Goal: Task Accomplishment & Management: Use online tool/utility

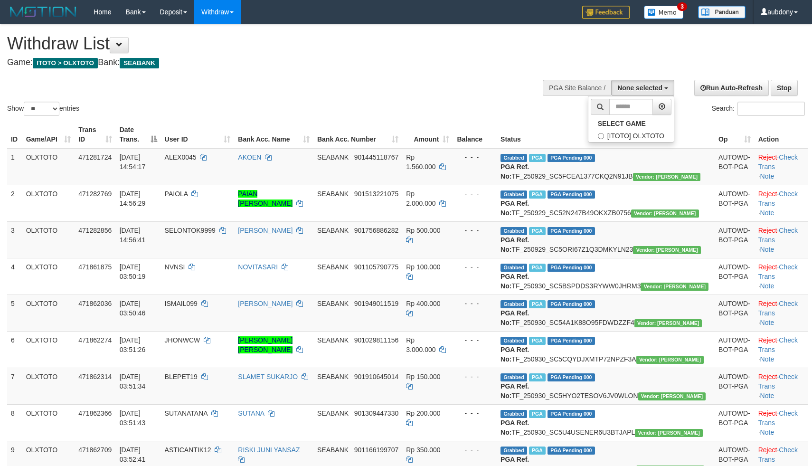
select select
select select "**"
click at [617, 142] on label "[ITOTO] OLXTOTO" at bounding box center [630, 136] width 85 height 12
select select "***"
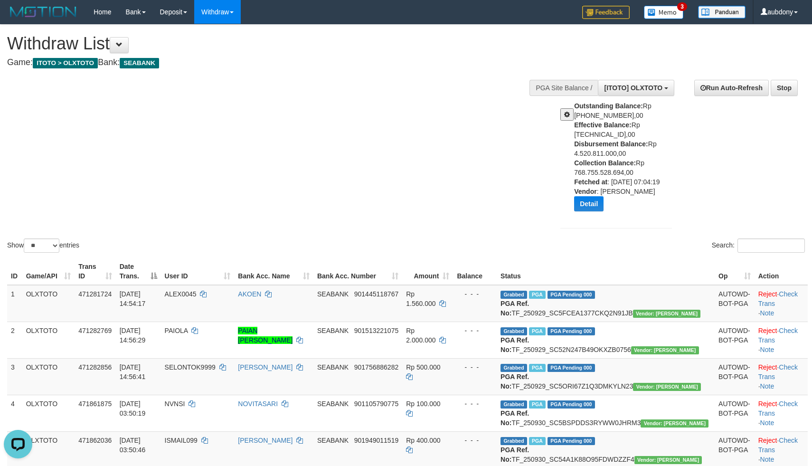
click at [389, 123] on div "Show ** ** ** *** entries Search:" at bounding box center [406, 140] width 812 height 230
click at [390, 123] on div "Show ** ** ** *** entries Search:" at bounding box center [406, 140] width 812 height 230
click at [391, 123] on div "Show ** ** ** *** entries Search:" at bounding box center [406, 140] width 812 height 230
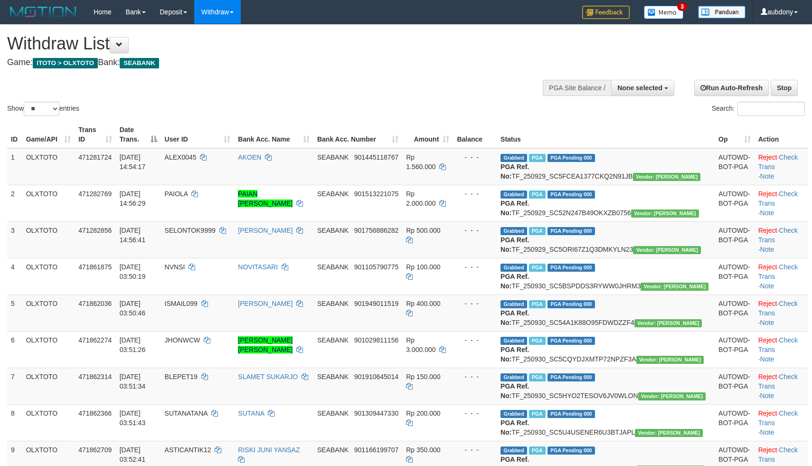
select select
select select "**"
click at [421, 85] on div "Show ** ** ** *** entries Search:" at bounding box center [406, 71] width 812 height 93
drag, startPoint x: 419, startPoint y: 85, endPoint x: 656, endPoint y: 103, distance: 237.0
click at [419, 85] on div "Show ** ** ** *** entries Search:" at bounding box center [406, 71] width 812 height 93
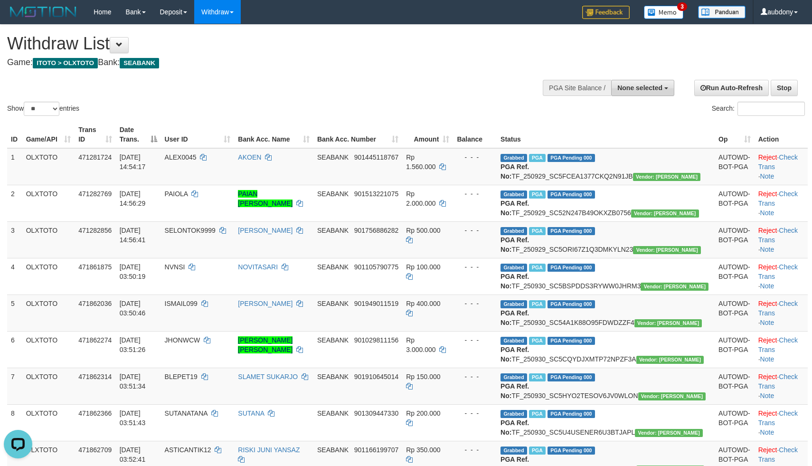
click at [632, 85] on span "None selected" at bounding box center [639, 88] width 45 height 8
click at [608, 137] on label "[ITOTO] OLXTOTO" at bounding box center [630, 136] width 85 height 12
select select "***"
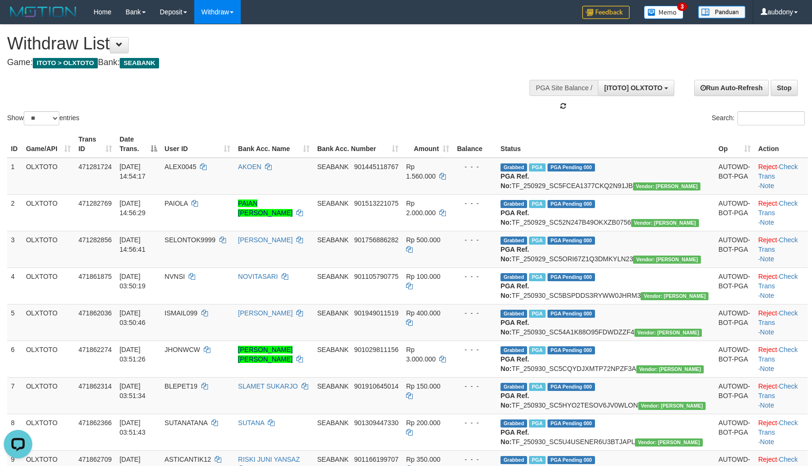
scroll to position [9, 0]
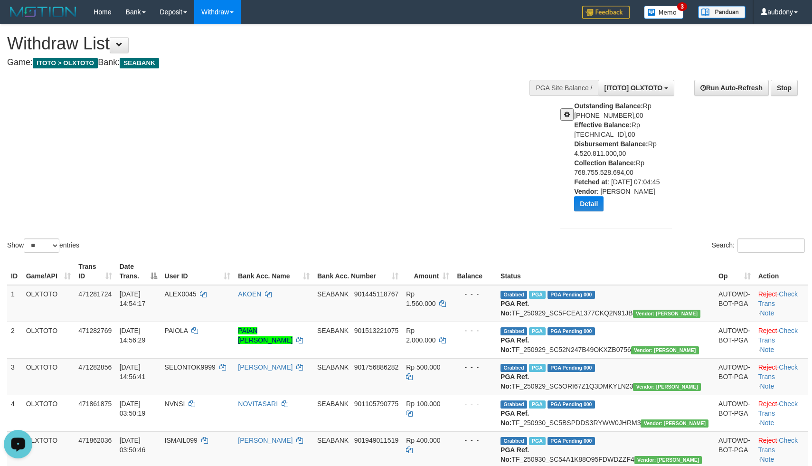
click at [412, 130] on div "Show ** ** ** *** entries Search:" at bounding box center [406, 140] width 812 height 230
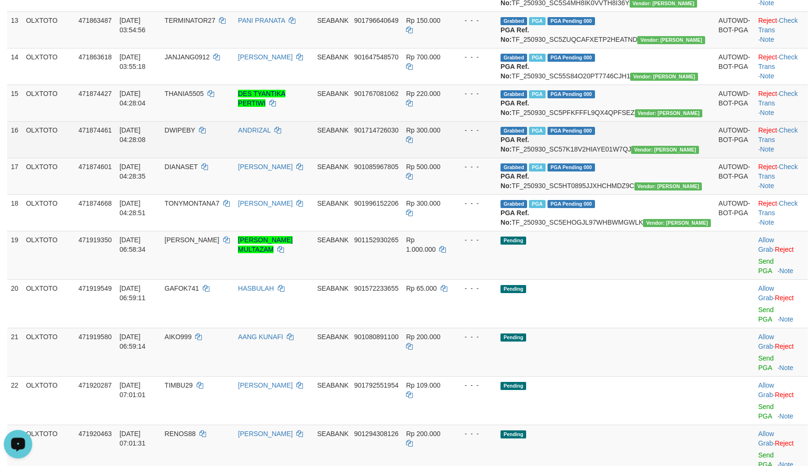
scroll to position [997, 0]
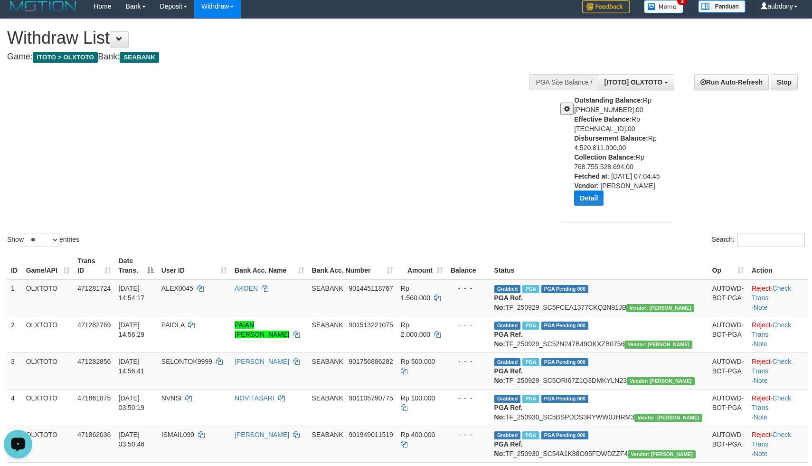
scroll to position [0, 0]
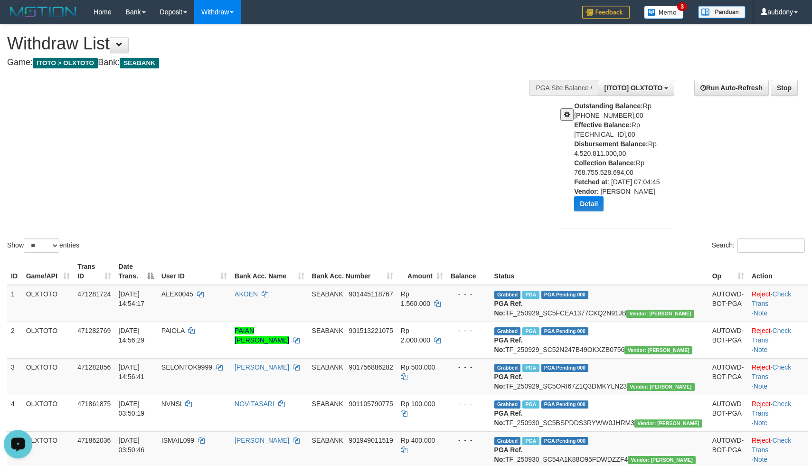
click at [388, 111] on div "Show ** ** ** *** entries Search:" at bounding box center [406, 140] width 812 height 230
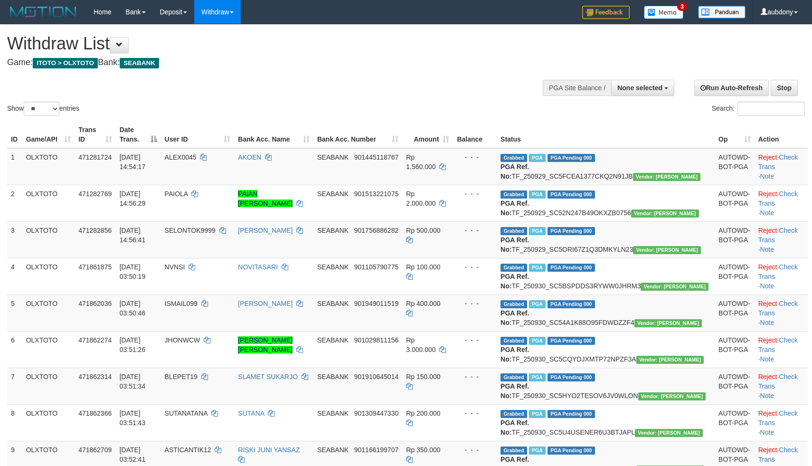
select select
click at [57, 116] on select "** ** ** ***" at bounding box center [42, 109] width 36 height 14
select select "***"
click at [25, 113] on select "** ** ** ***" at bounding box center [42, 109] width 36 height 14
click at [281, 103] on div "Show ** ** ** *** entries Search:" at bounding box center [406, 71] width 812 height 93
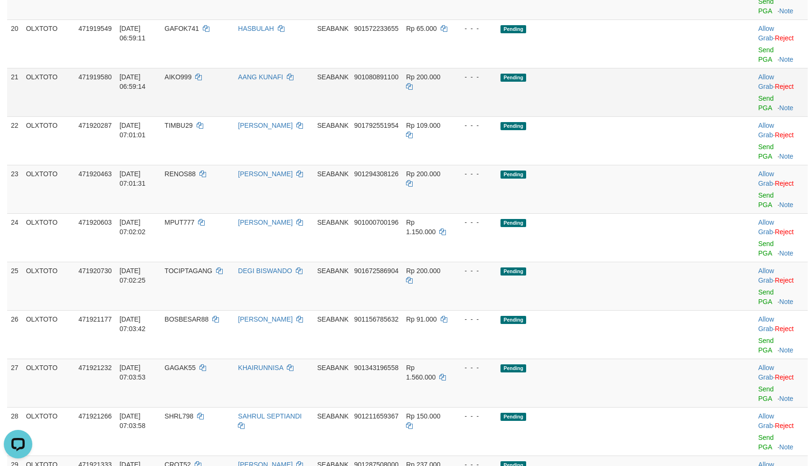
scroll to position [910, 0]
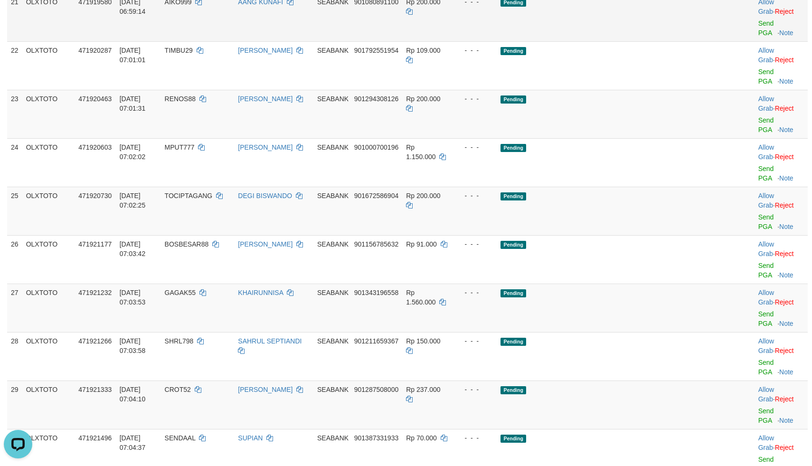
drag, startPoint x: 604, startPoint y: 150, endPoint x: 614, endPoint y: 150, distance: 10.0
click at [610, 41] on td "Pending" at bounding box center [606, 17] width 218 height 48
drag, startPoint x: 672, startPoint y: 126, endPoint x: 736, endPoint y: 110, distance: 66.0
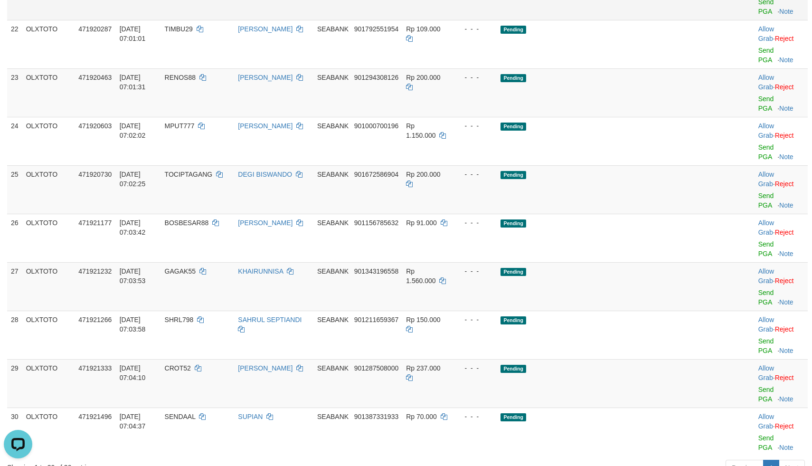
click at [758, 15] on link "Send PGA" at bounding box center [766, 6] width 16 height 17
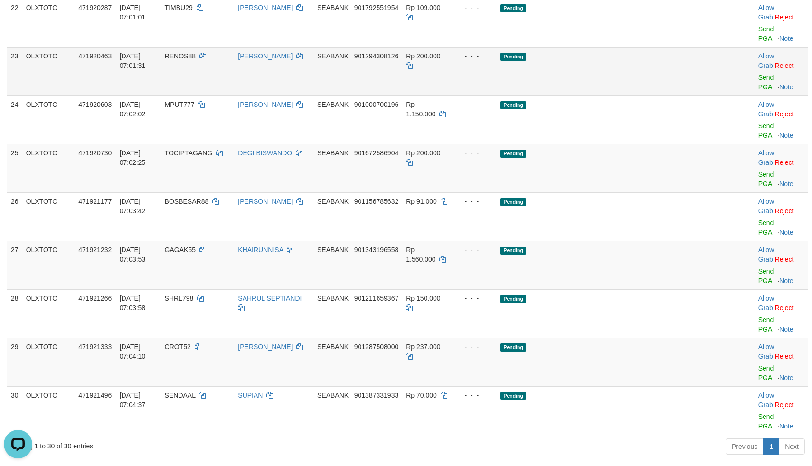
click at [621, 95] on td "Pending" at bounding box center [606, 71] width 218 height 48
click at [628, 95] on td "Pending" at bounding box center [606, 71] width 218 height 48
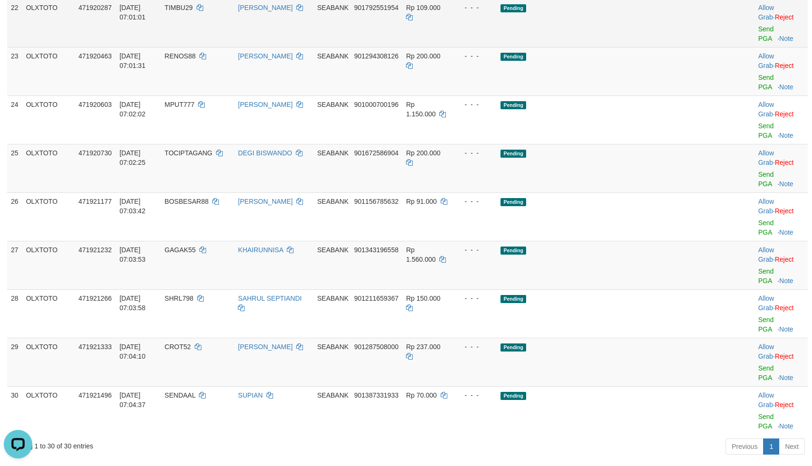
drag, startPoint x: 635, startPoint y: 198, endPoint x: 683, endPoint y: 194, distance: 47.7
click at [640, 95] on td "Pending" at bounding box center [606, 71] width 218 height 48
click at [758, 42] on link "Send PGA" at bounding box center [766, 33] width 16 height 17
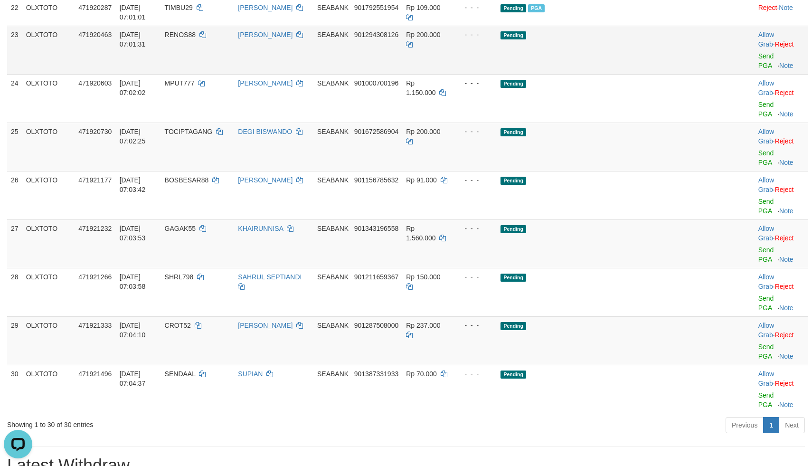
click at [624, 74] on td "Pending" at bounding box center [606, 50] width 218 height 48
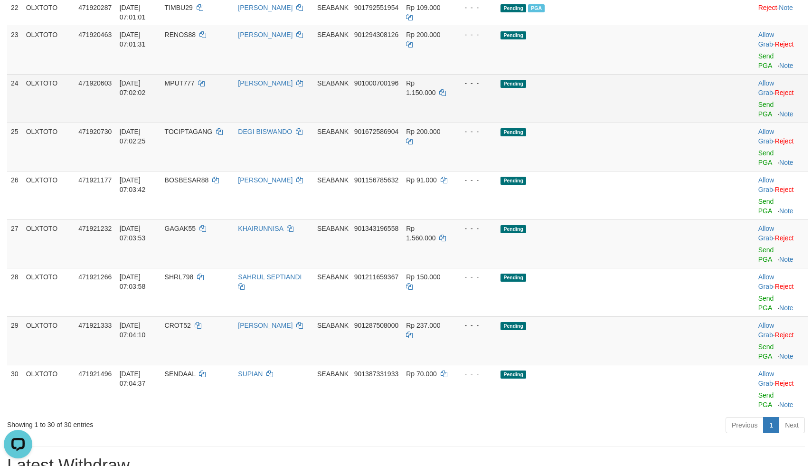
click at [622, 122] on td "Pending" at bounding box center [606, 98] width 218 height 48
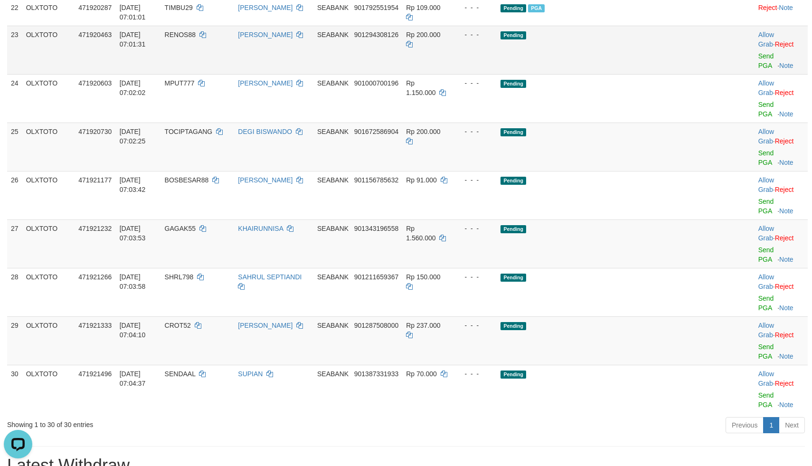
drag, startPoint x: 623, startPoint y: 224, endPoint x: 698, endPoint y: 221, distance: 75.1
click at [634, 122] on td "Pending" at bounding box center [606, 98] width 218 height 48
click at [758, 69] on link "Send PGA" at bounding box center [766, 60] width 16 height 17
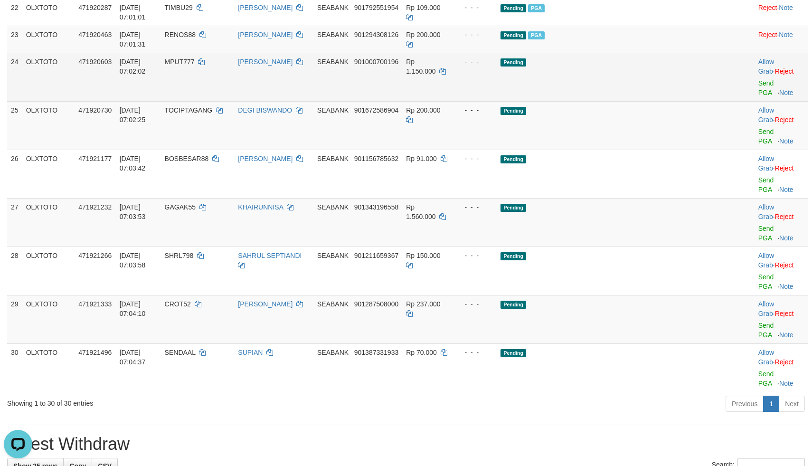
click at [622, 101] on td "Pending" at bounding box center [606, 77] width 218 height 48
click at [619, 101] on td "Pending" at bounding box center [606, 77] width 218 height 48
drag, startPoint x: 620, startPoint y: 244, endPoint x: 703, endPoint y: 244, distance: 83.5
click at [628, 101] on td "Pending" at bounding box center [606, 77] width 218 height 48
click at [758, 96] on link "Send PGA" at bounding box center [766, 87] width 16 height 17
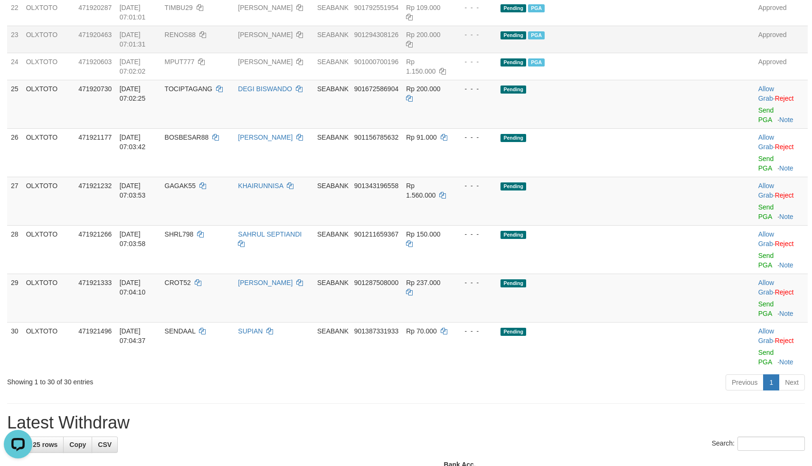
click at [664, 53] on td "Pending PGA" at bounding box center [606, 39] width 218 height 27
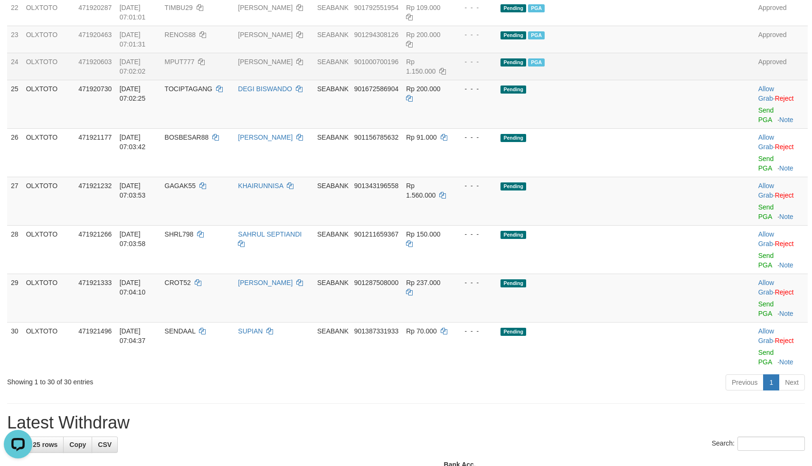
drag, startPoint x: 524, startPoint y: 214, endPoint x: 567, endPoint y: 227, distance: 45.2
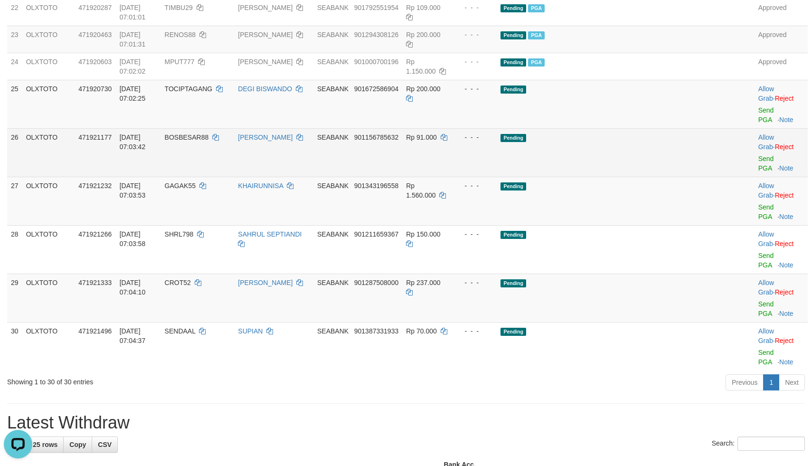
click at [684, 177] on td "Pending" at bounding box center [606, 152] width 218 height 48
click at [663, 177] on td "Pending" at bounding box center [606, 152] width 218 height 48
click at [656, 177] on td "Pending" at bounding box center [606, 152] width 218 height 48
click at [648, 177] on td "Pending" at bounding box center [606, 152] width 218 height 48
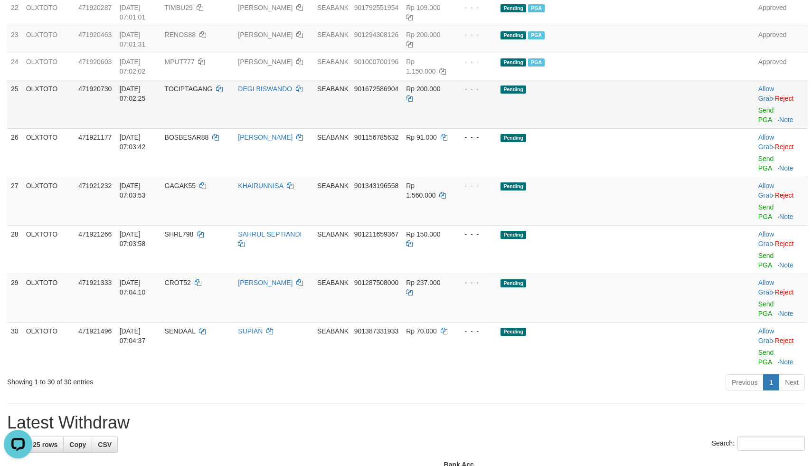
drag, startPoint x: 648, startPoint y: 283, endPoint x: 652, endPoint y: 275, distance: 9.6
click at [648, 177] on td "Pending" at bounding box center [606, 152] width 218 height 48
click at [655, 128] on td "Pending" at bounding box center [606, 104] width 218 height 48
click at [654, 128] on td "Pending" at bounding box center [606, 104] width 218 height 48
click at [758, 123] on link "Send PGA" at bounding box center [766, 114] width 16 height 17
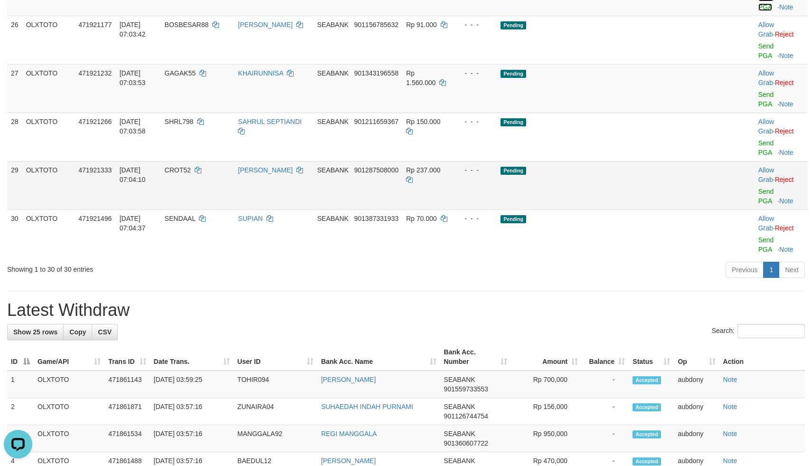
scroll to position [1052, 0]
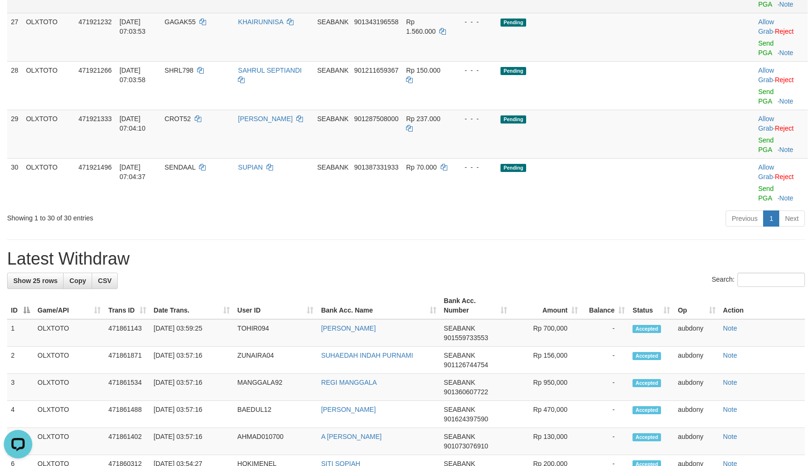
drag, startPoint x: 596, startPoint y: 132, endPoint x: 609, endPoint y: 152, distance: 23.7
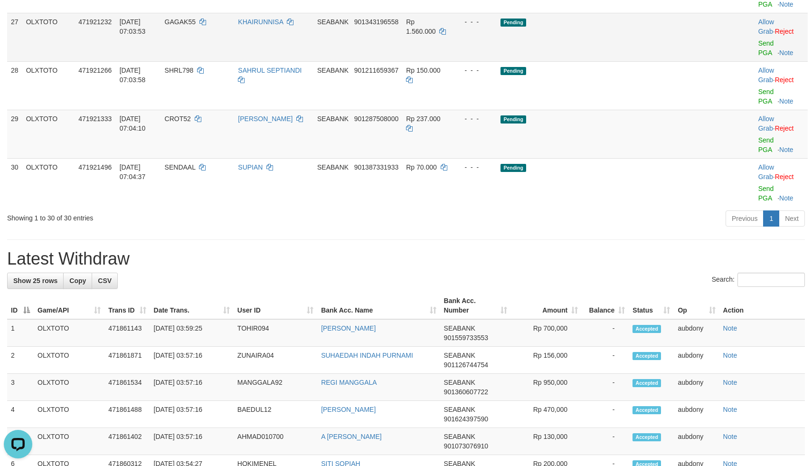
click at [627, 61] on td "Pending" at bounding box center [606, 37] width 218 height 48
click at [625, 61] on td "Pending" at bounding box center [606, 37] width 218 height 48
click at [627, 61] on td "Pending" at bounding box center [606, 37] width 218 height 48
drag, startPoint x: 627, startPoint y: 187, endPoint x: 633, endPoint y: 184, distance: 6.2
click at [628, 61] on td "Pending" at bounding box center [606, 37] width 218 height 48
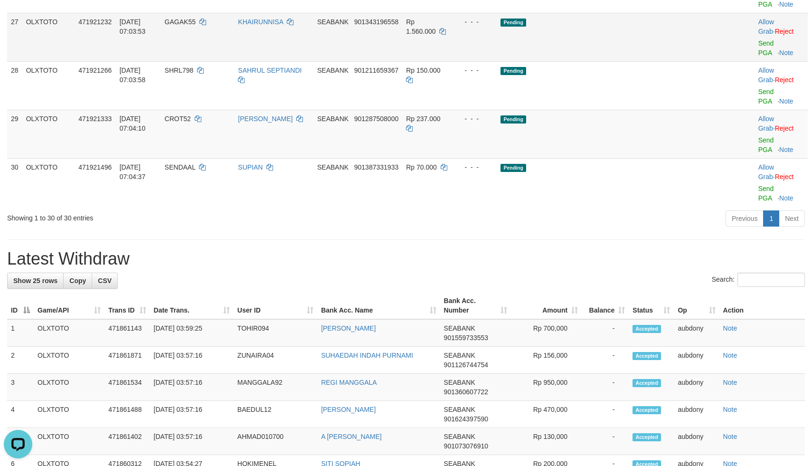
click at [633, 61] on td "Pending" at bounding box center [606, 37] width 218 height 48
drag, startPoint x: 631, startPoint y: 187, endPoint x: 722, endPoint y: 177, distance: 91.2
click at [634, 61] on td "Pending" at bounding box center [606, 37] width 218 height 48
click at [758, 56] on link "Send PGA" at bounding box center [766, 47] width 16 height 17
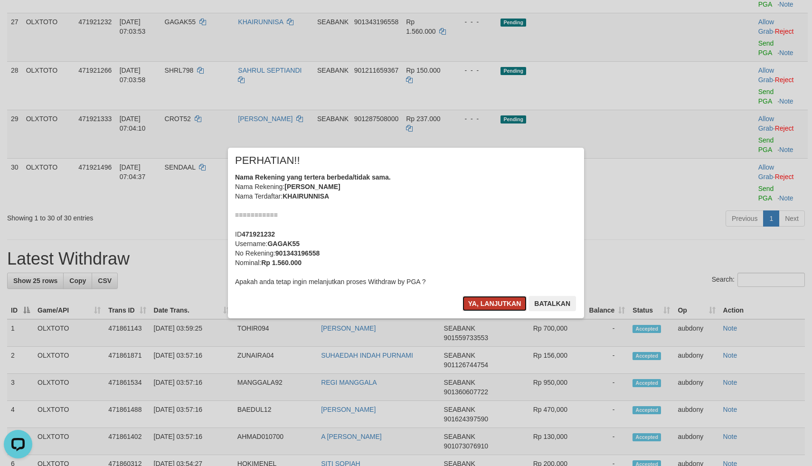
click at [482, 298] on button "Ya, lanjutkan" at bounding box center [494, 303] width 65 height 15
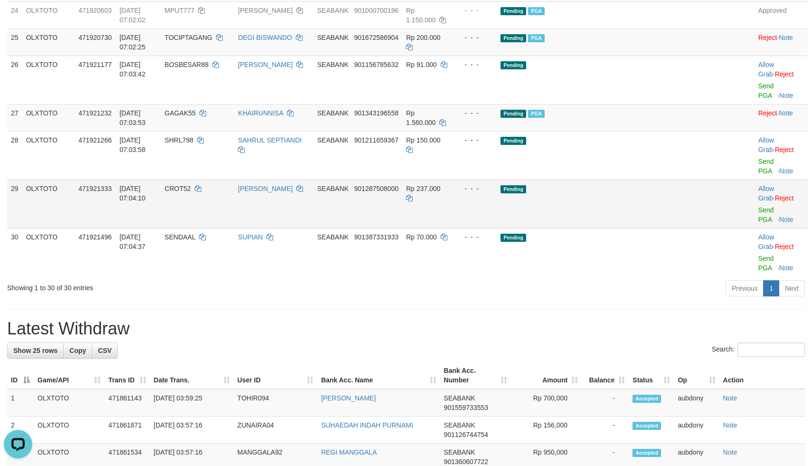
scroll to position [1040, 0]
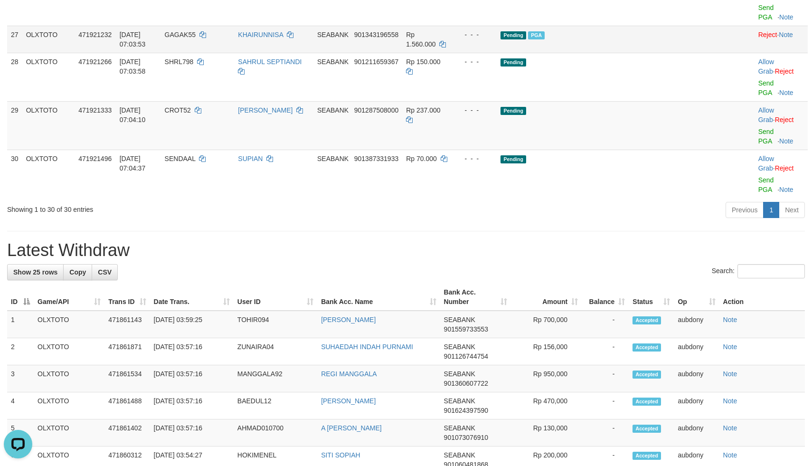
click at [634, 53] on td "Pending PGA" at bounding box center [606, 39] width 218 height 27
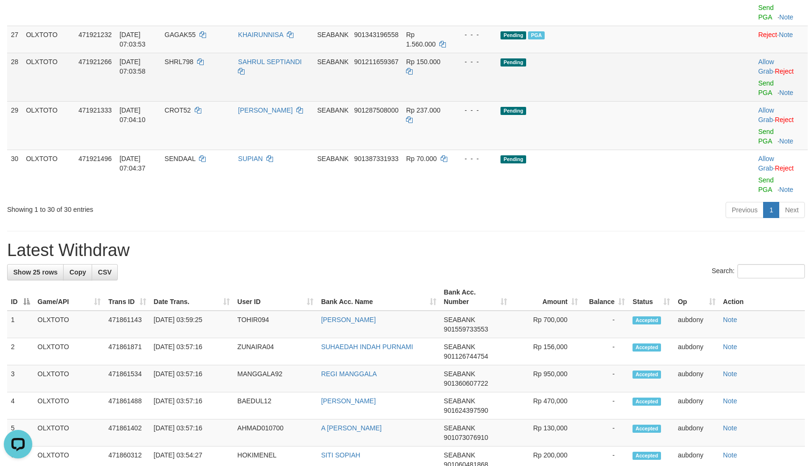
click at [644, 101] on td "Pending" at bounding box center [606, 77] width 218 height 48
click at [643, 101] on td "Pending" at bounding box center [606, 77] width 218 height 48
click at [646, 101] on td "Pending" at bounding box center [606, 77] width 218 height 48
click at [758, 96] on link "Send PGA" at bounding box center [766, 87] width 16 height 17
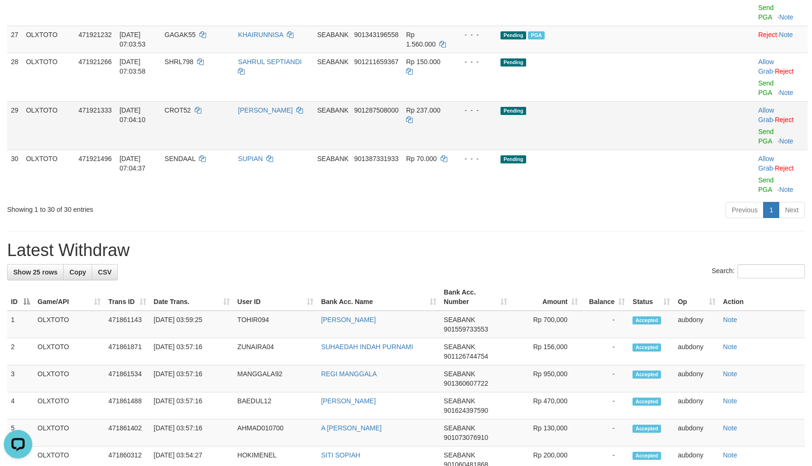
click at [634, 150] on td "Pending" at bounding box center [606, 125] width 218 height 48
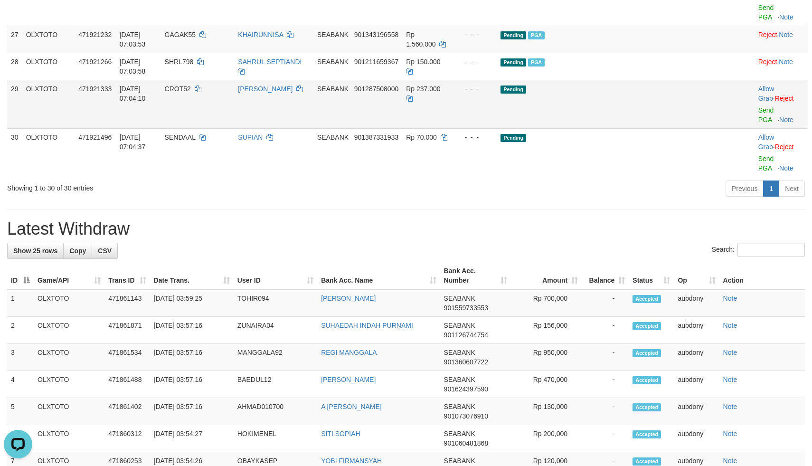
click at [634, 128] on td "Pending" at bounding box center [606, 104] width 218 height 48
click at [637, 128] on td "Pending" at bounding box center [606, 104] width 218 height 48
click at [758, 123] on link "Send PGA" at bounding box center [766, 114] width 16 height 17
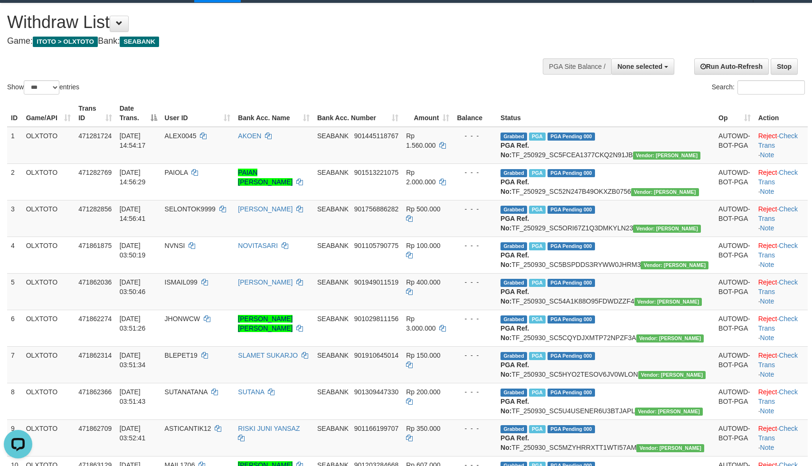
scroll to position [0, 0]
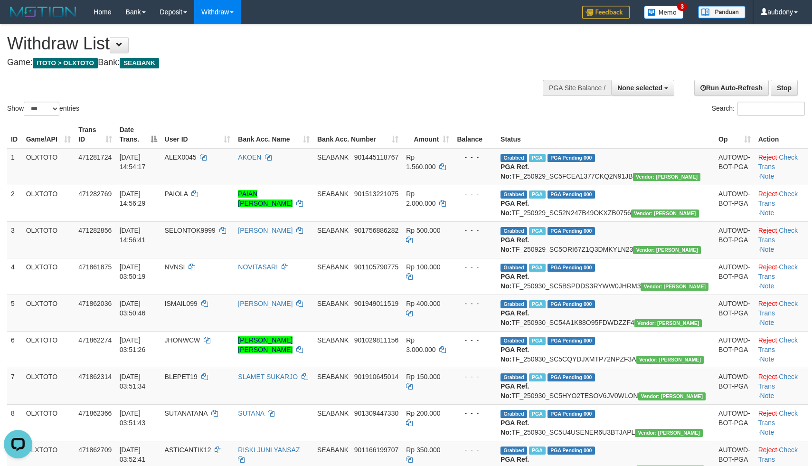
drag, startPoint x: 330, startPoint y: 49, endPoint x: 329, endPoint y: 66, distance: 17.1
click at [336, 53] on div "Withdraw List Game: ITOTO > OLXTOTO Bank: SEABANK" at bounding box center [269, 50] width 525 height 33
select select
select select "***"
click at [25, 113] on select "** ** ** ***" at bounding box center [42, 109] width 36 height 14
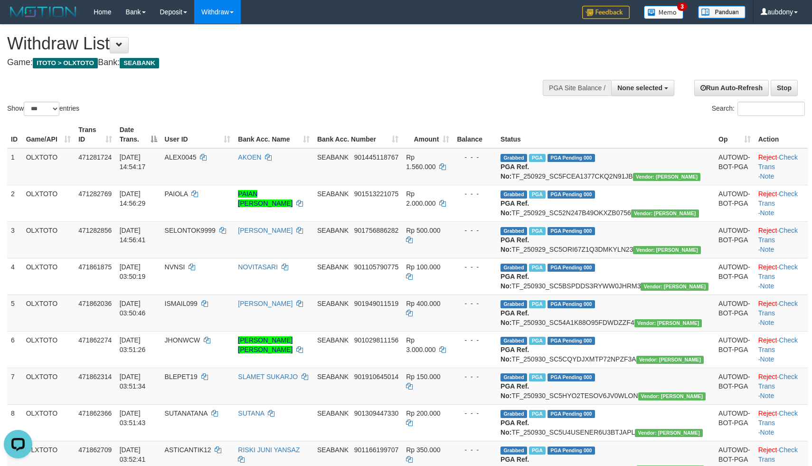
click at [415, 64] on h4 "Game: ITOTO > OLXTOTO Bank: SEABANK" at bounding box center [269, 62] width 525 height 9
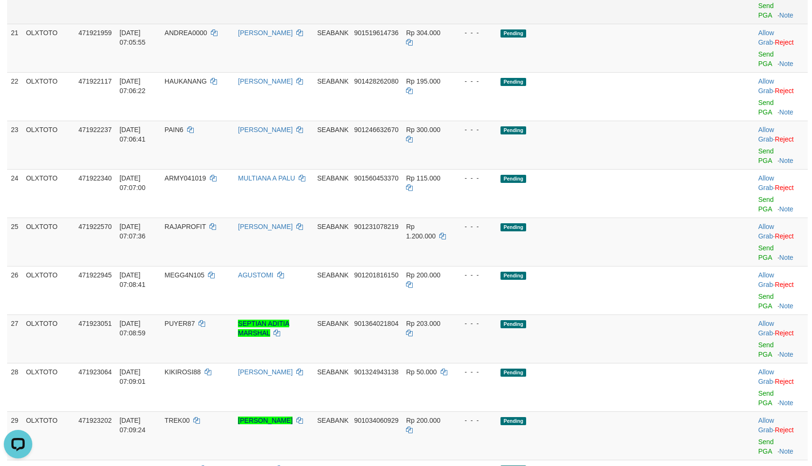
scroll to position [910, 0]
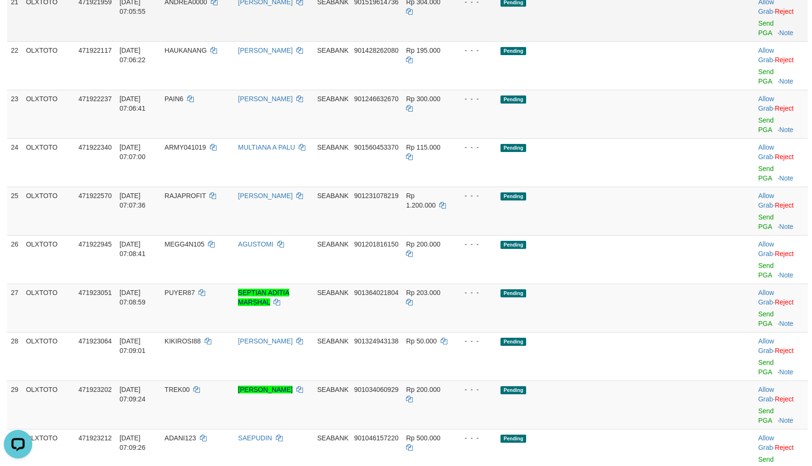
click at [657, 41] on td "Pending" at bounding box center [606, 17] width 218 height 48
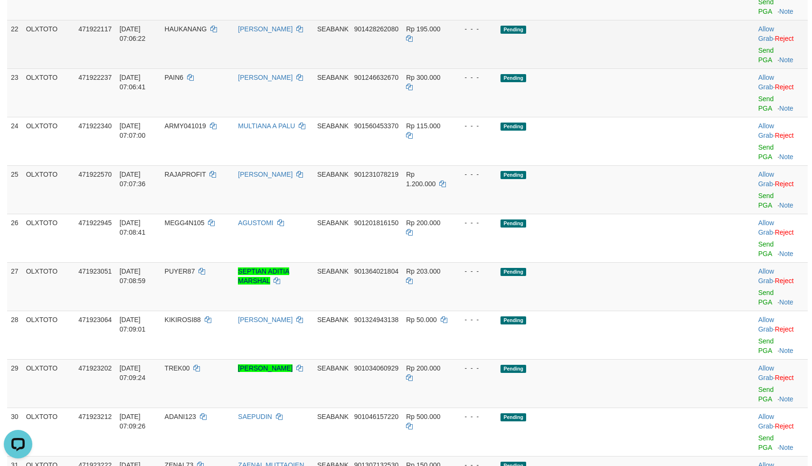
drag, startPoint x: 647, startPoint y: 190, endPoint x: 635, endPoint y: 187, distance: 12.3
click at [646, 68] on td "Pending" at bounding box center [606, 44] width 218 height 48
click at [638, 68] on td "Pending" at bounding box center [606, 44] width 218 height 48
click at [619, 68] on td "Pending" at bounding box center [606, 44] width 218 height 48
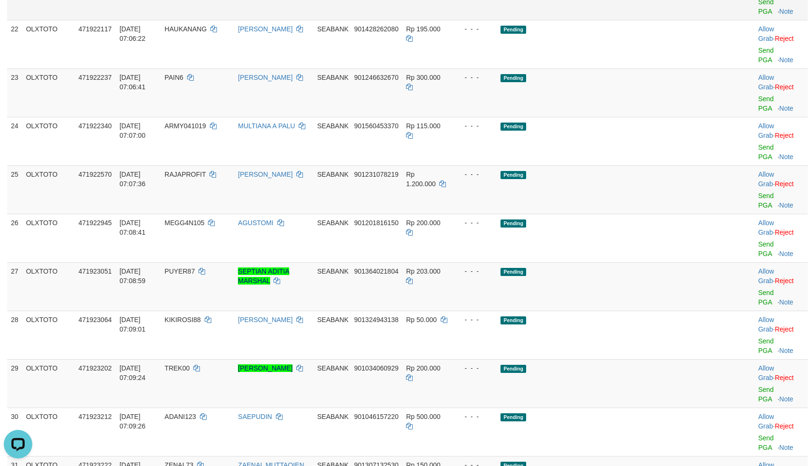
drag, startPoint x: 643, startPoint y: 146, endPoint x: 651, endPoint y: 135, distance: 13.5
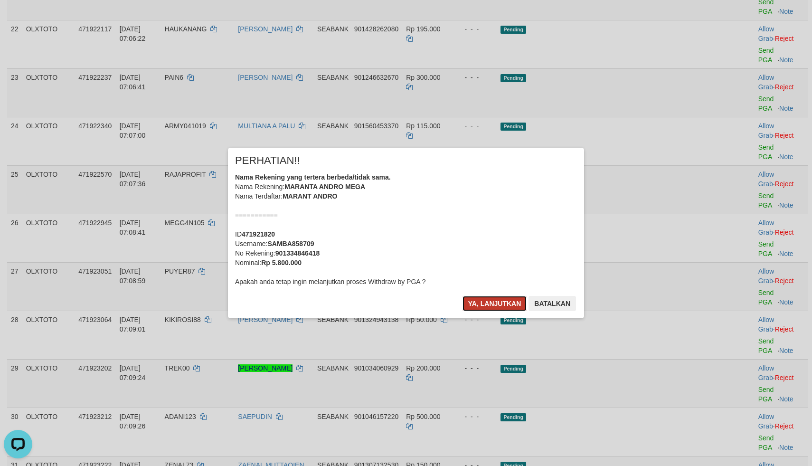
drag, startPoint x: 482, startPoint y: 299, endPoint x: 490, endPoint y: 298, distance: 8.1
click at [483, 299] on button "Ya, lanjutkan" at bounding box center [494, 303] width 65 height 15
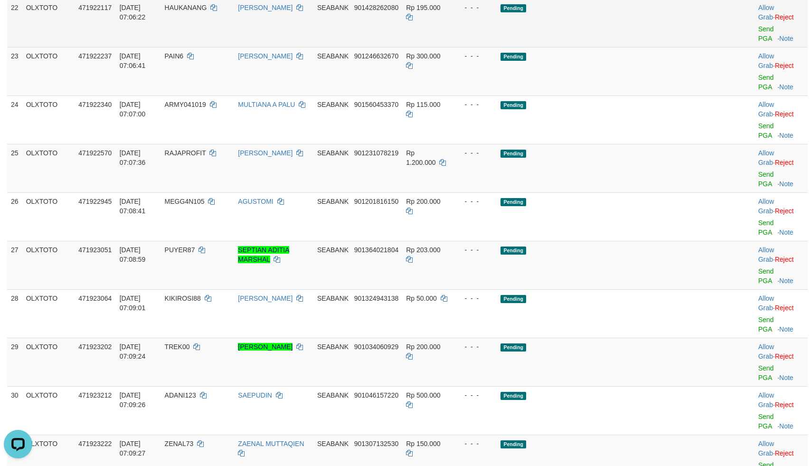
click at [631, 47] on td "Pending" at bounding box center [606, 23] width 218 height 48
click at [638, 47] on td "Pending" at bounding box center [606, 23] width 218 height 48
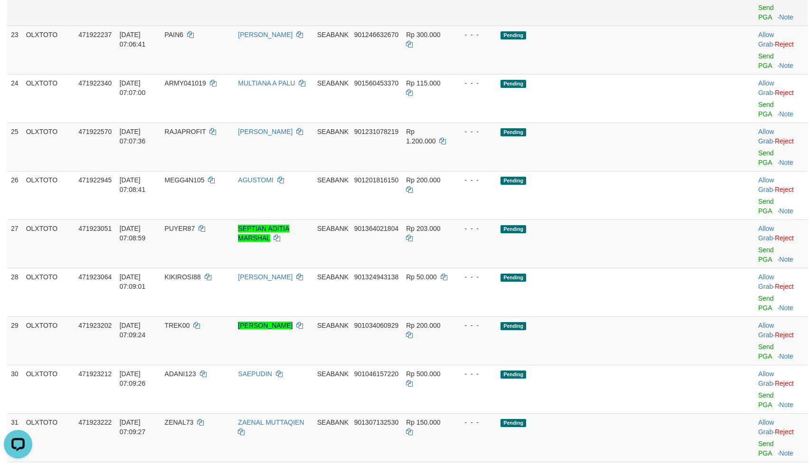
click at [616, 26] on td "Pending" at bounding box center [606, 1] width 218 height 48
click at [758, 21] on link "Send PGA" at bounding box center [766, 12] width 16 height 17
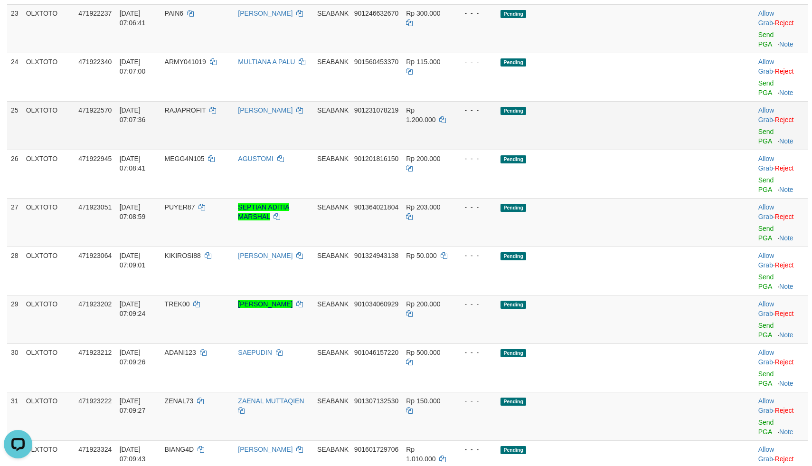
click at [614, 150] on td "Pending" at bounding box center [606, 125] width 218 height 48
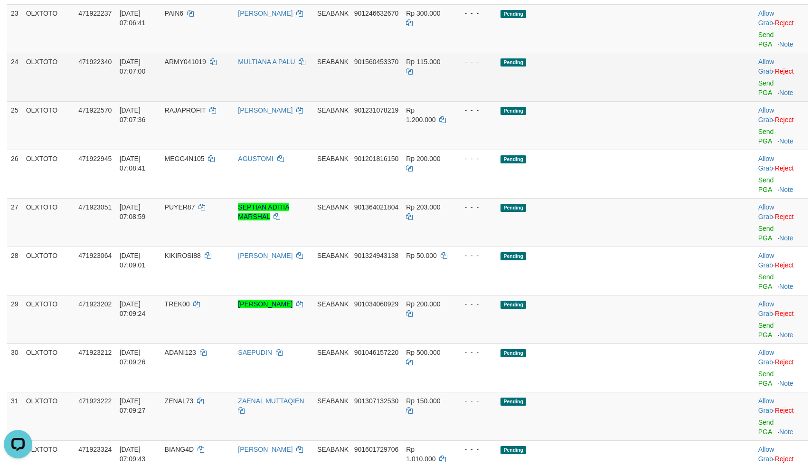
click at [607, 101] on td "Pending" at bounding box center [606, 77] width 218 height 48
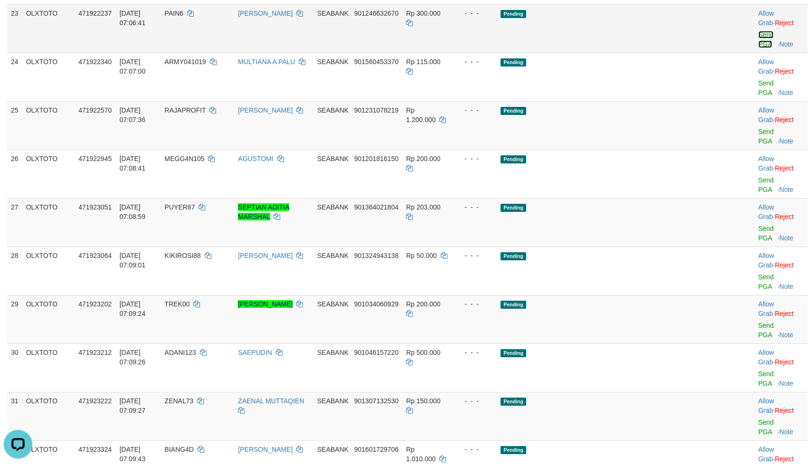
click at [758, 48] on link "Send PGA" at bounding box center [766, 39] width 16 height 17
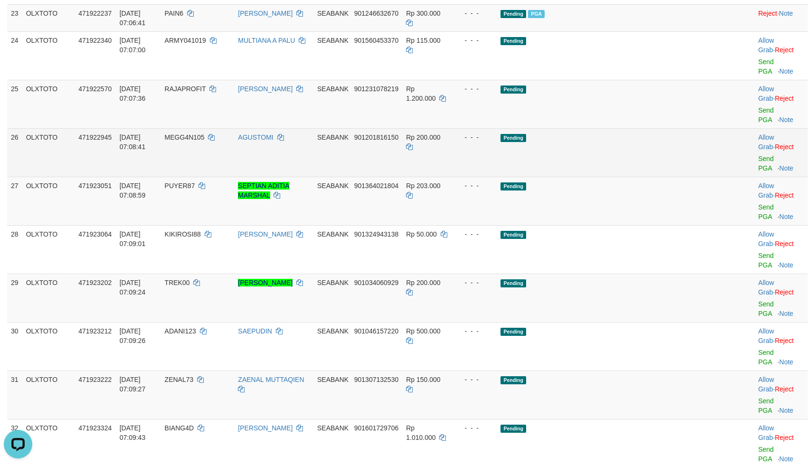
drag, startPoint x: 657, startPoint y: 302, endPoint x: 649, endPoint y: 292, distance: 12.5
click at [652, 177] on td "Pending" at bounding box center [606, 152] width 218 height 48
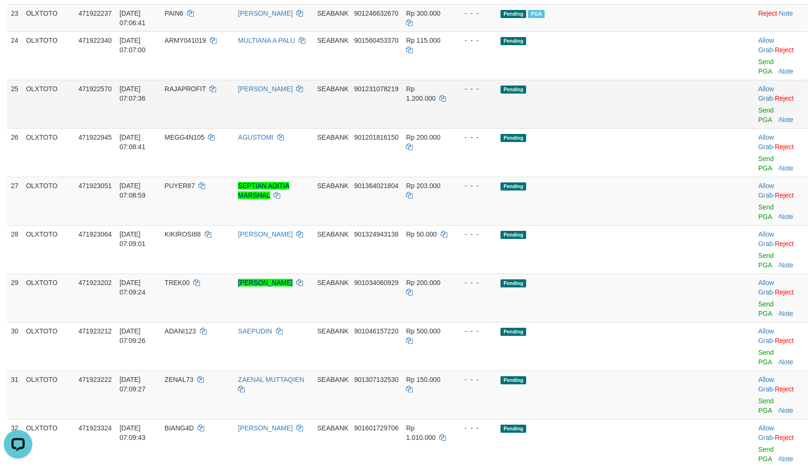
click at [636, 128] on td "Pending" at bounding box center [606, 104] width 218 height 48
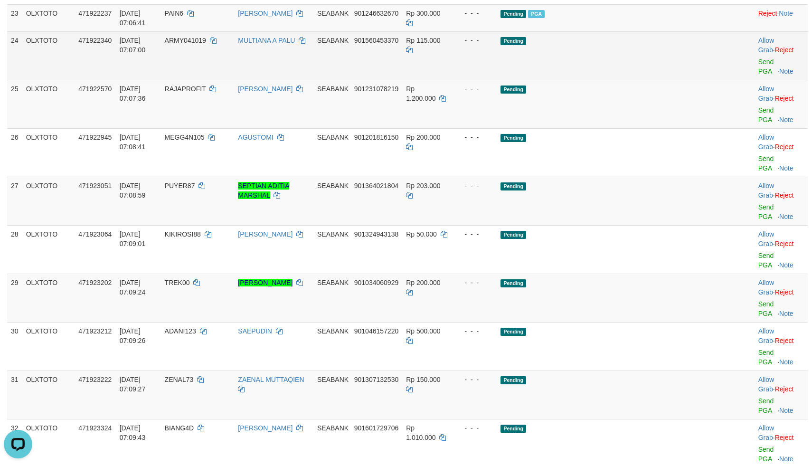
click at [754, 80] on td "Allow Grab · Reject Send PGA · Note" at bounding box center [780, 55] width 53 height 48
click at [758, 75] on link "Send PGA" at bounding box center [766, 66] width 16 height 17
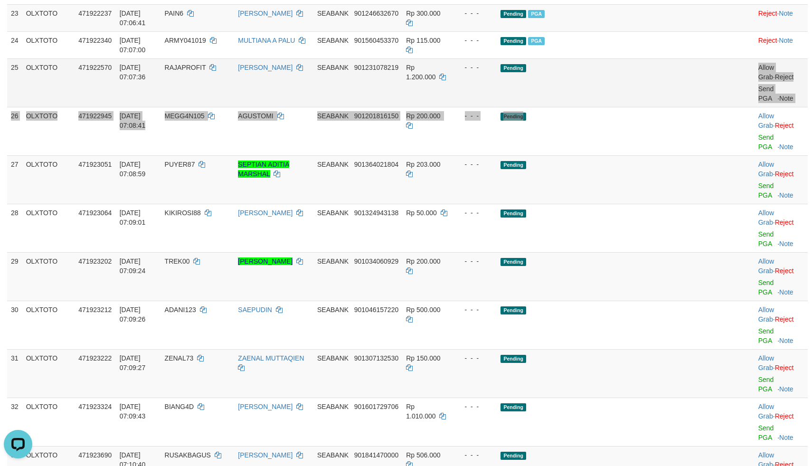
drag, startPoint x: 647, startPoint y: 268, endPoint x: 635, endPoint y: 264, distance: 12.5
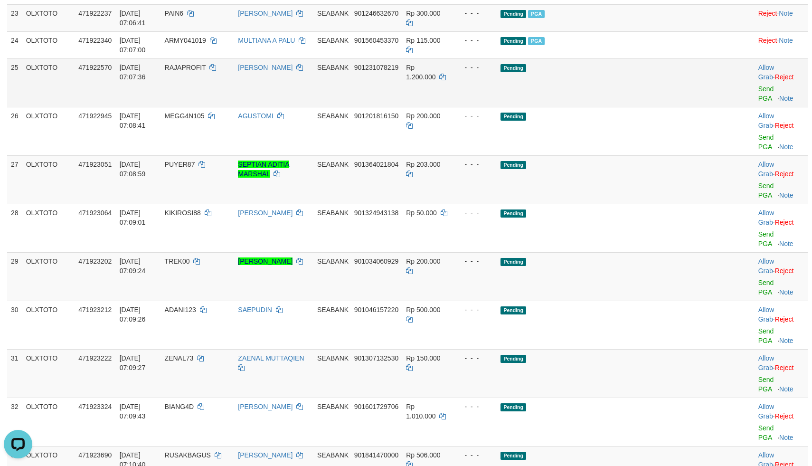
click at [631, 107] on td "Pending" at bounding box center [606, 82] width 218 height 48
click at [758, 102] on link "Send PGA" at bounding box center [766, 93] width 16 height 17
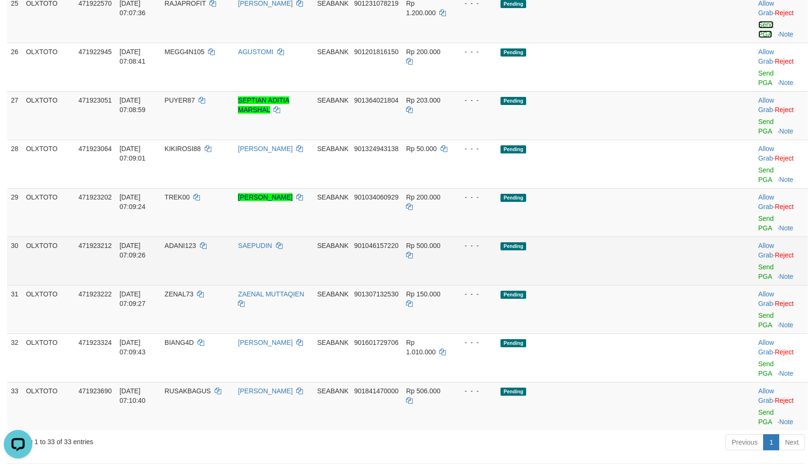
scroll to position [1052, 0]
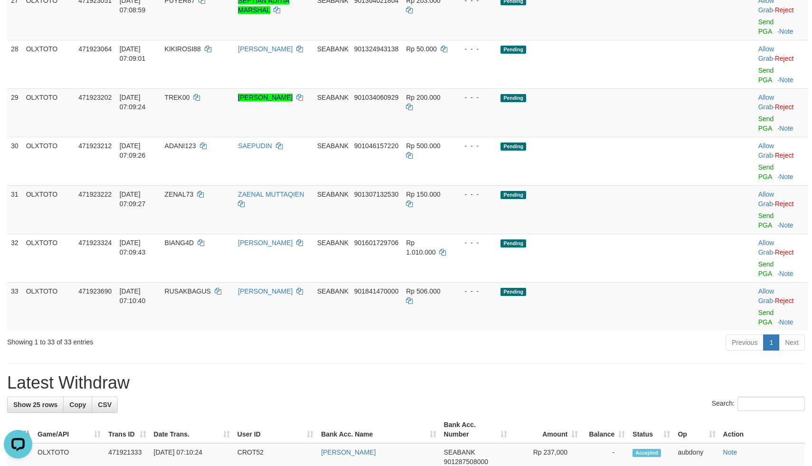
drag, startPoint x: 587, startPoint y: 151, endPoint x: 600, endPoint y: 154, distance: 13.6
drag, startPoint x: 607, startPoint y: 157, endPoint x: 617, endPoint y: 149, distance: 13.2
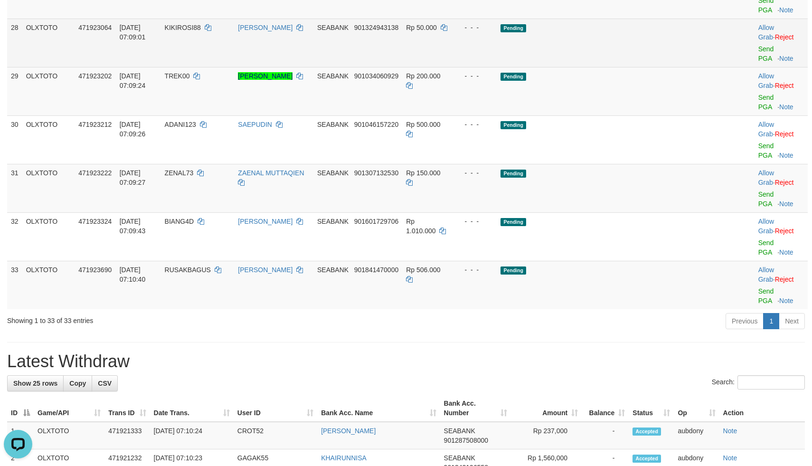
click at [646, 67] on td "Pending" at bounding box center [606, 43] width 218 height 48
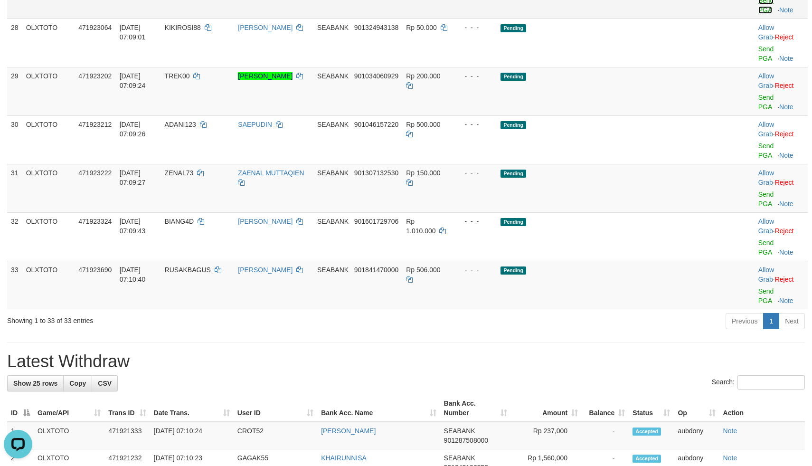
click at [758, 14] on link "Send PGA" at bounding box center [766, 5] width 16 height 17
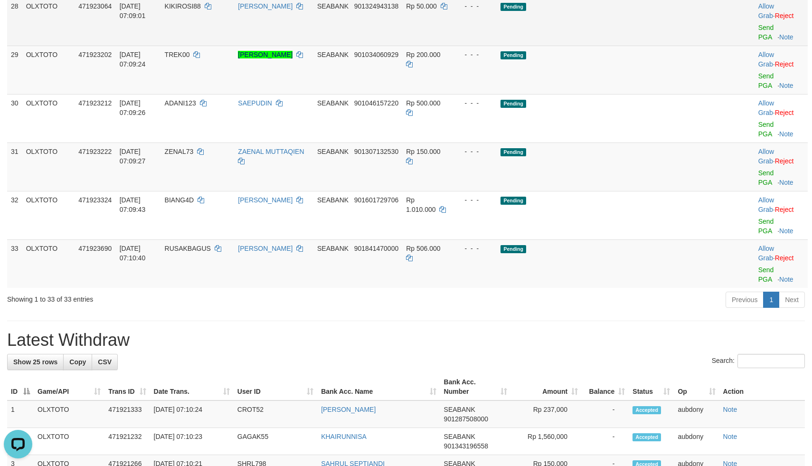
click at [619, 46] on td "Pending" at bounding box center [606, 21] width 218 height 48
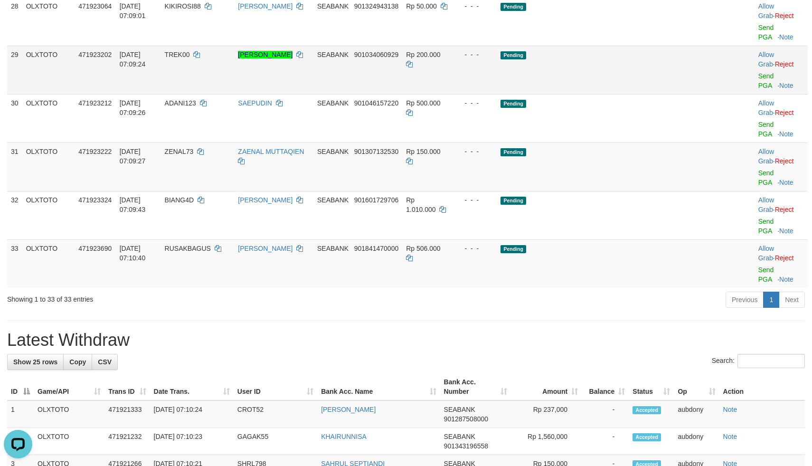
drag, startPoint x: 623, startPoint y: 202, endPoint x: 646, endPoint y: 229, distance: 35.4
click at [627, 46] on td "Pending" at bounding box center [606, 21] width 218 height 48
click at [645, 94] on td "Pending" at bounding box center [606, 70] width 218 height 48
click at [646, 94] on td "Pending" at bounding box center [606, 70] width 218 height 48
click at [758, 89] on link "Send PGA" at bounding box center [766, 80] width 16 height 17
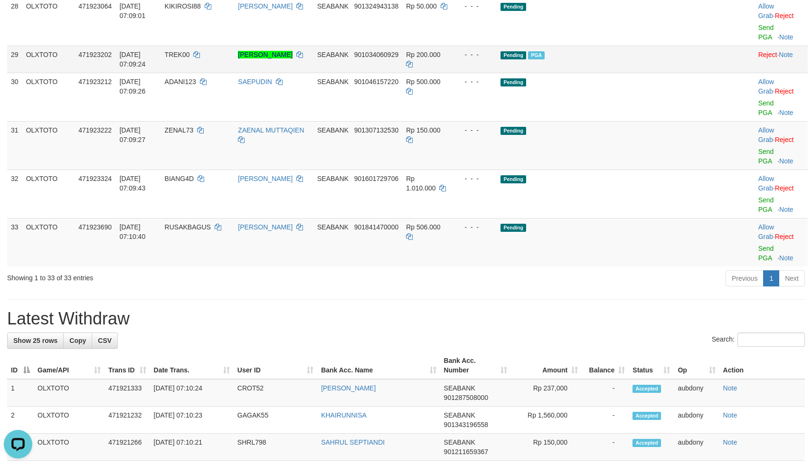
click at [623, 73] on td "Pending PGA" at bounding box center [606, 59] width 218 height 27
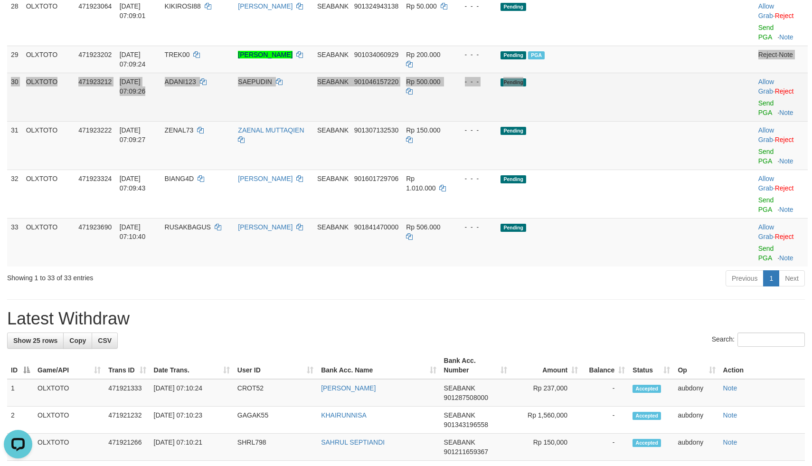
drag, startPoint x: 632, startPoint y: 241, endPoint x: 647, endPoint y: 249, distance: 16.8
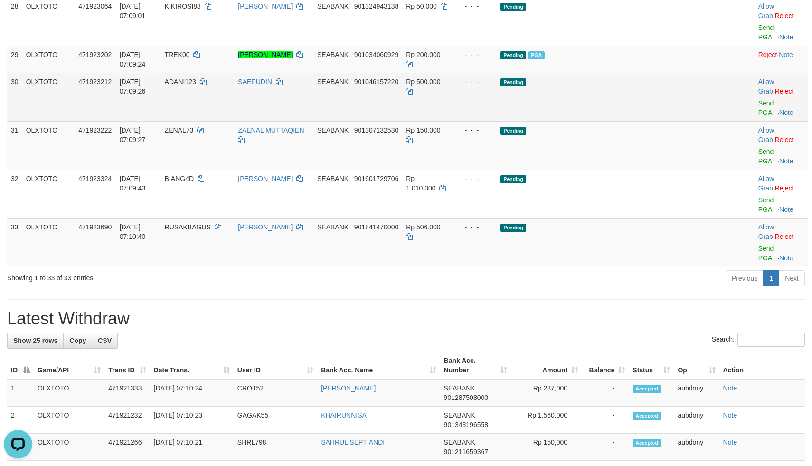
drag, startPoint x: 658, startPoint y: 254, endPoint x: 685, endPoint y: 255, distance: 27.1
click at [661, 121] on td "Pending" at bounding box center [606, 97] width 218 height 48
click at [758, 116] on link "Send PGA" at bounding box center [766, 107] width 16 height 17
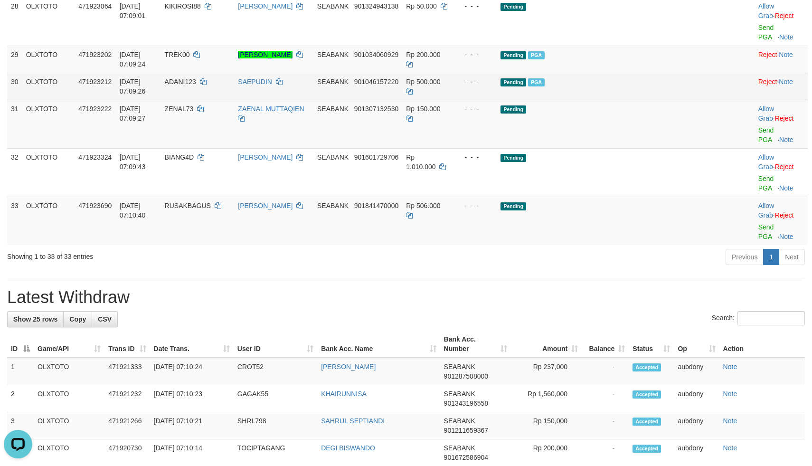
click at [648, 100] on td "Pending PGA" at bounding box center [606, 86] width 218 height 27
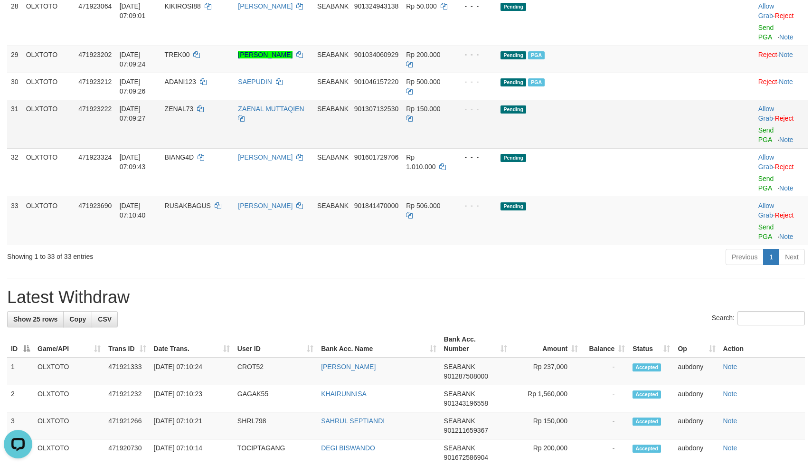
drag, startPoint x: 630, startPoint y: 285, endPoint x: 632, endPoint y: 290, distance: 4.9
click at [631, 148] on td "Pending" at bounding box center [606, 124] width 218 height 48
drag, startPoint x: 634, startPoint y: 289, endPoint x: 664, endPoint y: 289, distance: 29.9
click at [634, 148] on td "Pending" at bounding box center [606, 124] width 218 height 48
click at [762, 143] on link "Send PGA" at bounding box center [766, 134] width 16 height 17
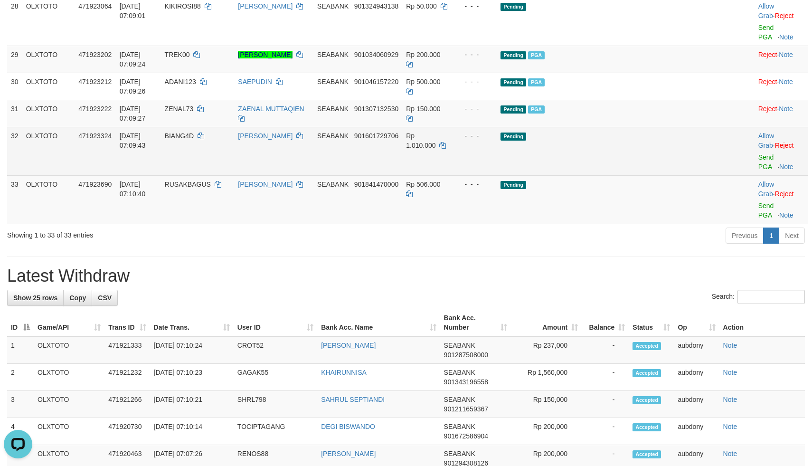
drag, startPoint x: 585, startPoint y: 311, endPoint x: 622, endPoint y: 309, distance: 37.1
click at [597, 175] on td "Pending" at bounding box center [606, 151] width 218 height 48
click at [637, 175] on td "Pending" at bounding box center [606, 151] width 218 height 48
click at [758, 170] on link "Send PGA" at bounding box center [766, 161] width 16 height 17
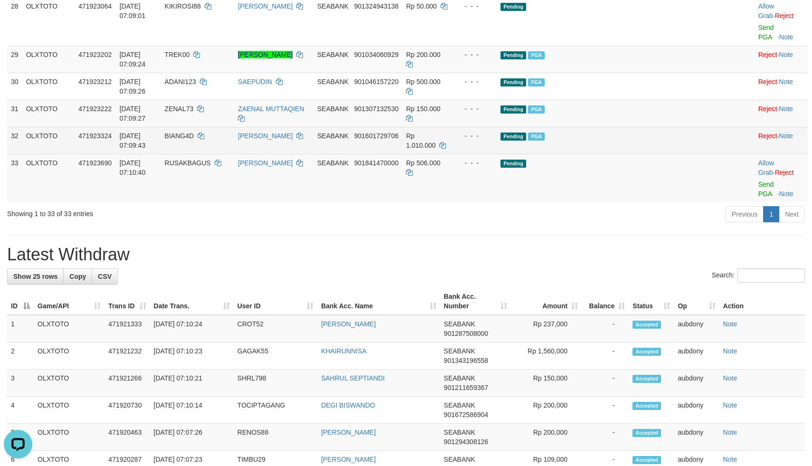
drag, startPoint x: 607, startPoint y: 320, endPoint x: 611, endPoint y: 319, distance: 5.0
click at [607, 154] on td "Pending PGA" at bounding box center [606, 140] width 218 height 27
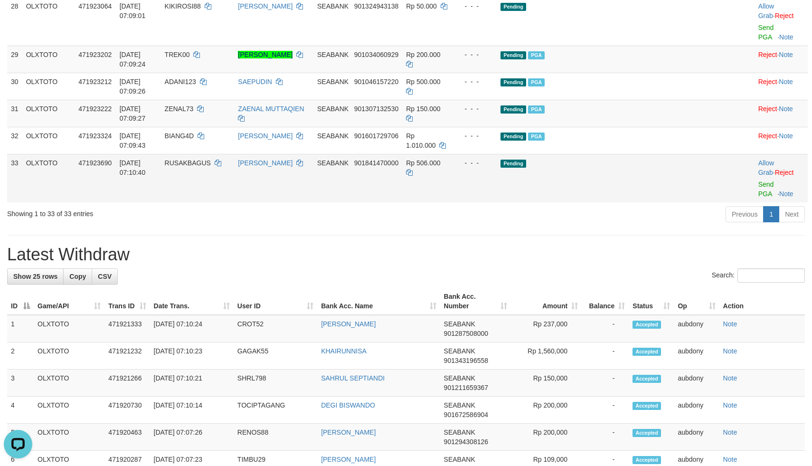
drag, startPoint x: 610, startPoint y: 349, endPoint x: 624, endPoint y: 346, distance: 14.1
click at [611, 202] on td "Pending" at bounding box center [606, 178] width 218 height 48
drag, startPoint x: 624, startPoint y: 346, endPoint x: 709, endPoint y: 345, distance: 85.5
click at [628, 202] on td "Pending" at bounding box center [606, 178] width 218 height 48
click at [758, 197] on link "Send PGA" at bounding box center [766, 188] width 16 height 17
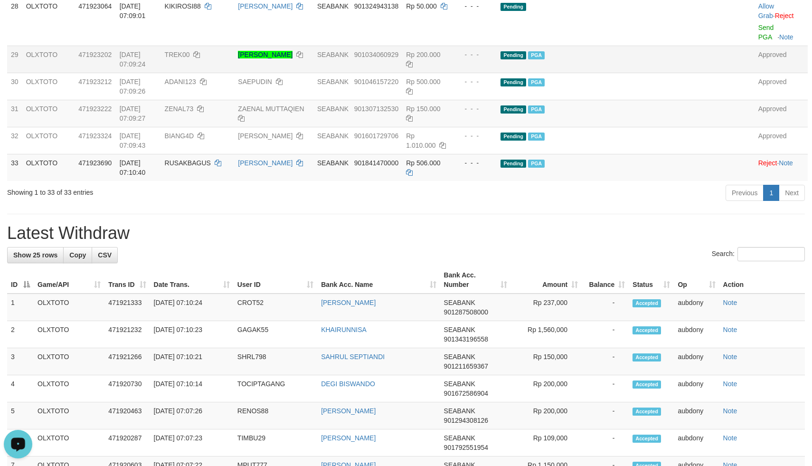
click at [633, 73] on td "Pending PGA" at bounding box center [606, 59] width 218 height 27
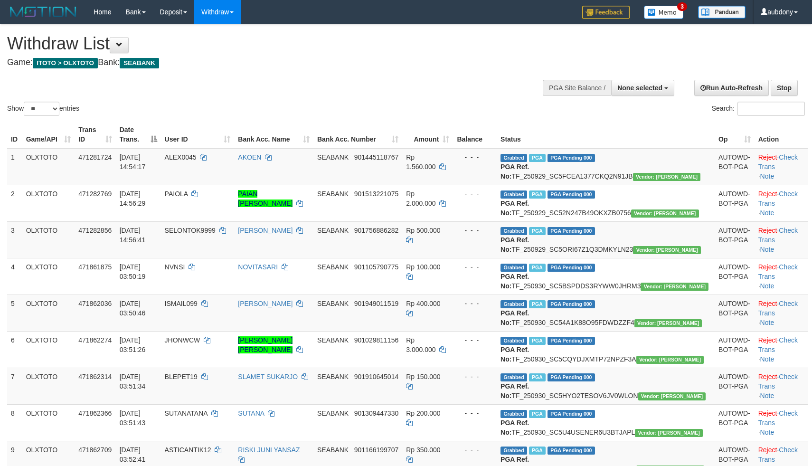
select select
select select "**"
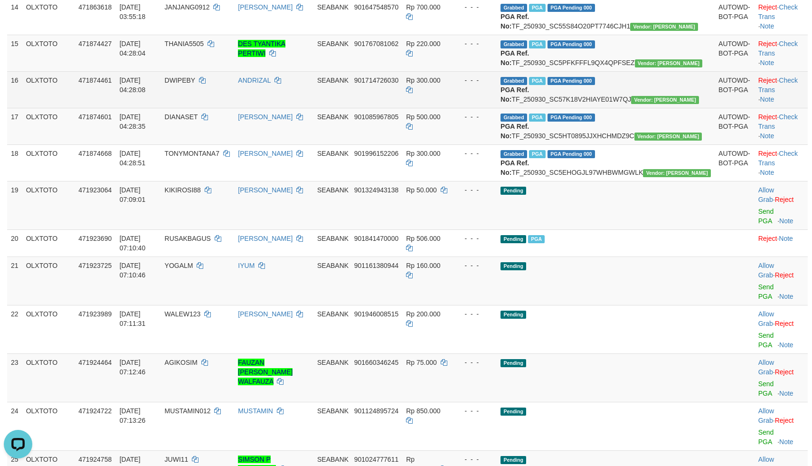
scroll to position [768, 0]
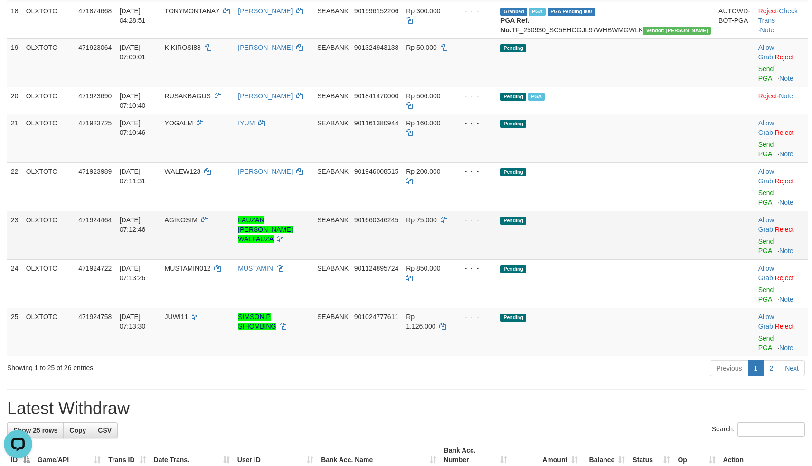
click at [607, 259] on td "Pending" at bounding box center [606, 235] width 218 height 48
click at [644, 162] on td "Pending" at bounding box center [606, 138] width 218 height 48
drag, startPoint x: 644, startPoint y: 289, endPoint x: 638, endPoint y: 291, distance: 6.3
click at [644, 162] on td "Pending" at bounding box center [606, 138] width 218 height 48
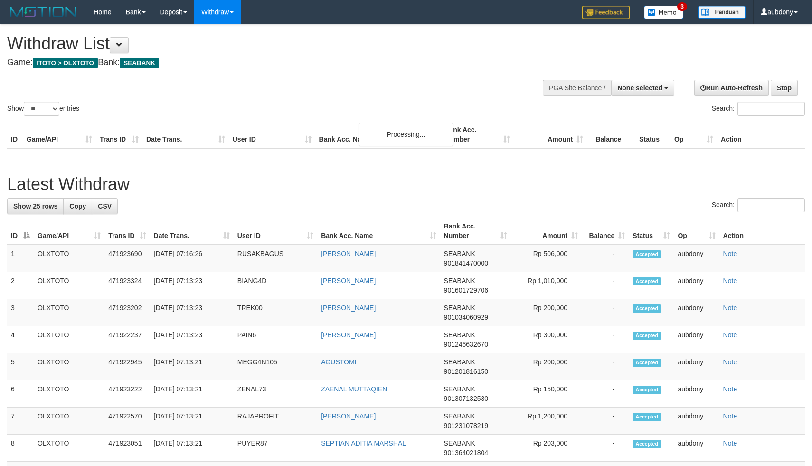
select select
select select "**"
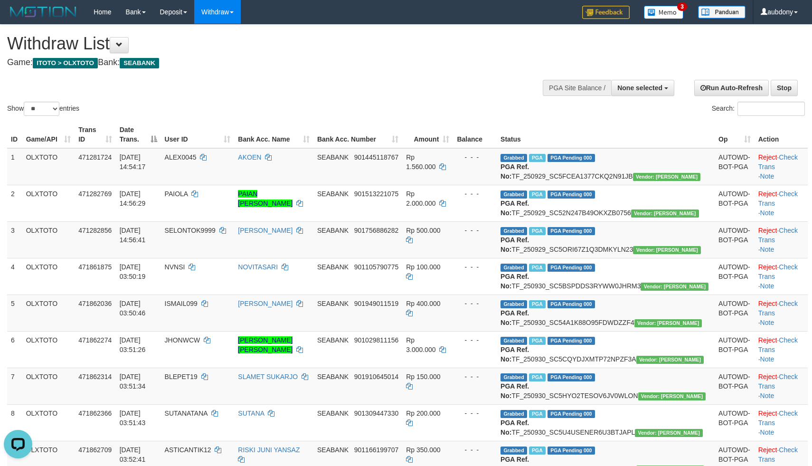
click at [362, 106] on div "Show ** ** ** *** entries Search:" at bounding box center [406, 71] width 812 height 93
select select
click at [49, 116] on select "** ** ** ***" at bounding box center [42, 109] width 36 height 14
select select "***"
click at [25, 113] on select "** ** ** ***" at bounding box center [42, 109] width 36 height 14
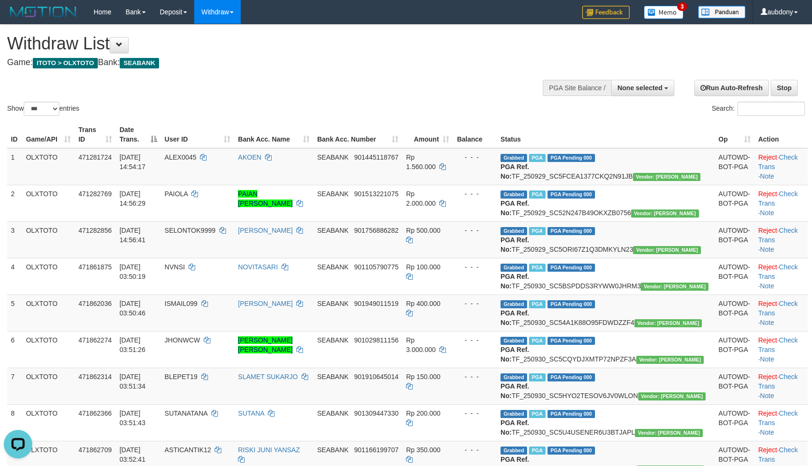
drag, startPoint x: 282, startPoint y: 108, endPoint x: 295, endPoint y: 104, distance: 13.4
click at [292, 107] on div "Show ** ** ** *** entries Search:" at bounding box center [406, 71] width 812 height 93
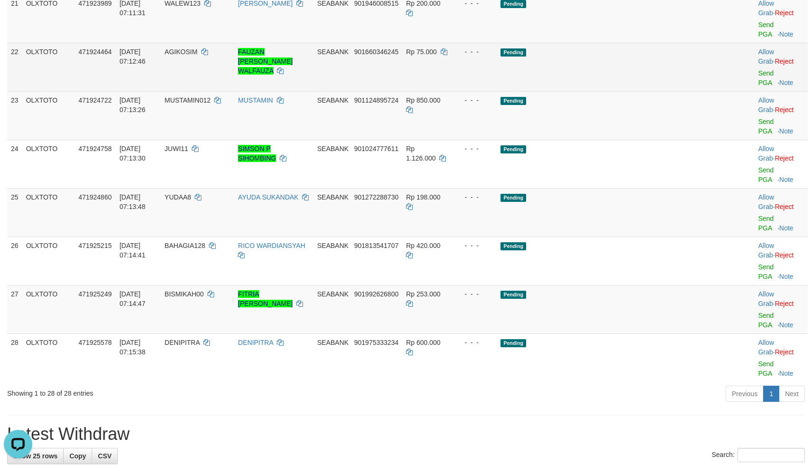
scroll to position [940, 0]
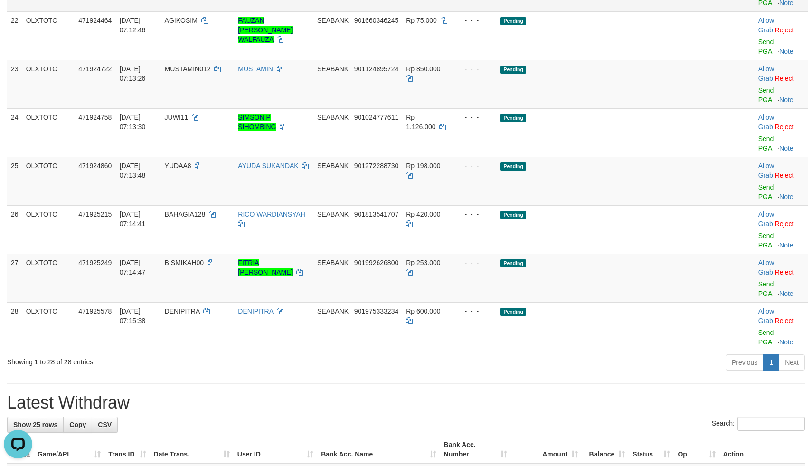
drag, startPoint x: 609, startPoint y: 129, endPoint x: 624, endPoint y: 129, distance: 15.2
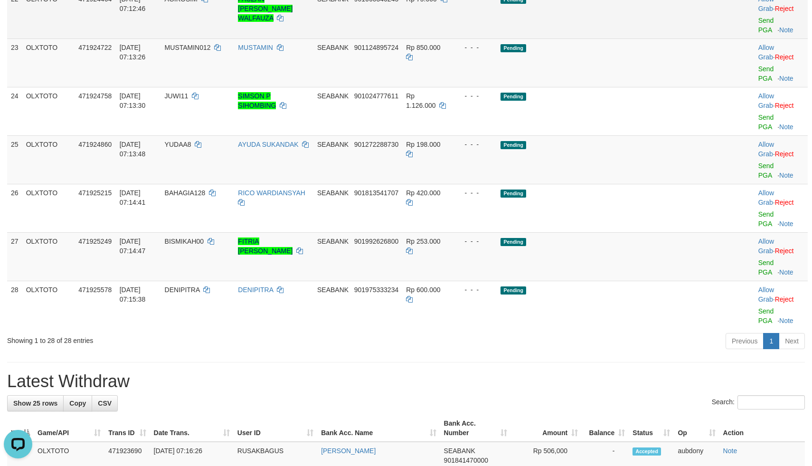
drag, startPoint x: 617, startPoint y: 138, endPoint x: 648, endPoint y: 130, distance: 32.4
click at [617, 38] on td "Pending" at bounding box center [606, 14] width 218 height 48
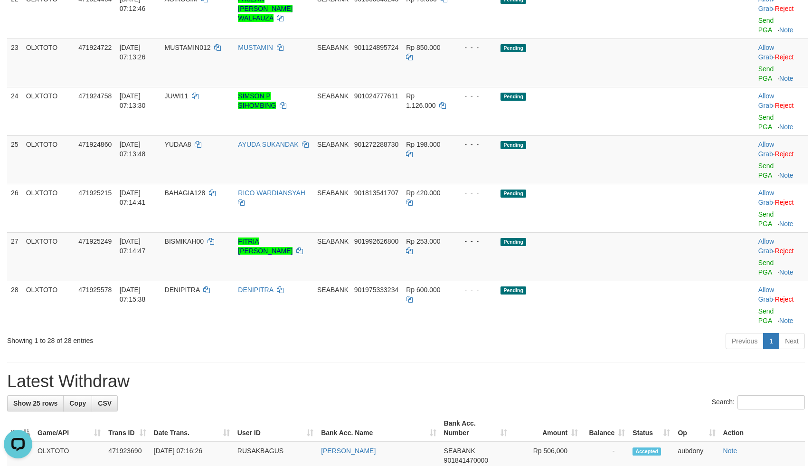
drag, startPoint x: 648, startPoint y: 130, endPoint x: 705, endPoint y: 124, distance: 57.8
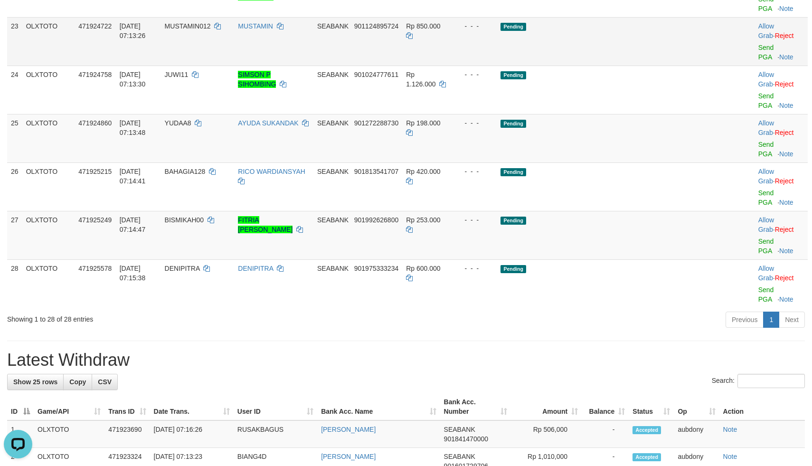
click at [653, 66] on td "Pending" at bounding box center [606, 41] width 218 height 48
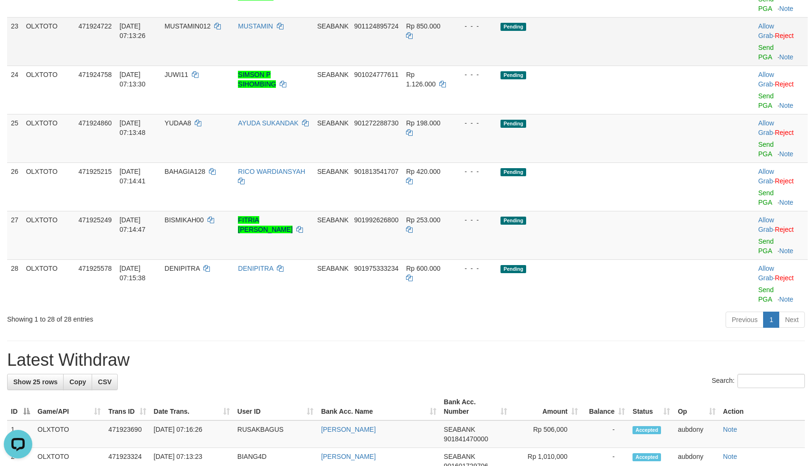
click at [633, 66] on td "Pending" at bounding box center [606, 41] width 218 height 48
click at [624, 66] on td "Pending" at bounding box center [606, 41] width 218 height 48
click at [758, 61] on link "Send PGA" at bounding box center [766, 52] width 16 height 17
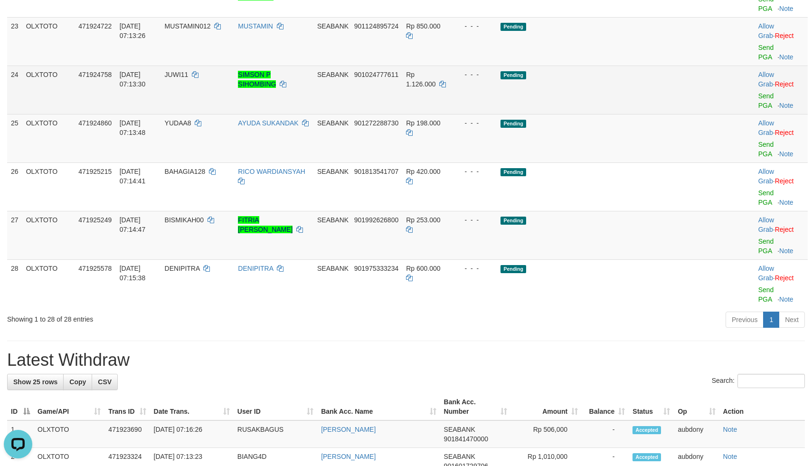
click at [595, 114] on td "Pending" at bounding box center [606, 90] width 218 height 48
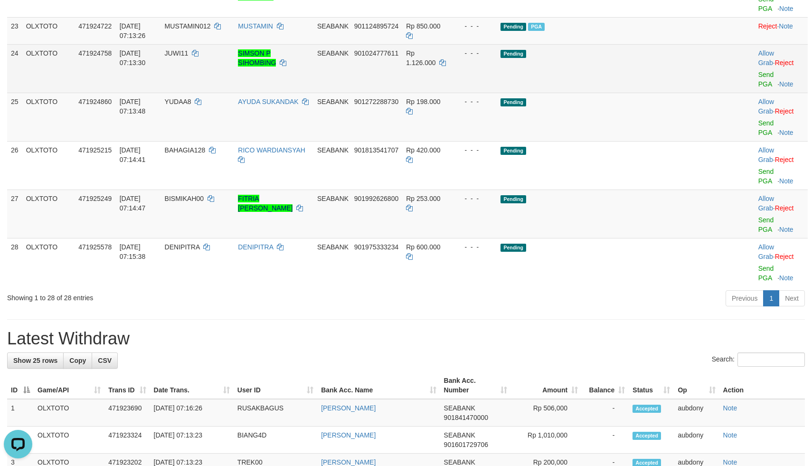
drag, startPoint x: 603, startPoint y: 204, endPoint x: 628, endPoint y: 204, distance: 25.2
click at [606, 93] on td "Pending" at bounding box center [606, 68] width 218 height 48
click at [758, 88] on link "Send PGA" at bounding box center [766, 79] width 16 height 17
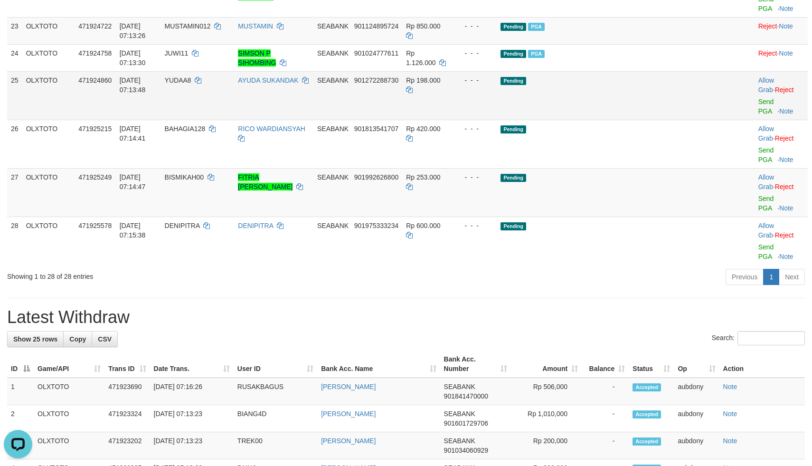
drag, startPoint x: 584, startPoint y: 219, endPoint x: 599, endPoint y: 222, distance: 15.0
click at [589, 71] on td "Pending PGA" at bounding box center [606, 57] width 218 height 27
click at [621, 120] on td "Pending" at bounding box center [606, 95] width 218 height 48
drag, startPoint x: 621, startPoint y: 235, endPoint x: 681, endPoint y: 240, distance: 60.5
click at [630, 120] on td "Pending" at bounding box center [606, 95] width 218 height 48
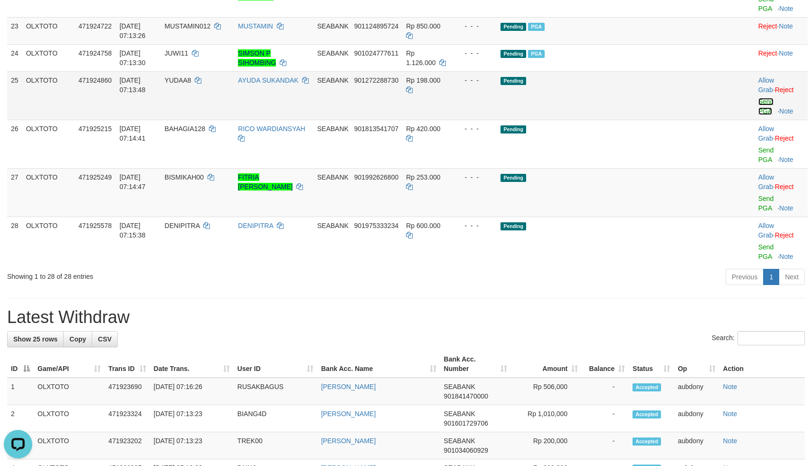
click at [758, 115] on link "Send PGA" at bounding box center [766, 106] width 16 height 17
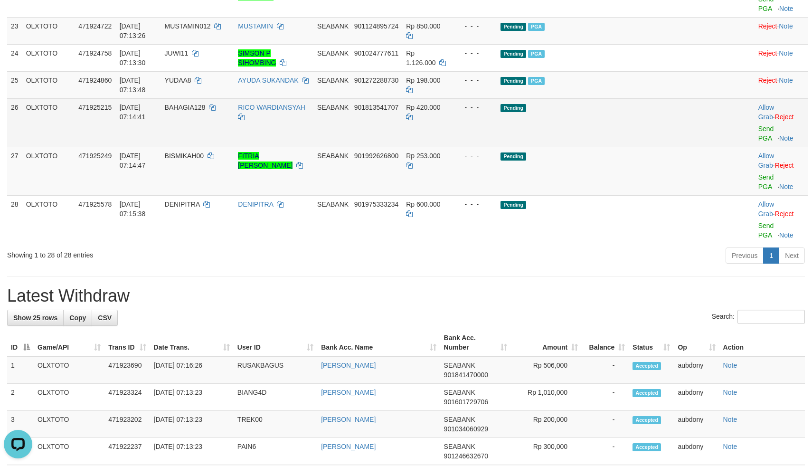
click at [614, 147] on td "Pending" at bounding box center [606, 122] width 218 height 48
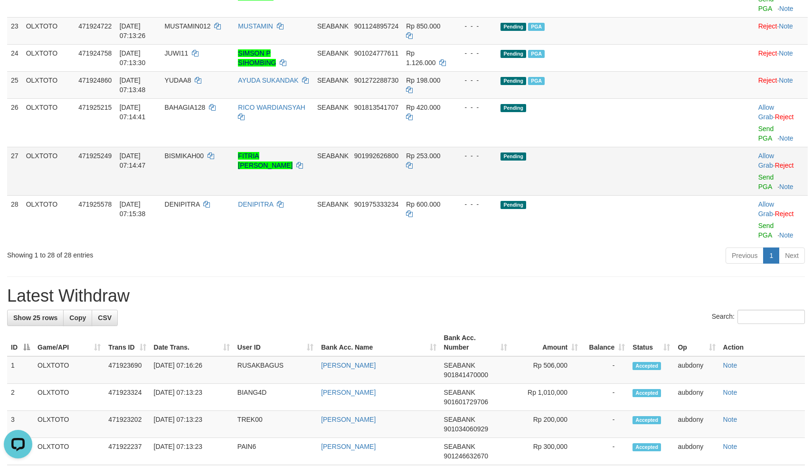
click at [636, 195] on td "Pending" at bounding box center [606, 171] width 218 height 48
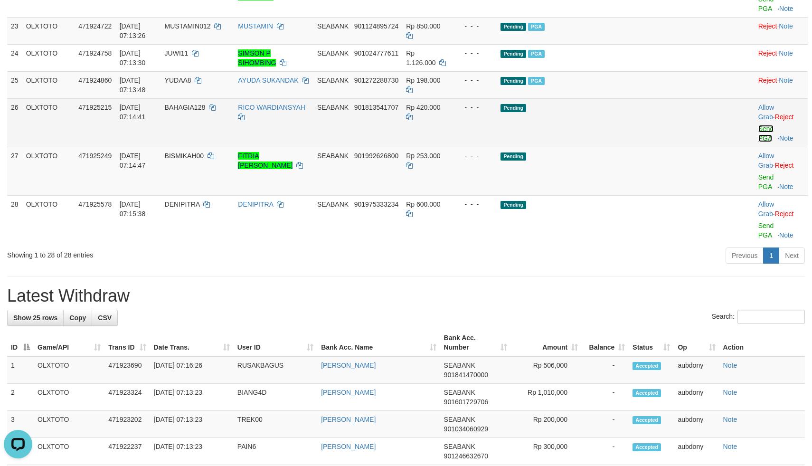
click at [758, 142] on link "Send PGA" at bounding box center [766, 133] width 16 height 17
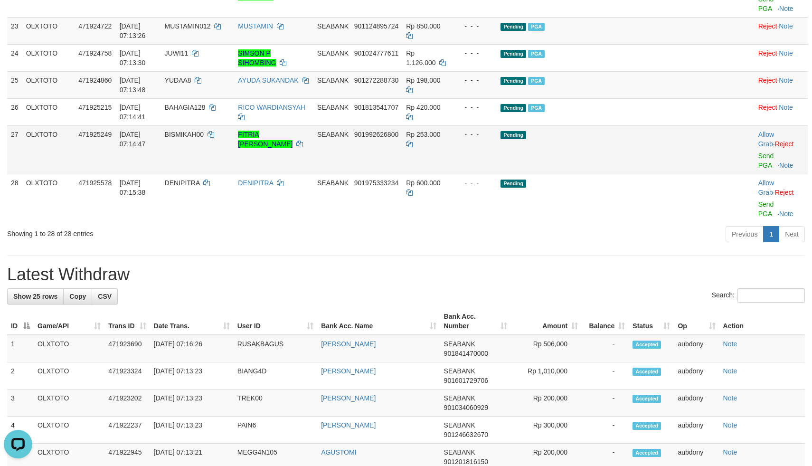
click at [661, 174] on td "Pending" at bounding box center [606, 149] width 218 height 48
click at [761, 169] on link "Send PGA" at bounding box center [766, 160] width 16 height 17
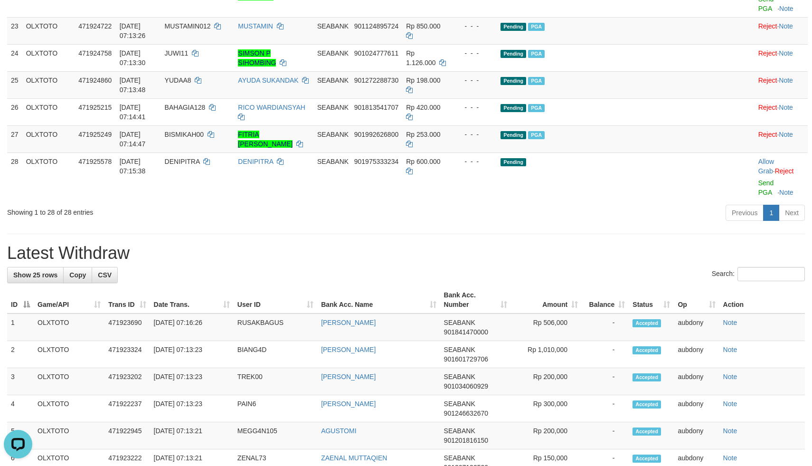
drag, startPoint x: 520, startPoint y: 345, endPoint x: 557, endPoint y: 348, distance: 37.6
click at [540, 224] on div "Previous 1 Next" at bounding box center [575, 214] width 459 height 20
click at [587, 224] on div "Previous 1 Next" at bounding box center [575, 214] width 459 height 20
drag, startPoint x: 587, startPoint y: 355, endPoint x: 620, endPoint y: 345, distance: 34.1
click at [591, 224] on div "Previous 1 Next" at bounding box center [575, 214] width 459 height 20
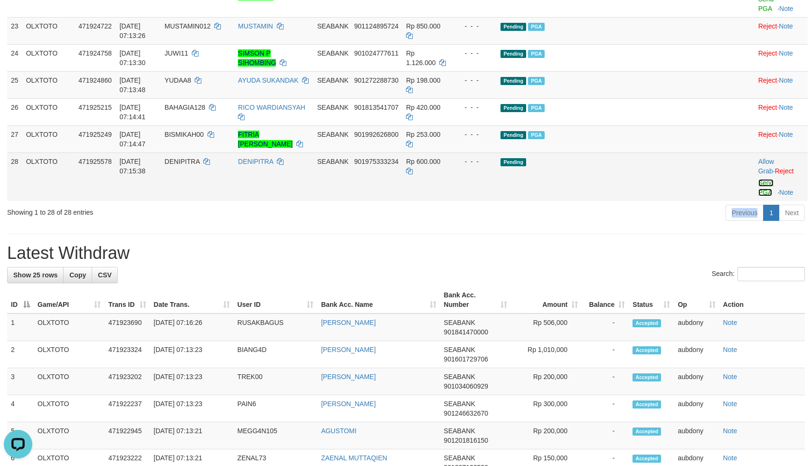
click at [758, 196] on link "Send PGA" at bounding box center [766, 187] width 16 height 17
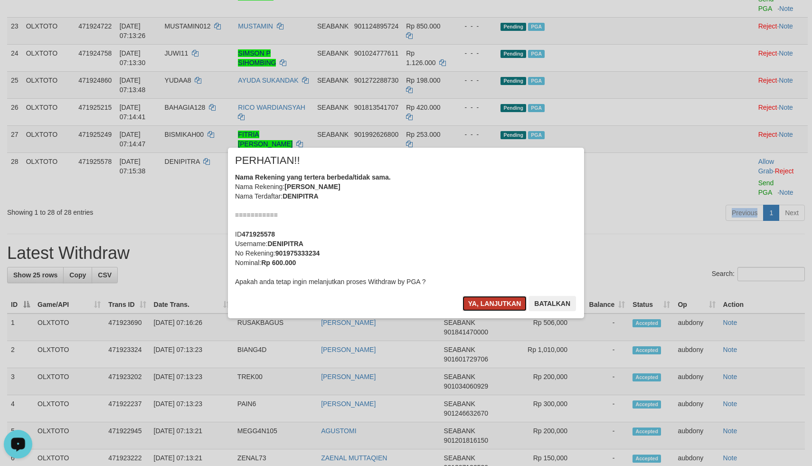
click at [483, 301] on button "Ya, lanjutkan" at bounding box center [494, 303] width 65 height 15
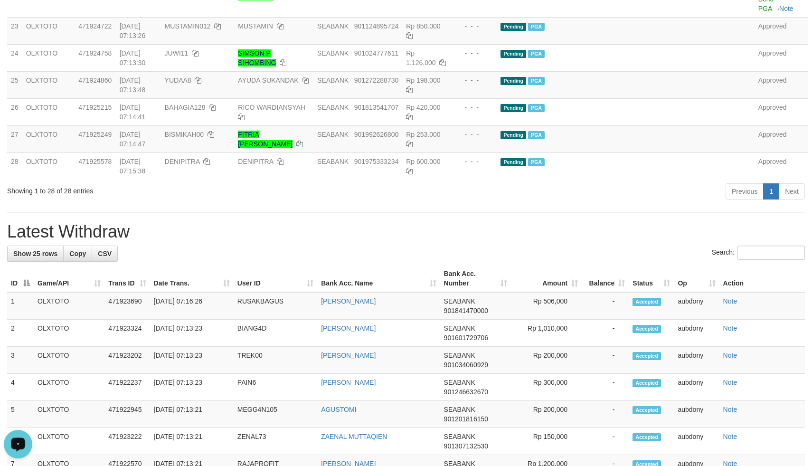
click at [470, 364] on div "**********" at bounding box center [406, 54] width 812 height 1938
click at [484, 241] on h1 "Latest Withdraw" at bounding box center [405, 231] width 797 height 19
drag, startPoint x: 484, startPoint y: 373, endPoint x: 491, endPoint y: 378, distance: 8.6
click at [486, 241] on h1 "Latest Withdraw" at bounding box center [405, 231] width 797 height 19
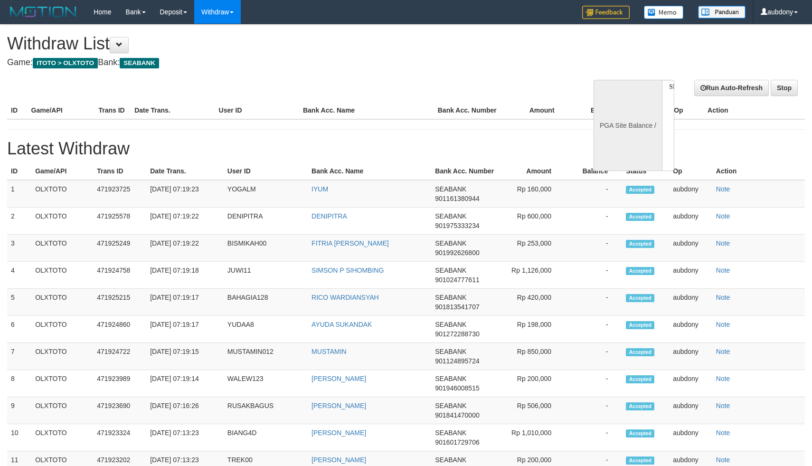
select select
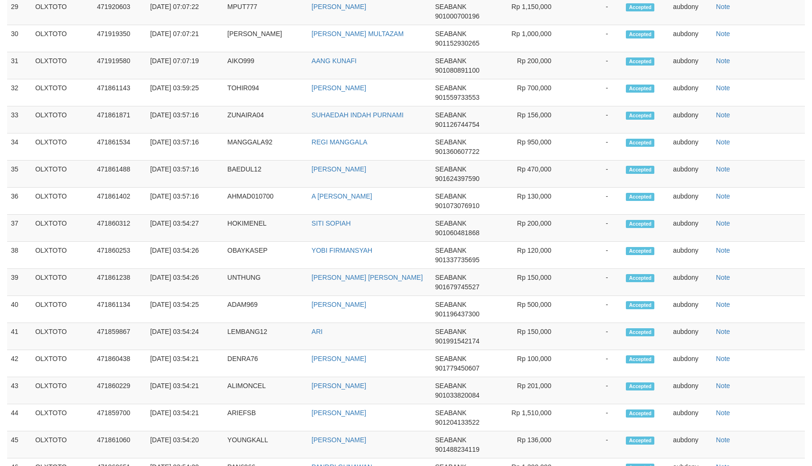
select select "**"
select select
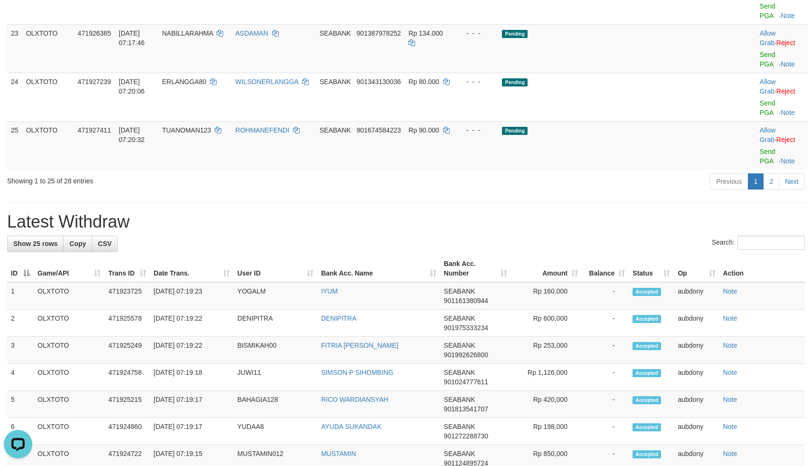
click at [463, 264] on div "**********" at bounding box center [406, 30] width 812 height 1963
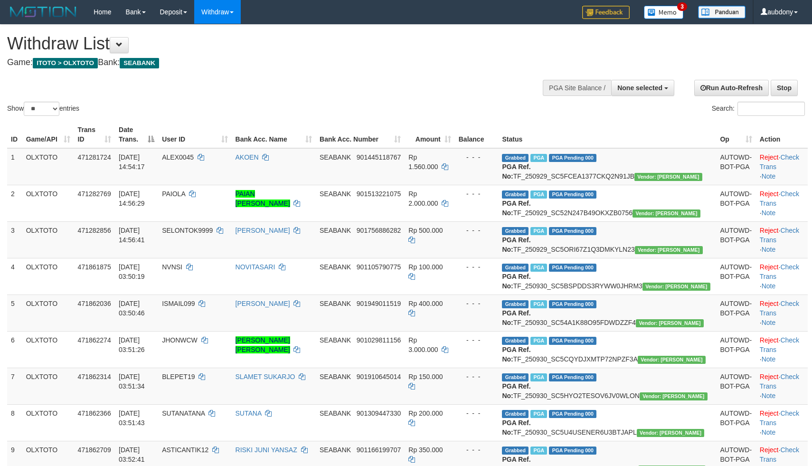
select select
drag, startPoint x: 273, startPoint y: 74, endPoint x: 47, endPoint y: 129, distance: 232.9
click at [272, 74] on div "Show ** ** ** *** entries Search:" at bounding box center [406, 71] width 812 height 93
click at [44, 114] on select "** ** ** ***" at bounding box center [42, 109] width 36 height 14
select select "***"
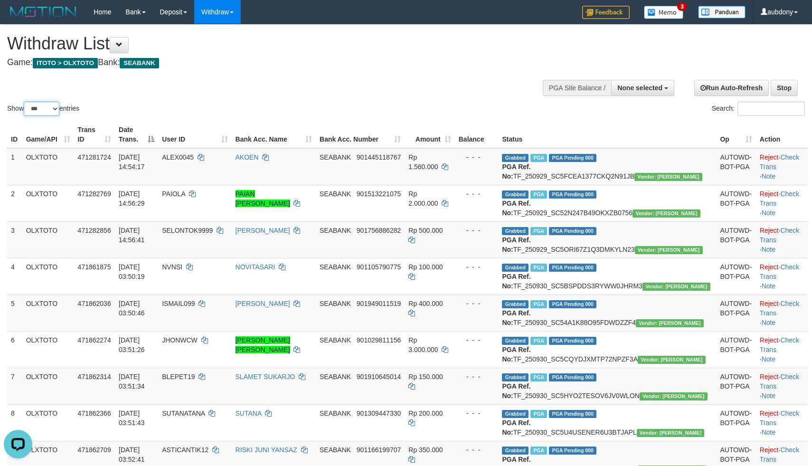
click at [25, 113] on select "** ** ** ***" at bounding box center [42, 109] width 36 height 14
drag, startPoint x: 285, startPoint y: 105, endPoint x: 291, endPoint y: 103, distance: 6.2
click at [289, 103] on div "Show ** ** ** *** entries Search:" at bounding box center [406, 71] width 812 height 93
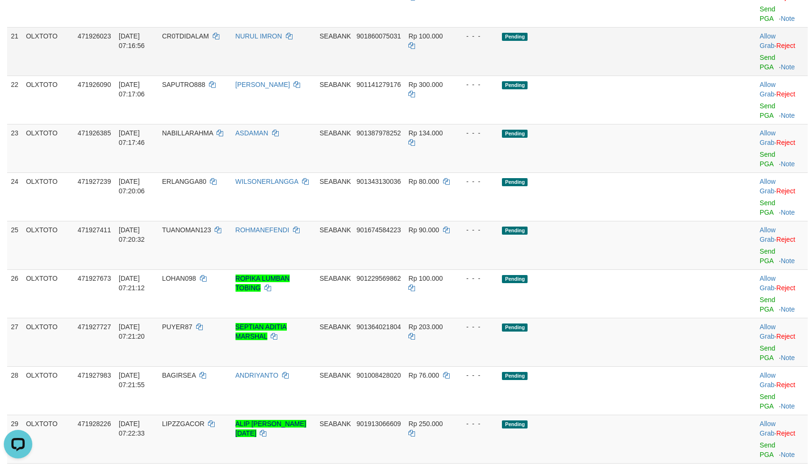
scroll to position [910, 0]
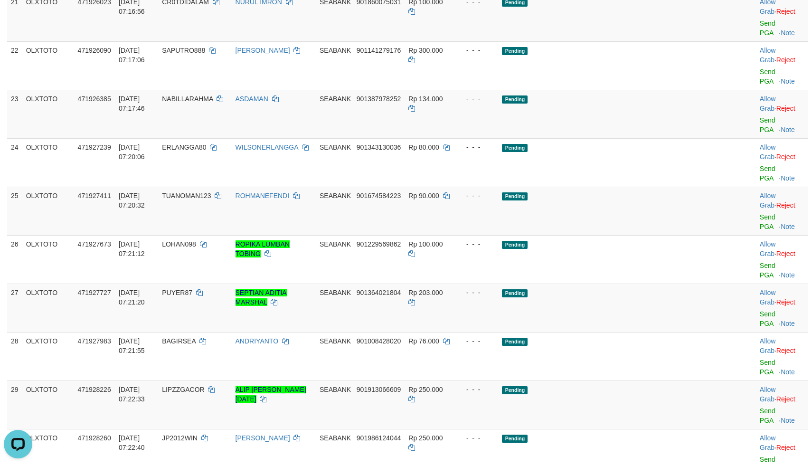
drag, startPoint x: 630, startPoint y: 119, endPoint x: 660, endPoint y: 97, distance: 37.0
drag, startPoint x: 664, startPoint y: 90, endPoint x: 724, endPoint y: 97, distance: 60.7
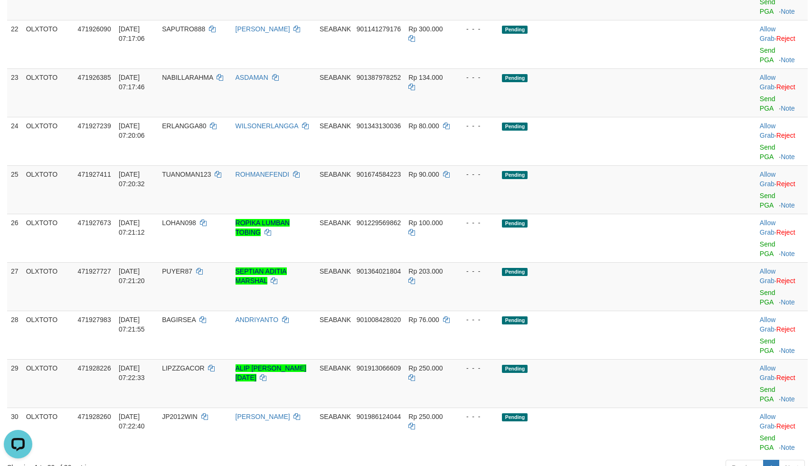
drag, startPoint x: 646, startPoint y: 153, endPoint x: 721, endPoint y: 142, distance: 75.7
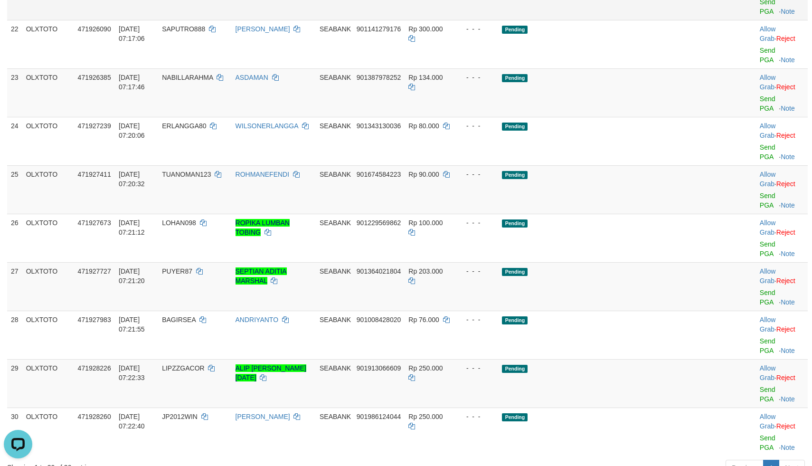
drag, startPoint x: 601, startPoint y: 144, endPoint x: 617, endPoint y: 159, distance: 21.8
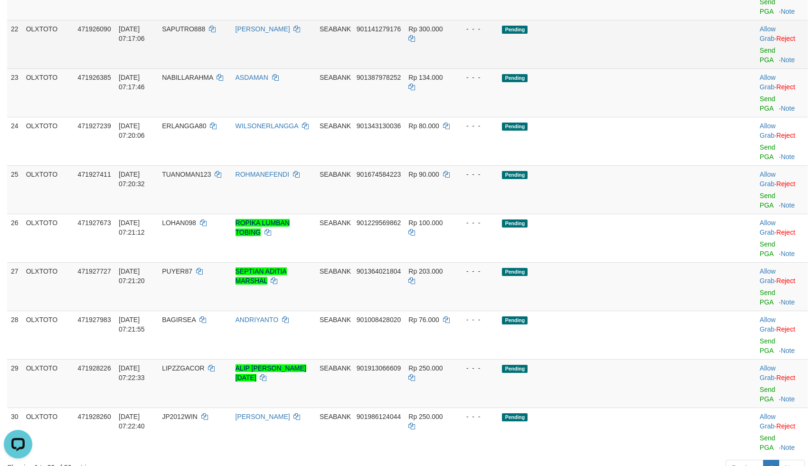
drag, startPoint x: 617, startPoint y: 177, endPoint x: 647, endPoint y: 177, distance: 29.9
click at [621, 68] on td "Pending" at bounding box center [607, 44] width 218 height 48
drag, startPoint x: 647, startPoint y: 177, endPoint x: 686, endPoint y: 176, distance: 39.9
click at [648, 68] on td "Pending" at bounding box center [607, 44] width 218 height 48
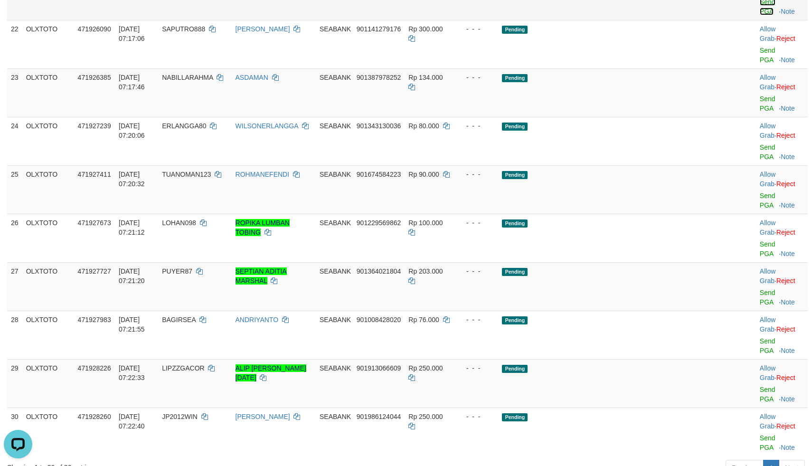
click at [759, 15] on link "Send PGA" at bounding box center [767, 6] width 16 height 17
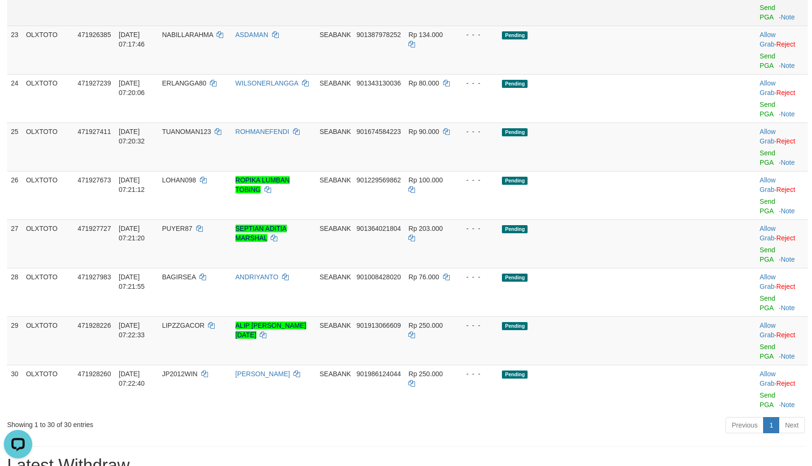
click at [634, 26] on td "Pending" at bounding box center [607, 1] width 218 height 48
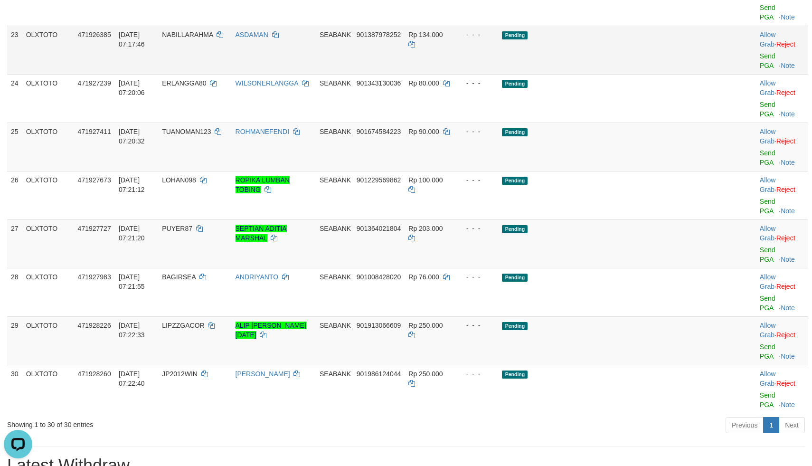
click at [628, 74] on td "Pending" at bounding box center [607, 50] width 218 height 48
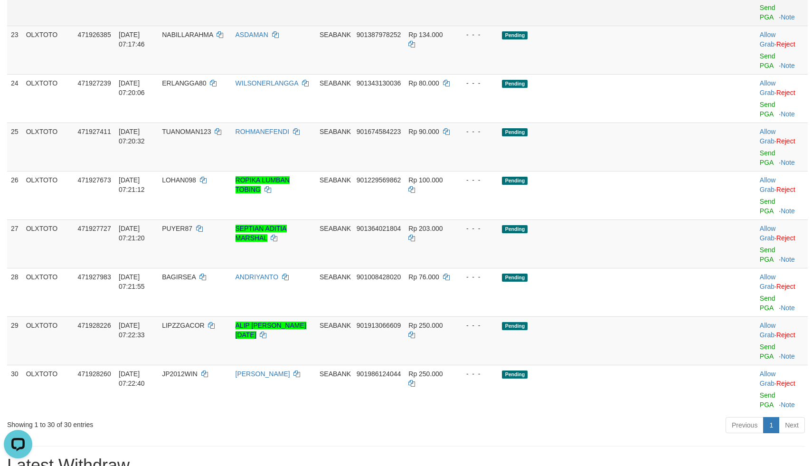
drag, startPoint x: 631, startPoint y: 192, endPoint x: 710, endPoint y: 188, distance: 78.4
click at [649, 26] on td "Pending" at bounding box center [607, 1] width 218 height 48
click at [759, 21] on link "Send PGA" at bounding box center [767, 12] width 16 height 17
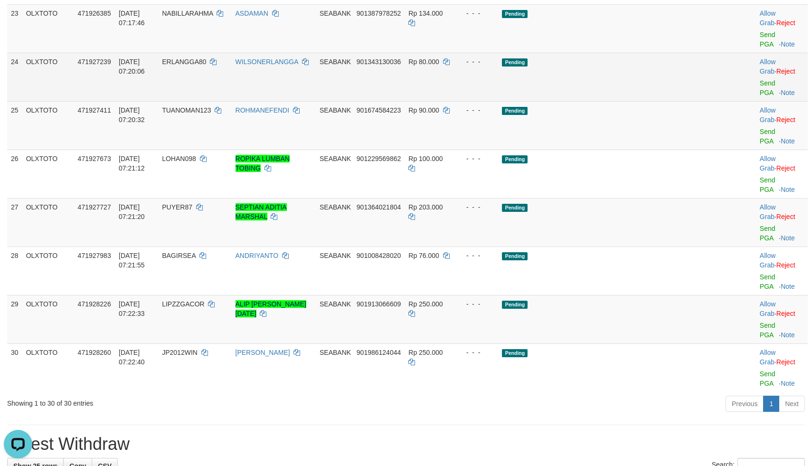
drag, startPoint x: 559, startPoint y: 223, endPoint x: 571, endPoint y: 223, distance: 12.3
click at [565, 101] on td "Pending" at bounding box center [607, 77] width 218 height 48
click at [607, 101] on td "Pending" at bounding box center [607, 77] width 218 height 48
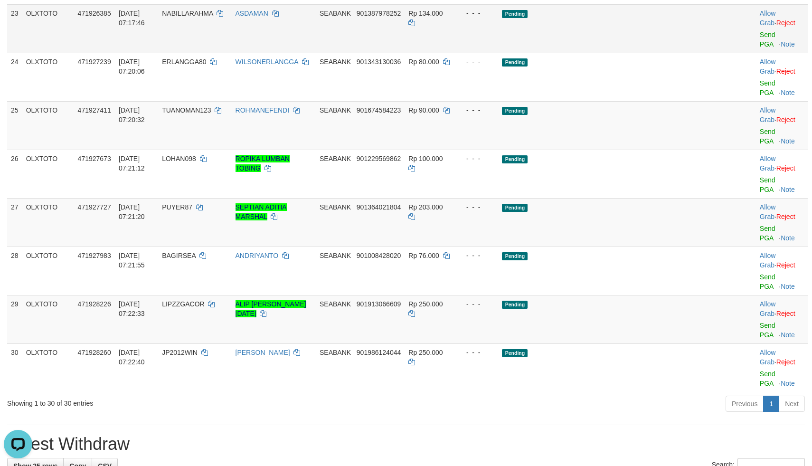
drag, startPoint x: 619, startPoint y: 225, endPoint x: 659, endPoint y: 214, distance: 41.5
click at [619, 101] on td "Pending" at bounding box center [607, 77] width 218 height 48
click at [759, 48] on link "Send PGA" at bounding box center [767, 39] width 16 height 17
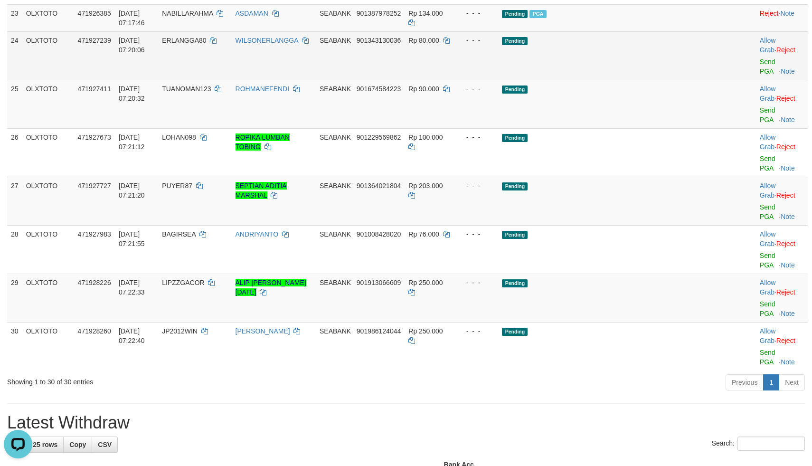
click at [618, 80] on td "Pending" at bounding box center [607, 55] width 218 height 48
click at [641, 80] on td "Pending" at bounding box center [607, 55] width 218 height 48
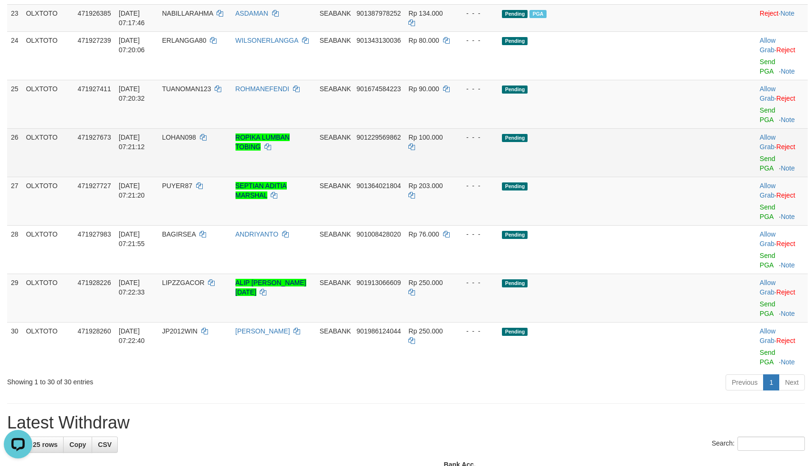
drag, startPoint x: 654, startPoint y: 280, endPoint x: 664, endPoint y: 297, distance: 19.8
click at [657, 177] on td "Pending" at bounding box center [607, 152] width 218 height 48
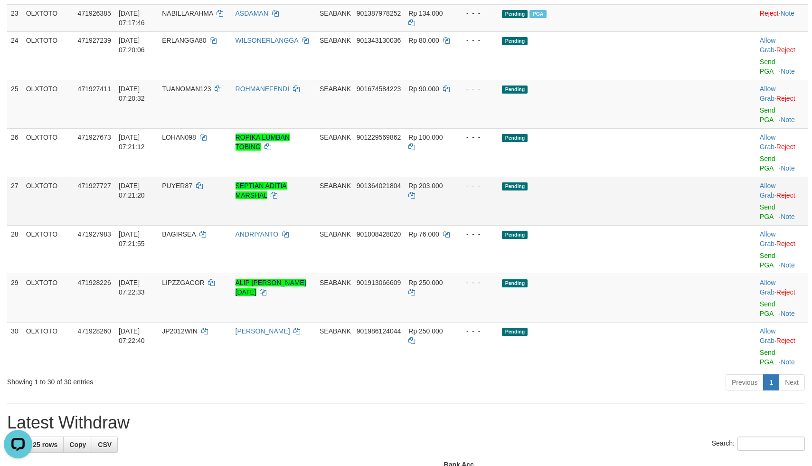
click at [664, 225] on td "Pending" at bounding box center [607, 201] width 218 height 48
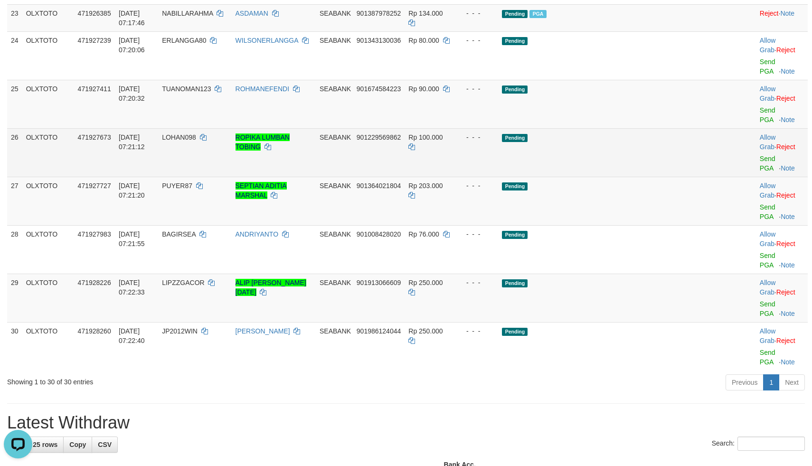
click at [643, 177] on td "Pending" at bounding box center [607, 152] width 218 height 48
click at [759, 172] on link "Send PGA" at bounding box center [767, 163] width 16 height 17
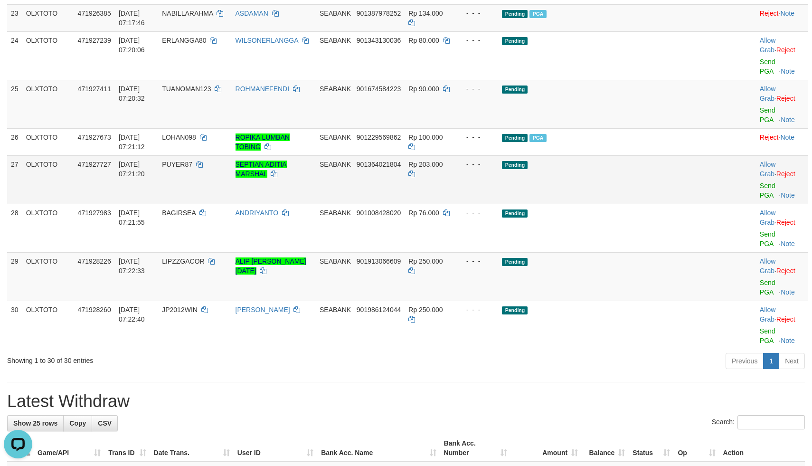
click at [637, 204] on td "Pending" at bounding box center [607, 179] width 218 height 48
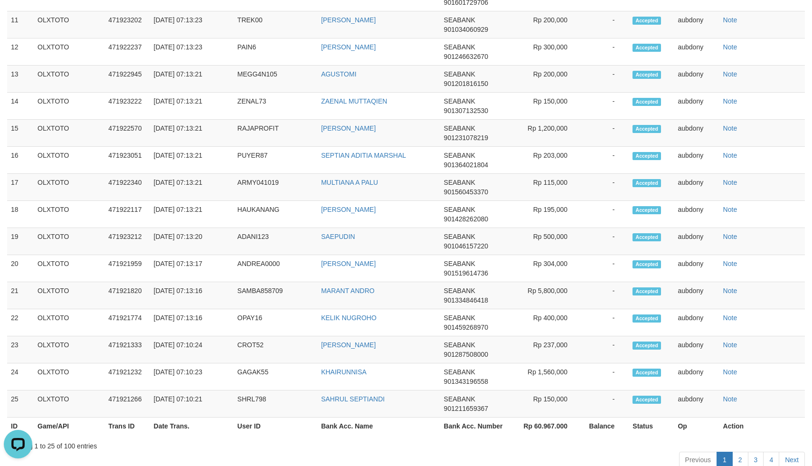
scroll to position [990, 0]
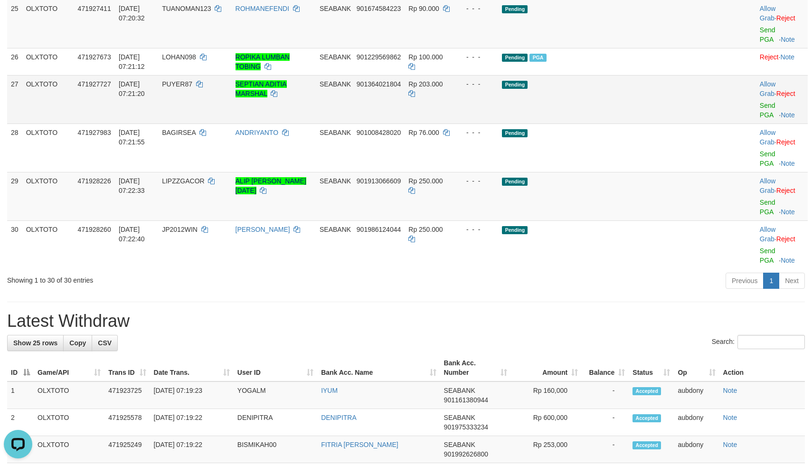
click at [735, 123] on td at bounding box center [735, 99] width 39 height 48
click at [759, 119] on link "Send PGA" at bounding box center [767, 110] width 16 height 17
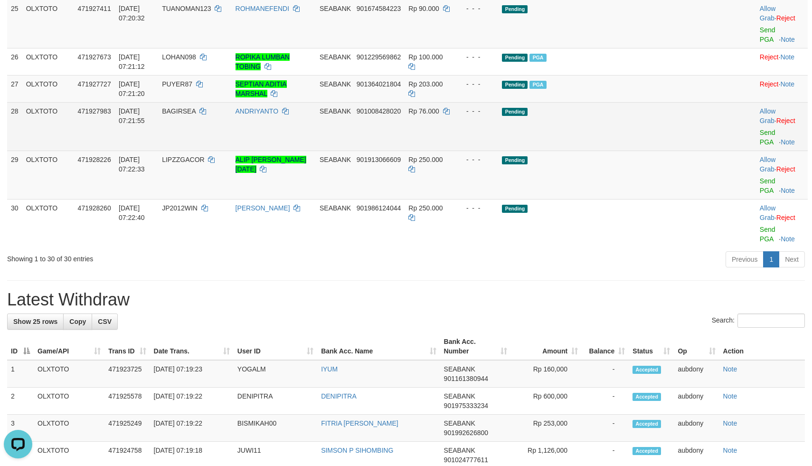
click at [632, 150] on td "Pending" at bounding box center [607, 126] width 218 height 48
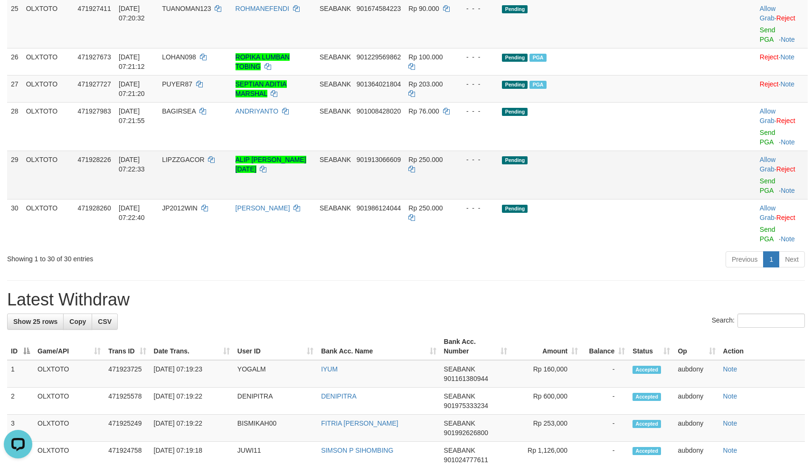
click at [636, 199] on td "Pending" at bounding box center [607, 174] width 218 height 48
click at [639, 199] on td "Pending" at bounding box center [607, 174] width 218 height 48
click at [759, 194] on link "Send PGA" at bounding box center [767, 185] width 16 height 17
drag, startPoint x: 452, startPoint y: 358, endPoint x: 461, endPoint y: 358, distance: 9.5
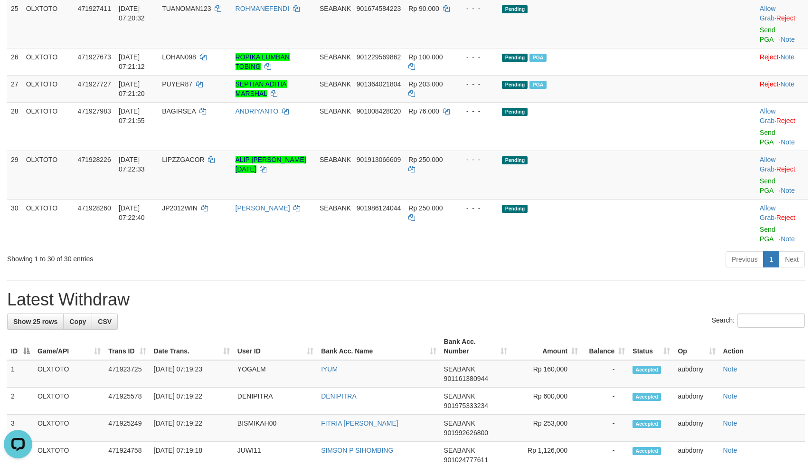
click at [456, 271] on div "Previous 1 Next" at bounding box center [575, 260] width 459 height 20
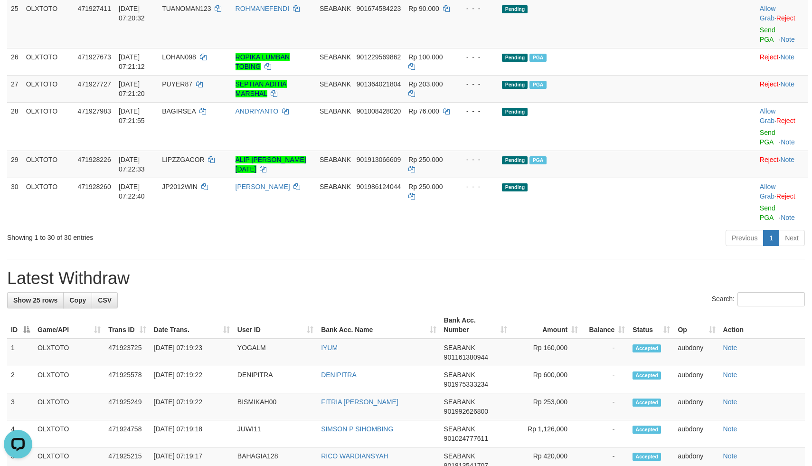
drag, startPoint x: 476, startPoint y: 355, endPoint x: 483, endPoint y: 355, distance: 7.6
click at [483, 249] on div "Previous 1 Next" at bounding box center [575, 239] width 459 height 20
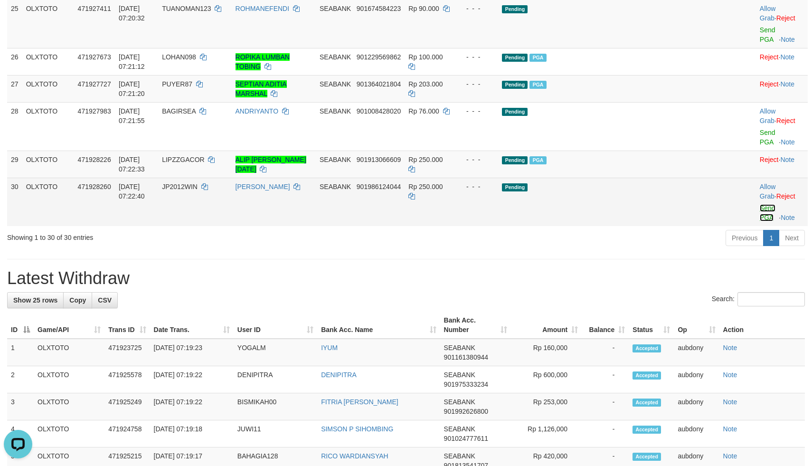
click at [759, 221] on link "Send PGA" at bounding box center [767, 212] width 16 height 17
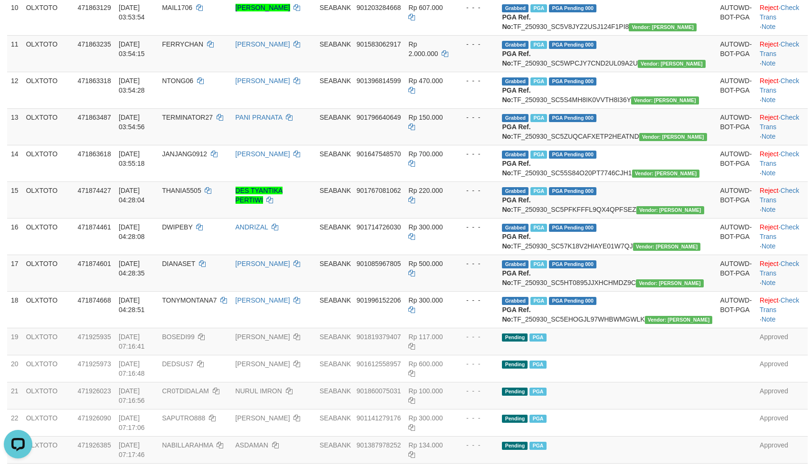
scroll to position [0, 0]
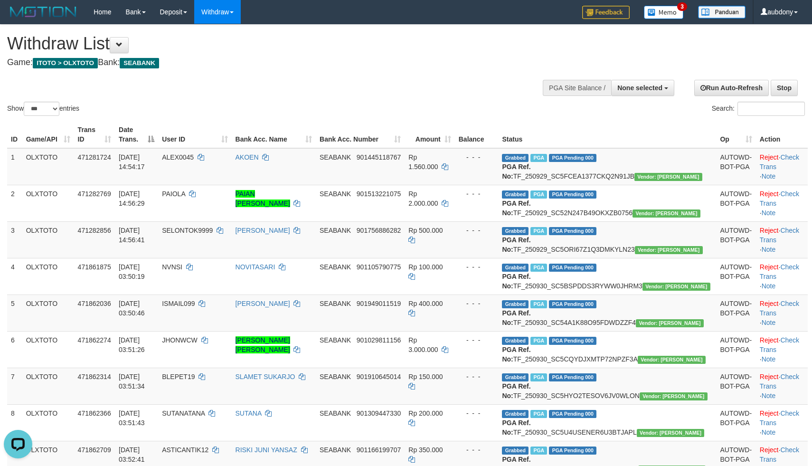
click at [319, 107] on div "Show ** ** ** *** entries Search:" at bounding box center [406, 71] width 812 height 93
select select
click at [44, 116] on select "** ** ** ***" at bounding box center [42, 109] width 36 height 14
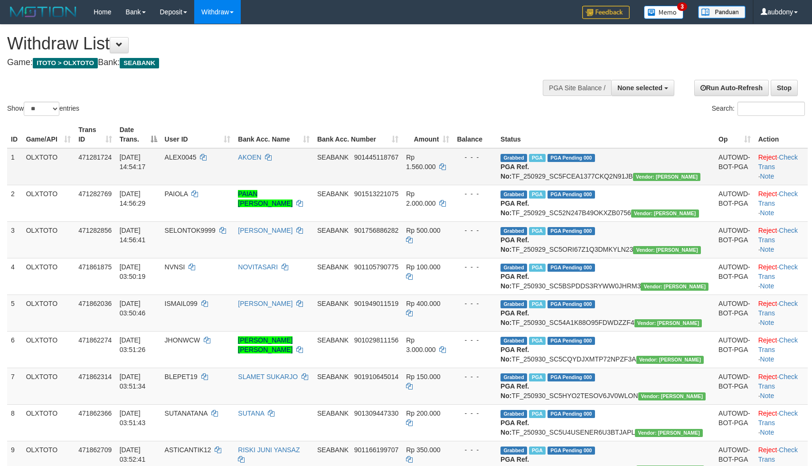
select select "***"
click at [25, 113] on select "** ** ** ***" at bounding box center [42, 109] width 36 height 14
click at [326, 102] on div "Show ** ** ** *** entries Search:" at bounding box center [406, 71] width 812 height 93
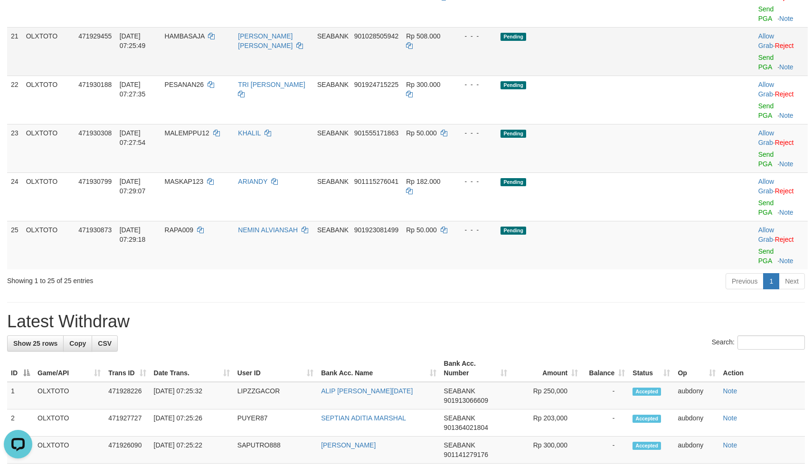
scroll to position [910, 0]
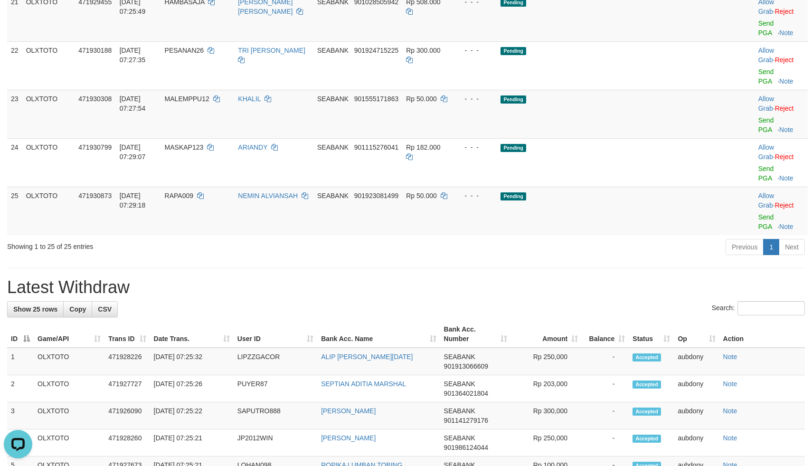
drag, startPoint x: 659, startPoint y: 117, endPoint x: 666, endPoint y: 110, distance: 9.8
drag, startPoint x: 666, startPoint y: 102, endPoint x: 728, endPoint y: 105, distance: 62.3
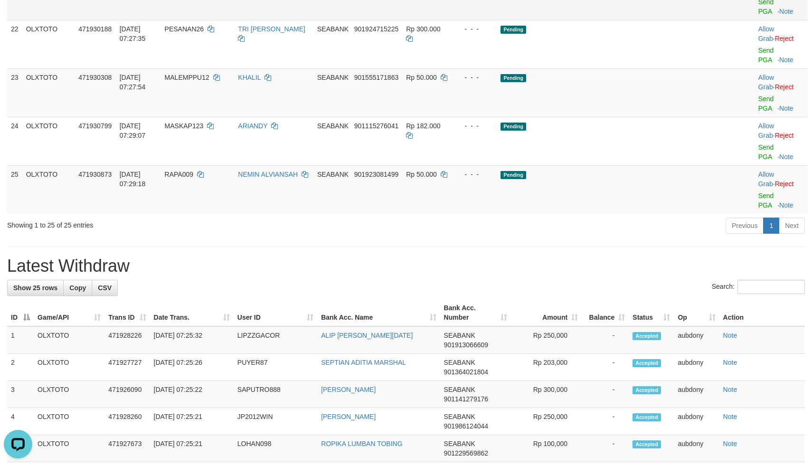
drag, startPoint x: 641, startPoint y: 137, endPoint x: 634, endPoint y: 145, distance: 11.4
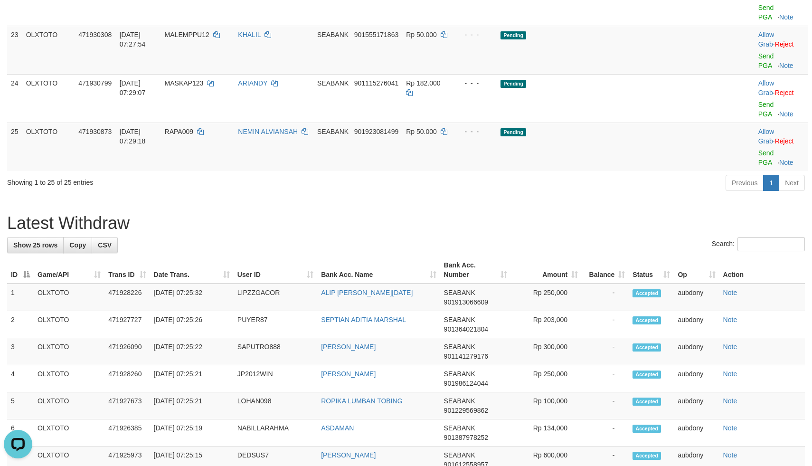
drag, startPoint x: 645, startPoint y: 159, endPoint x: 646, endPoint y: 193, distance: 33.2
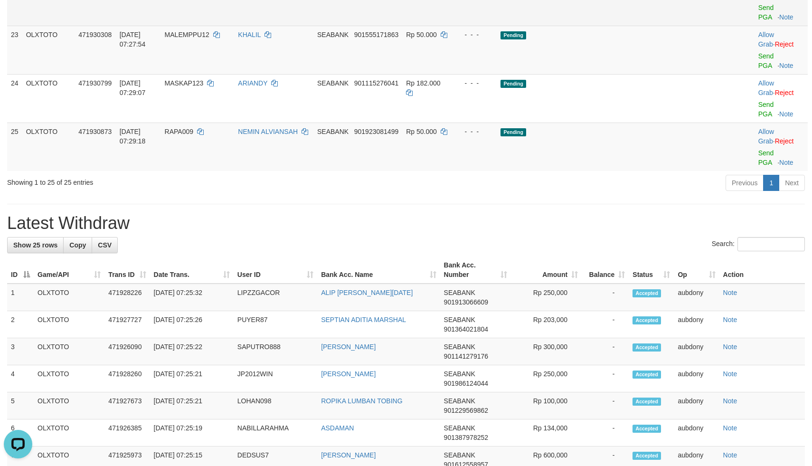
click at [634, 26] on td "Pending" at bounding box center [606, 1] width 218 height 48
click at [758, 21] on link "Send PGA" at bounding box center [766, 12] width 16 height 17
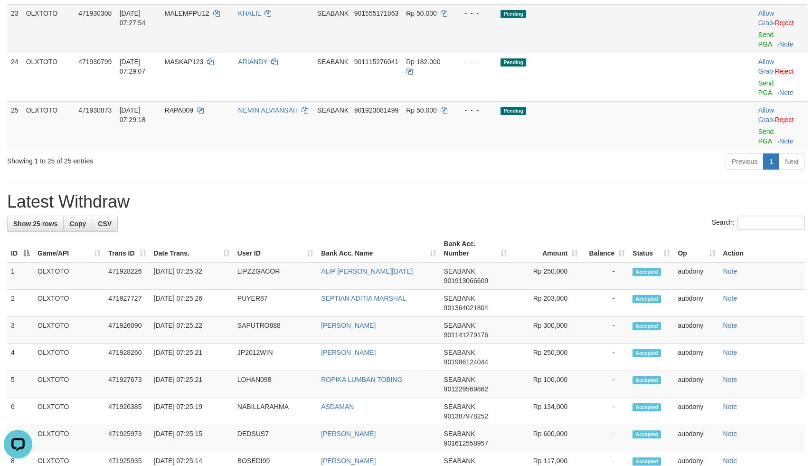
click at [617, 53] on td "Pending" at bounding box center [606, 28] width 218 height 48
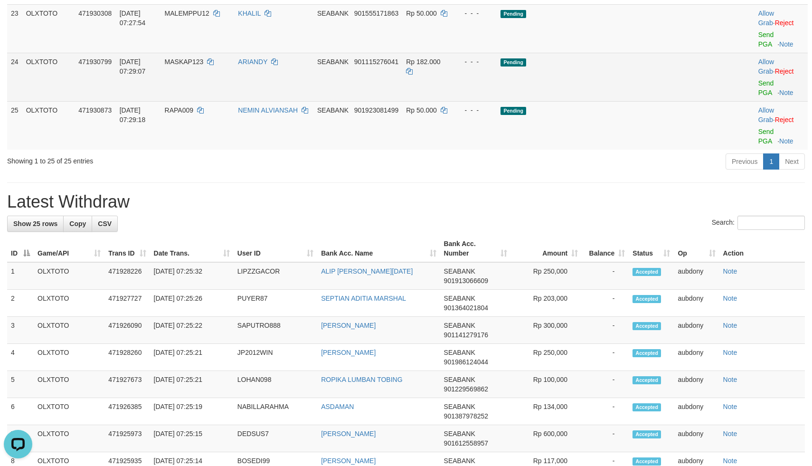
click at [627, 101] on td "Pending" at bounding box center [606, 77] width 218 height 48
click at [637, 101] on td "Pending" at bounding box center [606, 77] width 218 height 48
drag, startPoint x: 634, startPoint y: 248, endPoint x: 668, endPoint y: 248, distance: 34.2
click at [633, 101] on td "Pending" at bounding box center [606, 77] width 218 height 48
click at [758, 96] on link "Send PGA" at bounding box center [766, 87] width 16 height 17
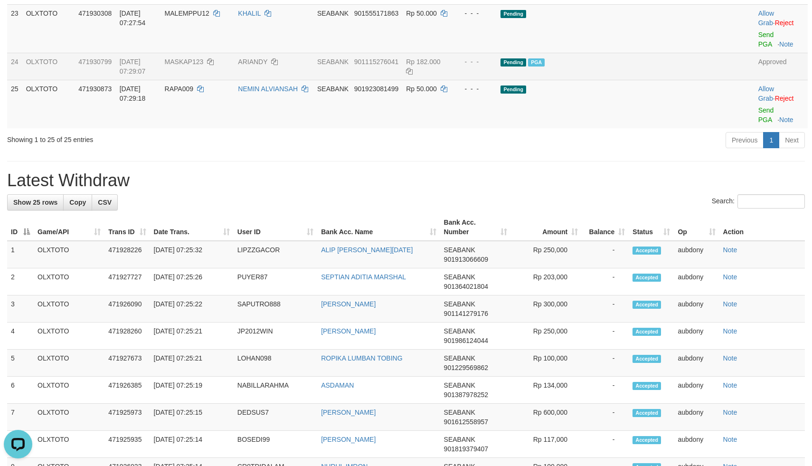
scroll to position [0, 0]
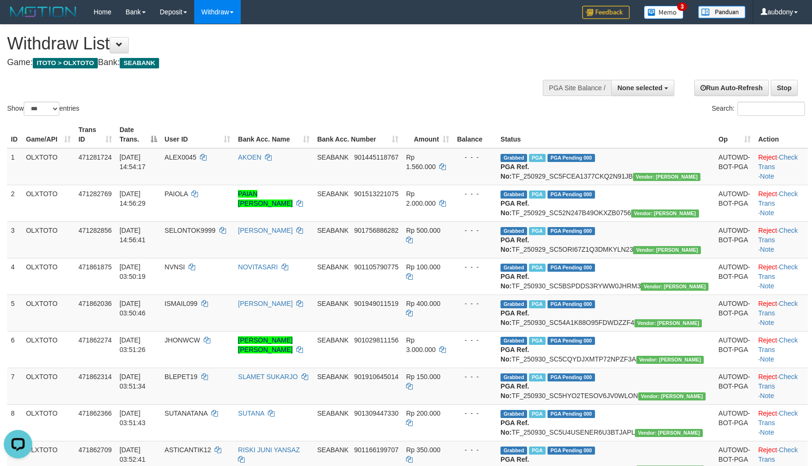
click at [323, 40] on h1 "Withdraw List" at bounding box center [269, 43] width 525 height 19
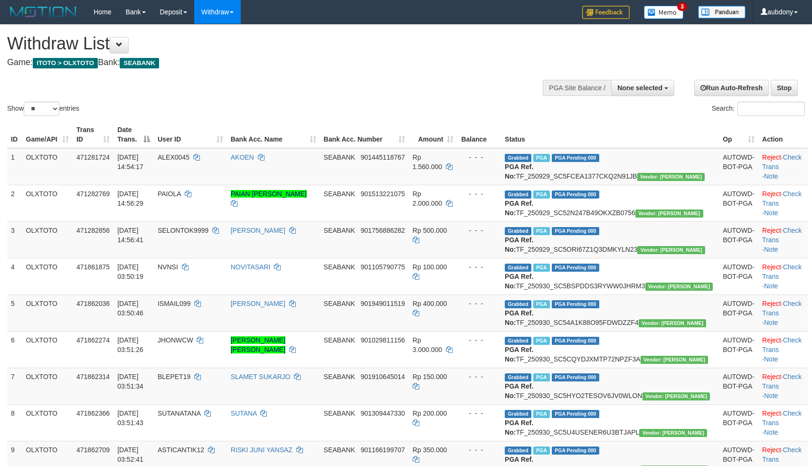
select select
select select "***"
click at [25, 113] on select "** ** ** ***" at bounding box center [42, 109] width 36 height 14
drag, startPoint x: 336, startPoint y: 97, endPoint x: 347, endPoint y: 94, distance: 11.6
click at [339, 95] on div "Show ** ** ** *** entries Search:" at bounding box center [406, 71] width 812 height 93
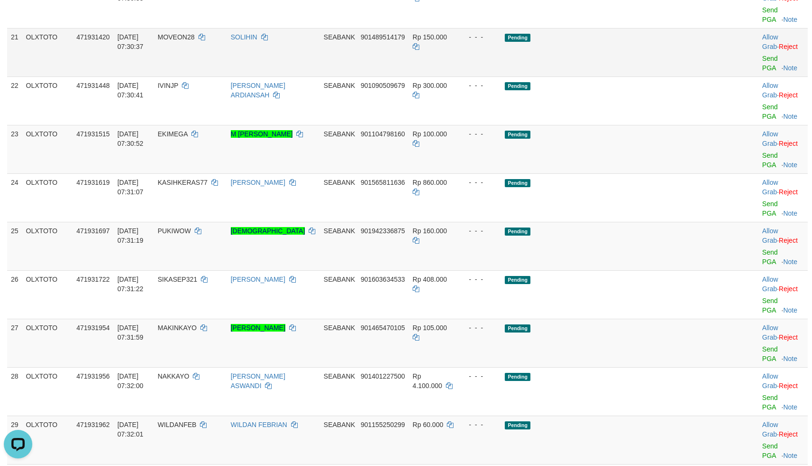
scroll to position [910, 0]
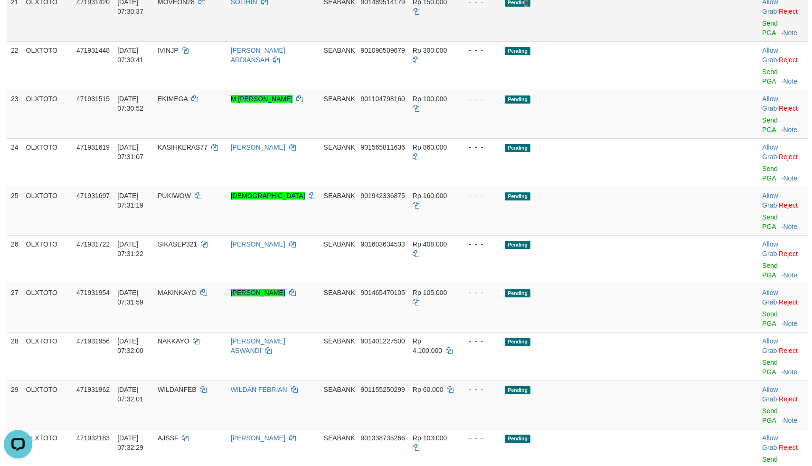
drag, startPoint x: 593, startPoint y: 160, endPoint x: 599, endPoint y: 160, distance: 5.7
click at [597, 41] on td "Pending" at bounding box center [610, 17] width 218 height 48
drag, startPoint x: 660, startPoint y: 128, endPoint x: 656, endPoint y: 118, distance: 10.8
drag, startPoint x: 658, startPoint y: 110, endPoint x: 668, endPoint y: 110, distance: 10.4
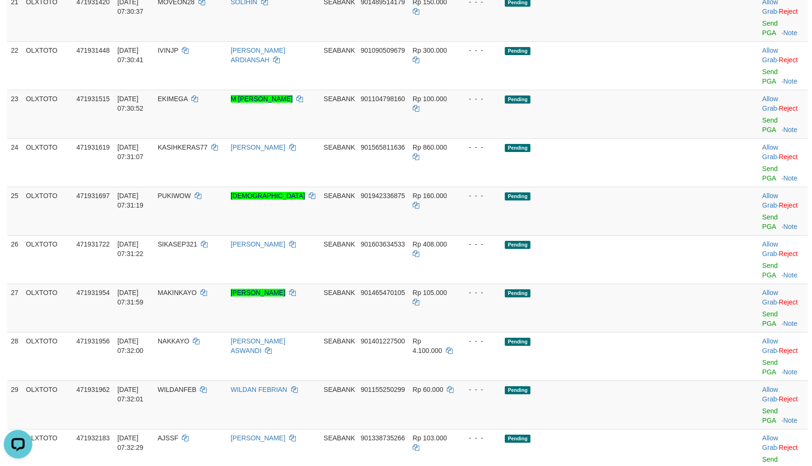
drag, startPoint x: 669, startPoint y: 110, endPoint x: 741, endPoint y: 110, distance: 71.2
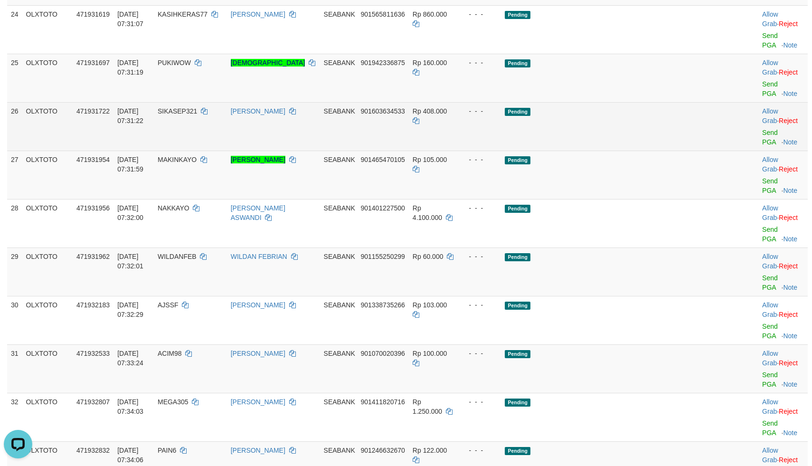
scroll to position [1052, 0]
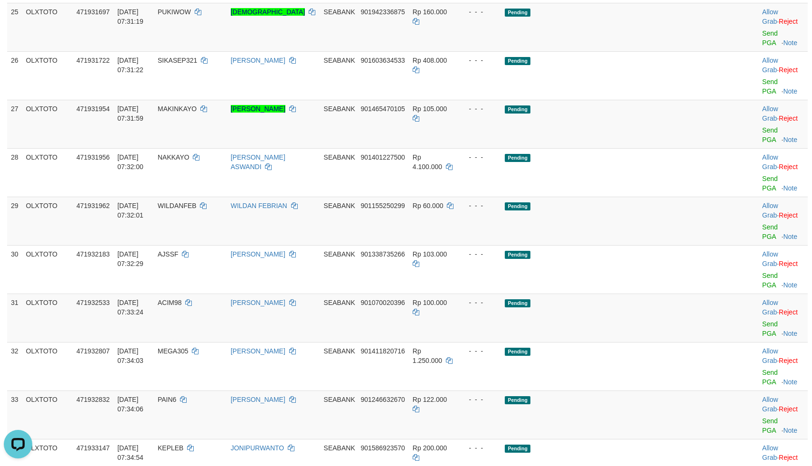
scroll to position [909, 0]
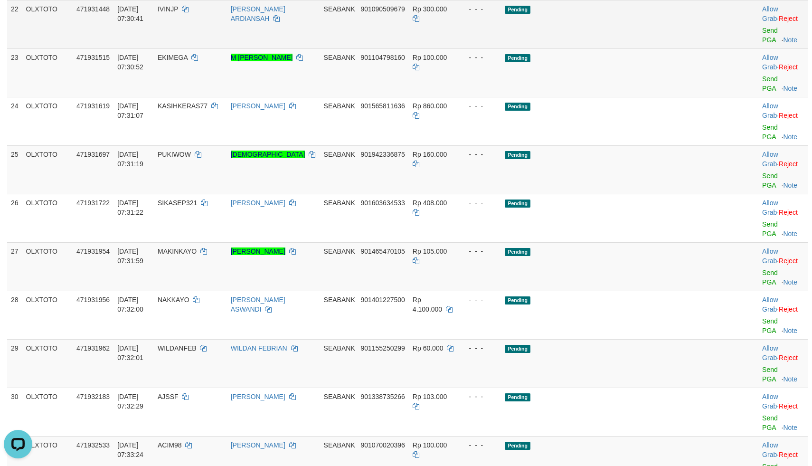
drag, startPoint x: 615, startPoint y: 220, endPoint x: 640, endPoint y: 184, distance: 43.3
click at [617, 97] on td "Pending" at bounding box center [610, 72] width 218 height 48
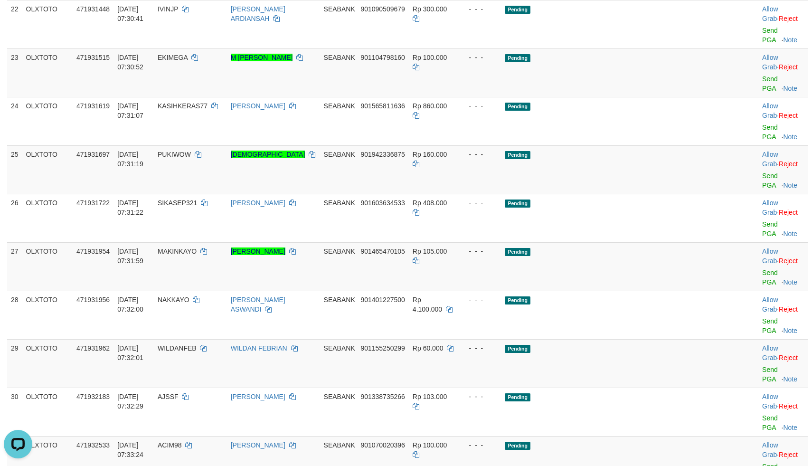
drag, startPoint x: 645, startPoint y: 161, endPoint x: 701, endPoint y: 162, distance: 55.6
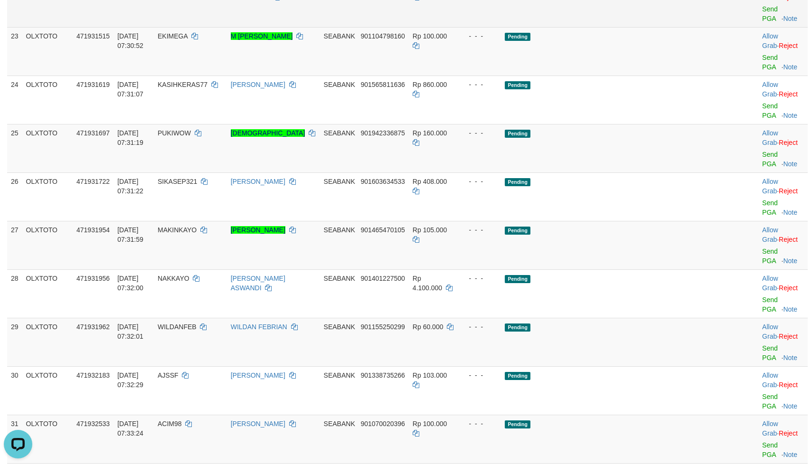
click at [621, 27] on td "Pending" at bounding box center [610, 3] width 218 height 48
drag, startPoint x: 640, startPoint y: 188, endPoint x: 648, endPoint y: 184, distance: 8.9
click at [642, 27] on td "Pending" at bounding box center [610, 3] width 218 height 48
click at [762, 22] on link "Send PGA" at bounding box center [770, 13] width 16 height 17
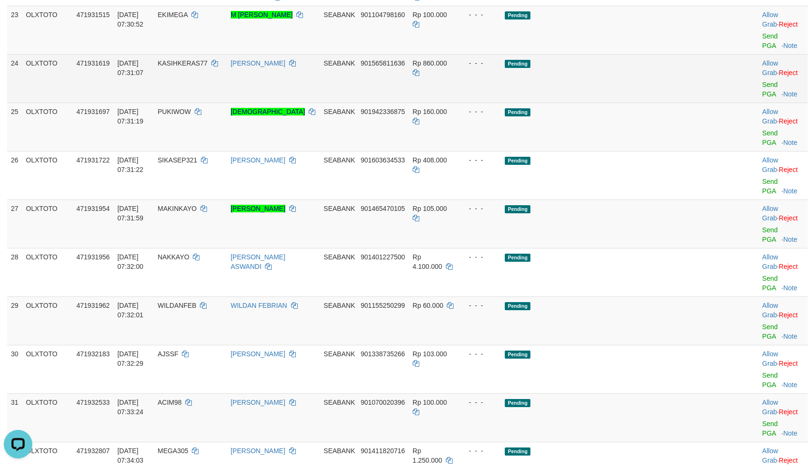
click at [658, 103] on td "Pending" at bounding box center [610, 78] width 218 height 48
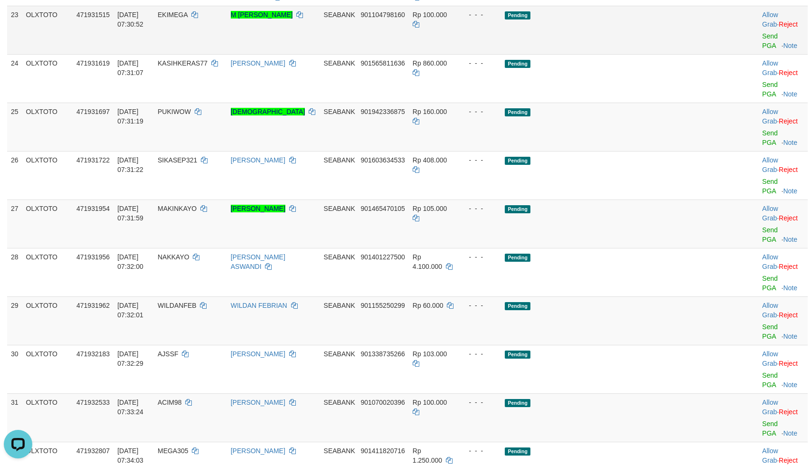
drag, startPoint x: 644, startPoint y: 205, endPoint x: 730, endPoint y: 197, distance: 85.9
click at [654, 54] on td "Pending" at bounding box center [610, 30] width 218 height 48
click at [762, 49] on link "Send PGA" at bounding box center [770, 40] width 16 height 17
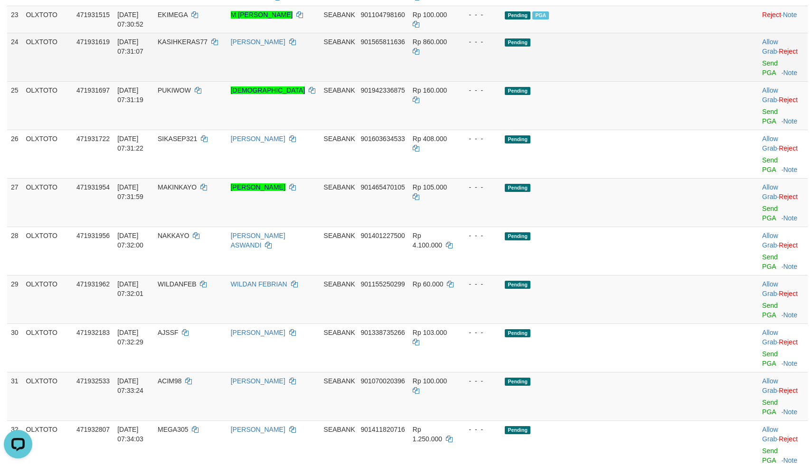
drag, startPoint x: 607, startPoint y: 234, endPoint x: 613, endPoint y: 234, distance: 5.7
click at [611, 81] on td "Pending" at bounding box center [610, 57] width 218 height 48
drag, startPoint x: 629, startPoint y: 225, endPoint x: 676, endPoint y: 225, distance: 47.0
click at [636, 81] on td "Pending" at bounding box center [610, 57] width 218 height 48
click at [762, 76] on link "Send PGA" at bounding box center [770, 67] width 16 height 17
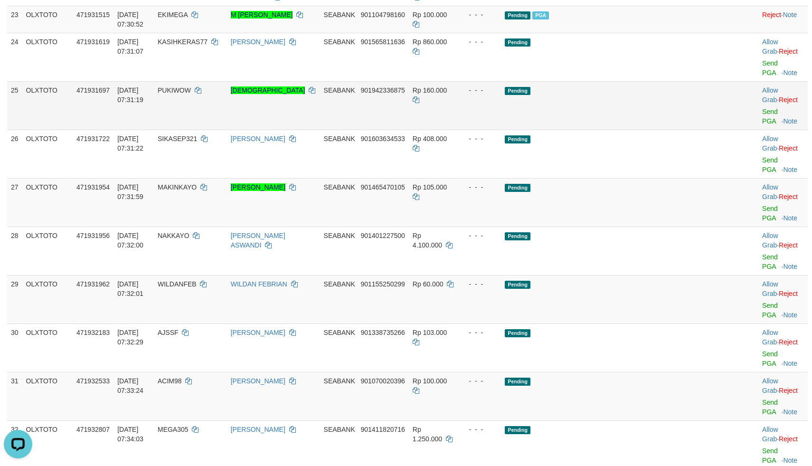
click at [626, 130] on td "Pending" at bounding box center [610, 105] width 218 height 48
drag, startPoint x: 647, startPoint y: 251, endPoint x: 669, endPoint y: 269, distance: 28.7
click at [648, 81] on td "Pending" at bounding box center [610, 57] width 218 height 48
click at [762, 125] on link "Send PGA" at bounding box center [770, 116] width 16 height 17
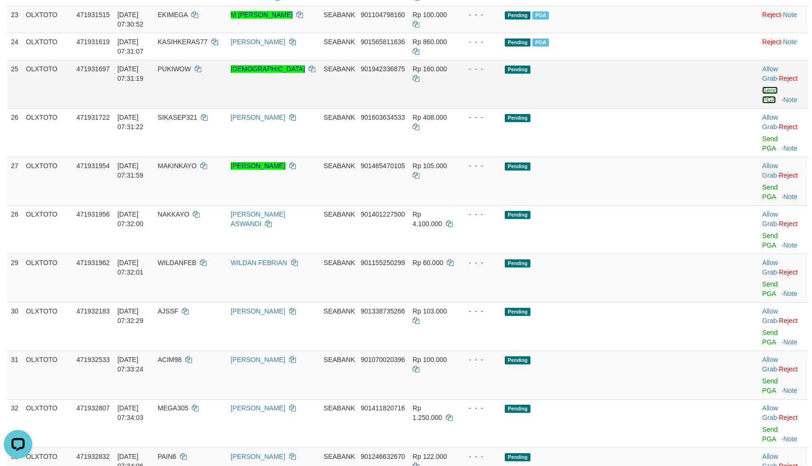
scroll to position [897, 0]
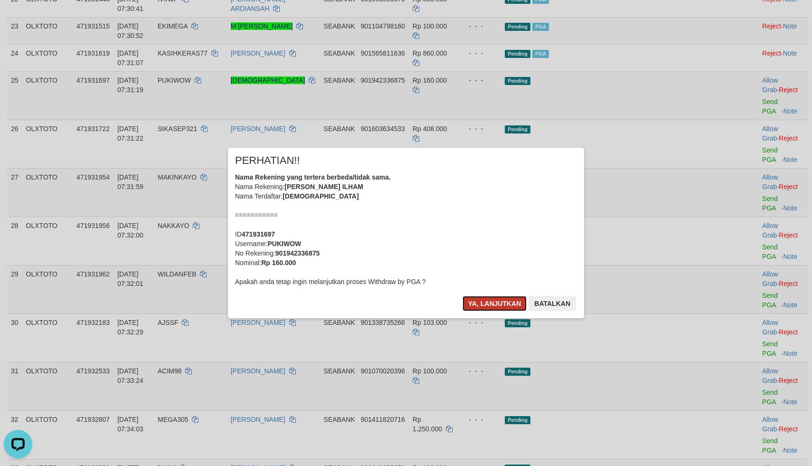
click at [484, 306] on button "Ya, lanjutkan" at bounding box center [494, 303] width 65 height 15
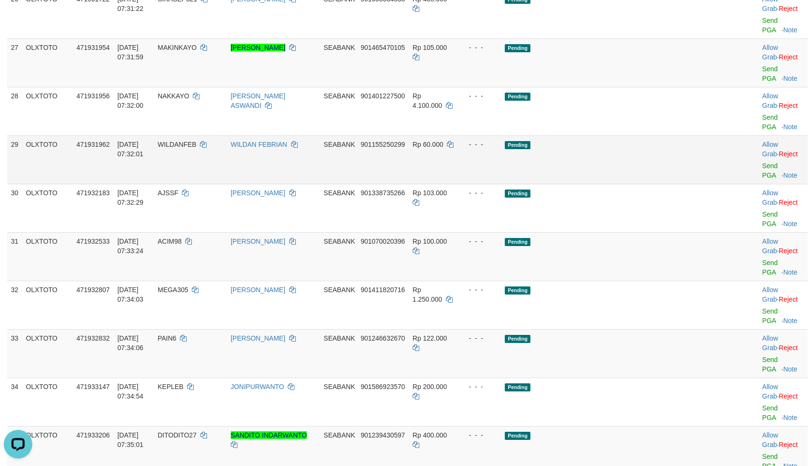
scroll to position [1040, 0]
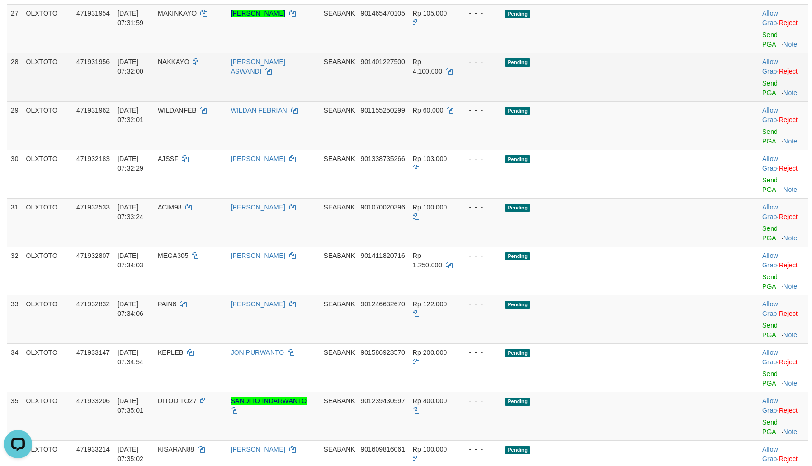
click at [634, 101] on td "Pending" at bounding box center [610, 77] width 218 height 48
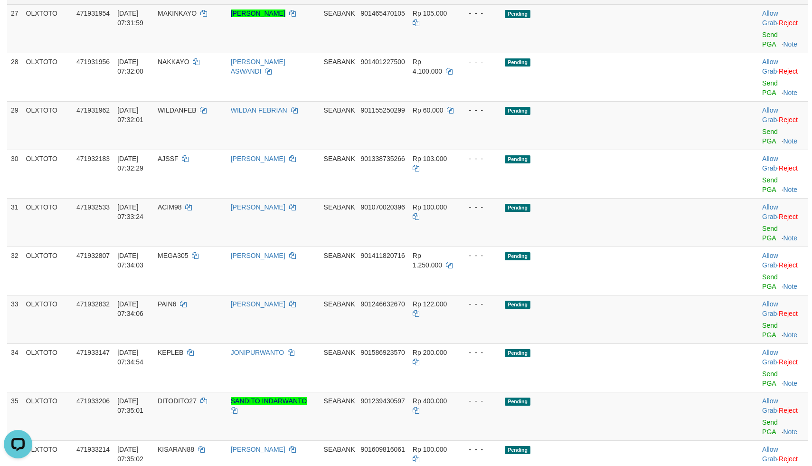
drag, startPoint x: 619, startPoint y: 191, endPoint x: 666, endPoint y: 161, distance: 55.4
click at [621, 53] on td "Pending" at bounding box center [610, 28] width 218 height 48
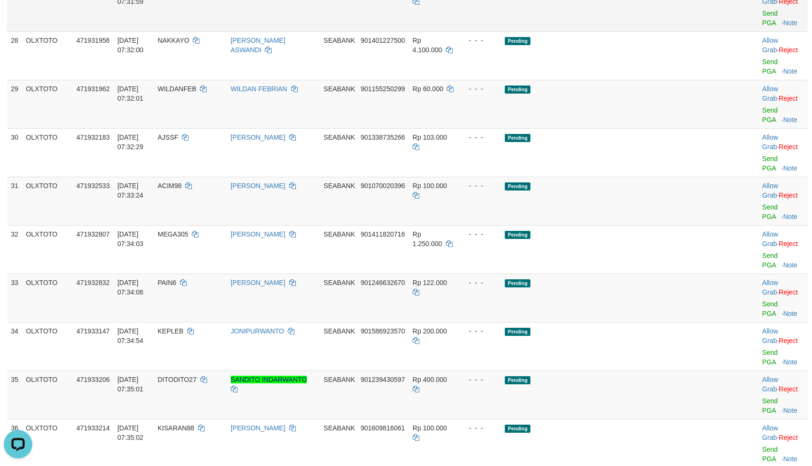
drag, startPoint x: 625, startPoint y: 198, endPoint x: 630, endPoint y: 197, distance: 4.8
click at [628, 31] on td "Pending" at bounding box center [610, 7] width 218 height 48
click at [631, 31] on td "Pending" at bounding box center [610, 7] width 218 height 48
click at [758, 31] on td "Allow Grab · Reject Send PGA · Note" at bounding box center [782, 7] width 49 height 48
click at [762, 27] on link "Send PGA" at bounding box center [770, 17] width 16 height 17
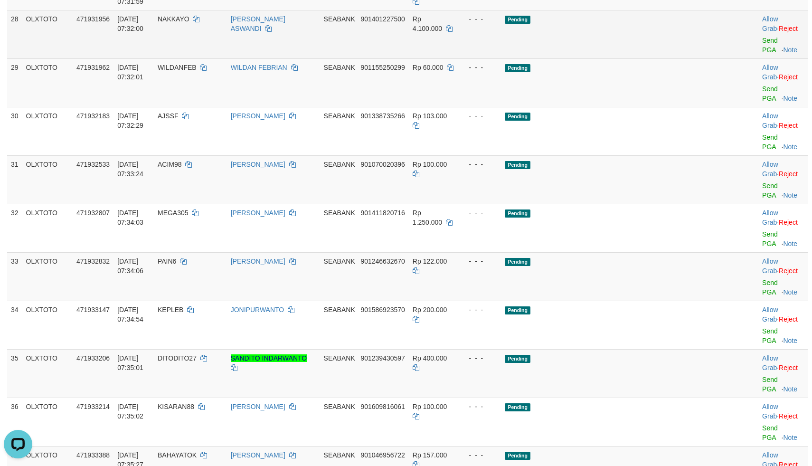
click at [656, 58] on td "Pending" at bounding box center [610, 34] width 218 height 48
click at [646, 58] on td "Pending" at bounding box center [610, 34] width 218 height 48
click at [762, 36] on div at bounding box center [783, 34] width 42 height 2
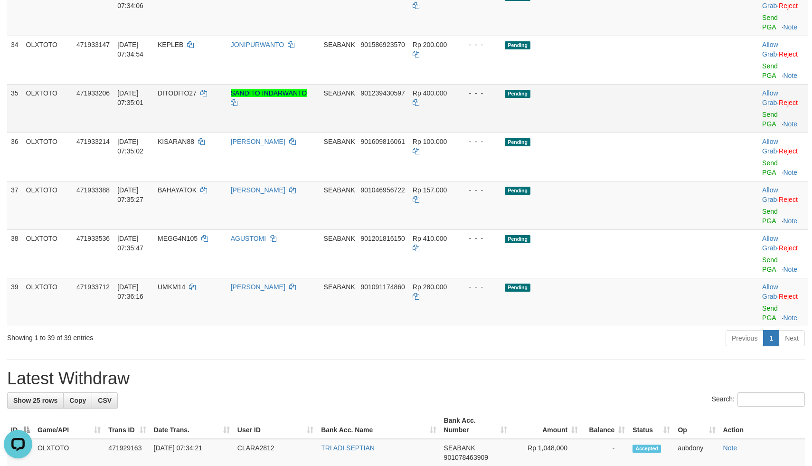
click at [662, 132] on td "Pending" at bounding box center [610, 108] width 218 height 48
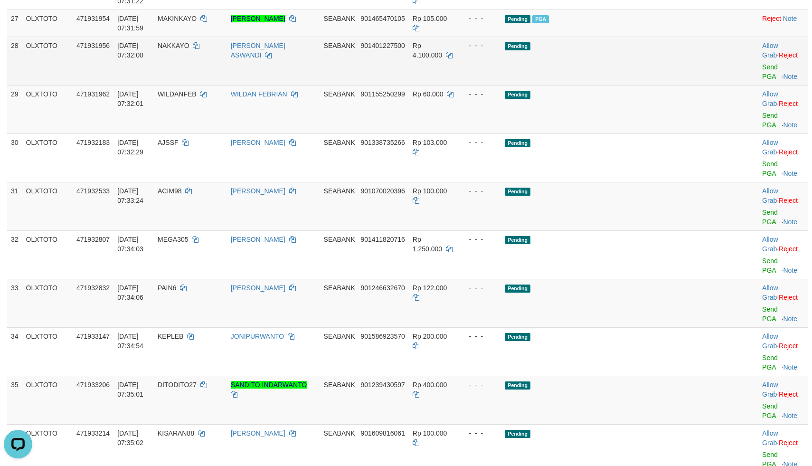
click at [638, 85] on td "Pending" at bounding box center [610, 61] width 218 height 48
click at [762, 80] on link "Send PGA" at bounding box center [770, 71] width 16 height 17
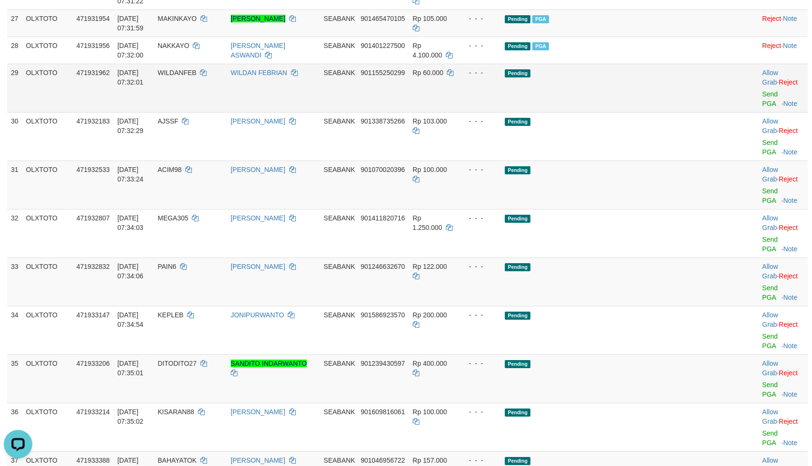
drag, startPoint x: 644, startPoint y: 282, endPoint x: 638, endPoint y: 285, distance: 5.9
click at [645, 112] on td "Pending" at bounding box center [610, 88] width 218 height 48
drag, startPoint x: 634, startPoint y: 269, endPoint x: 668, endPoint y: 305, distance: 49.7
click at [634, 112] on td "Pending" at bounding box center [610, 88] width 218 height 48
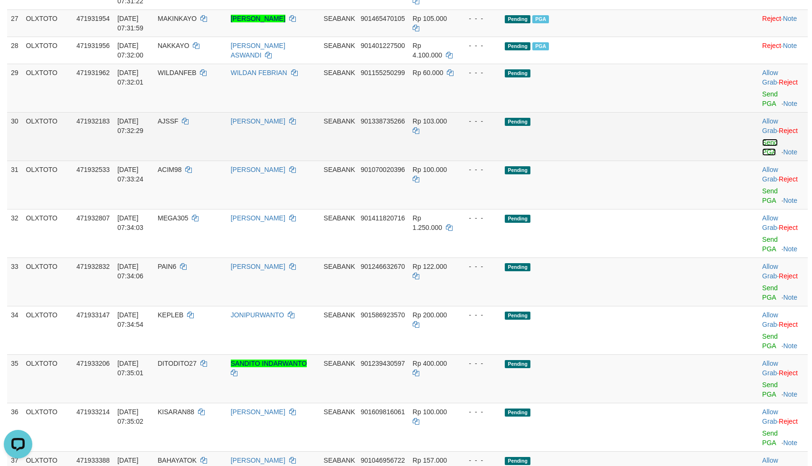
click at [762, 156] on link "Send PGA" at bounding box center [770, 147] width 16 height 17
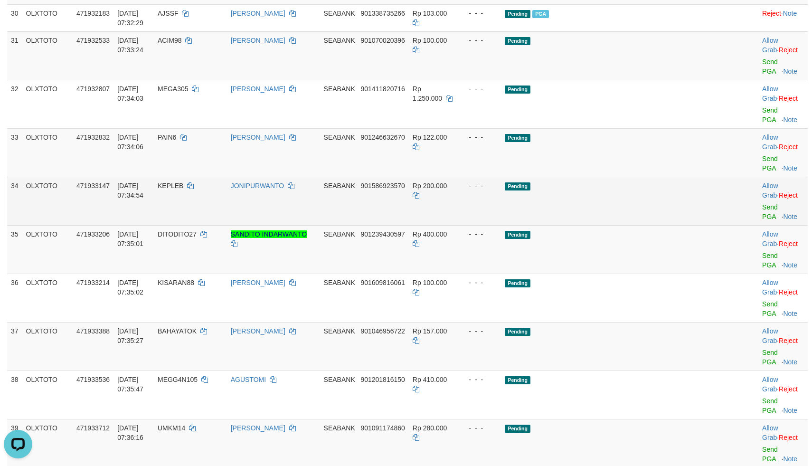
scroll to position [1155, 0]
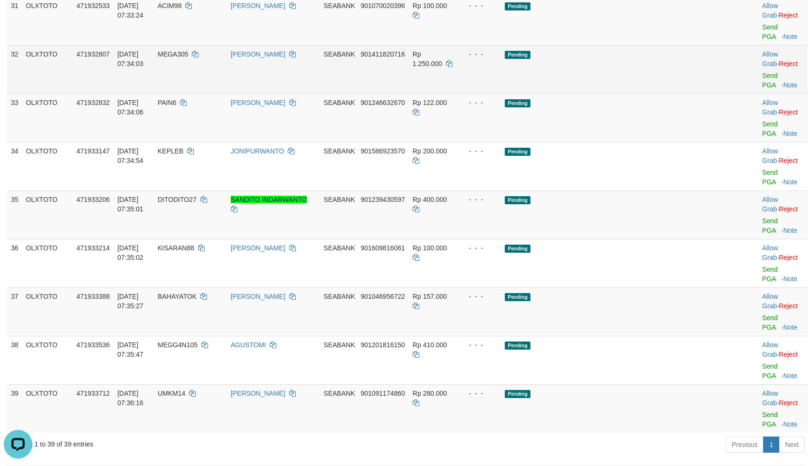
click at [624, 94] on td "Pending" at bounding box center [610, 69] width 218 height 48
click at [619, 94] on td "Pending" at bounding box center [610, 69] width 218 height 48
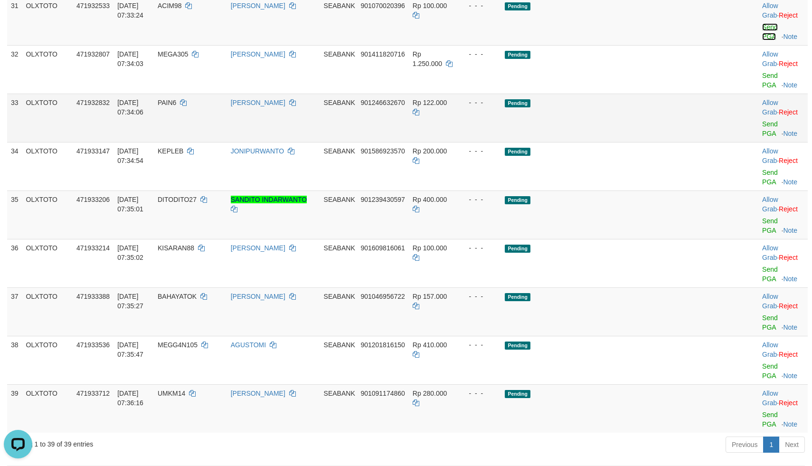
click at [762, 40] on link "Send PGA" at bounding box center [770, 31] width 16 height 17
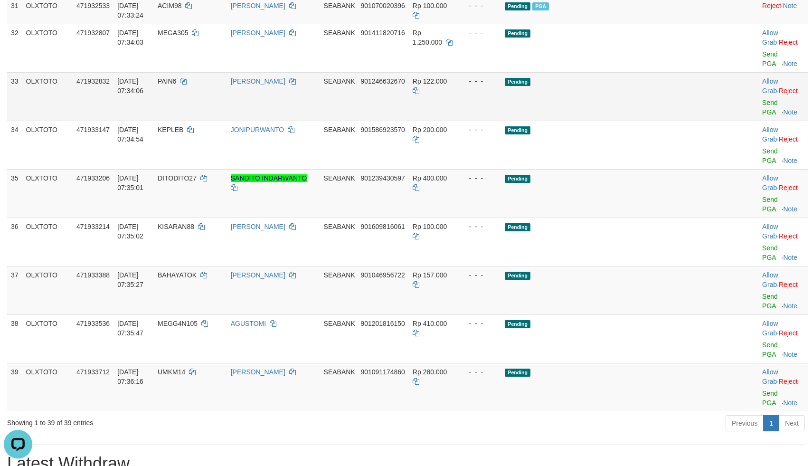
drag, startPoint x: 623, startPoint y: 272, endPoint x: 611, endPoint y: 272, distance: 11.9
click at [621, 121] on td "Pending" at bounding box center [610, 96] width 218 height 48
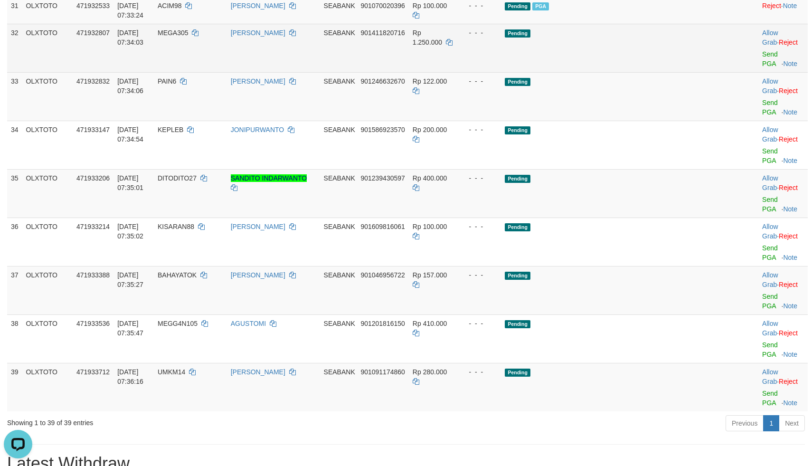
drag, startPoint x: 630, startPoint y: 240, endPoint x: 686, endPoint y: 233, distance: 56.9
click at [630, 72] on td "Pending" at bounding box center [610, 48] width 218 height 48
click at [762, 67] on link "Send PGA" at bounding box center [770, 58] width 16 height 17
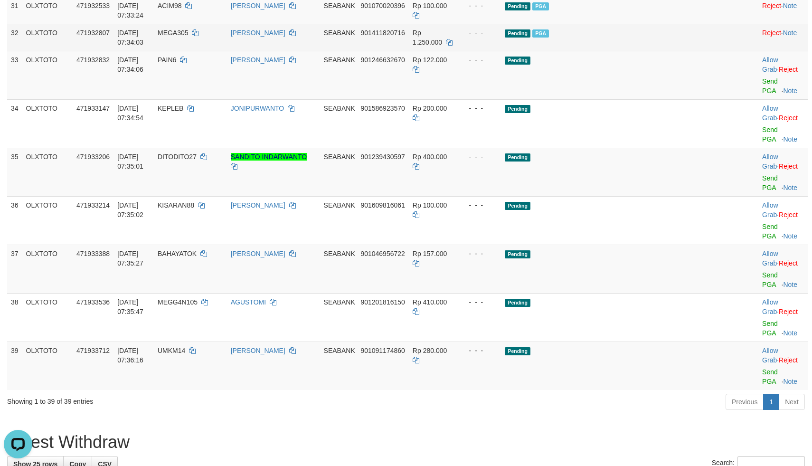
click at [611, 51] on td "Pending PGA" at bounding box center [610, 37] width 218 height 27
drag, startPoint x: 609, startPoint y: 233, endPoint x: 642, endPoint y: 228, distance: 34.0
click at [619, 99] on td "Pending" at bounding box center [610, 75] width 218 height 48
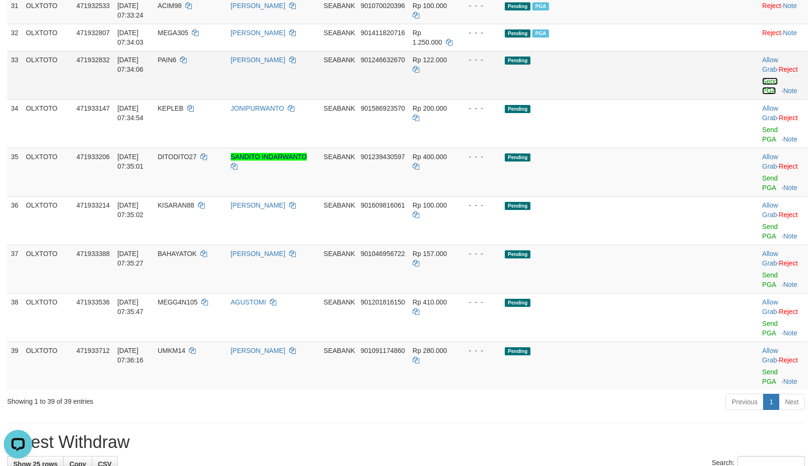
click at [762, 94] on link "Send PGA" at bounding box center [770, 85] width 16 height 17
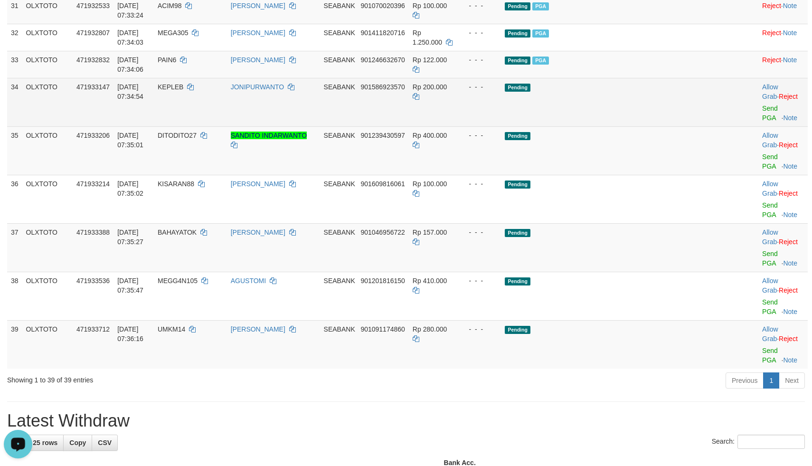
click at [644, 126] on td "Pending" at bounding box center [610, 102] width 218 height 48
drag, startPoint x: 612, startPoint y: 268, endPoint x: 621, endPoint y: 268, distance: 9.0
click at [614, 126] on td "Pending" at bounding box center [610, 102] width 218 height 48
click at [758, 126] on td "Allow Grab · Reject Send PGA · Note" at bounding box center [782, 102] width 49 height 48
click at [762, 122] on link "Send PGA" at bounding box center [770, 112] width 16 height 17
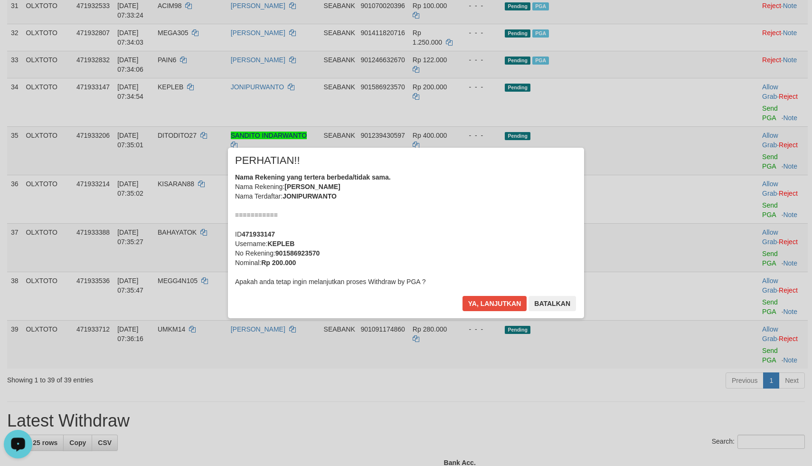
click at [483, 294] on div "× PERHATIAN!! Nama Rekening yang tertera berbeda/tidak sama. Nama Rekening: JON…" at bounding box center [406, 233] width 356 height 170
click at [480, 299] on button "Ya, lanjutkan" at bounding box center [494, 303] width 65 height 15
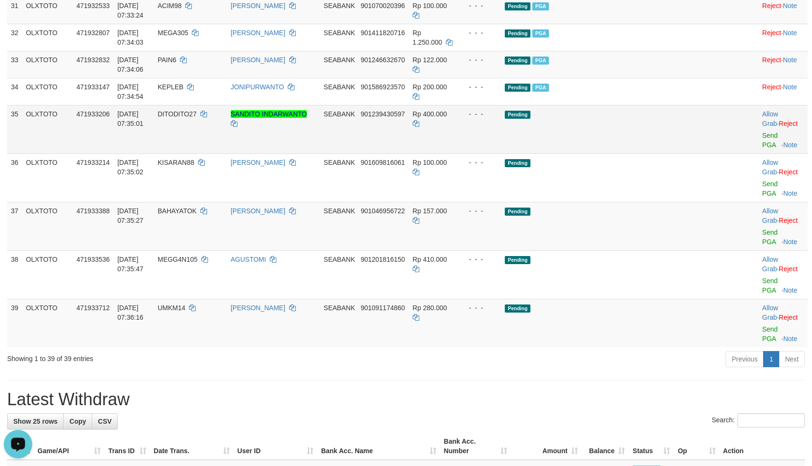
click at [617, 153] on td "Pending" at bounding box center [610, 129] width 218 height 48
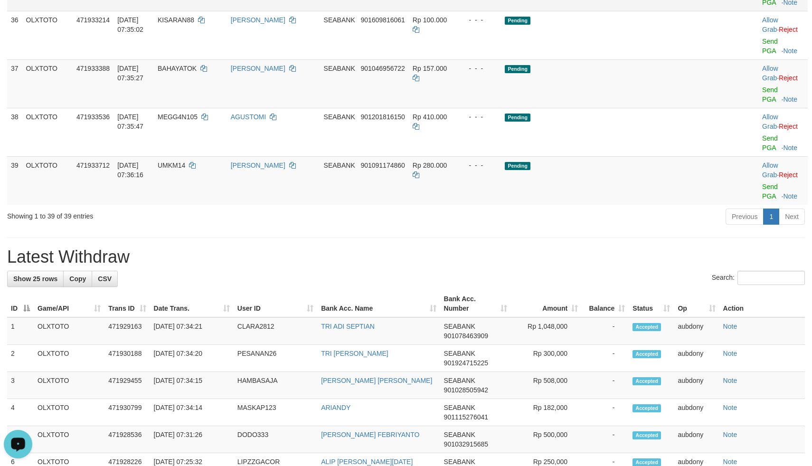
drag, startPoint x: 639, startPoint y: 174, endPoint x: 693, endPoint y: 176, distance: 53.2
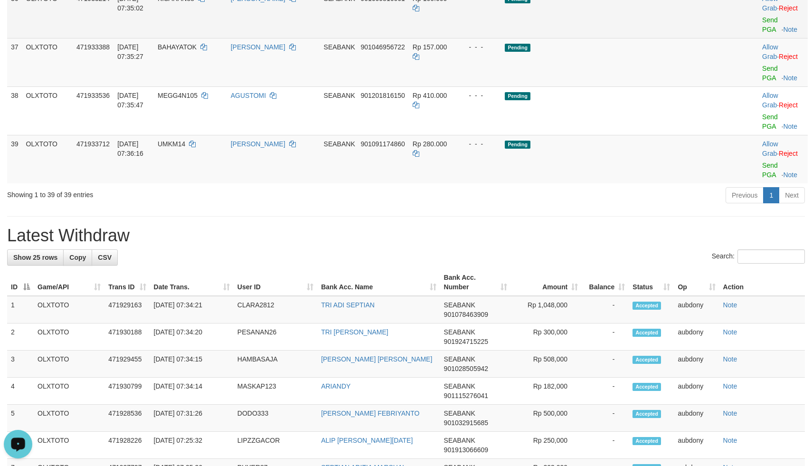
click at [624, 38] on td "Pending" at bounding box center [610, 14] width 218 height 48
drag, startPoint x: 624, startPoint y: 192, endPoint x: 656, endPoint y: 195, distance: 32.4
click at [629, 38] on td "Pending" at bounding box center [610, 14] width 218 height 48
click at [762, 33] on link "Send PGA" at bounding box center [770, 24] width 16 height 17
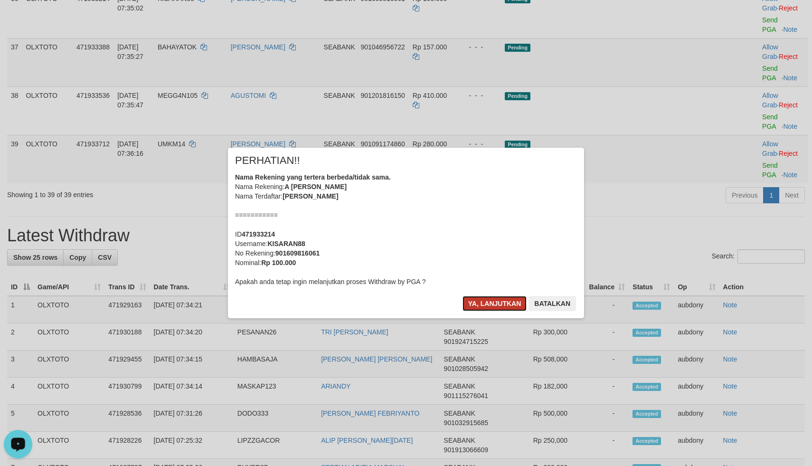
click at [470, 302] on button "Ya, lanjutkan" at bounding box center [494, 303] width 65 height 15
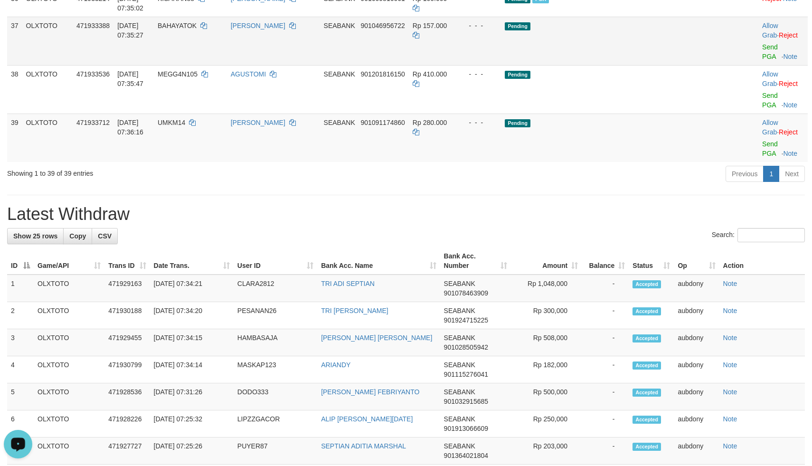
click at [632, 65] on td "Pending" at bounding box center [610, 41] width 218 height 48
drag, startPoint x: 638, startPoint y: 218, endPoint x: 695, endPoint y: 223, distance: 57.1
click at [640, 65] on td "Pending" at bounding box center [610, 41] width 218 height 48
click at [762, 60] on link "Send PGA" at bounding box center [770, 51] width 16 height 17
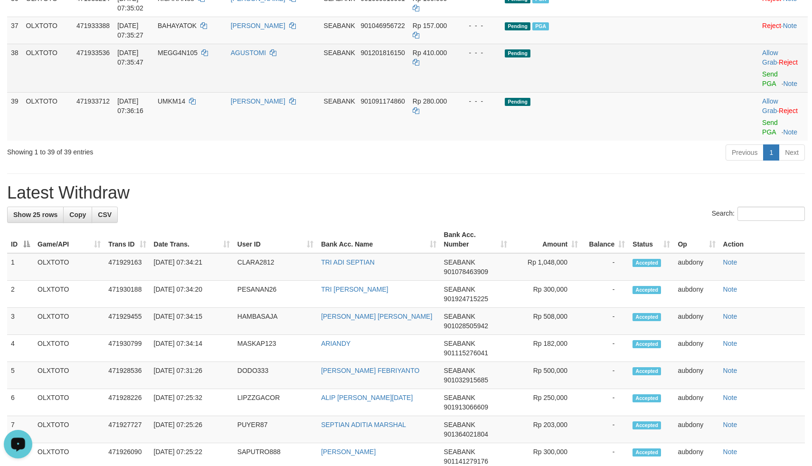
click at [601, 92] on td "Pending" at bounding box center [610, 68] width 218 height 48
drag, startPoint x: 634, startPoint y: 223, endPoint x: 637, endPoint y: 244, distance: 21.5
click at [637, 92] on td "Pending" at bounding box center [610, 68] width 218 height 48
drag, startPoint x: 637, startPoint y: 246, endPoint x: 678, endPoint y: 254, distance: 42.0
click at [645, 92] on td "Pending" at bounding box center [610, 68] width 218 height 48
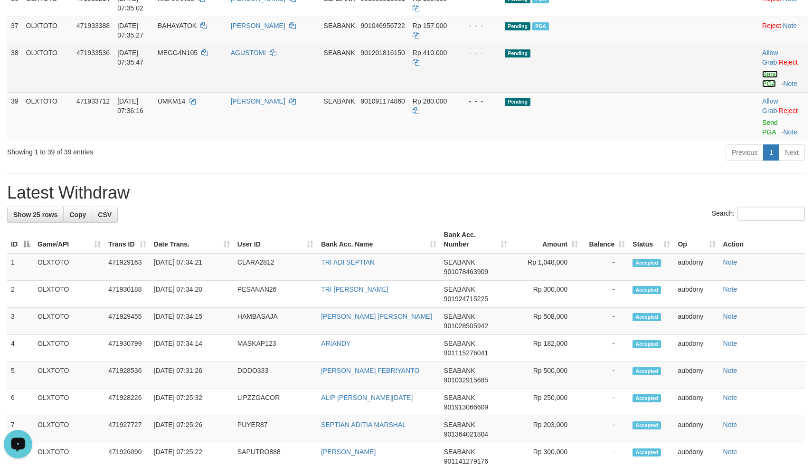
click at [762, 87] on link "Send PGA" at bounding box center [770, 78] width 16 height 17
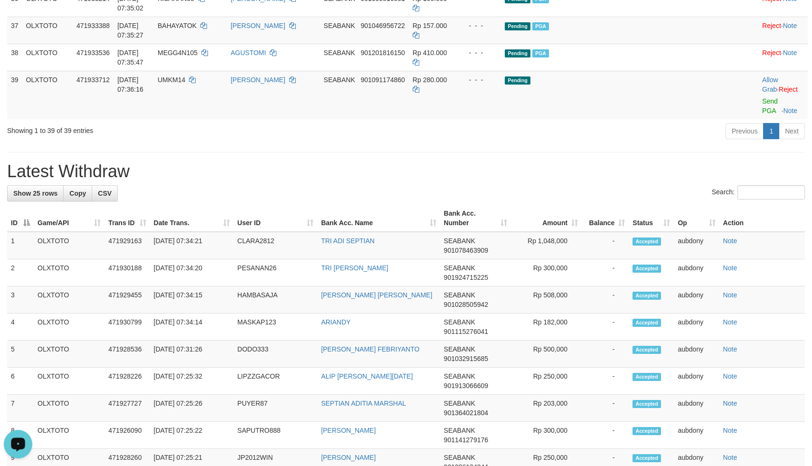
click at [493, 142] on div "Previous 1 Next" at bounding box center [575, 132] width 459 height 20
drag, startPoint x: 491, startPoint y: 310, endPoint x: 503, endPoint y: 309, distance: 11.5
click at [498, 142] on div "Previous 1 Next" at bounding box center [575, 132] width 459 height 20
click at [763, 114] on link "Send PGA" at bounding box center [770, 105] width 16 height 17
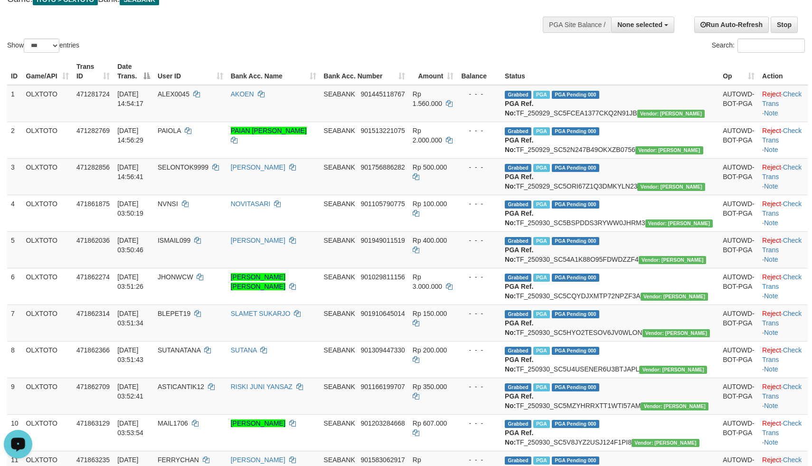
scroll to position [0, 0]
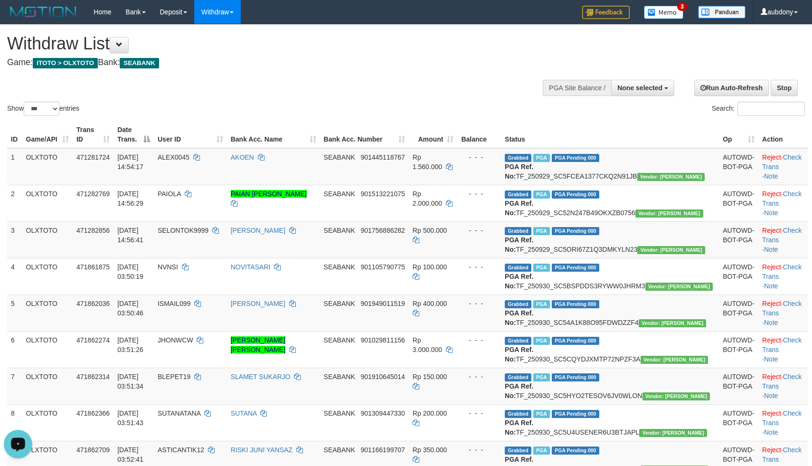
click at [394, 99] on div "Show ** ** ** *** entries Search:" at bounding box center [406, 71] width 812 height 93
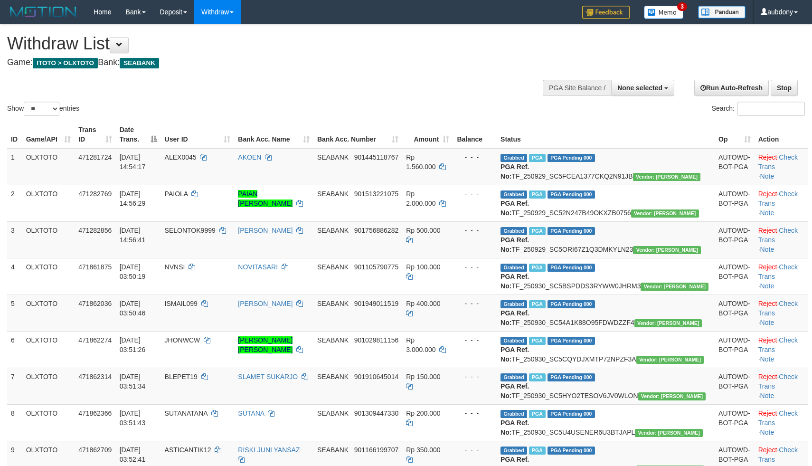
select select
select select "***"
click at [25, 113] on select "** ** ** ***" at bounding box center [42, 109] width 36 height 14
click at [369, 56] on div "Withdraw List Game: ITOTO > OLXTOTO Bank: SEABANK" at bounding box center [269, 50] width 525 height 33
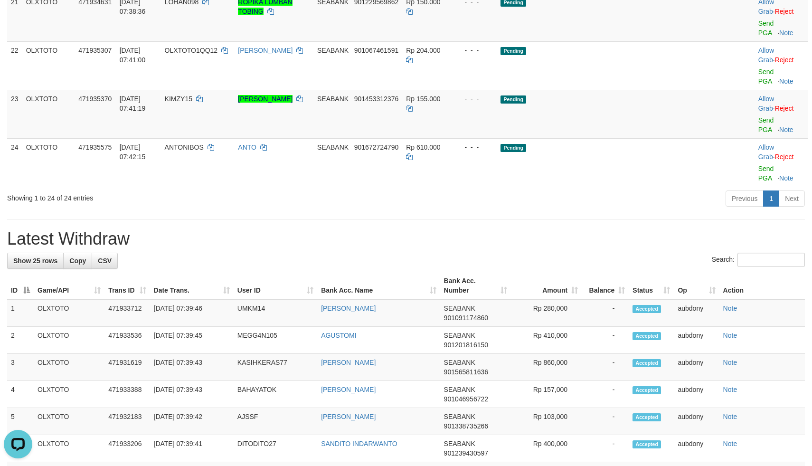
drag, startPoint x: 546, startPoint y: 107, endPoint x: 590, endPoint y: 111, distance: 44.3
drag, startPoint x: 612, startPoint y: 110, endPoint x: 635, endPoint y: 110, distance: 22.8
drag, startPoint x: 635, startPoint y: 110, endPoint x: 768, endPoint y: 110, distance: 132.9
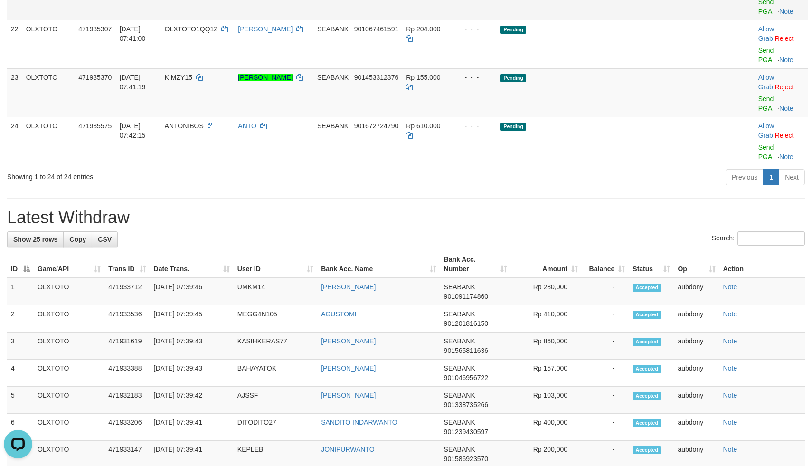
drag, startPoint x: 643, startPoint y: 140, endPoint x: 634, endPoint y: 140, distance: 9.0
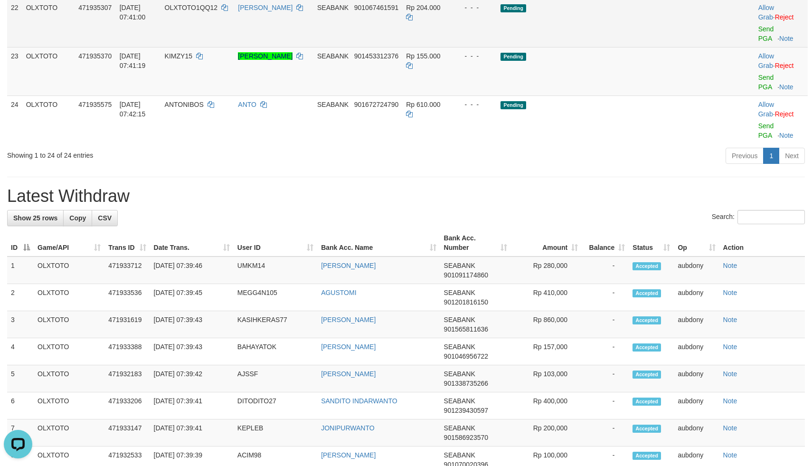
click at [610, 47] on td "Pending" at bounding box center [606, 23] width 218 height 48
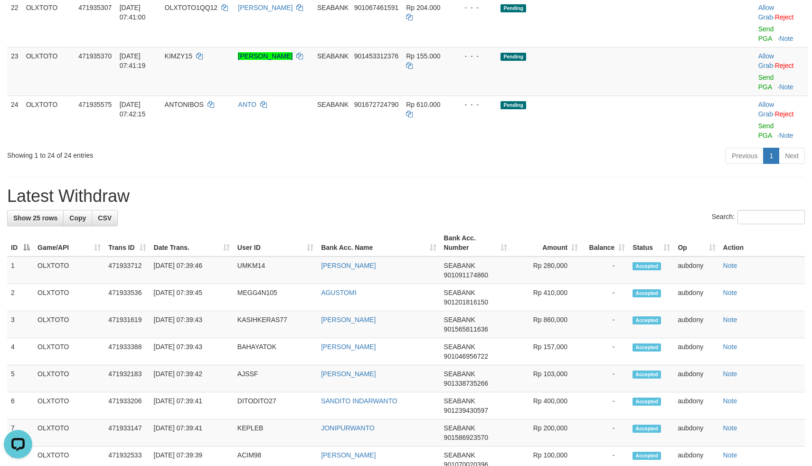
drag, startPoint x: 652, startPoint y: 150, endPoint x: 681, endPoint y: 148, distance: 29.0
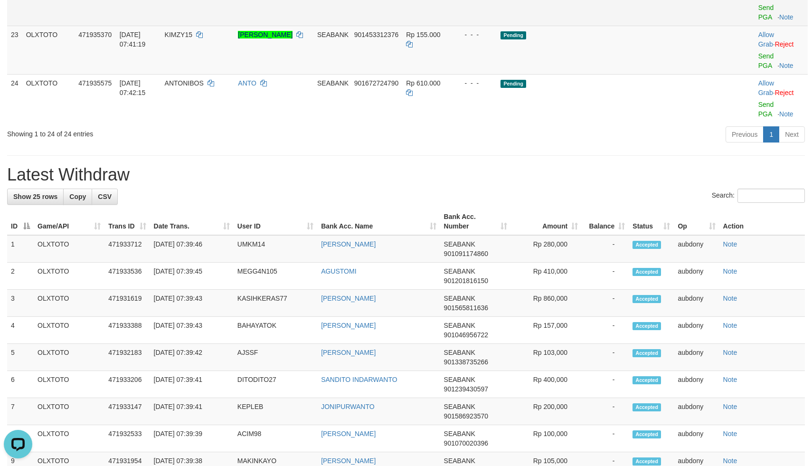
drag, startPoint x: 631, startPoint y: 169, endPoint x: 637, endPoint y: 170, distance: 5.9
click at [631, 26] on td "Pending" at bounding box center [606, 1] width 218 height 48
click at [758, 21] on link "Send PGA" at bounding box center [766, 12] width 16 height 17
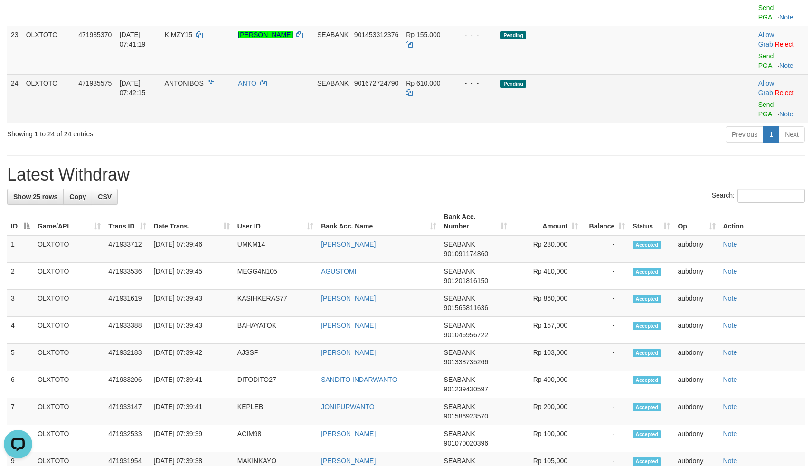
drag, startPoint x: 582, startPoint y: 241, endPoint x: 587, endPoint y: 235, distance: 7.1
click at [587, 122] on td "Pending" at bounding box center [606, 98] width 218 height 48
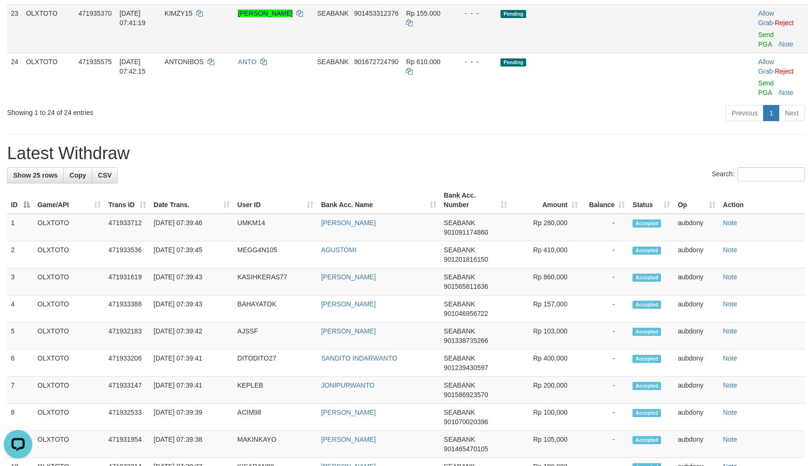
click at [614, 53] on td "Pending" at bounding box center [606, 28] width 218 height 48
click at [758, 48] on link "Send PGA" at bounding box center [766, 39] width 16 height 17
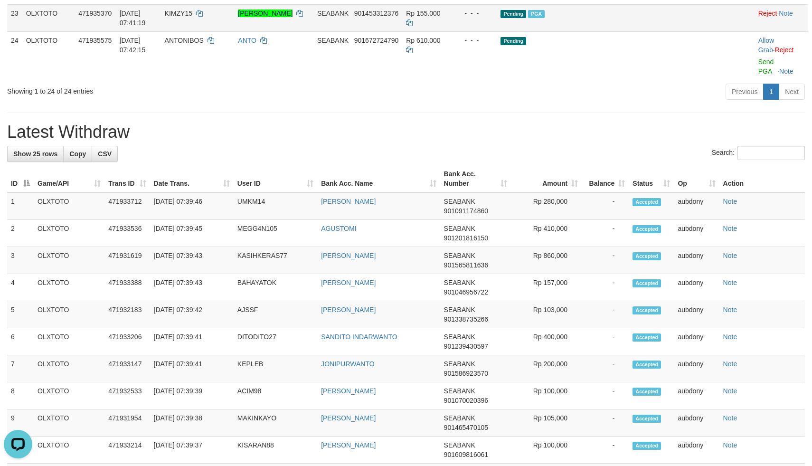
drag, startPoint x: 634, startPoint y: 200, endPoint x: 622, endPoint y: 209, distance: 15.2
click at [634, 31] on td "Pending PGA" at bounding box center [606, 17] width 218 height 27
drag, startPoint x: 635, startPoint y: 202, endPoint x: 636, endPoint y: 208, distance: 6.2
click at [636, 31] on td "Pending PGA" at bounding box center [606, 17] width 218 height 27
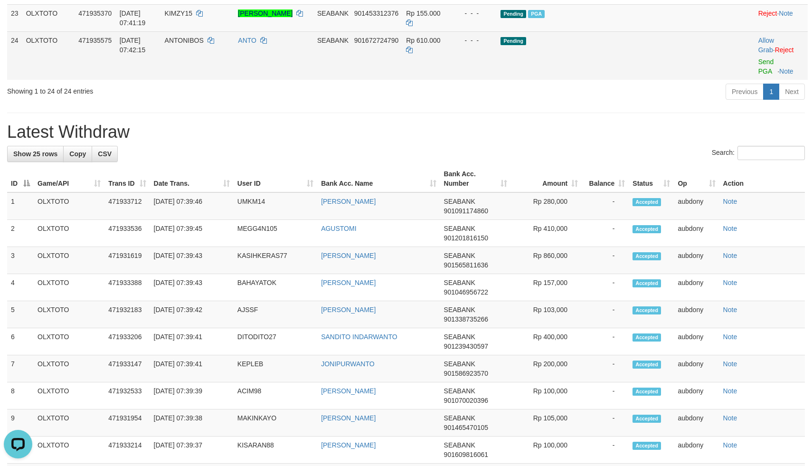
drag, startPoint x: 632, startPoint y: 221, endPoint x: 681, endPoint y: 225, distance: 49.1
click at [632, 80] on td "Pending" at bounding box center [606, 55] width 218 height 48
click at [758, 75] on link "Send PGA" at bounding box center [766, 66] width 16 height 17
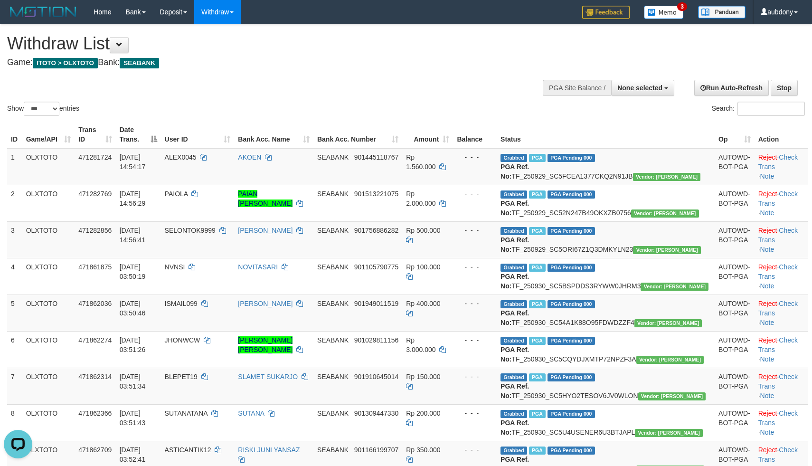
drag, startPoint x: 318, startPoint y: 61, endPoint x: 142, endPoint y: 106, distance: 180.8
click at [318, 60] on h4 "Game: ITOTO > OLXTOTO Bank: SEABANK" at bounding box center [269, 62] width 525 height 9
select select
click at [40, 116] on select "** ** ** ***" at bounding box center [42, 109] width 36 height 14
select select "***"
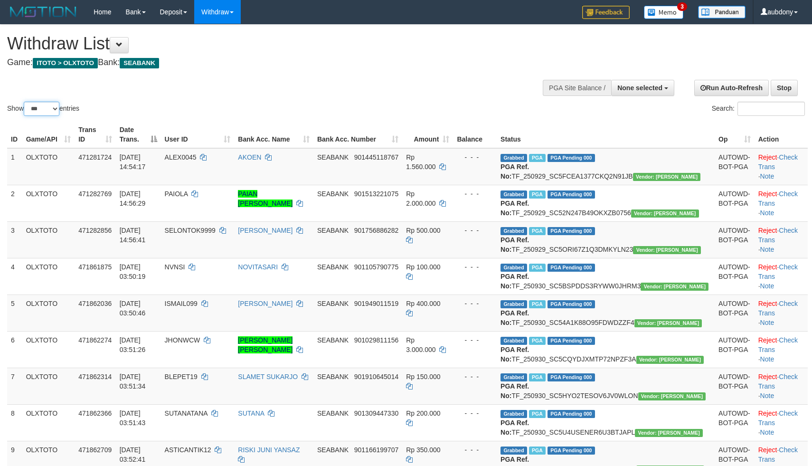
click at [25, 113] on select "** ** ** ***" at bounding box center [42, 109] width 36 height 14
drag, startPoint x: 382, startPoint y: 87, endPoint x: 388, endPoint y: 84, distance: 6.2
click at [390, 84] on div "Show ** ** ** *** entries Search:" at bounding box center [406, 71] width 812 height 93
click at [346, 96] on div "Show ** ** ** *** entries Search:" at bounding box center [406, 71] width 812 height 93
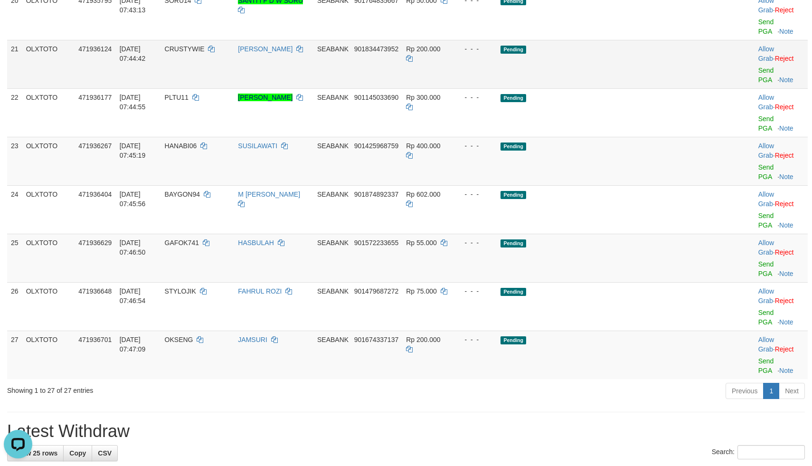
scroll to position [910, 0]
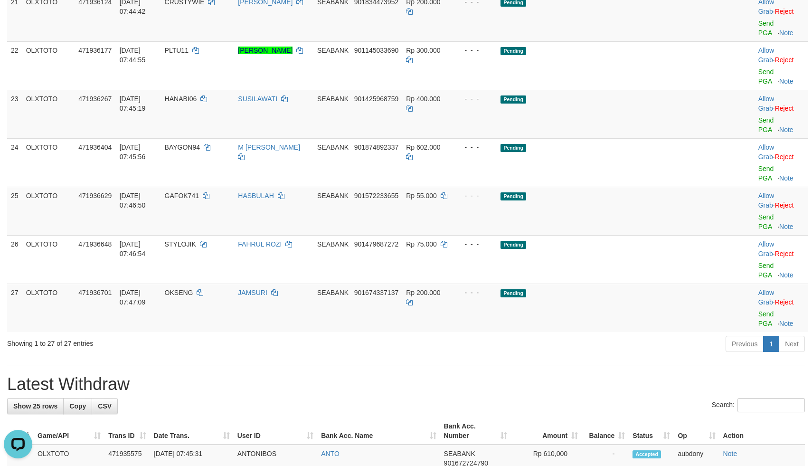
drag, startPoint x: 654, startPoint y: 129, endPoint x: 678, endPoint y: 123, distance: 25.3
drag, startPoint x: 678, startPoint y: 106, endPoint x: 745, endPoint y: 103, distance: 67.5
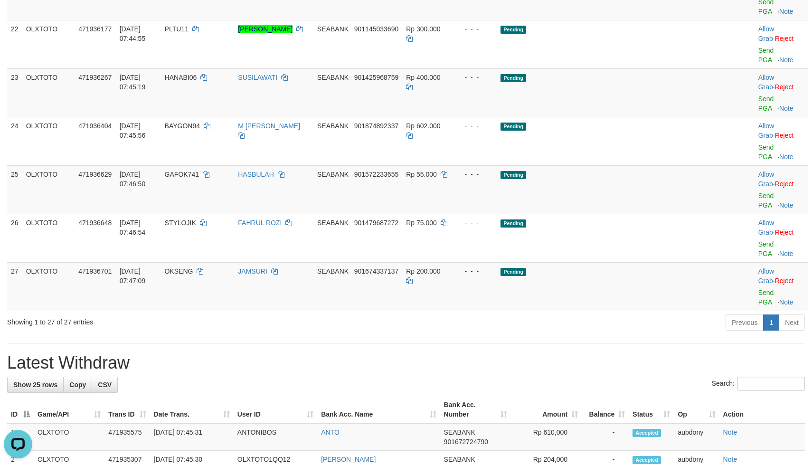
drag, startPoint x: 632, startPoint y: 155, endPoint x: 638, endPoint y: 154, distance: 6.3
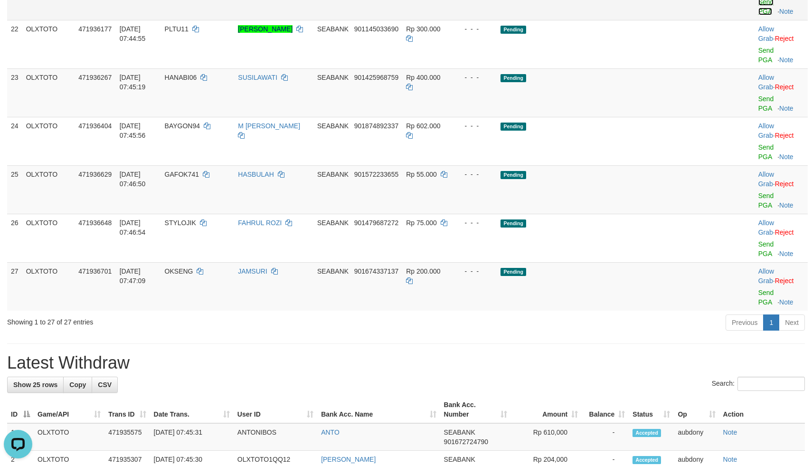
click at [758, 15] on link "Send PGA" at bounding box center [766, 6] width 16 height 17
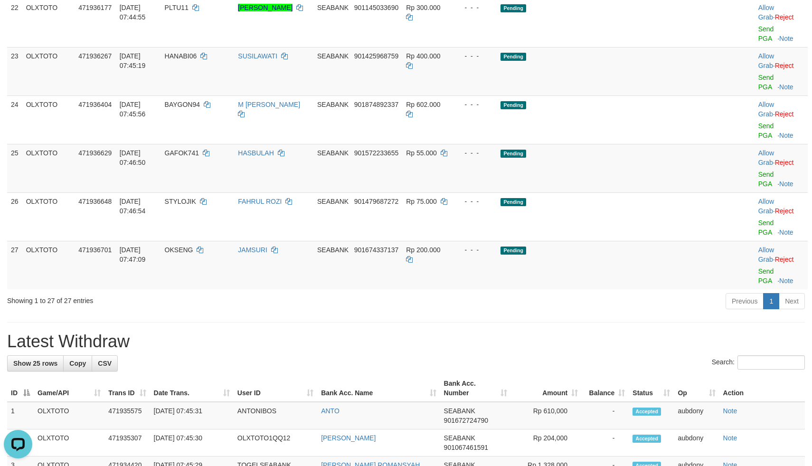
drag, startPoint x: 630, startPoint y: 161, endPoint x: 637, endPoint y: 163, distance: 6.9
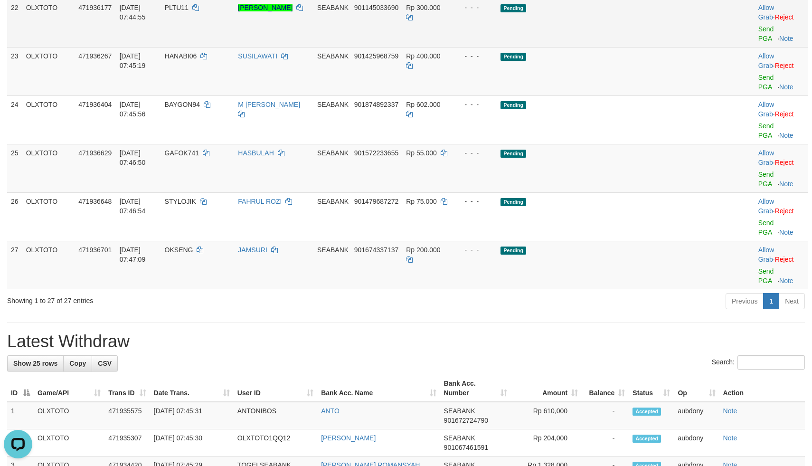
drag, startPoint x: 627, startPoint y: 184, endPoint x: 683, endPoint y: 189, distance: 56.3
click at [628, 47] on td "Pending" at bounding box center [606, 23] width 218 height 48
click at [758, 42] on link "Send PGA" at bounding box center [766, 33] width 16 height 17
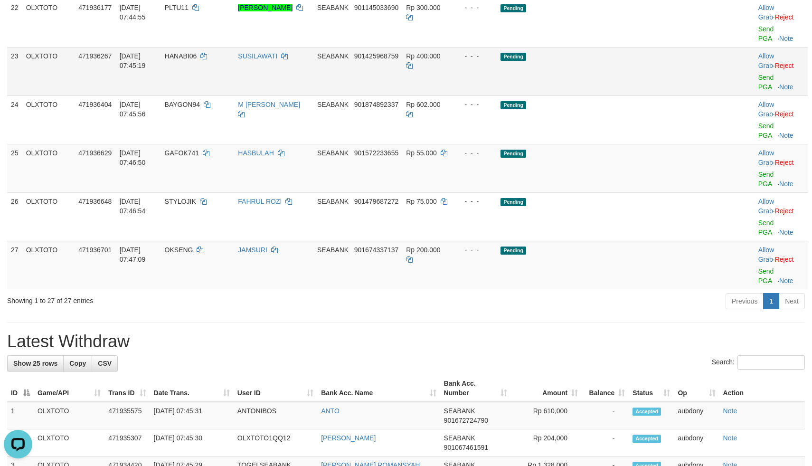
click at [616, 95] on td "Pending" at bounding box center [606, 71] width 218 height 48
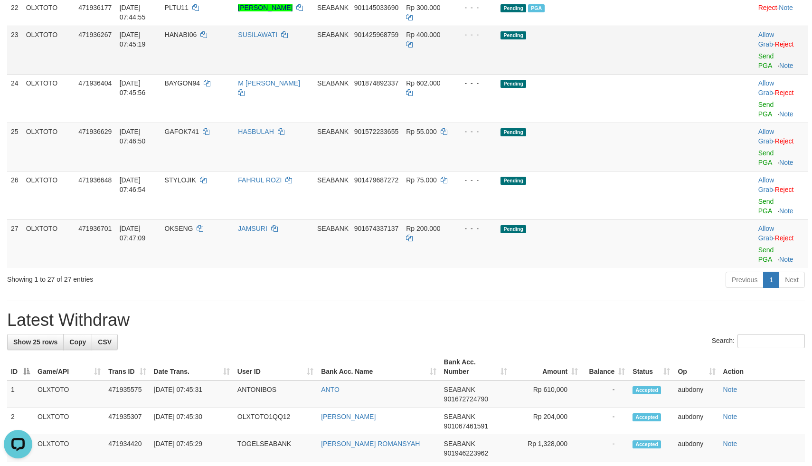
drag, startPoint x: 627, startPoint y: 211, endPoint x: 658, endPoint y: 212, distance: 31.3
click at [632, 74] on td "Pending" at bounding box center [606, 50] width 218 height 48
click at [758, 69] on link "Send PGA" at bounding box center [766, 60] width 16 height 17
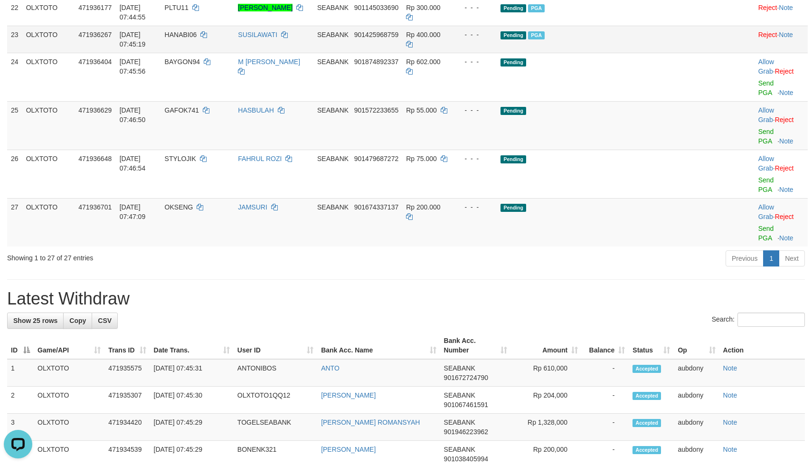
click at [648, 53] on td "Pending PGA" at bounding box center [606, 39] width 218 height 27
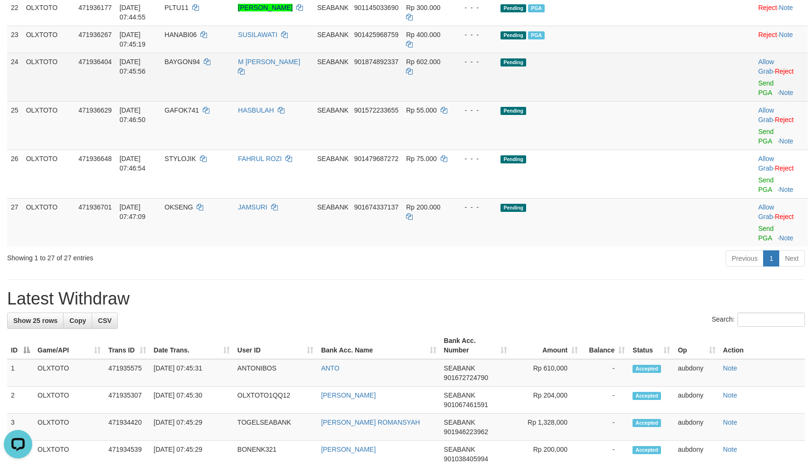
click at [663, 101] on td "Pending" at bounding box center [606, 77] width 218 height 48
click at [758, 96] on link "Send PGA" at bounding box center [766, 87] width 16 height 17
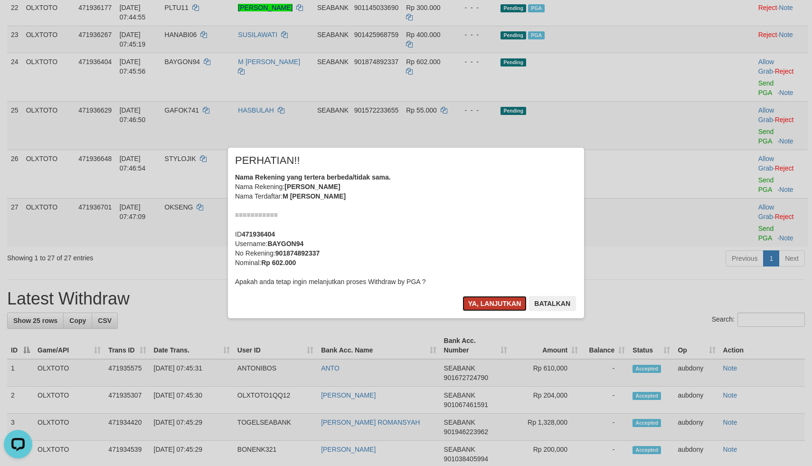
click at [495, 307] on button "Ya, lanjutkan" at bounding box center [494, 303] width 65 height 15
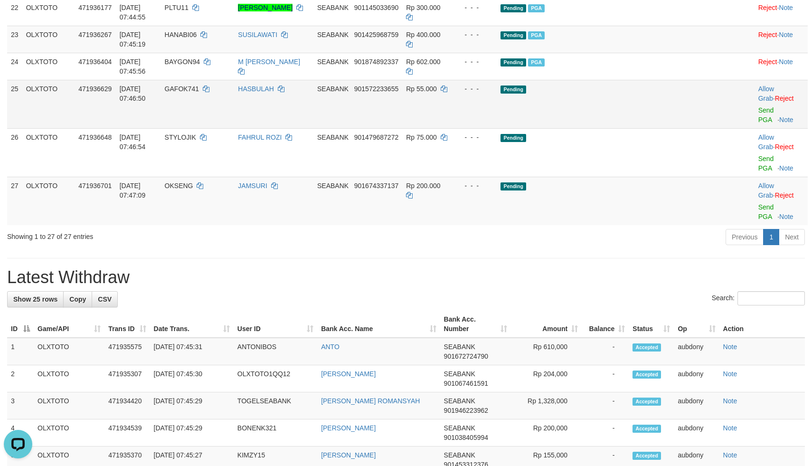
drag, startPoint x: 607, startPoint y: 249, endPoint x: 636, endPoint y: 257, distance: 29.5
click at [612, 128] on td "Pending" at bounding box center [606, 104] width 218 height 48
drag, startPoint x: 651, startPoint y: 302, endPoint x: 649, endPoint y: 318, distance: 15.7
click at [651, 177] on td "Pending" at bounding box center [606, 152] width 218 height 48
click at [646, 225] on td "Pending" at bounding box center [606, 201] width 218 height 48
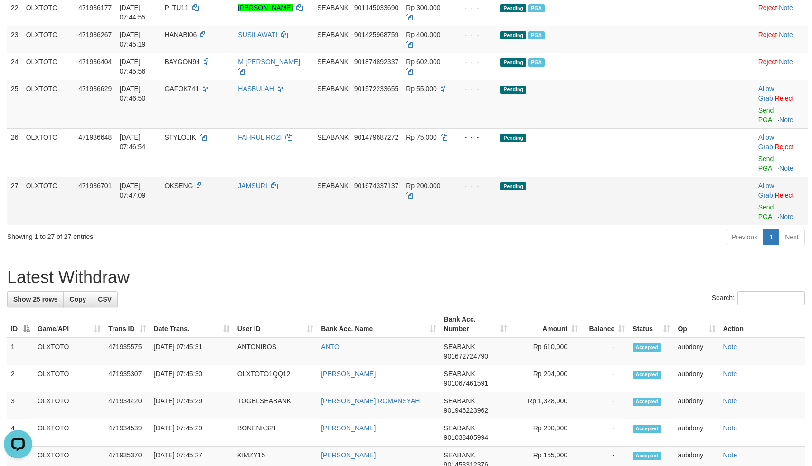
drag, startPoint x: 646, startPoint y: 319, endPoint x: 696, endPoint y: 323, distance: 50.9
click at [656, 225] on td "Pending" at bounding box center [606, 201] width 218 height 48
click at [758, 220] on link "Send PGA" at bounding box center [766, 211] width 16 height 17
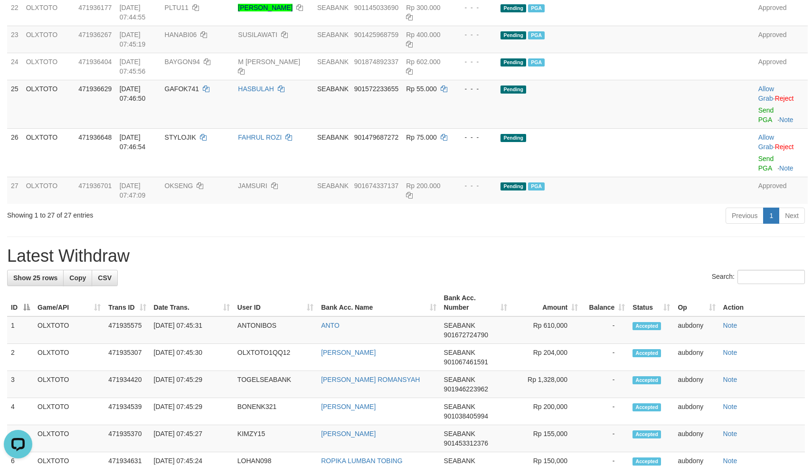
click at [506, 376] on div "**********" at bounding box center [406, 81] width 812 height 1932
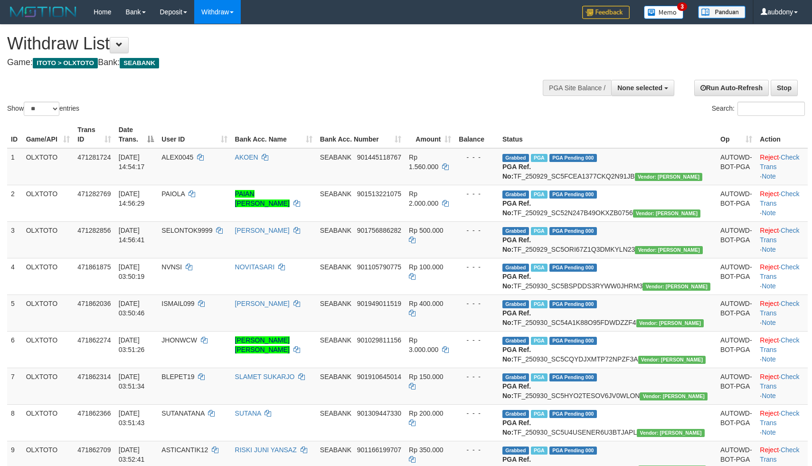
select select
select select "**"
click at [286, 85] on div "Show ** ** ** *** entries Search:" at bounding box center [406, 71] width 812 height 93
select select
drag, startPoint x: 0, startPoint y: 0, endPoint x: 43, endPoint y: 123, distance: 130.2
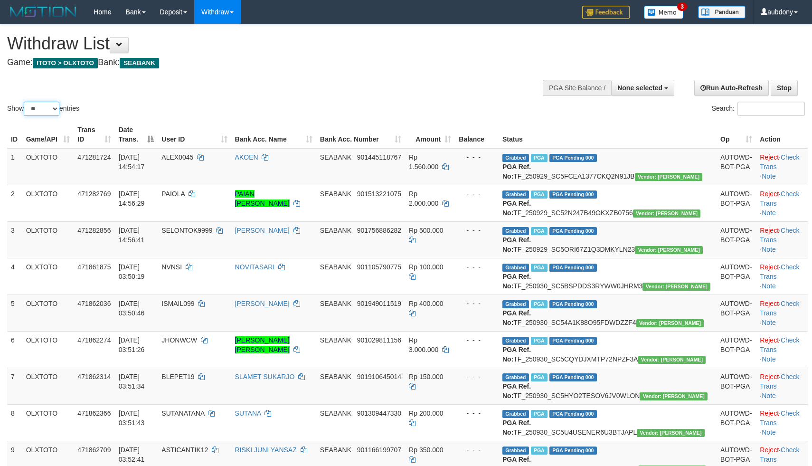
click at [39, 116] on select "** ** ** ***" at bounding box center [42, 109] width 36 height 14
select select "***"
click at [25, 113] on select "** ** ** ***" at bounding box center [42, 109] width 36 height 14
click at [368, 73] on div at bounding box center [405, 72] width 797 height 0
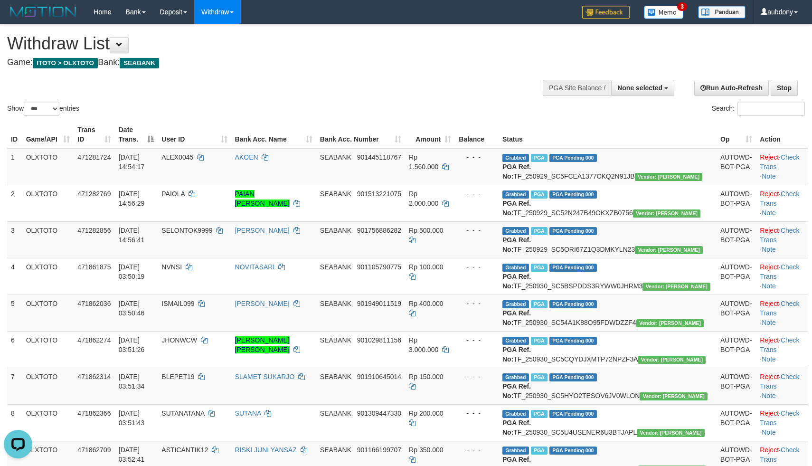
click at [375, 77] on div "Show ** ** ** *** entries Search:" at bounding box center [406, 71] width 812 height 93
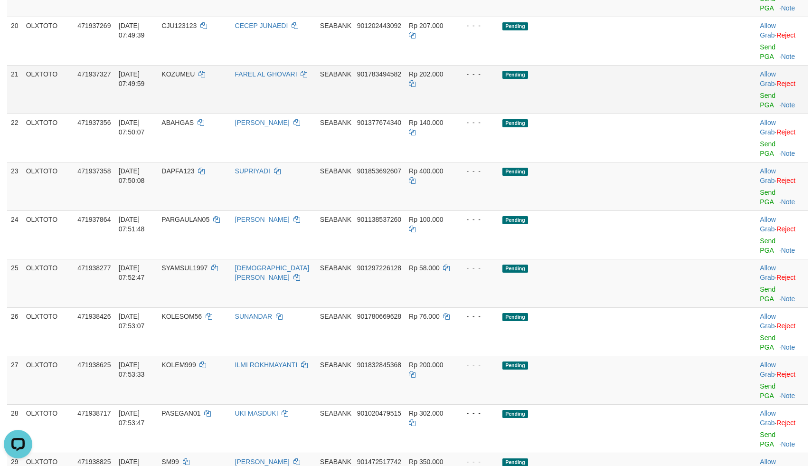
scroll to position [910, 0]
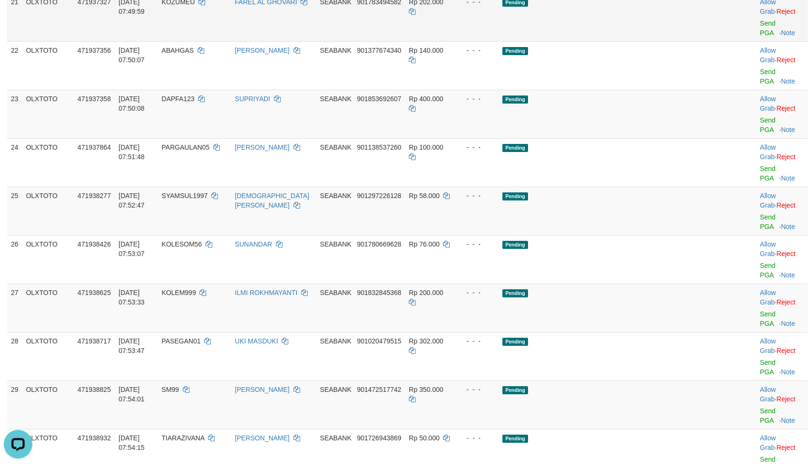
click at [622, 41] on td "Pending" at bounding box center [607, 17] width 218 height 48
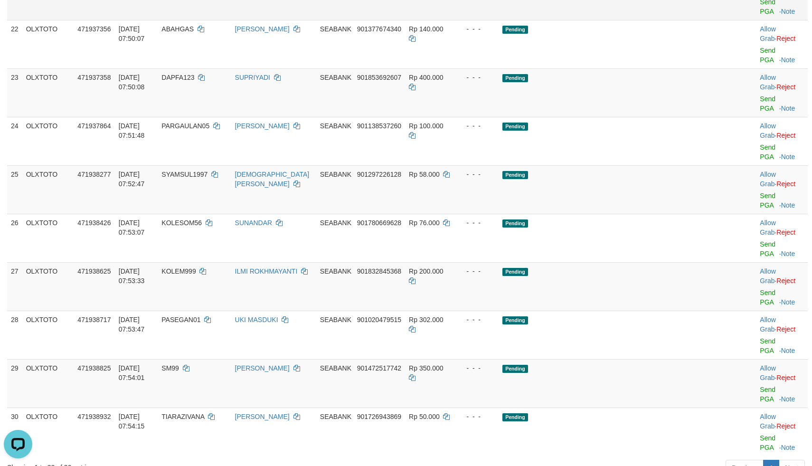
drag, startPoint x: 633, startPoint y: 137, endPoint x: 693, endPoint y: 143, distance: 60.1
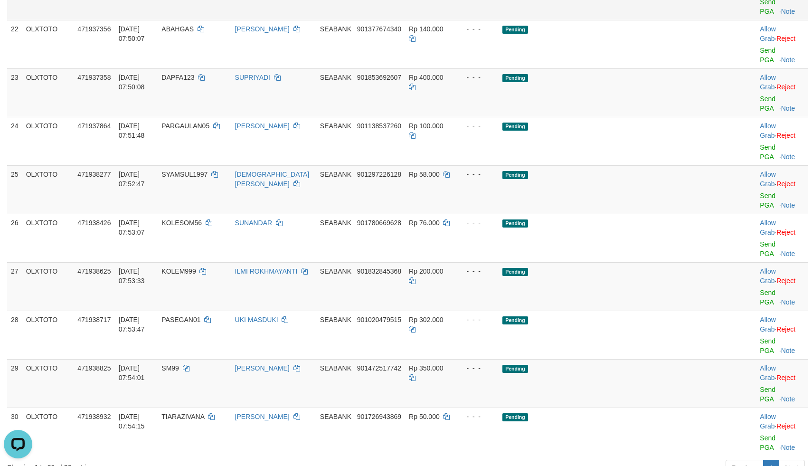
drag, startPoint x: 642, startPoint y: 161, endPoint x: 654, endPoint y: 161, distance: 11.4
drag, startPoint x: 654, startPoint y: 161, endPoint x: 706, endPoint y: 161, distance: 52.7
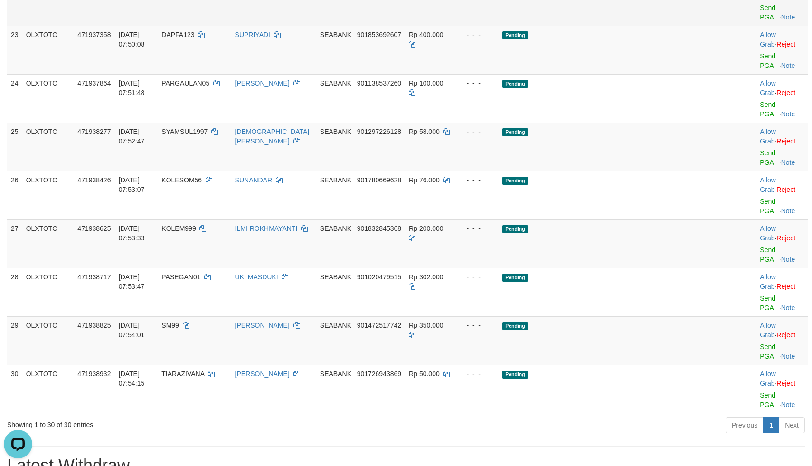
click at [633, 26] on td "Pending" at bounding box center [607, 1] width 218 height 48
drag, startPoint x: 630, startPoint y: 172, endPoint x: 655, endPoint y: 177, distance: 25.5
click at [637, 26] on td "Pending" at bounding box center [607, 1] width 218 height 48
click at [759, 21] on link "Send PGA" at bounding box center [767, 12] width 16 height 17
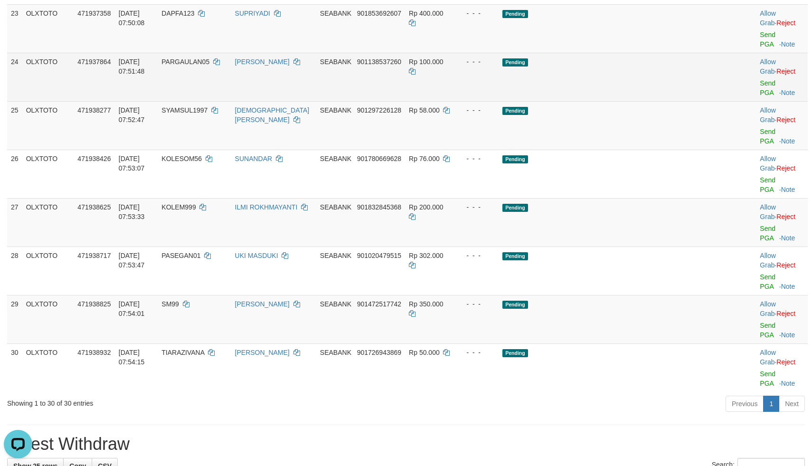
click at [621, 101] on td "Pending" at bounding box center [607, 77] width 218 height 48
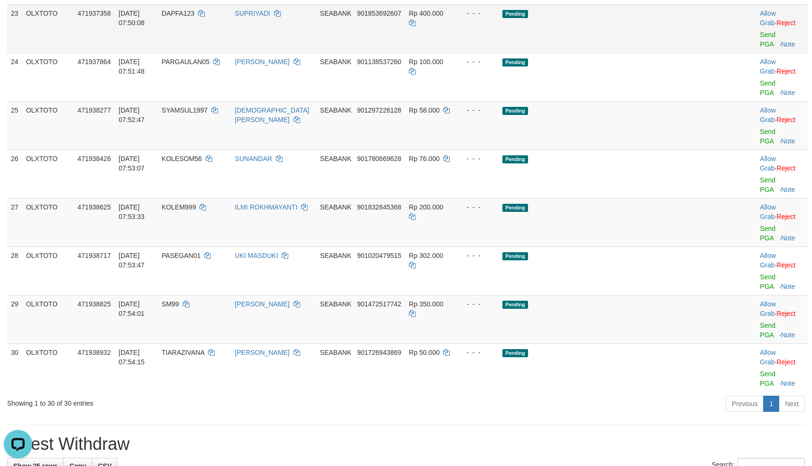
drag, startPoint x: 640, startPoint y: 222, endPoint x: 674, endPoint y: 216, distance: 34.2
click at [643, 101] on td "Pending" at bounding box center [607, 77] width 218 height 48
click at [756, 53] on td "Allow Grab · Reject Send PGA · Note" at bounding box center [782, 28] width 52 height 48
click at [759, 48] on link "Send PGA" at bounding box center [767, 39] width 16 height 17
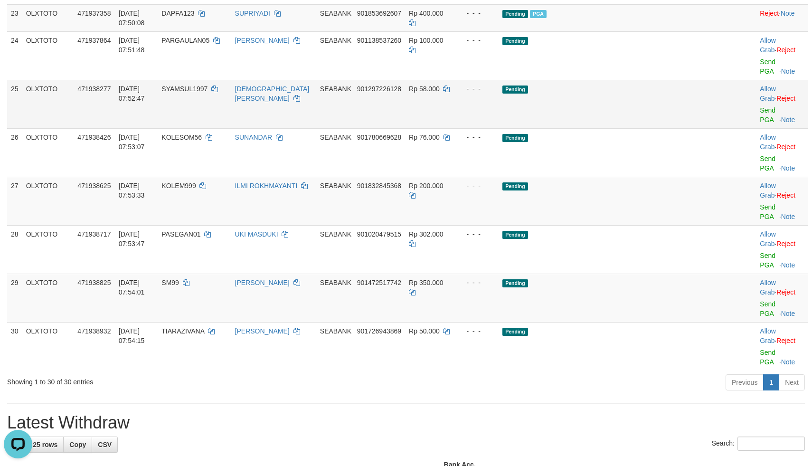
drag, startPoint x: 674, startPoint y: 250, endPoint x: 665, endPoint y: 249, distance: 9.0
click at [673, 128] on td "Pending" at bounding box center [607, 104] width 218 height 48
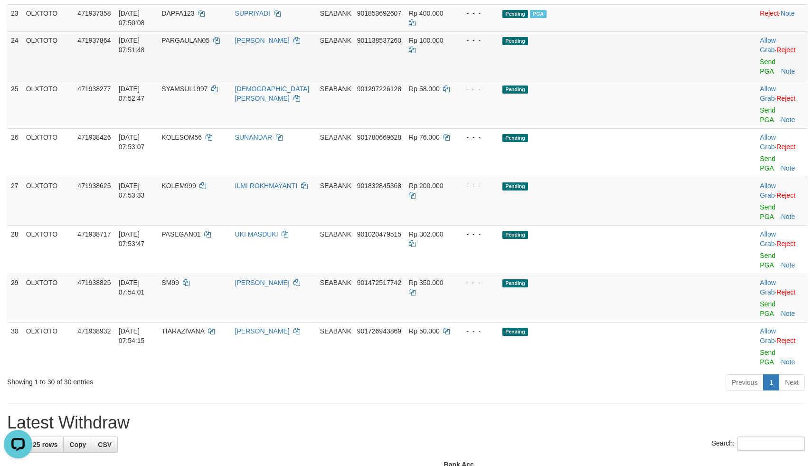
click at [667, 80] on td "Pending" at bounding box center [607, 55] width 218 height 48
click at [759, 75] on link "Send PGA" at bounding box center [767, 66] width 16 height 17
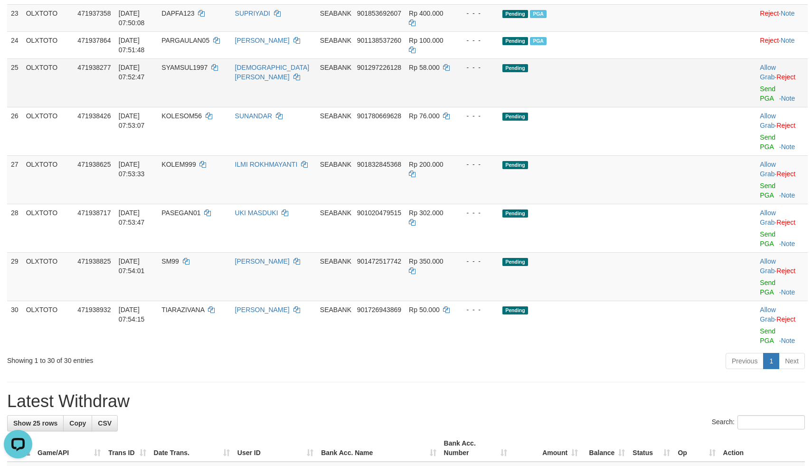
drag, startPoint x: 610, startPoint y: 267, endPoint x: 617, endPoint y: 267, distance: 6.6
click at [612, 107] on td "Pending" at bounding box center [607, 82] width 218 height 48
click at [633, 107] on td "Pending" at bounding box center [607, 82] width 218 height 48
click at [634, 204] on td "Pending" at bounding box center [607, 179] width 218 height 48
click at [637, 204] on td "Pending" at bounding box center [607, 179] width 218 height 48
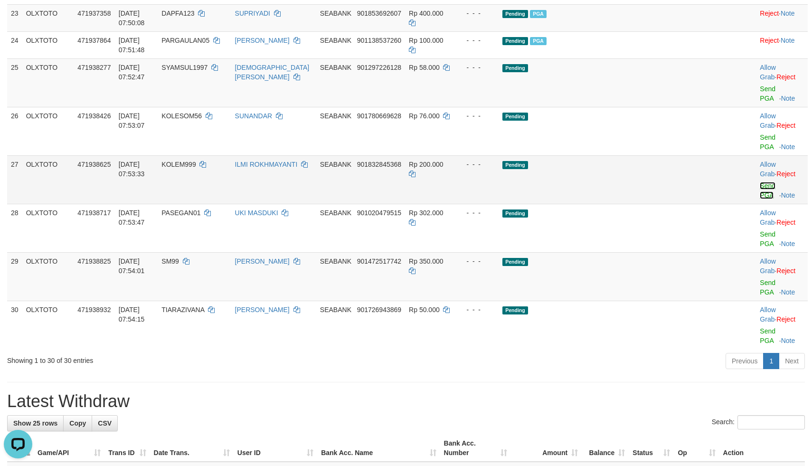
click at [759, 199] on link "Send PGA" at bounding box center [767, 190] width 16 height 17
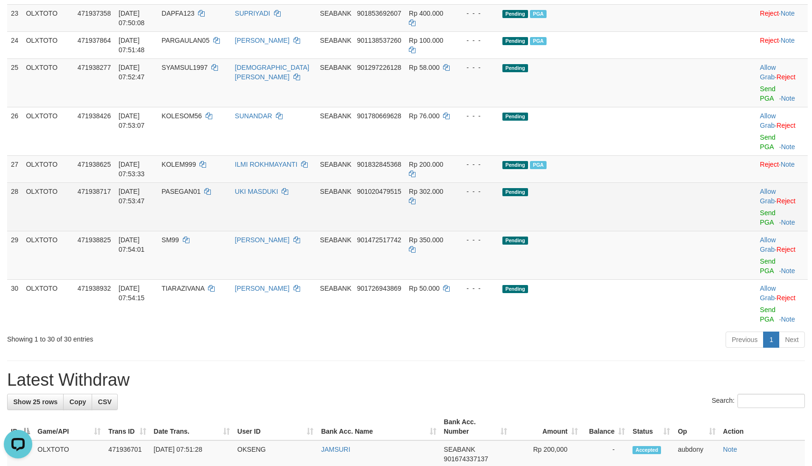
click at [647, 231] on td "Pending" at bounding box center [607, 206] width 218 height 48
click at [626, 231] on td "Pending" at bounding box center [607, 206] width 218 height 48
click at [759, 226] on link "Send PGA" at bounding box center [767, 217] width 16 height 17
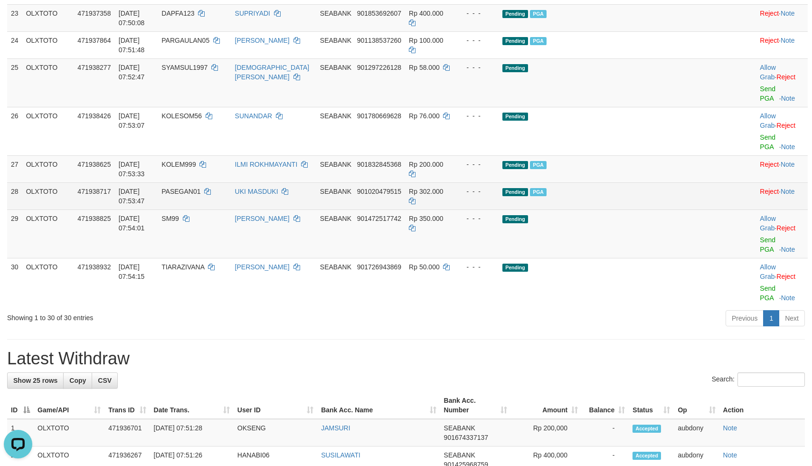
drag, startPoint x: 612, startPoint y: 341, endPoint x: 620, endPoint y: 341, distance: 7.6
click at [620, 209] on td "Pending PGA" at bounding box center [607, 195] width 218 height 27
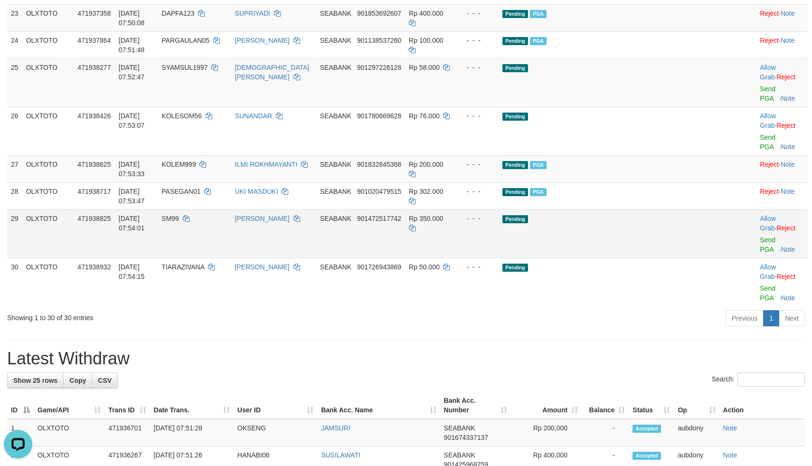
drag, startPoint x: 630, startPoint y: 368, endPoint x: 661, endPoint y: 379, distance: 33.3
click at [635, 258] on td "Pending" at bounding box center [607, 233] width 218 height 48
click at [759, 253] on link "Send PGA" at bounding box center [767, 244] width 16 height 17
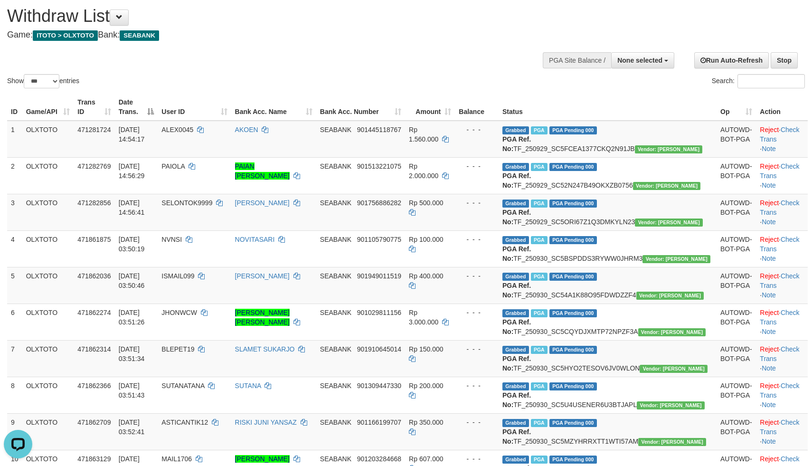
scroll to position [0, 0]
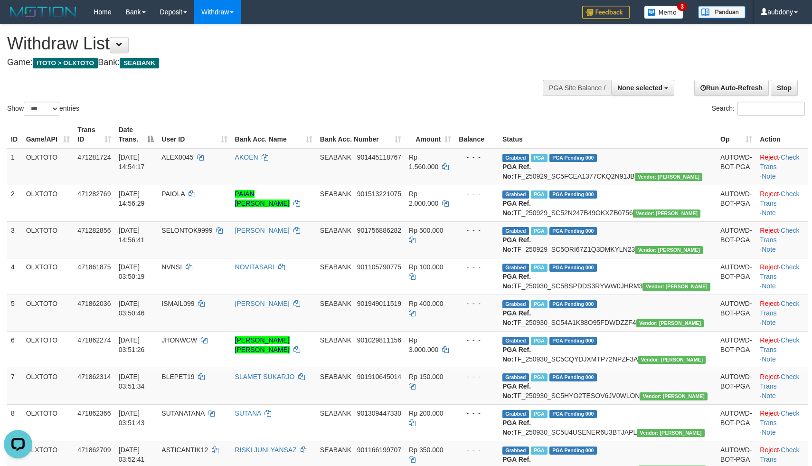
drag, startPoint x: 292, startPoint y: 99, endPoint x: 403, endPoint y: 100, distance: 110.6
click at [350, 97] on div "Show ** ** ** *** entries Search:" at bounding box center [406, 71] width 812 height 93
click at [329, 98] on div "Show ** ** ** *** entries Search:" at bounding box center [406, 71] width 812 height 93
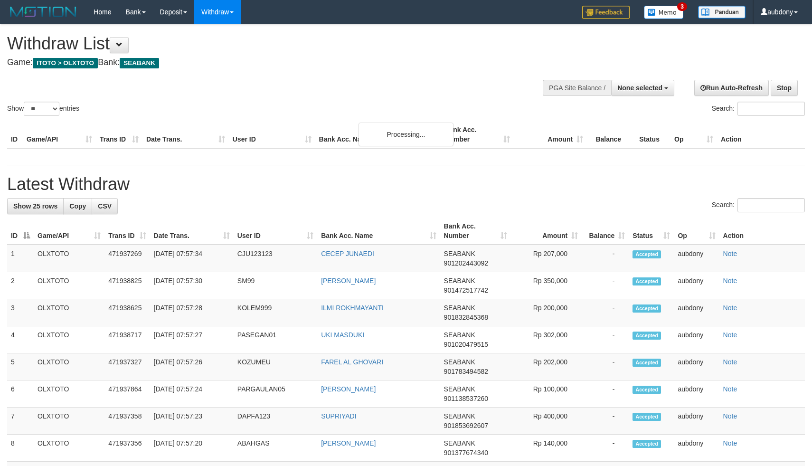
select select
select select "**"
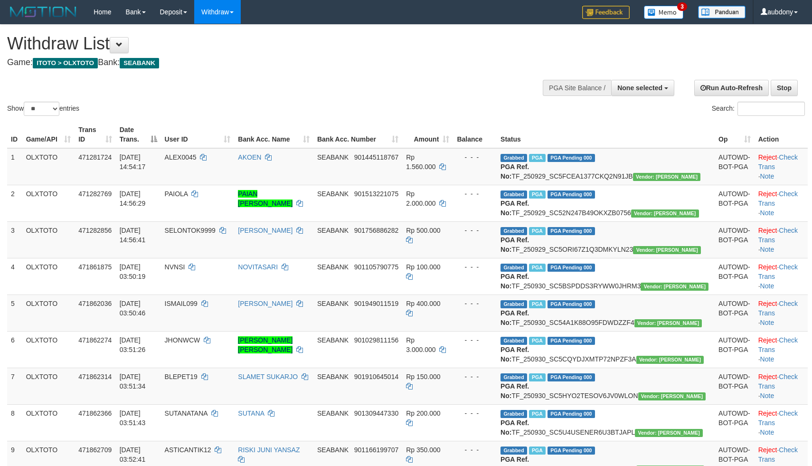
click at [332, 81] on div "Show ** ** ** *** entries Search:" at bounding box center [406, 71] width 812 height 93
click at [349, 81] on div "Show ** ** ** *** entries Search:" at bounding box center [406, 71] width 812 height 93
drag, startPoint x: 349, startPoint y: 81, endPoint x: 99, endPoint y: 127, distance: 254.8
click at [349, 80] on div "Show ** ** ** *** entries Search:" at bounding box center [406, 71] width 812 height 93
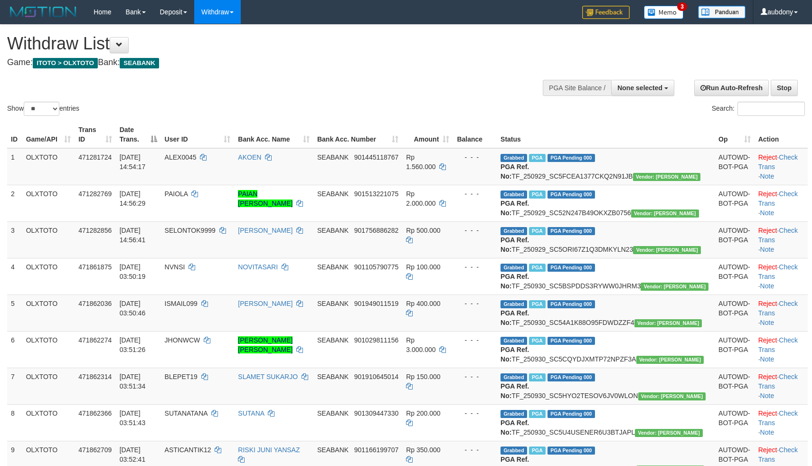
select select
click at [31, 116] on select "** ** ** ***" at bounding box center [42, 109] width 36 height 14
click at [43, 185] on td "OLXTOTO" at bounding box center [48, 166] width 52 height 37
click at [44, 116] on select "** ** ** ***" at bounding box center [42, 109] width 36 height 14
select select "***"
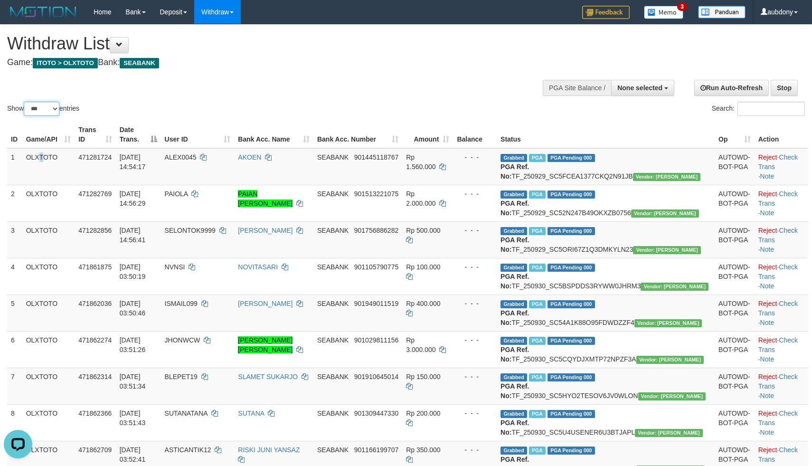
click at [25, 113] on select "** ** ** ***" at bounding box center [42, 109] width 36 height 14
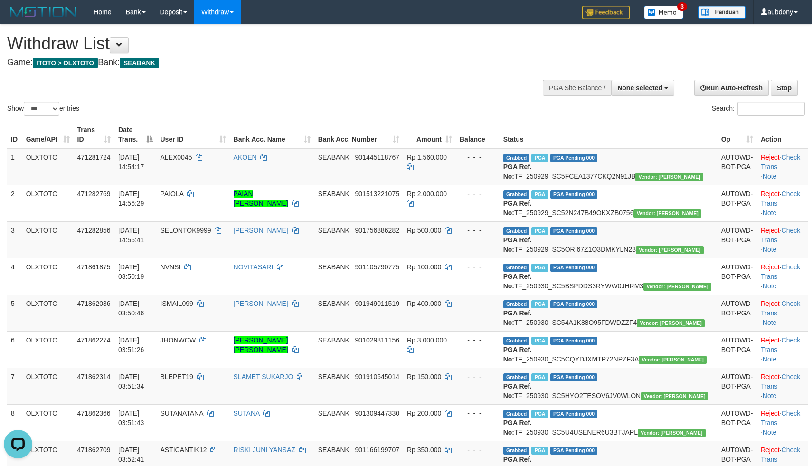
click at [430, 81] on div "Show ** ** ** *** entries Search:" at bounding box center [406, 71] width 812 height 93
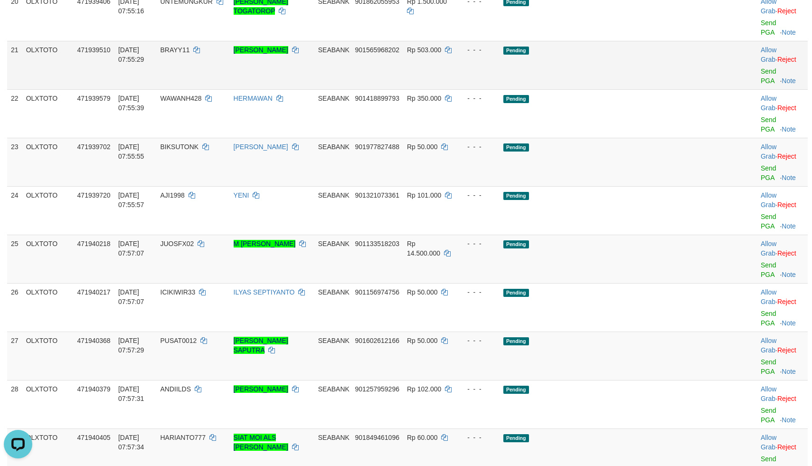
scroll to position [910, 0]
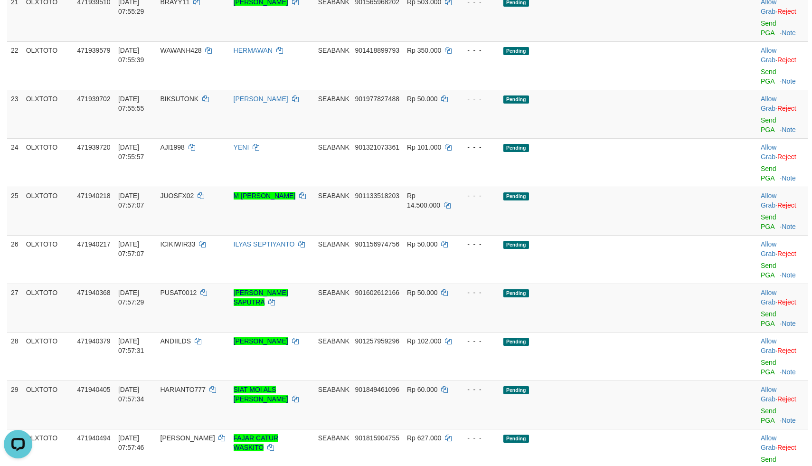
drag, startPoint x: 646, startPoint y: 147, endPoint x: 638, endPoint y: 122, distance: 25.4
click at [647, 41] on td "Pending" at bounding box center [608, 17] width 218 height 48
drag, startPoint x: 647, startPoint y: 114, endPoint x: 657, endPoint y: 107, distance: 12.5
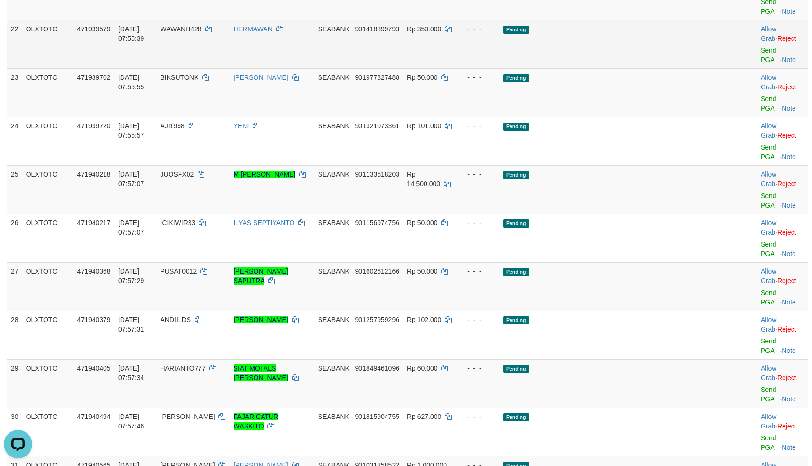
drag, startPoint x: 644, startPoint y: 213, endPoint x: 639, endPoint y: 171, distance: 42.0
click at [641, 117] on td "Pending" at bounding box center [608, 92] width 218 height 48
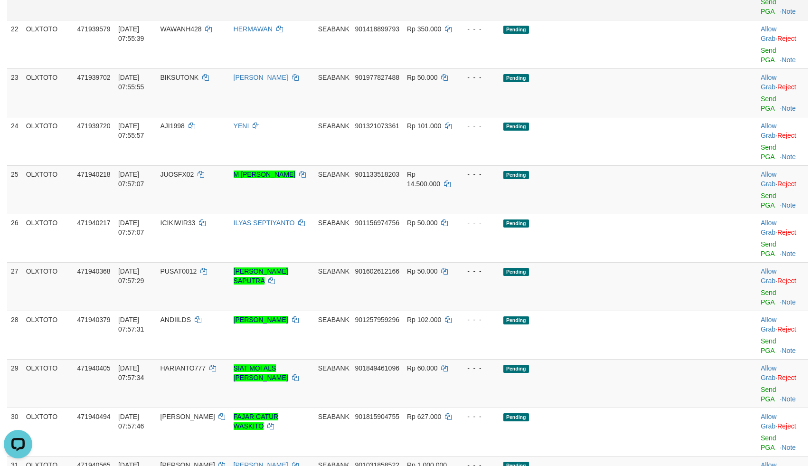
drag, startPoint x: 640, startPoint y: 160, endPoint x: 654, endPoint y: 145, distance: 20.5
drag, startPoint x: 654, startPoint y: 145, endPoint x: 719, endPoint y: 137, distance: 65.6
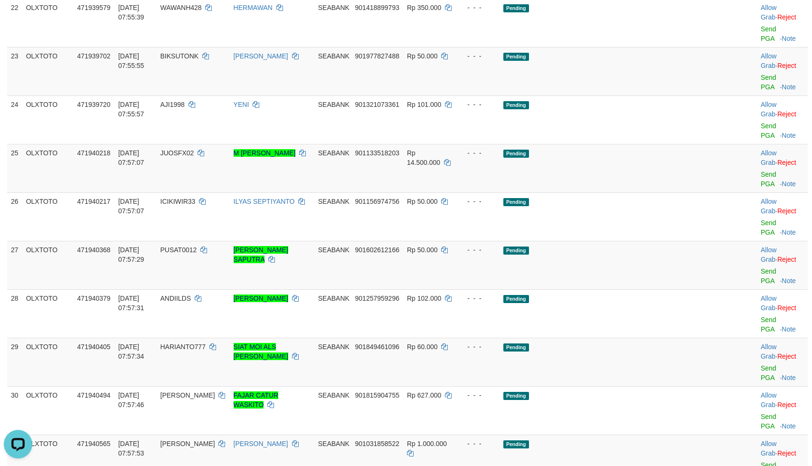
drag, startPoint x: 639, startPoint y: 171, endPoint x: 661, endPoint y: 163, distance: 23.3
click at [644, 47] on td "Pending" at bounding box center [608, 23] width 218 height 48
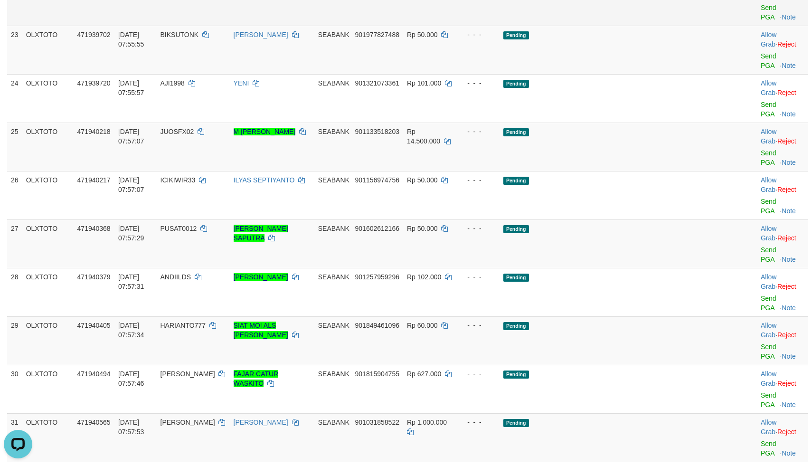
drag, startPoint x: 589, startPoint y: 150, endPoint x: 613, endPoint y: 164, distance: 28.3
drag, startPoint x: 614, startPoint y: 171, endPoint x: 661, endPoint y: 178, distance: 47.0
click at [631, 26] on td "Pending" at bounding box center [608, 1] width 218 height 48
click at [760, 21] on link "Send PGA" at bounding box center [768, 12] width 16 height 17
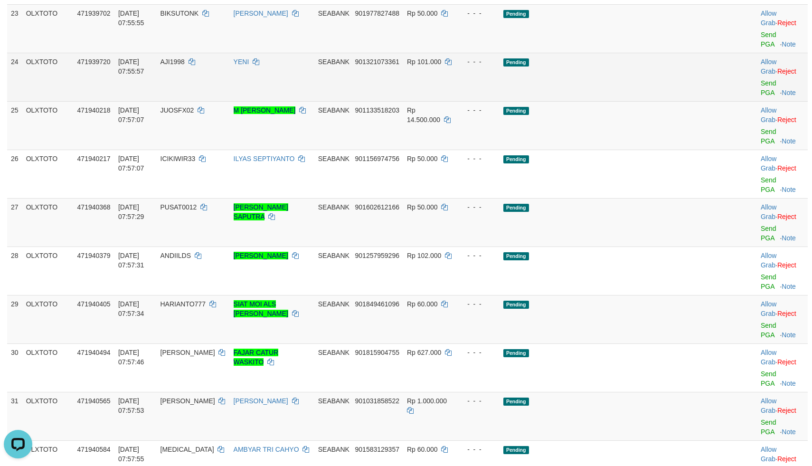
drag, startPoint x: 631, startPoint y: 233, endPoint x: 637, endPoint y: 230, distance: 6.4
click at [632, 101] on td "Pending" at bounding box center [608, 77] width 218 height 48
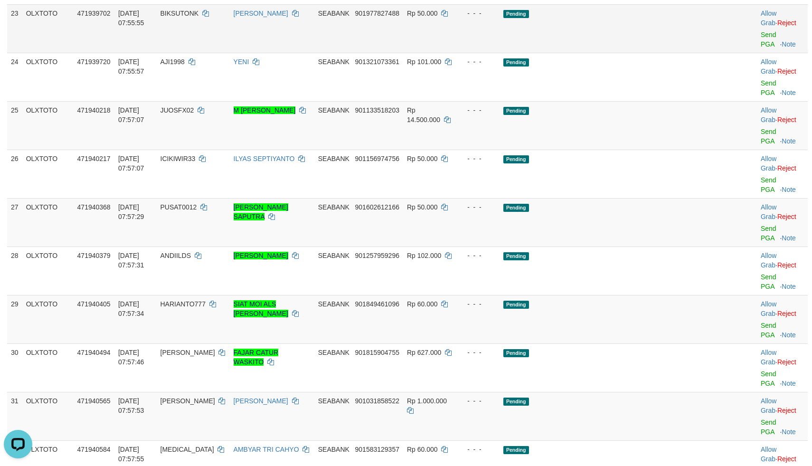
click at [647, 53] on td "Pending" at bounding box center [608, 28] width 218 height 48
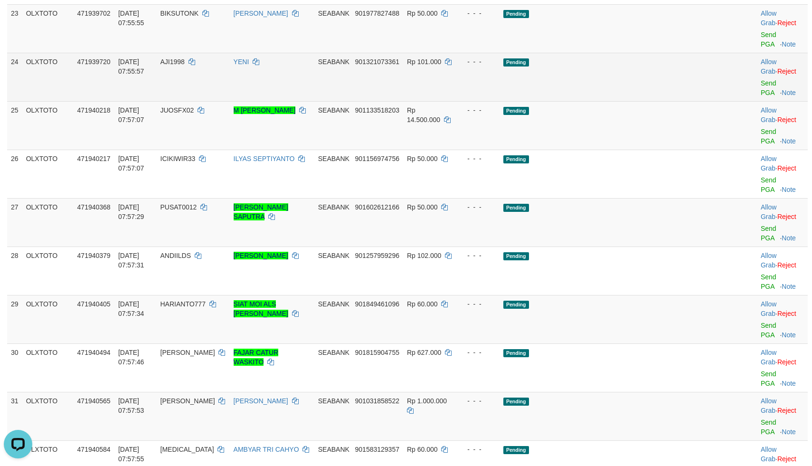
drag, startPoint x: 656, startPoint y: 243, endPoint x: 664, endPoint y: 241, distance: 8.8
click at [658, 101] on td "Pending" at bounding box center [608, 77] width 218 height 48
drag, startPoint x: 676, startPoint y: 238, endPoint x: 733, endPoint y: 242, distance: 57.1
click at [703, 101] on tr "24 OLXTOTO 471939720 30/09/2025 07:55:57 AJI1998 YENI SEABANK 901321073361 Rp 1…" at bounding box center [407, 77] width 800 height 48
click at [760, 96] on link "Send PGA" at bounding box center [768, 87] width 16 height 17
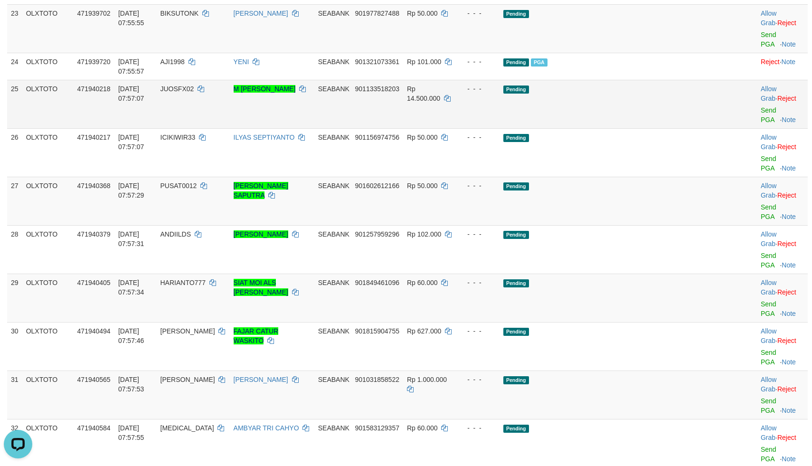
drag, startPoint x: 592, startPoint y: 253, endPoint x: 600, endPoint y: 256, distance: 8.5
click at [597, 128] on td "Pending" at bounding box center [608, 104] width 218 height 48
drag, startPoint x: 609, startPoint y: 258, endPoint x: 644, endPoint y: 258, distance: 35.1
click at [624, 128] on td "Pending" at bounding box center [608, 104] width 218 height 48
drag, startPoint x: 644, startPoint y: 258, endPoint x: 657, endPoint y: 259, distance: 13.4
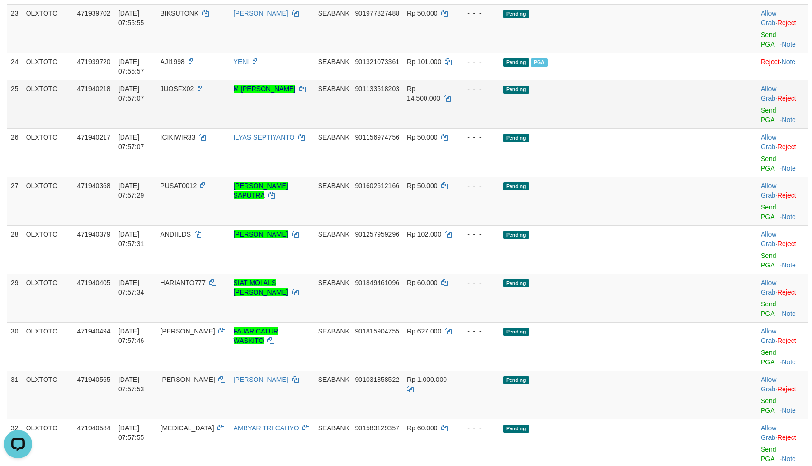
click at [645, 128] on td "Pending" at bounding box center [608, 104] width 218 height 48
click at [760, 123] on link "Send PGA" at bounding box center [768, 114] width 16 height 17
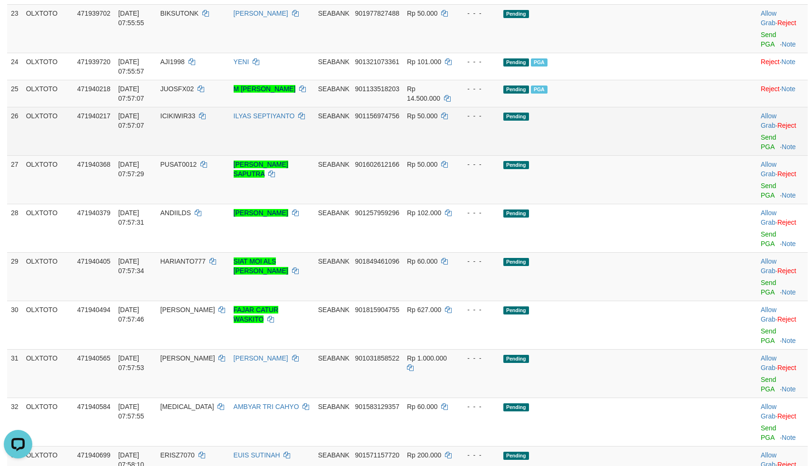
click at [613, 155] on td "Pending" at bounding box center [608, 131] width 218 height 48
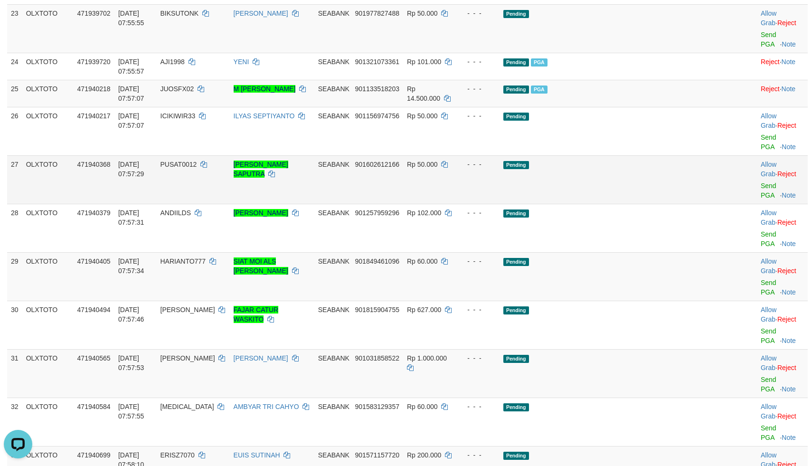
drag, startPoint x: 629, startPoint y: 292, endPoint x: 627, endPoint y: 312, distance: 20.1
click at [630, 155] on td "Pending" at bounding box center [608, 131] width 218 height 48
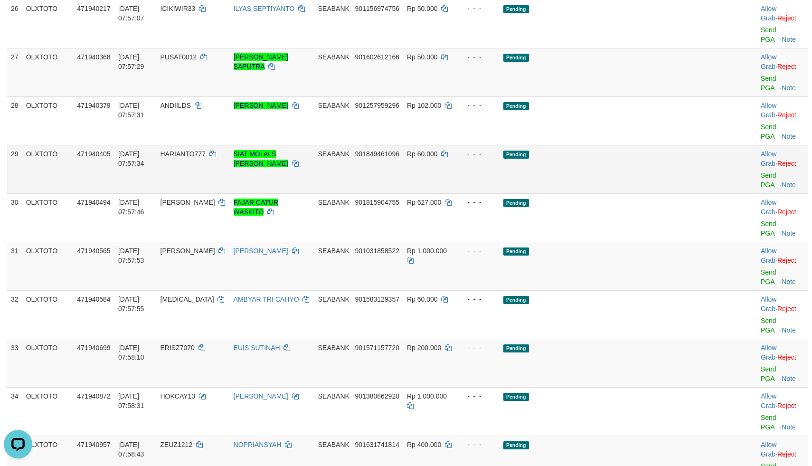
scroll to position [1052, 0]
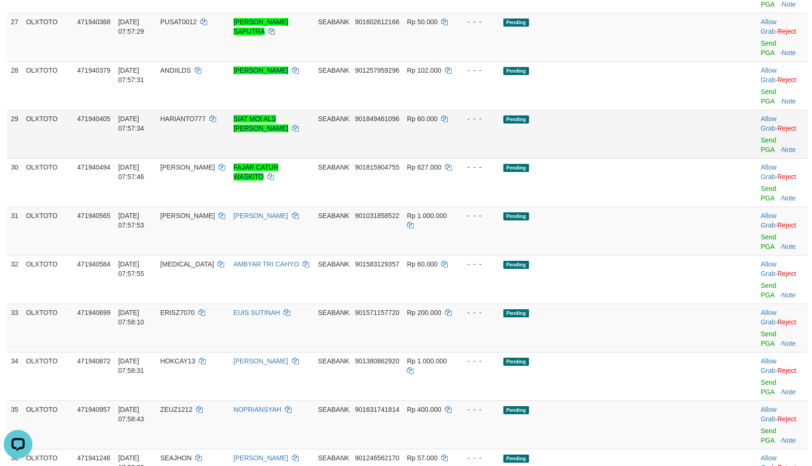
click at [644, 158] on td "Pending" at bounding box center [608, 134] width 218 height 48
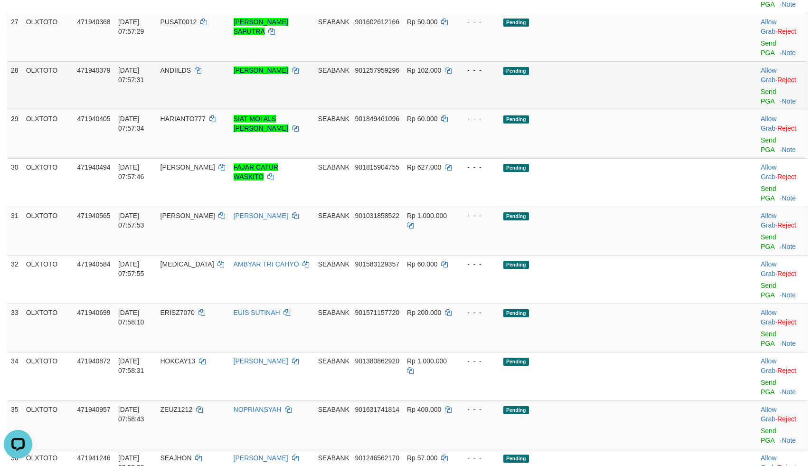
click at [664, 110] on td "Pending" at bounding box center [608, 85] width 218 height 48
click at [760, 105] on link "Send PGA" at bounding box center [768, 96] width 16 height 17
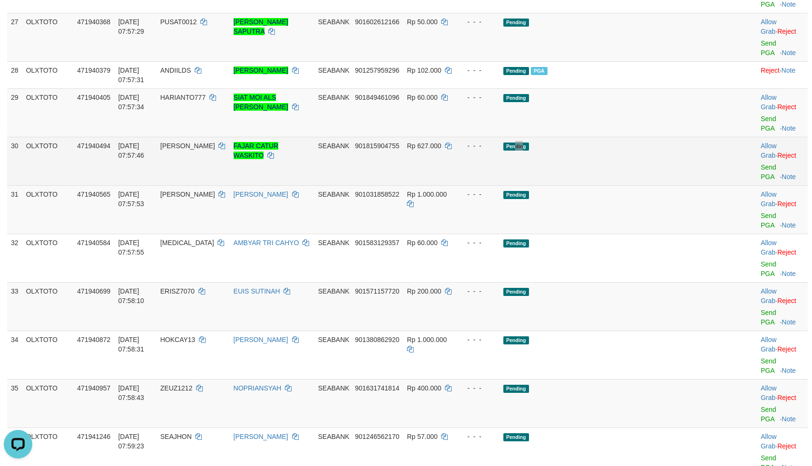
drag, startPoint x: 579, startPoint y: 261, endPoint x: 612, endPoint y: 258, distance: 33.8
click at [590, 185] on td "Pending" at bounding box center [608, 161] width 218 height 48
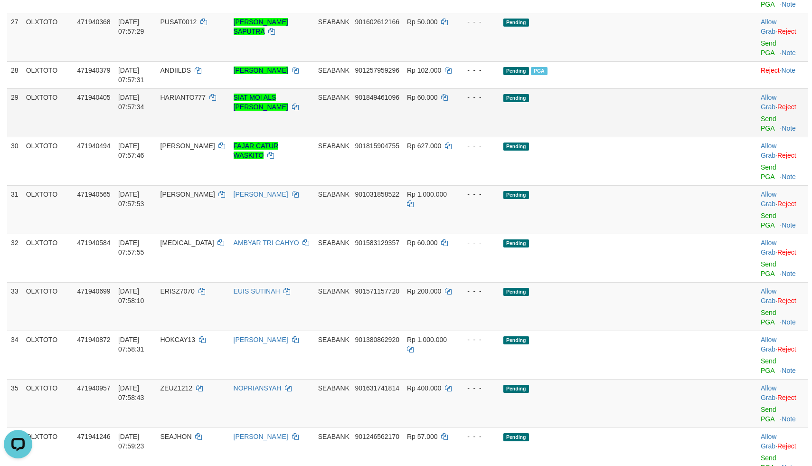
drag, startPoint x: 629, startPoint y: 247, endPoint x: 644, endPoint y: 245, distance: 14.4
click at [631, 137] on td "Pending" at bounding box center [608, 112] width 218 height 48
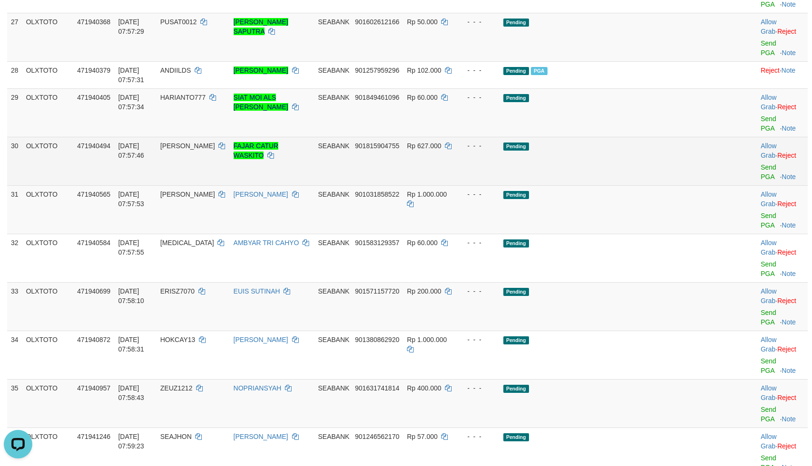
drag, startPoint x: 658, startPoint y: 269, endPoint x: 666, endPoint y: 265, distance: 8.1
click at [659, 185] on td "Pending" at bounding box center [608, 161] width 218 height 48
drag, startPoint x: 666, startPoint y: 265, endPoint x: 708, endPoint y: 267, distance: 42.3
click at [669, 185] on td "Pending" at bounding box center [608, 161] width 218 height 48
click at [761, 180] on link "Send PGA" at bounding box center [768, 171] width 16 height 17
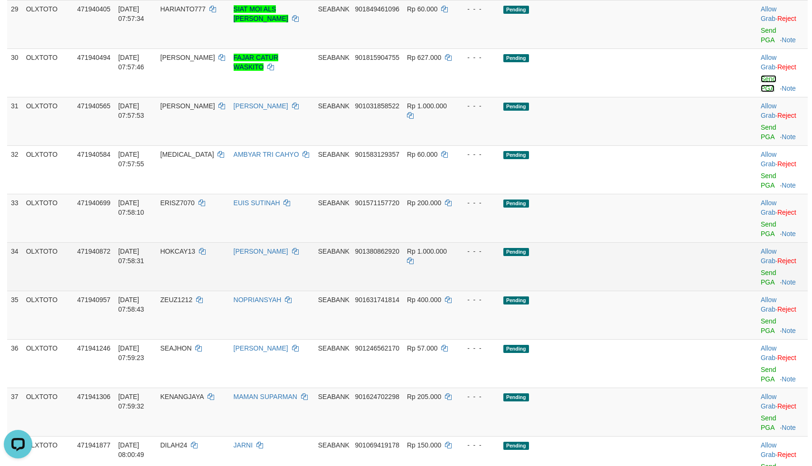
scroll to position [1195, 0]
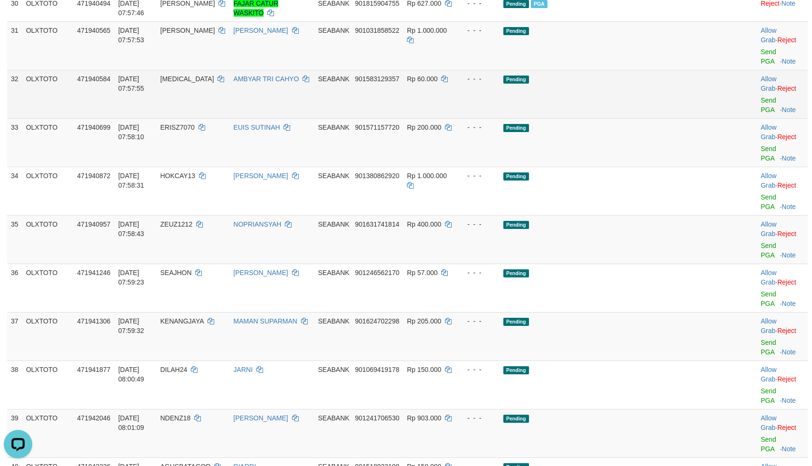
click at [602, 118] on td "Pending" at bounding box center [608, 94] width 218 height 48
drag, startPoint x: 603, startPoint y: 169, endPoint x: 620, endPoint y: 166, distance: 17.5
click at [615, 118] on td "Pending" at bounding box center [608, 94] width 218 height 48
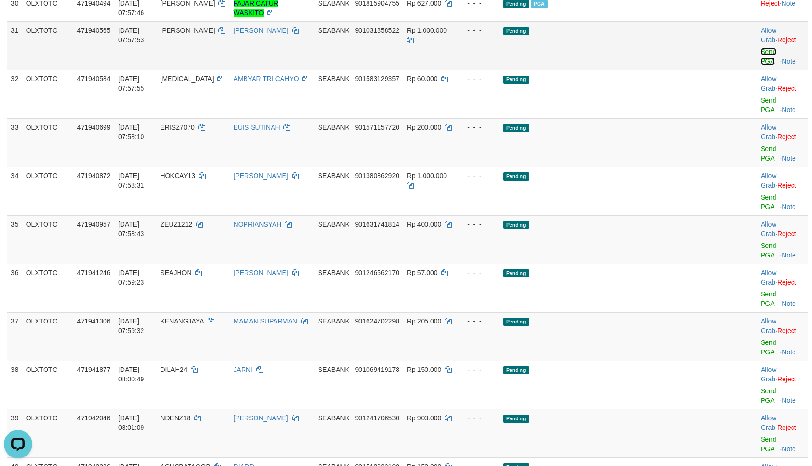
click at [760, 65] on link "Send PGA" at bounding box center [768, 56] width 16 height 17
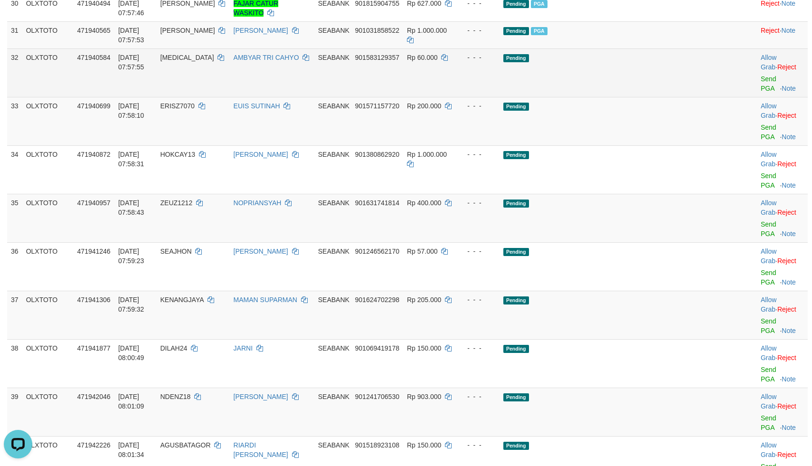
click at [624, 97] on td "Pending" at bounding box center [608, 72] width 218 height 48
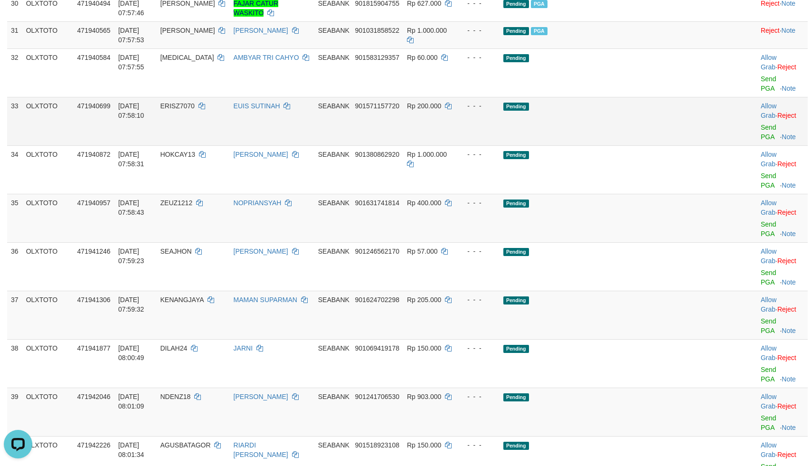
click at [632, 145] on td "Pending" at bounding box center [608, 121] width 218 height 48
drag, startPoint x: 646, startPoint y: 210, endPoint x: 650, endPoint y: 204, distance: 7.1
click at [647, 145] on td "Pending" at bounding box center [608, 121] width 218 height 48
drag, startPoint x: 650, startPoint y: 204, endPoint x: 720, endPoint y: 211, distance: 70.1
click at [657, 145] on td "Pending" at bounding box center [608, 121] width 218 height 48
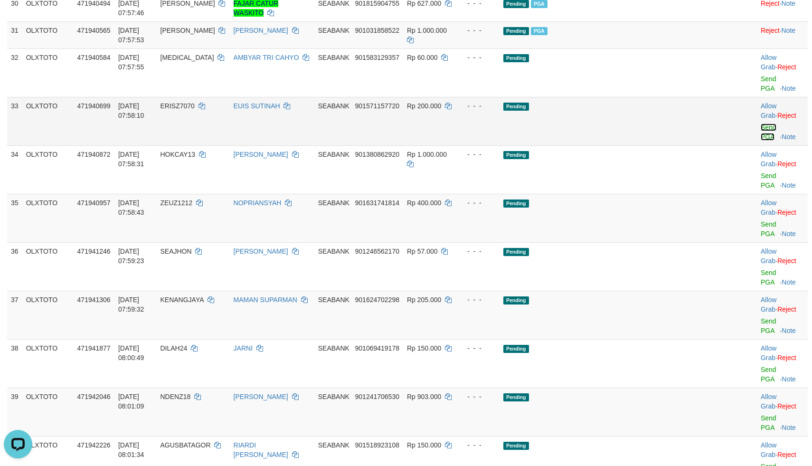
click at [760, 141] on link "Send PGA" at bounding box center [768, 131] width 16 height 17
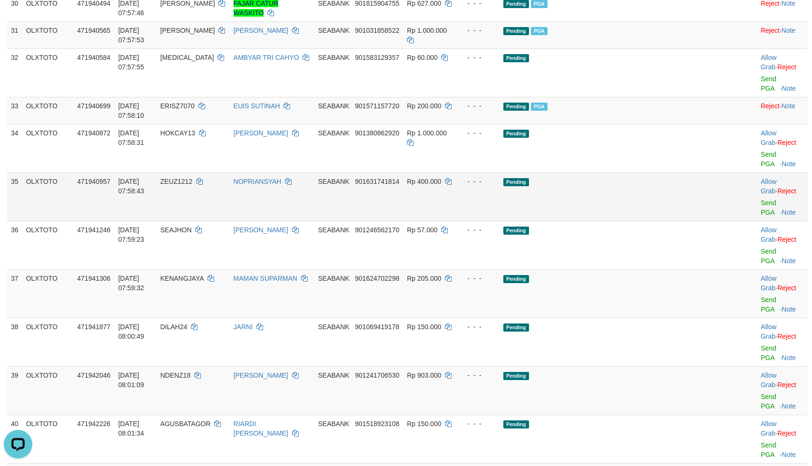
drag, startPoint x: 560, startPoint y: 268, endPoint x: 581, endPoint y: 255, distance: 25.1
click at [568, 221] on td "Pending" at bounding box center [608, 196] width 218 height 48
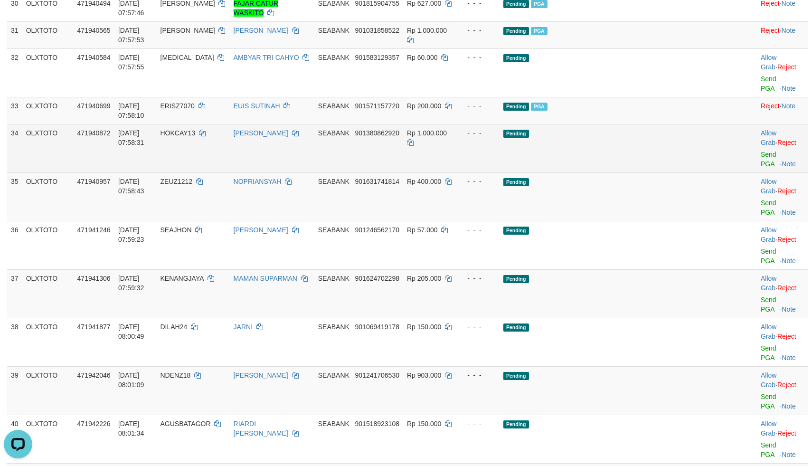
click at [609, 172] on td "Pending" at bounding box center [608, 148] width 218 height 48
drag, startPoint x: 641, startPoint y: 239, endPoint x: 695, endPoint y: 240, distance: 54.1
click at [664, 172] on td "Pending" at bounding box center [608, 148] width 218 height 48
click at [760, 168] on link "Send PGA" at bounding box center [768, 158] width 16 height 17
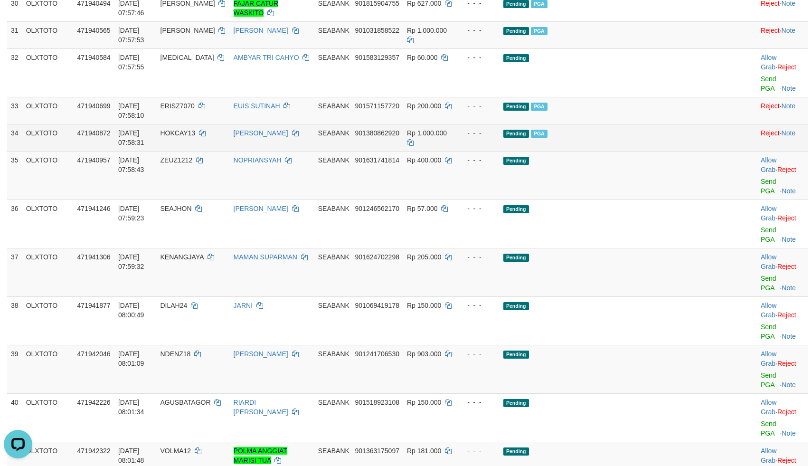
click at [647, 151] on td "Pending PGA" at bounding box center [608, 137] width 218 height 27
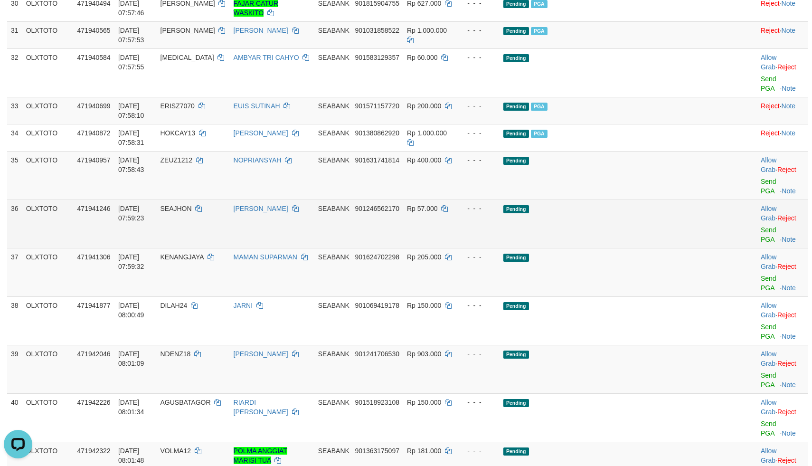
click at [646, 248] on td "Pending" at bounding box center [608, 223] width 218 height 48
drag, startPoint x: 646, startPoint y: 275, endPoint x: 672, endPoint y: 275, distance: 26.6
click at [648, 248] on td "Pending" at bounding box center [608, 223] width 218 height 48
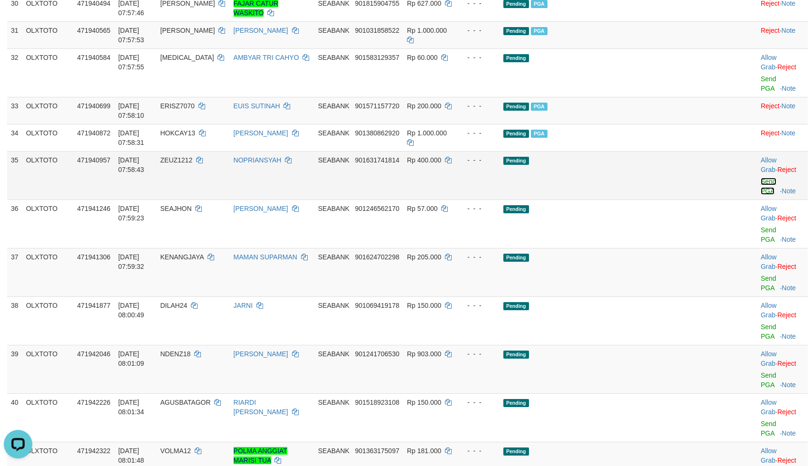
click at [760, 195] on link "Send PGA" at bounding box center [768, 186] width 16 height 17
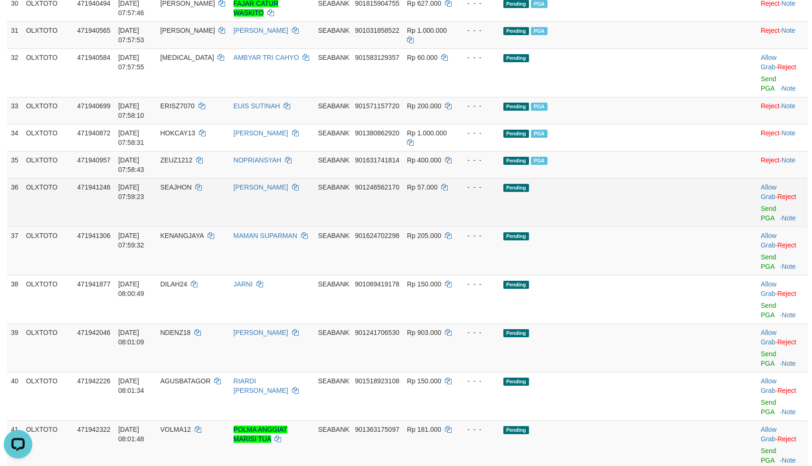
click at [647, 226] on td "Pending" at bounding box center [608, 202] width 218 height 48
drag, startPoint x: 663, startPoint y: 300, endPoint x: 668, endPoint y: 300, distance: 5.7
click at [664, 226] on td "Pending" at bounding box center [608, 202] width 218 height 48
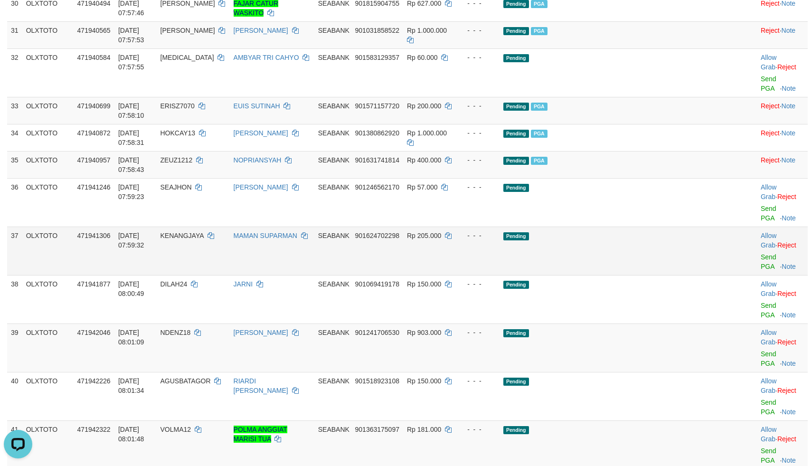
drag, startPoint x: 668, startPoint y: 300, endPoint x: 686, endPoint y: 312, distance: 22.1
click at [672, 226] on td "Pending" at bounding box center [608, 202] width 218 height 48
click at [674, 275] on td "Pending" at bounding box center [608, 250] width 218 height 48
click at [760, 270] on link "Send PGA" at bounding box center [768, 261] width 16 height 17
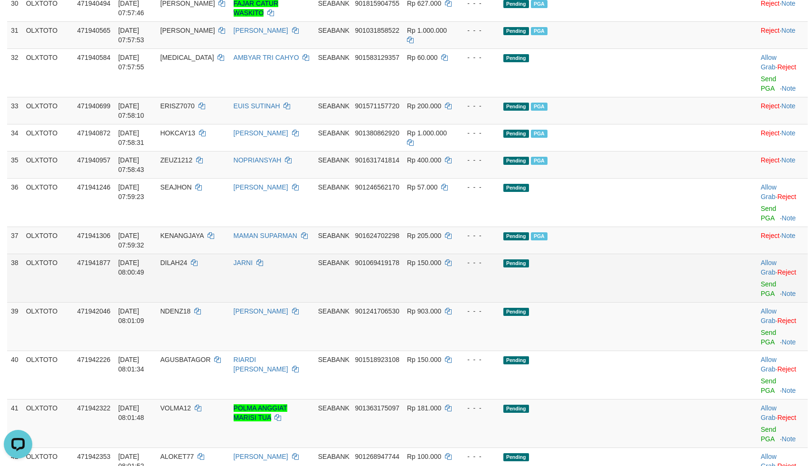
drag, startPoint x: 570, startPoint y: 334, endPoint x: 597, endPoint y: 354, distance: 33.6
click at [572, 302] on td "Pending" at bounding box center [608, 277] width 218 height 48
drag, startPoint x: 612, startPoint y: 353, endPoint x: 618, endPoint y: 352, distance: 5.9
click at [615, 302] on td "Pending" at bounding box center [608, 277] width 218 height 48
click at [760, 297] on link "Send PGA" at bounding box center [768, 288] width 16 height 17
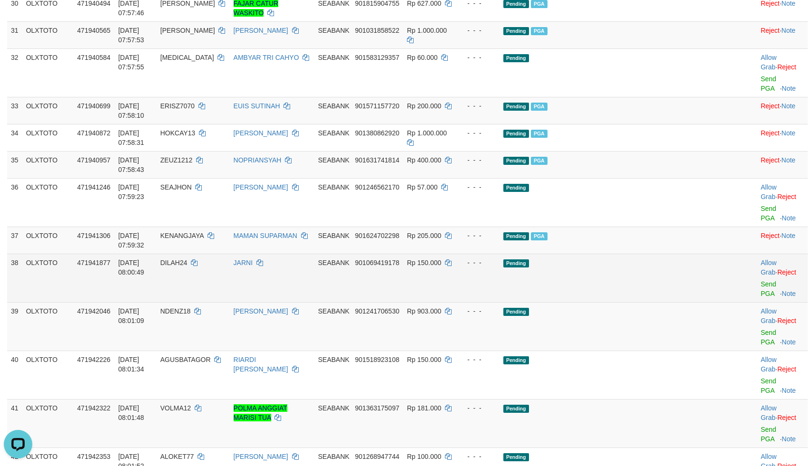
click at [627, 302] on td "Pending" at bounding box center [608, 277] width 218 height 48
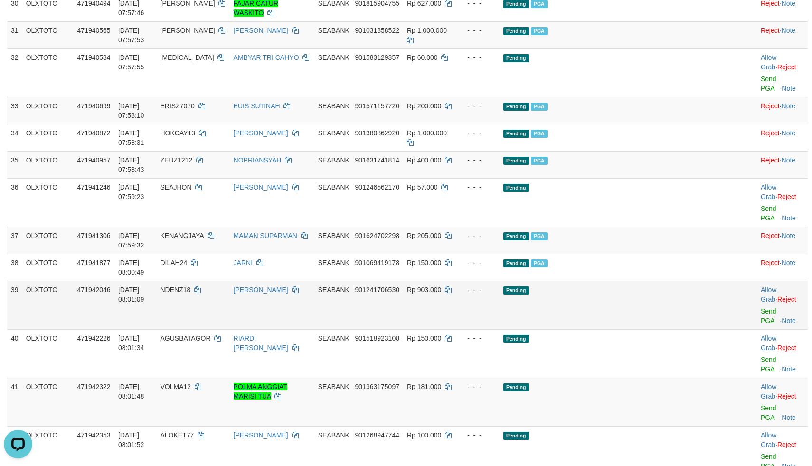
click at [648, 329] on td "Pending" at bounding box center [608, 305] width 218 height 48
drag, startPoint x: 657, startPoint y: 371, endPoint x: 662, endPoint y: 372, distance: 5.3
click at [658, 329] on td "Pending" at bounding box center [608, 305] width 218 height 48
click at [760, 324] on link "Send PGA" at bounding box center [768, 315] width 16 height 17
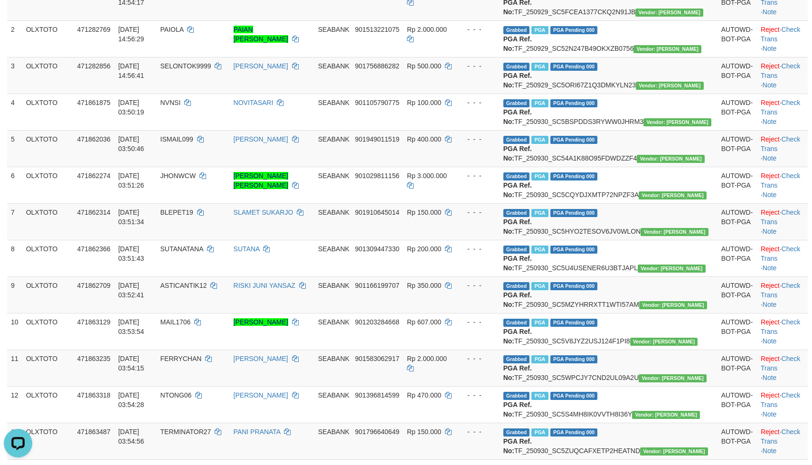
scroll to position [0, 0]
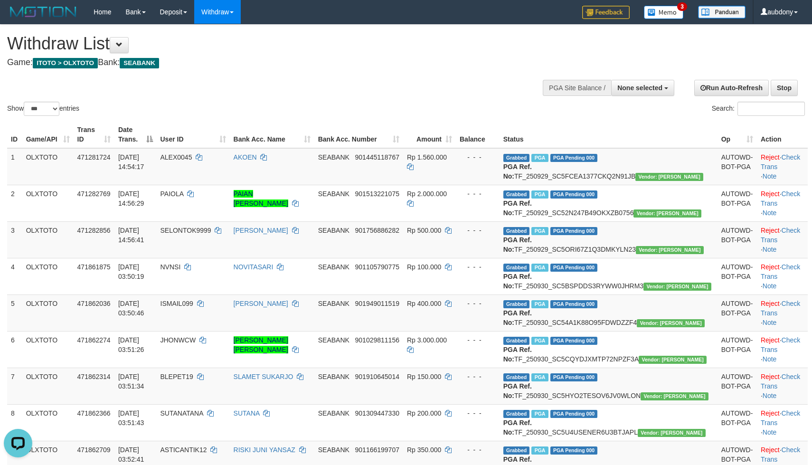
click at [319, 102] on div at bounding box center [405, 101] width 797 height 0
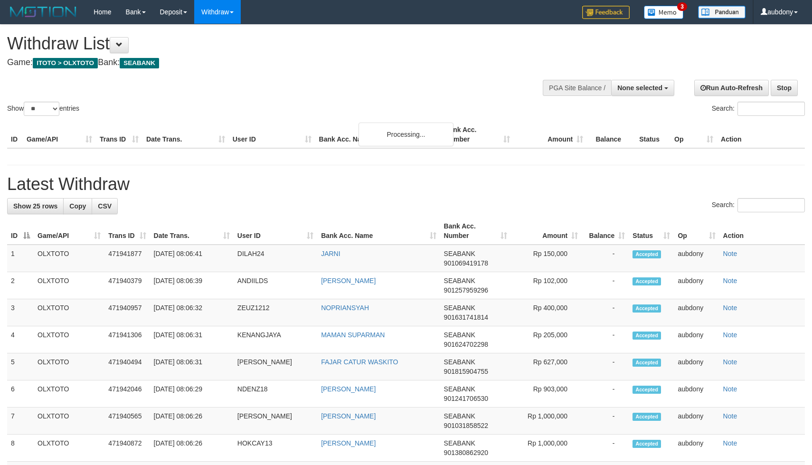
select select
click at [40, 116] on select "** ** ** ***" at bounding box center [42, 109] width 36 height 14
select select "***"
click at [25, 113] on select "** ** ** ***" at bounding box center [42, 109] width 36 height 14
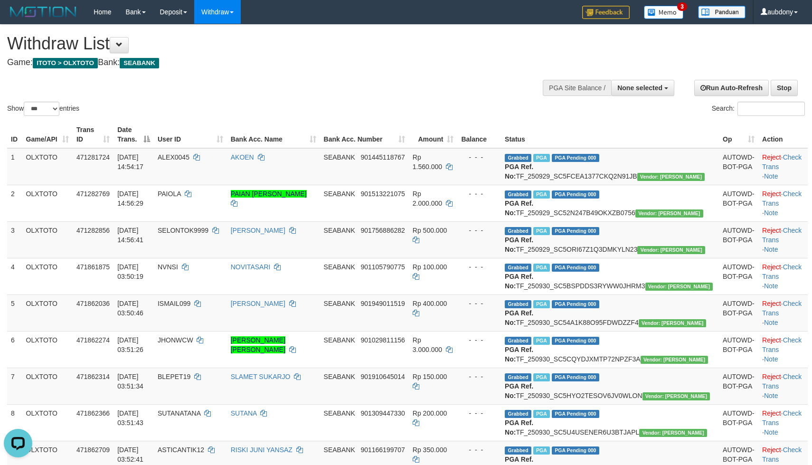
drag, startPoint x: 336, startPoint y: 65, endPoint x: 352, endPoint y: 73, distance: 17.6
click at [341, 66] on h4 "Game: ITOTO > OLXTOTO Bank: SEABANK" at bounding box center [269, 62] width 525 height 9
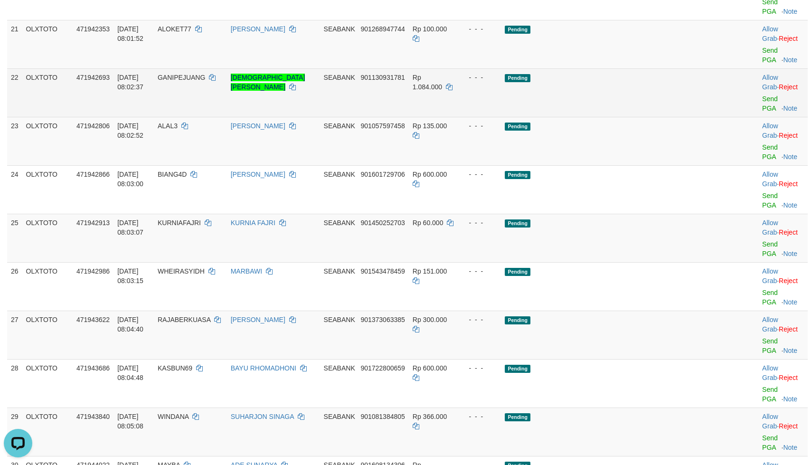
scroll to position [910, 0]
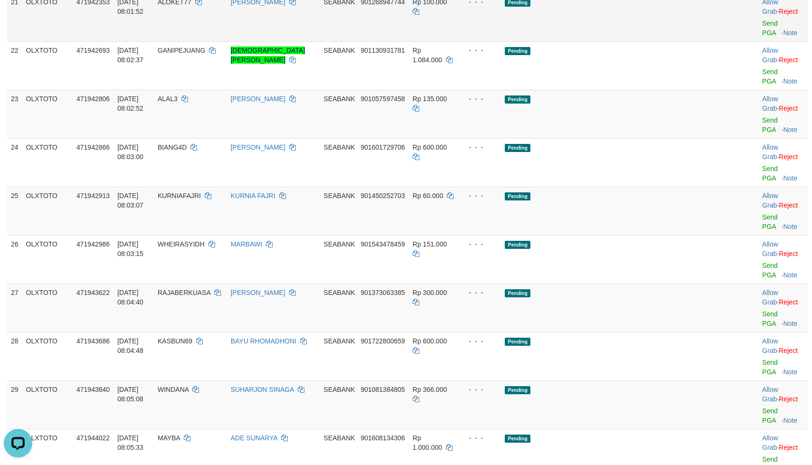
click at [638, 41] on td "Pending" at bounding box center [610, 17] width 218 height 48
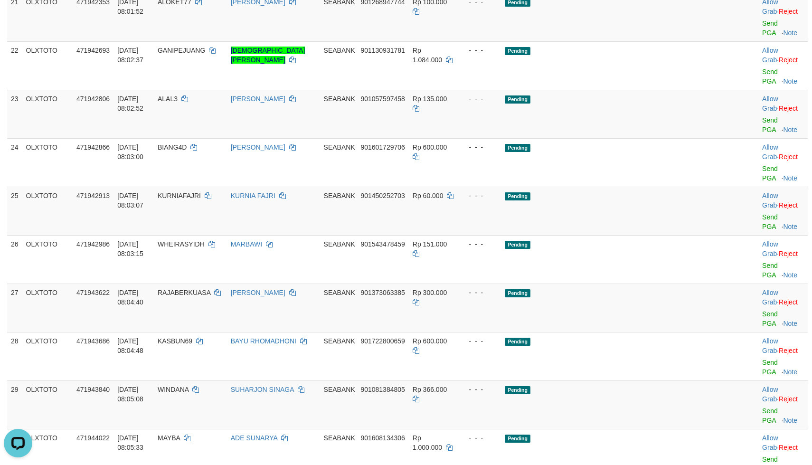
drag, startPoint x: 640, startPoint y: 117, endPoint x: 650, endPoint y: 117, distance: 10.0
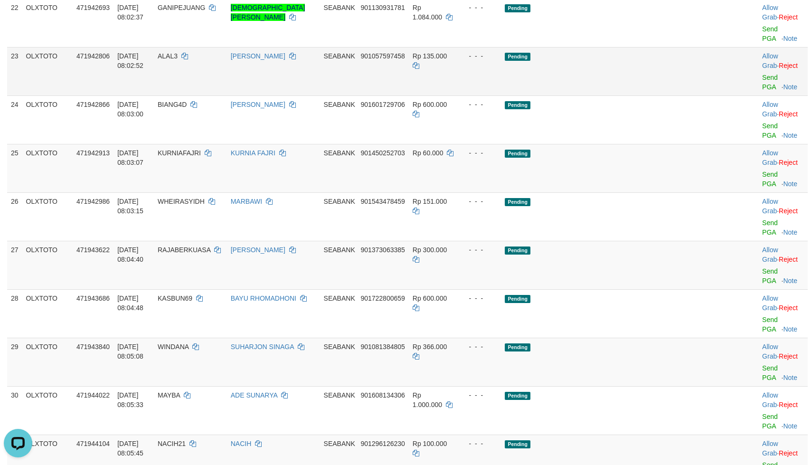
click at [629, 95] on td "Pending" at bounding box center [610, 71] width 218 height 48
drag, startPoint x: 644, startPoint y: 198, endPoint x: 712, endPoint y: 165, distance: 75.8
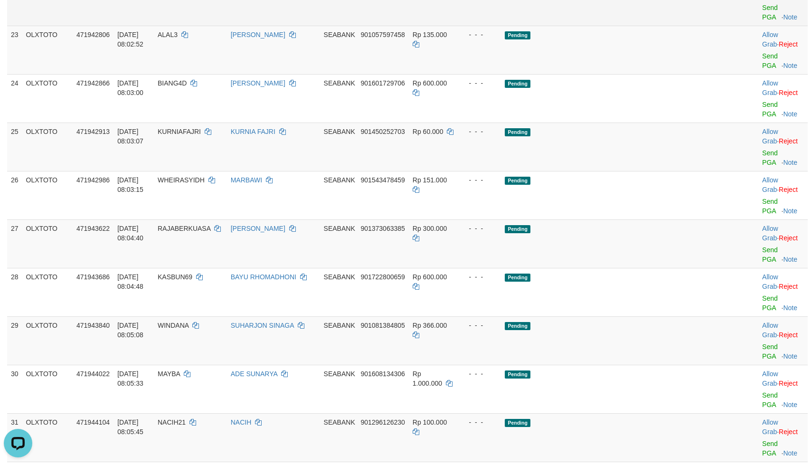
drag, startPoint x: 634, startPoint y: 191, endPoint x: 683, endPoint y: 181, distance: 50.0
click at [636, 26] on td "Pending" at bounding box center [610, 1] width 218 height 48
click at [762, 21] on link "Send PGA" at bounding box center [770, 12] width 16 height 17
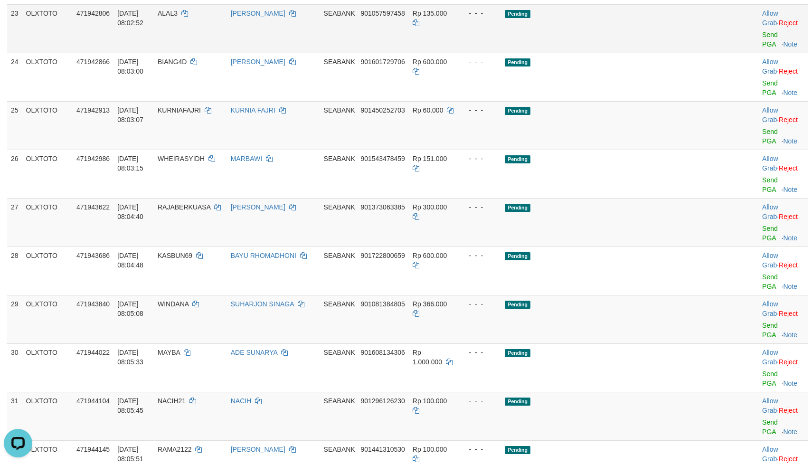
click at [667, 53] on td "Pending" at bounding box center [610, 28] width 218 height 48
click at [762, 48] on link "Send PGA" at bounding box center [770, 39] width 16 height 17
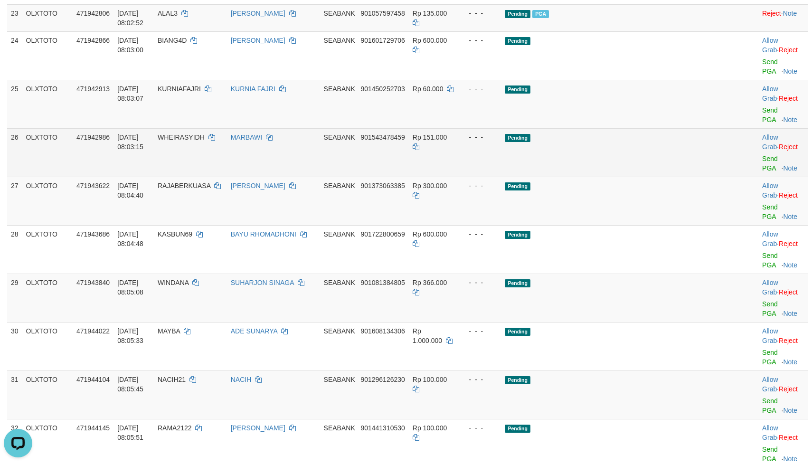
click at [641, 177] on td "Pending" at bounding box center [610, 152] width 218 height 48
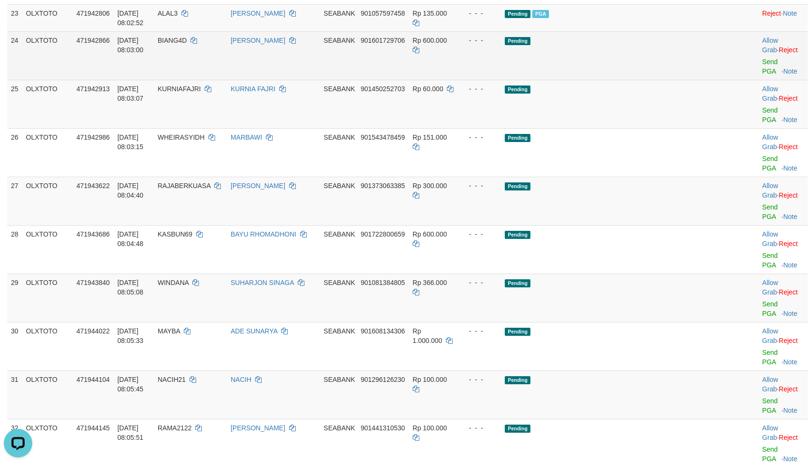
click at [660, 80] on td "Pending" at bounding box center [610, 55] width 218 height 48
click at [762, 75] on link "Send PGA" at bounding box center [770, 66] width 16 height 17
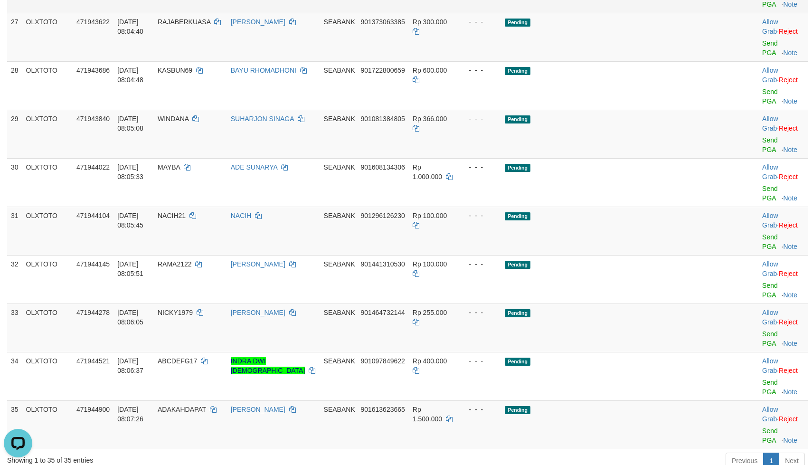
drag, startPoint x: 621, startPoint y: 133, endPoint x: 655, endPoint y: 147, distance: 36.8
click at [762, 8] on link "Send PGA" at bounding box center [770, -1] width 16 height 17
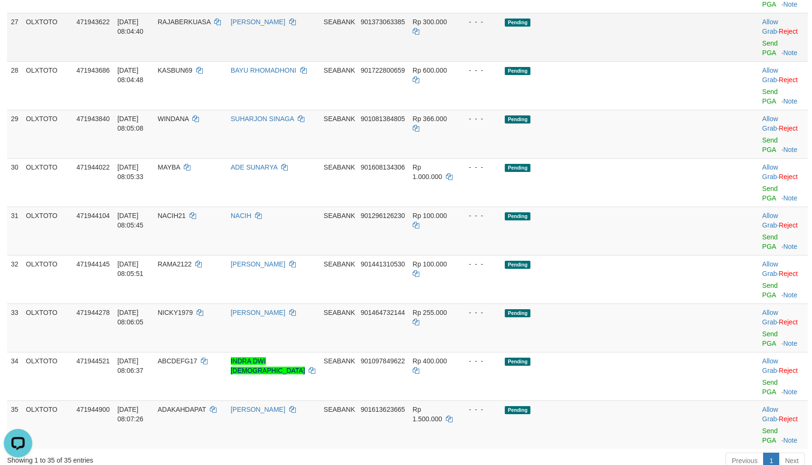
click at [668, 61] on td "Pending" at bounding box center [610, 37] width 218 height 48
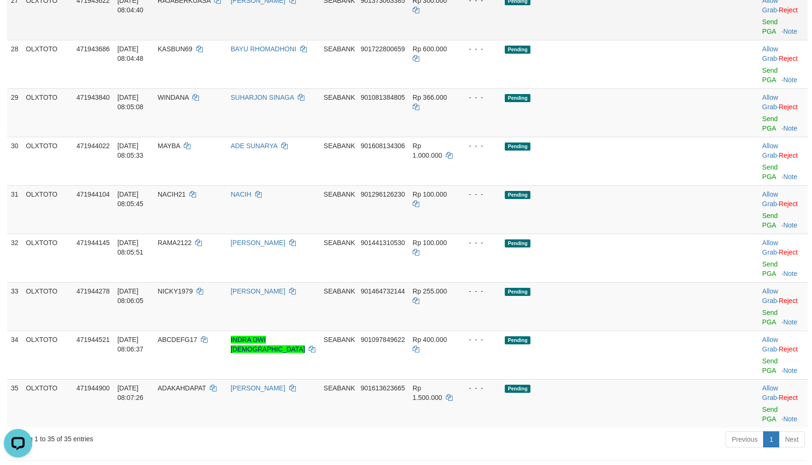
click at [671, 40] on td "Pending" at bounding box center [610, 15] width 218 height 48
click at [762, 35] on link "Send PGA" at bounding box center [770, 26] width 16 height 17
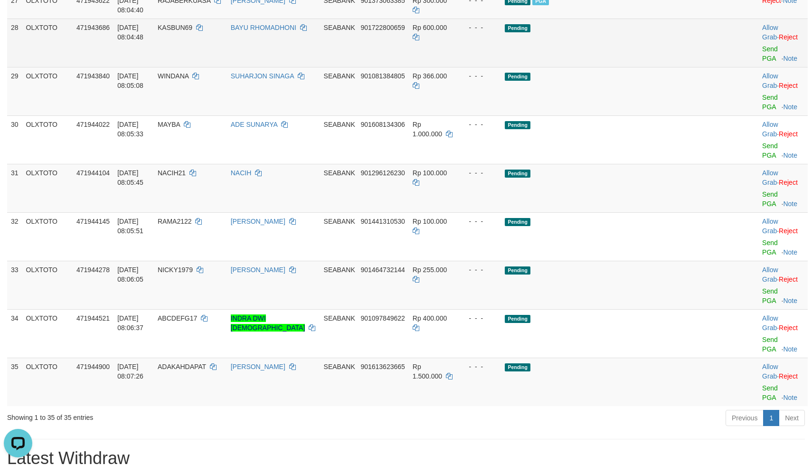
click at [609, 67] on td "Pending" at bounding box center [610, 43] width 218 height 48
drag, startPoint x: 614, startPoint y: 204, endPoint x: 645, endPoint y: 204, distance: 30.9
click at [624, 67] on td "Pending" at bounding box center [610, 43] width 218 height 48
click at [762, 62] on link "Send PGA" at bounding box center [770, 53] width 16 height 17
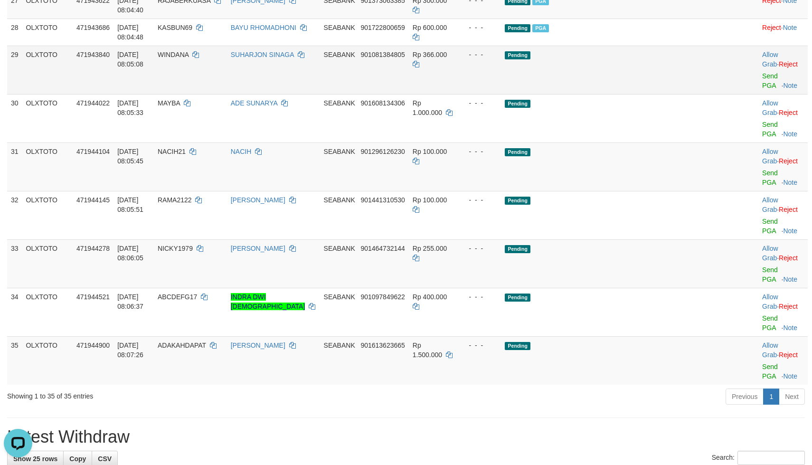
drag, startPoint x: 609, startPoint y: 204, endPoint x: 627, endPoint y: 232, distance: 33.1
click at [611, 46] on td "Pending PGA" at bounding box center [610, 32] width 218 height 27
click at [628, 94] on td "Pending" at bounding box center [610, 70] width 218 height 48
drag, startPoint x: 661, startPoint y: 228, endPoint x: 677, endPoint y: 229, distance: 15.7
click at [665, 94] on td "Pending" at bounding box center [610, 70] width 218 height 48
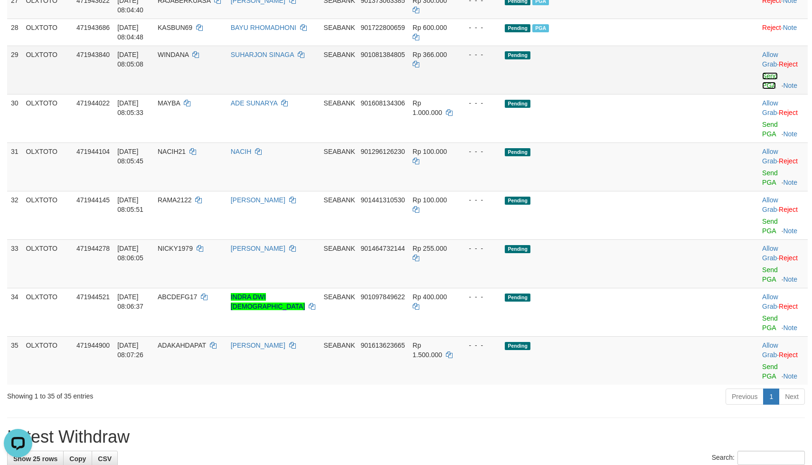
click at [762, 89] on link "Send PGA" at bounding box center [770, 80] width 16 height 17
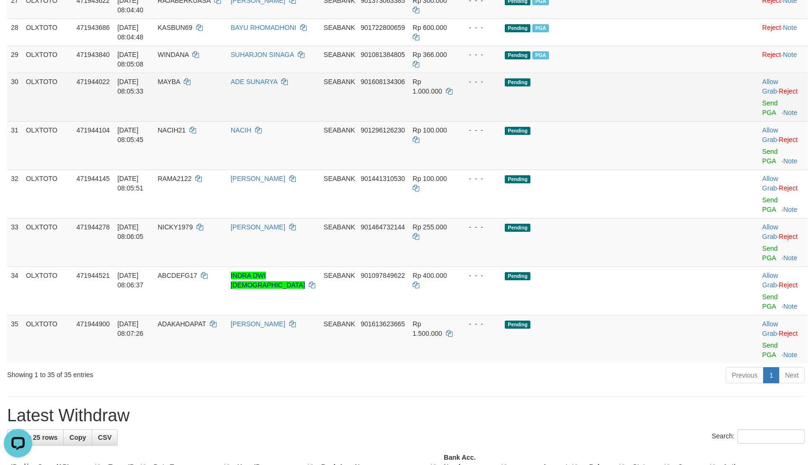
click at [642, 121] on td "Pending" at bounding box center [610, 97] width 218 height 48
drag, startPoint x: 652, startPoint y: 246, endPoint x: 664, endPoint y: 249, distance: 11.7
click at [653, 121] on td "Pending" at bounding box center [610, 97] width 218 height 48
click at [656, 121] on td "Pending" at bounding box center [610, 97] width 218 height 48
drag, startPoint x: 655, startPoint y: 252, endPoint x: 731, endPoint y: 262, distance: 76.7
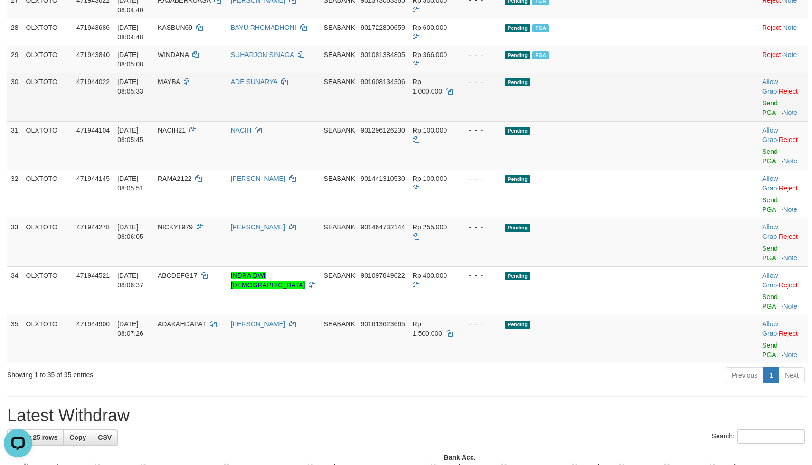
click at [666, 121] on td "Pending" at bounding box center [610, 97] width 218 height 48
click at [762, 116] on link "Send PGA" at bounding box center [770, 107] width 16 height 17
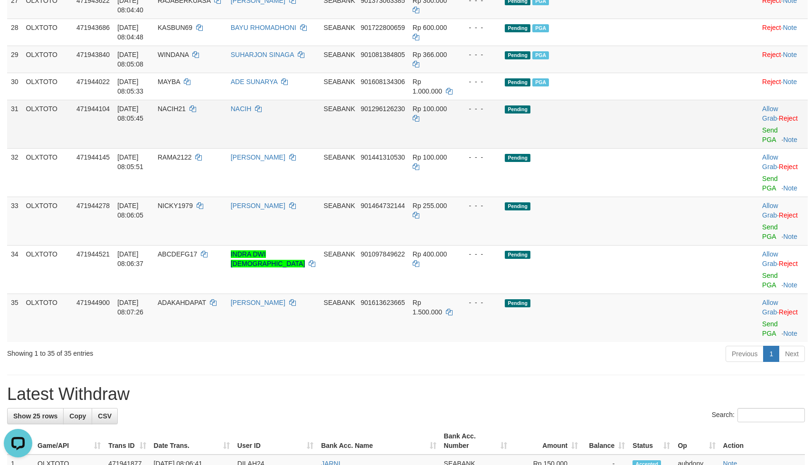
click at [628, 148] on td "Pending" at bounding box center [610, 124] width 218 height 48
click at [633, 148] on td "Pending" at bounding box center [610, 124] width 218 height 48
drag, startPoint x: 638, startPoint y: 279, endPoint x: 711, endPoint y: 288, distance: 72.7
click at [654, 148] on td "Pending" at bounding box center [610, 124] width 218 height 48
click at [762, 143] on link "Send PGA" at bounding box center [770, 134] width 16 height 17
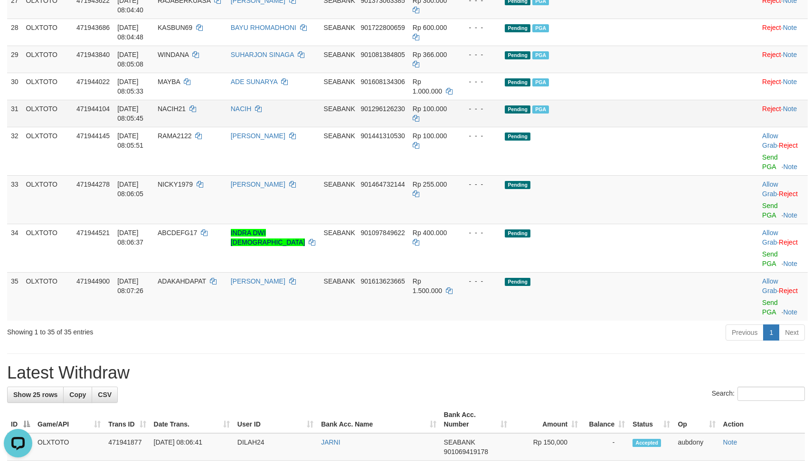
drag, startPoint x: 688, startPoint y: 281, endPoint x: 669, endPoint y: 283, distance: 18.7
click at [688, 127] on td "Pending PGA" at bounding box center [610, 113] width 218 height 27
drag, startPoint x: 664, startPoint y: 285, endPoint x: 665, endPoint y: 295, distance: 9.6
click at [664, 127] on td "Pending PGA" at bounding box center [610, 113] width 218 height 27
click at [668, 127] on td "Pending PGA" at bounding box center [610, 113] width 218 height 27
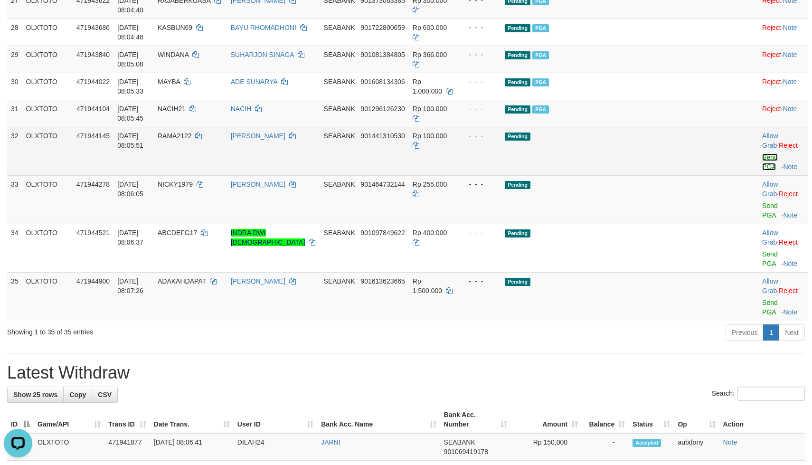
click at [762, 170] on link "Send PGA" at bounding box center [770, 161] width 16 height 17
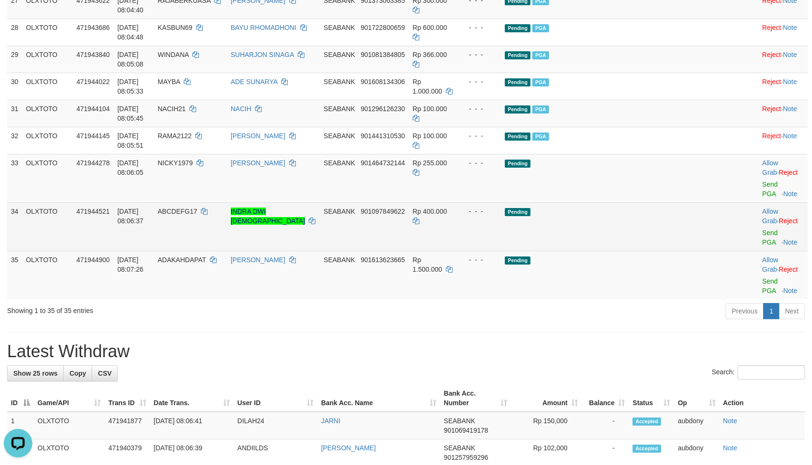
click at [684, 251] on td "Pending" at bounding box center [610, 226] width 218 height 48
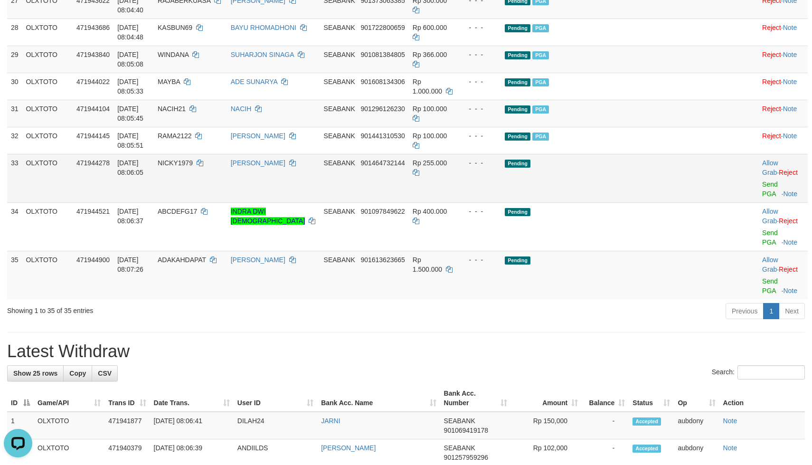
click at [658, 202] on td "Pending" at bounding box center [610, 178] width 218 height 48
click at [762, 197] on link "Send PGA" at bounding box center [770, 188] width 16 height 17
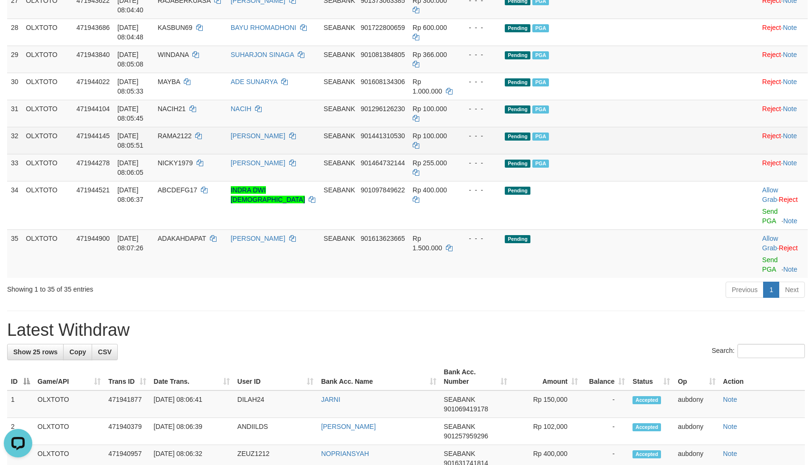
drag, startPoint x: 577, startPoint y: 304, endPoint x: 618, endPoint y: 318, distance: 43.5
click at [596, 154] on td "Pending PGA" at bounding box center [610, 140] width 218 height 27
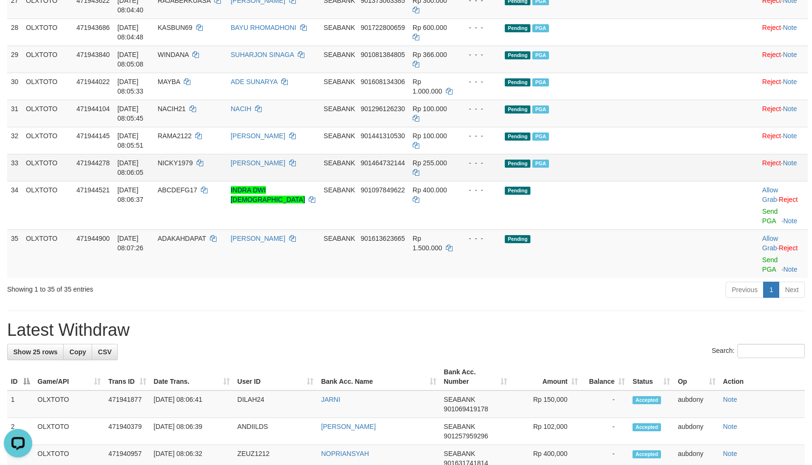
click at [638, 181] on td "Pending PGA" at bounding box center [610, 167] width 218 height 27
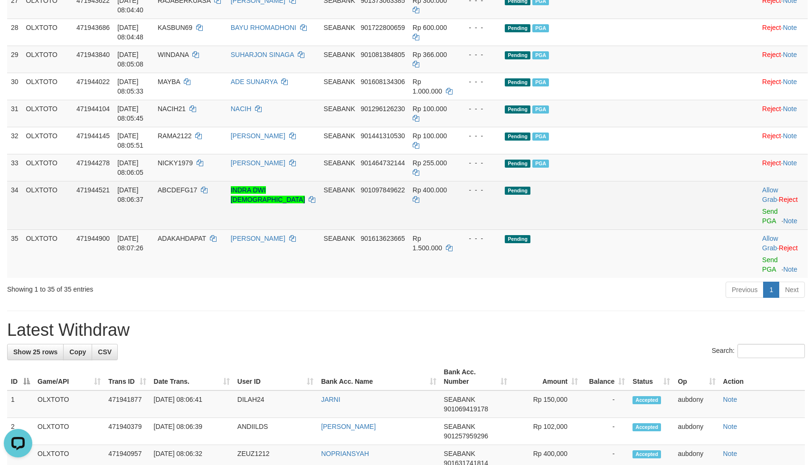
drag, startPoint x: 641, startPoint y: 343, endPoint x: 675, endPoint y: 369, distance: 42.3
click at [643, 181] on td "Pending PGA" at bounding box center [610, 167] width 218 height 27
click at [762, 225] on link "Send PGA" at bounding box center [770, 215] width 16 height 17
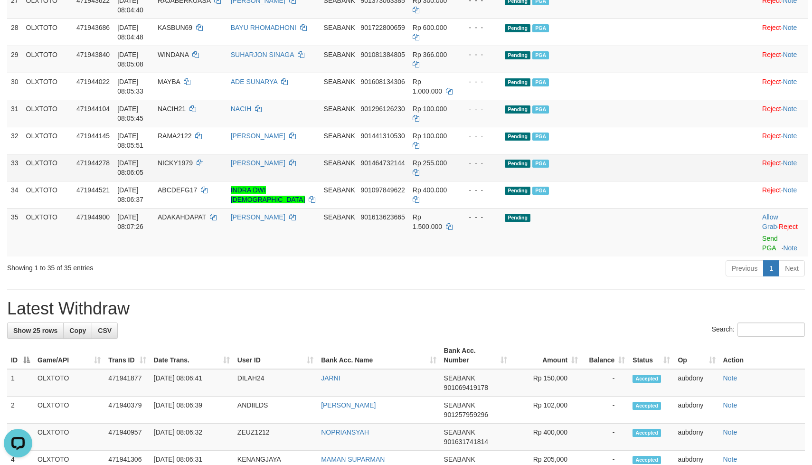
click at [653, 181] on td "Pending PGA" at bounding box center [610, 167] width 218 height 27
drag, startPoint x: 622, startPoint y: 402, endPoint x: 645, endPoint y: 381, distance: 31.2
click at [622, 256] on td "Pending" at bounding box center [610, 232] width 218 height 48
click at [659, 181] on td "Pending PGA" at bounding box center [610, 167] width 218 height 27
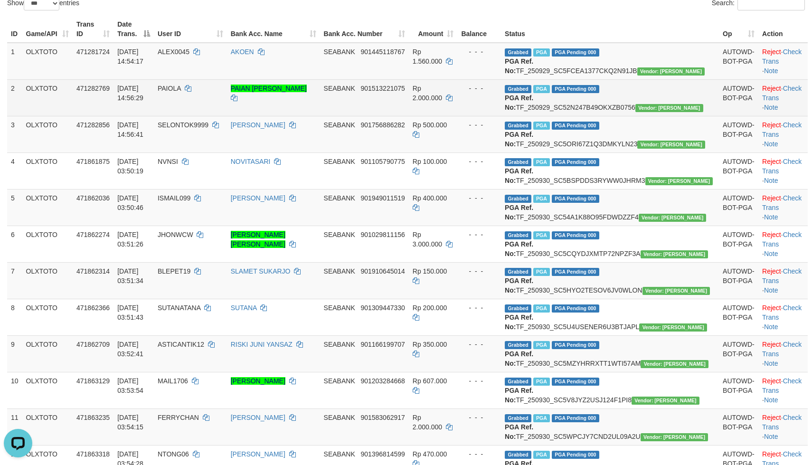
scroll to position [0, 0]
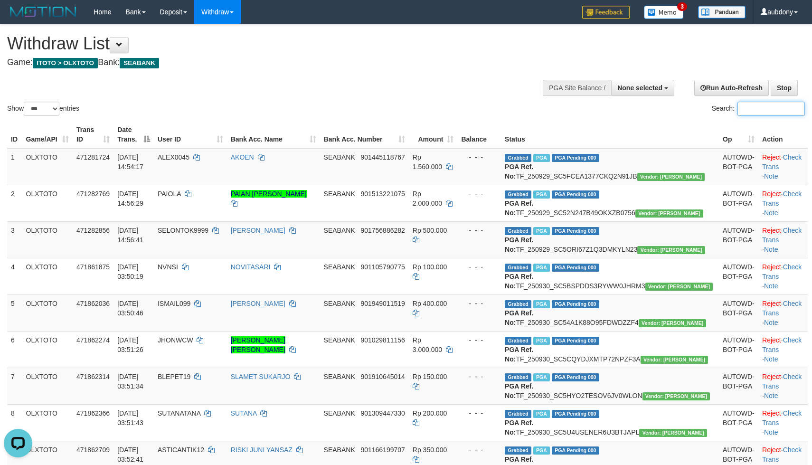
click at [750, 115] on input "Search:" at bounding box center [770, 109] width 67 height 14
paste input "******"
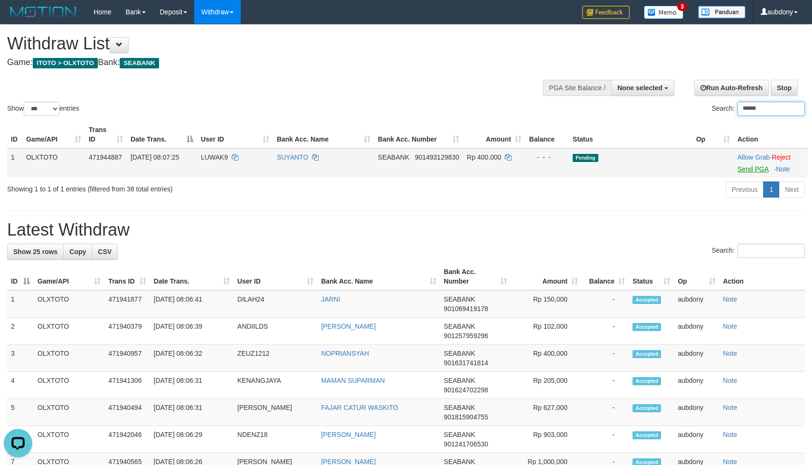
type input "******"
click at [748, 173] on link "Send PGA" at bounding box center [752, 169] width 31 height 8
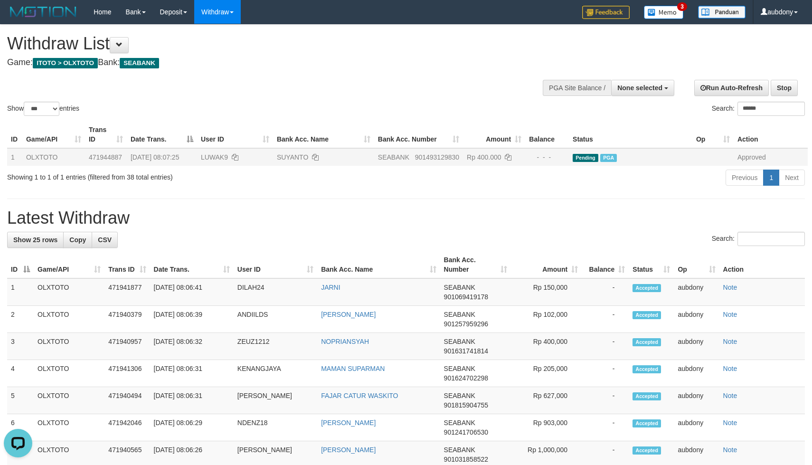
click at [360, 89] on div "Show ** ** ** *** entries Search: ******" at bounding box center [406, 71] width 812 height 93
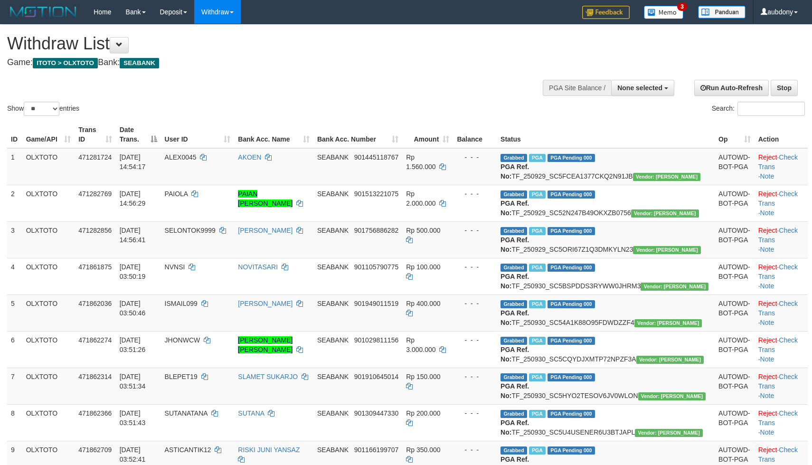
select select
select select "**"
drag, startPoint x: 282, startPoint y: 104, endPoint x: 291, endPoint y: 97, distance: 11.5
click at [283, 103] on div "Show ** ** ** *** entries Search:" at bounding box center [406, 71] width 812 height 93
click at [292, 97] on div "Show ** ** ** *** entries Search:" at bounding box center [406, 71] width 812 height 93
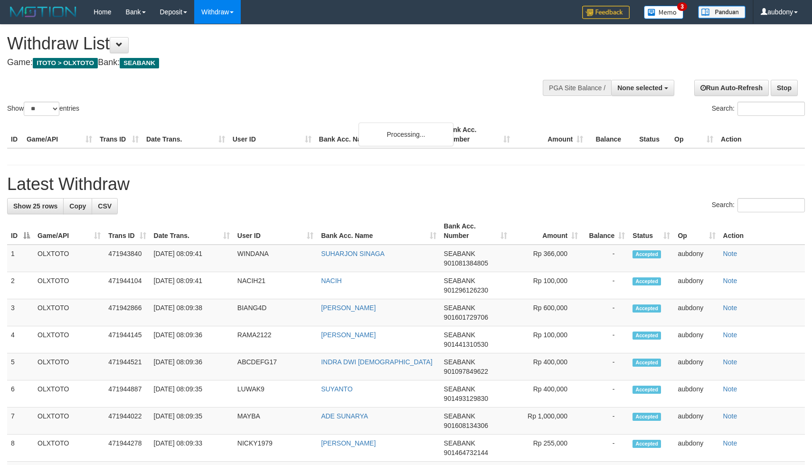
select select
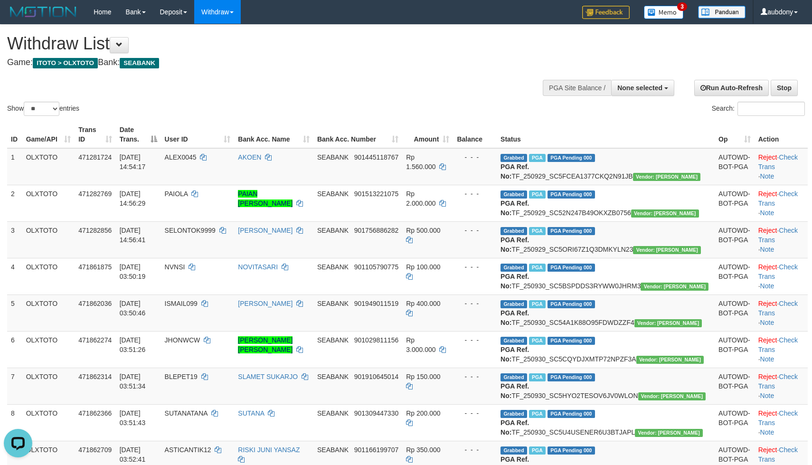
drag, startPoint x: 49, startPoint y: 110, endPoint x: 47, endPoint y: 117, distance: 7.3
click at [49, 112] on div "Show ** ** ** *** entries Search:" at bounding box center [406, 71] width 812 height 93
drag, startPoint x: 47, startPoint y: 117, endPoint x: 47, endPoint y: 123, distance: 5.7
click at [47, 116] on select "** ** ** ***" at bounding box center [42, 109] width 36 height 14
select select "***"
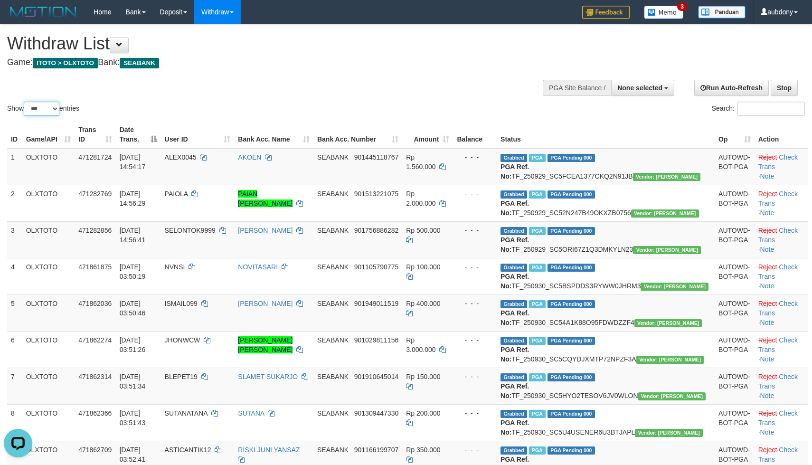
click at [25, 113] on select "** ** ** ***" at bounding box center [42, 109] width 36 height 14
click at [294, 80] on div "Show ** ** ** *** entries Search:" at bounding box center [406, 71] width 812 height 93
select select
click at [35, 116] on select "** ** ** ***" at bounding box center [42, 109] width 36 height 14
select select "***"
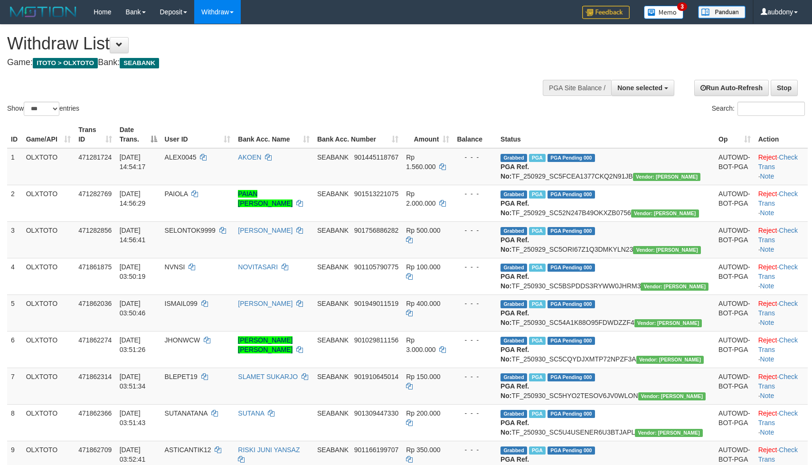
click at [25, 113] on select "** ** ** ***" at bounding box center [42, 109] width 36 height 14
click at [330, 104] on div "Show ** ** ** *** entries Search:" at bounding box center [406, 71] width 812 height 93
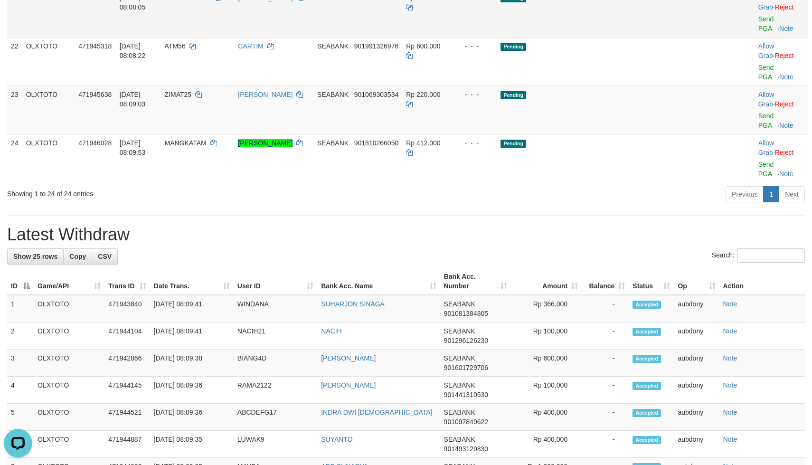
scroll to position [940, 0]
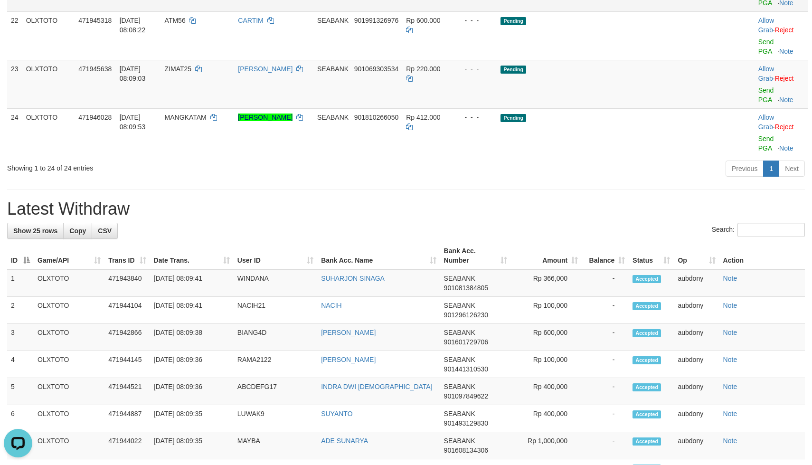
drag, startPoint x: 599, startPoint y: 122, endPoint x: 600, endPoint y: 116, distance: 5.8
drag, startPoint x: 629, startPoint y: 112, endPoint x: 644, endPoint y: 107, distance: 15.2
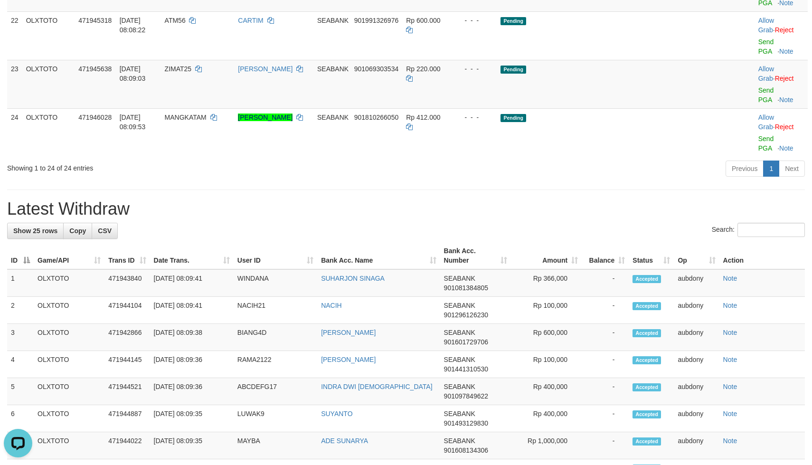
drag, startPoint x: 689, startPoint y: 103, endPoint x: 714, endPoint y: 102, distance: 24.7
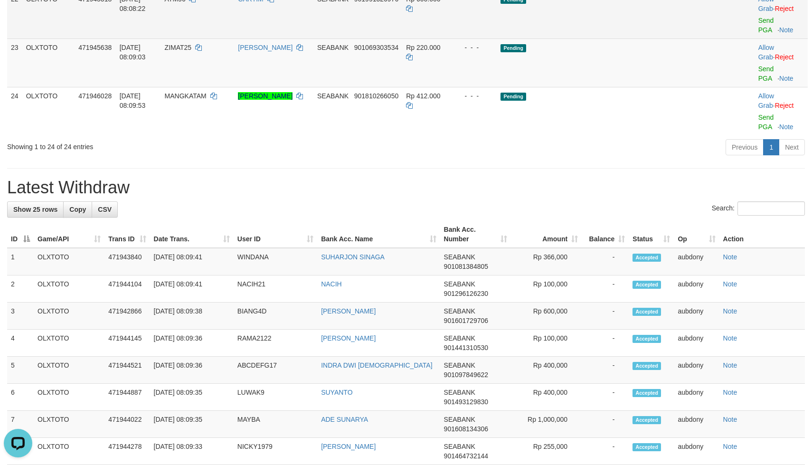
click at [595, 38] on td "Pending" at bounding box center [606, 14] width 218 height 48
click at [600, 38] on td "Pending" at bounding box center [606, 14] width 218 height 48
click at [602, 38] on td "Pending" at bounding box center [606, 14] width 218 height 48
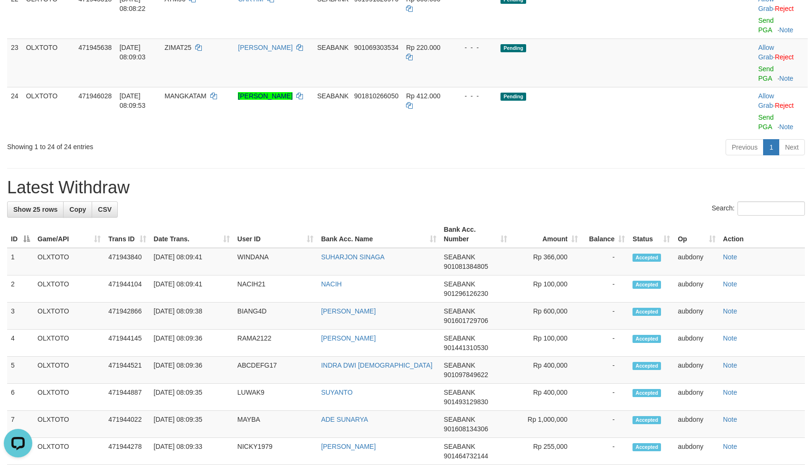
drag, startPoint x: 635, startPoint y: 132, endPoint x: 648, endPoint y: 131, distance: 13.4
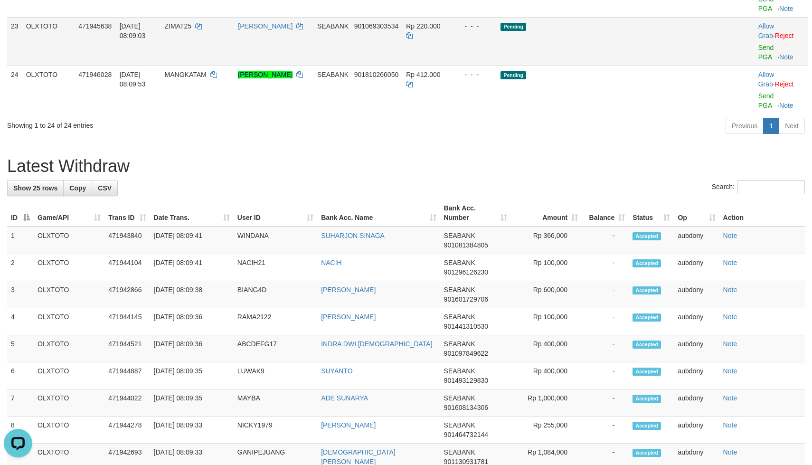
click at [615, 66] on td "Pending" at bounding box center [606, 41] width 218 height 48
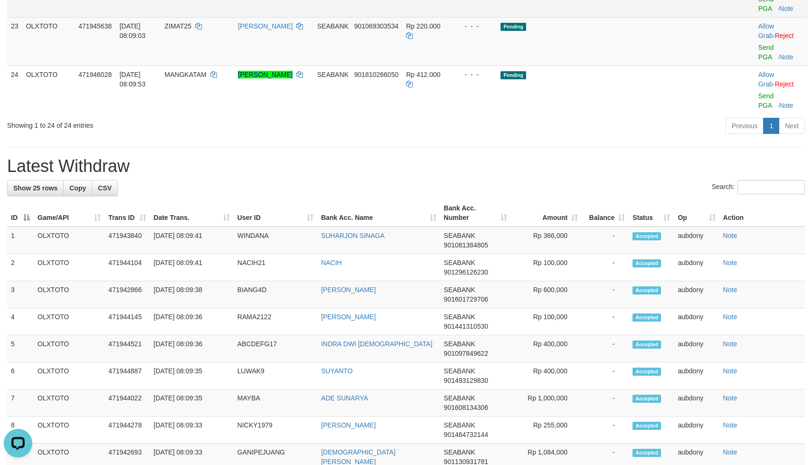
click at [758, 12] on link "Send PGA" at bounding box center [766, 3] width 16 height 17
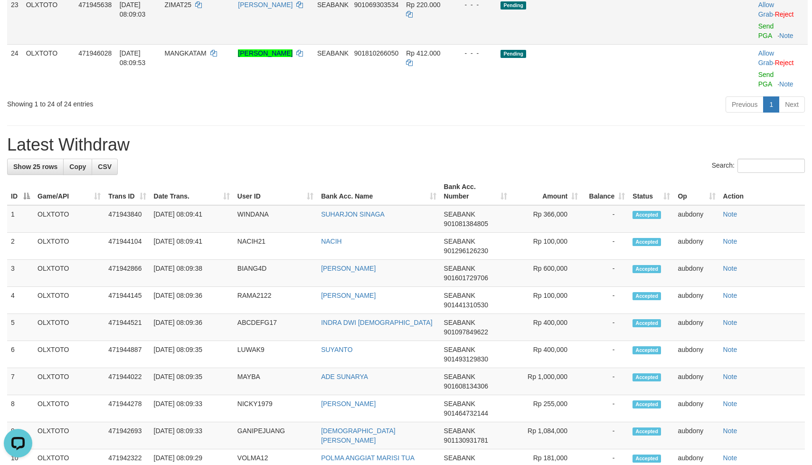
click at [621, 44] on td "Pending" at bounding box center [606, 20] width 218 height 48
click at [636, 44] on td "Pending" at bounding box center [606, 20] width 218 height 48
drag, startPoint x: 637, startPoint y: 174, endPoint x: 659, endPoint y: 177, distance: 23.0
click at [637, 44] on td "Pending" at bounding box center [606, 20] width 218 height 48
click at [758, 39] on link "Send PGA" at bounding box center [766, 30] width 16 height 17
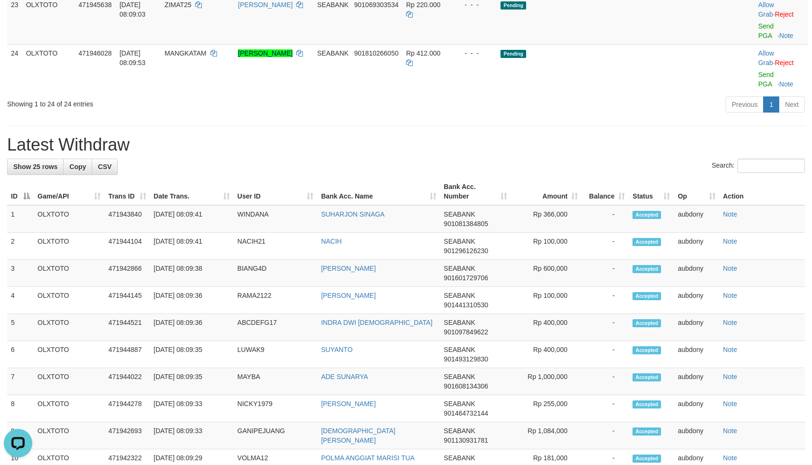
click at [576, 116] on div "Previous 1 Next" at bounding box center [575, 105] width 459 height 20
click at [570, 116] on div "Previous 1 Next" at bounding box center [575, 105] width 459 height 20
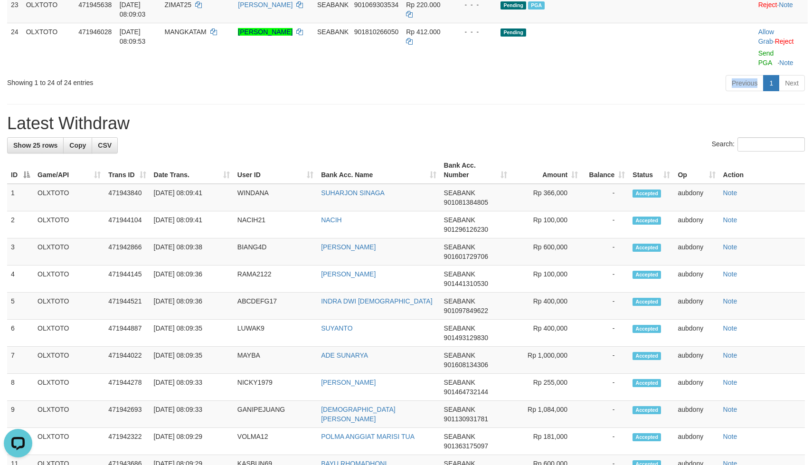
drag, startPoint x: 570, startPoint y: 242, endPoint x: 698, endPoint y: 224, distance: 129.4
click at [587, 94] on div "Previous 1 Next" at bounding box center [575, 84] width 459 height 20
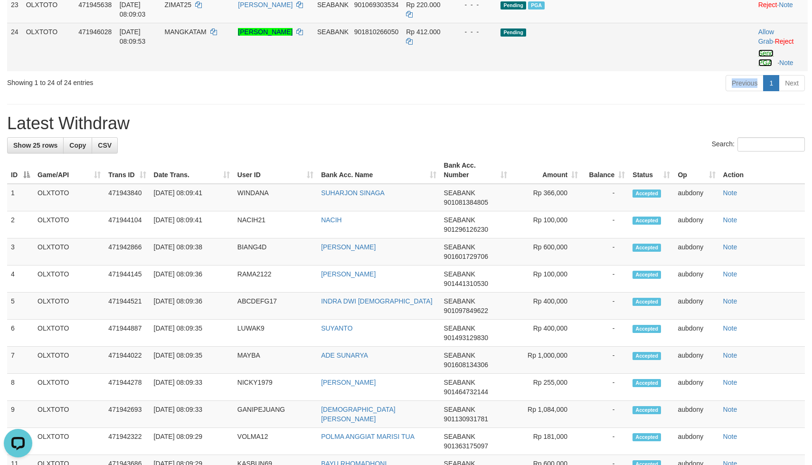
click at [758, 66] on link "Send PGA" at bounding box center [766, 57] width 16 height 17
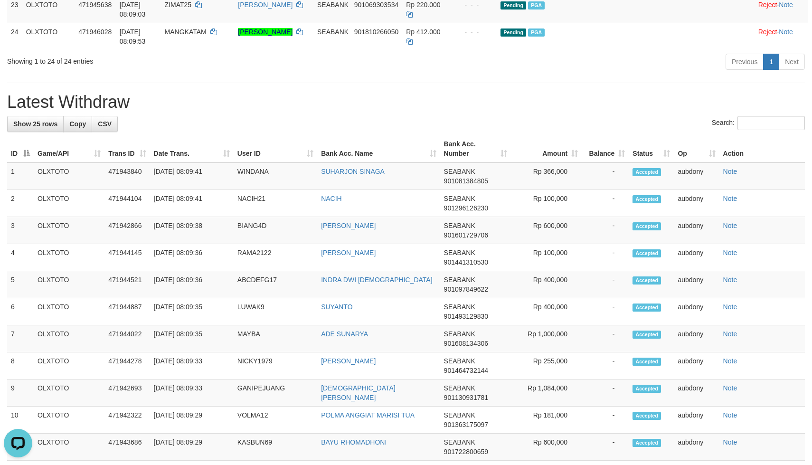
click at [597, 112] on h1 "Latest Withdraw" at bounding box center [405, 102] width 797 height 19
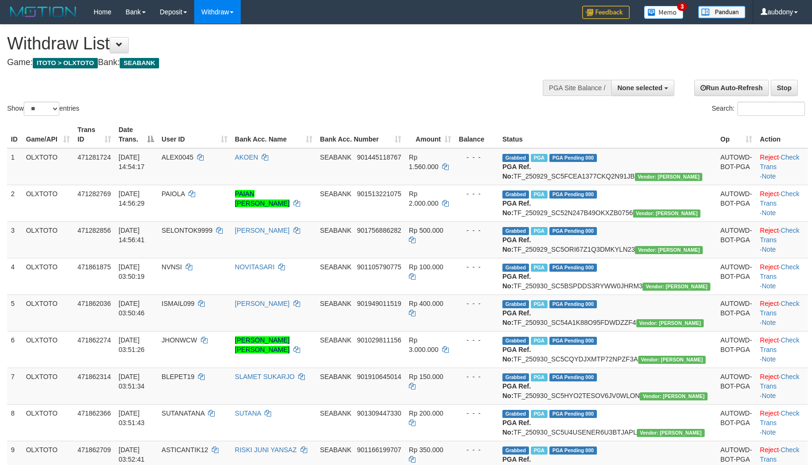
select select
select select "**"
click at [371, 79] on div "Show ** ** ** *** entries Search:" at bounding box center [406, 71] width 812 height 93
select select
select select "**"
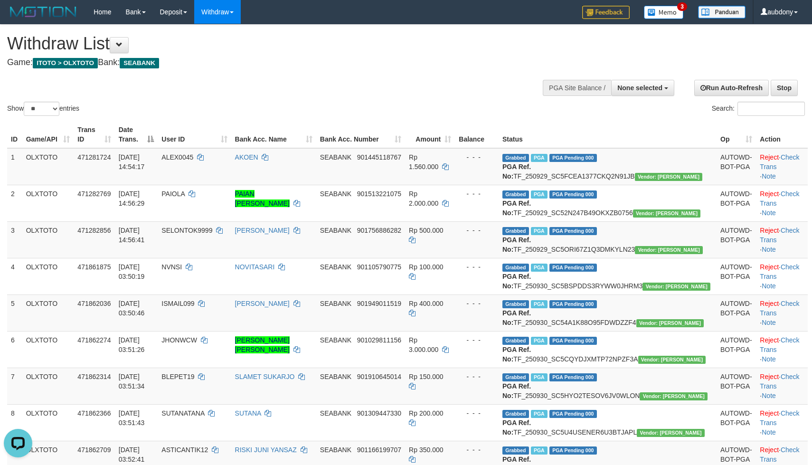
click at [365, 71] on div "**********" at bounding box center [273, 48] width 532 height 47
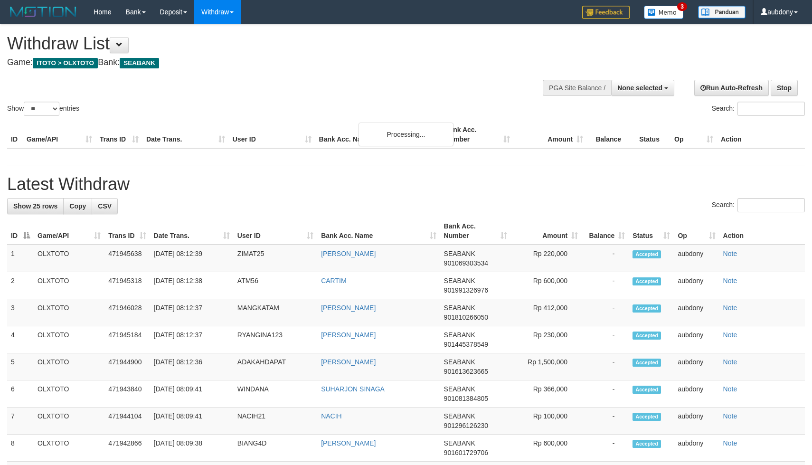
select select
click at [46, 116] on select "** ** ** ***" at bounding box center [42, 109] width 36 height 14
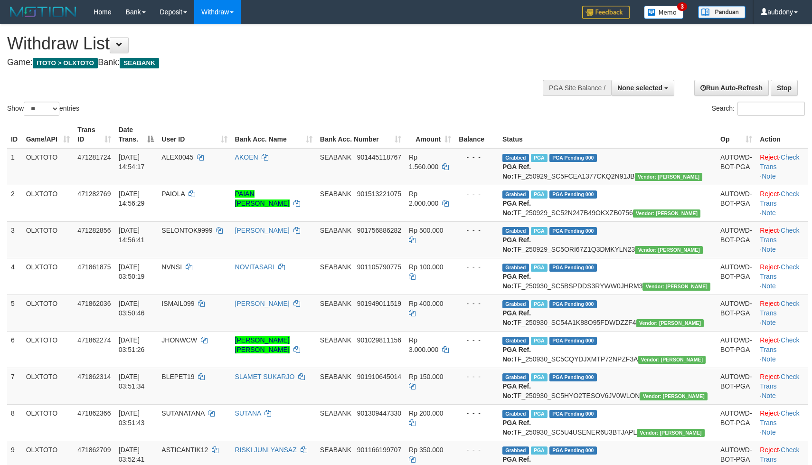
select select "***"
click at [25, 113] on select "** ** ** ***" at bounding box center [42, 109] width 36 height 14
click at [369, 94] on div "Show ** ** ** *** entries Search:" at bounding box center [406, 71] width 812 height 93
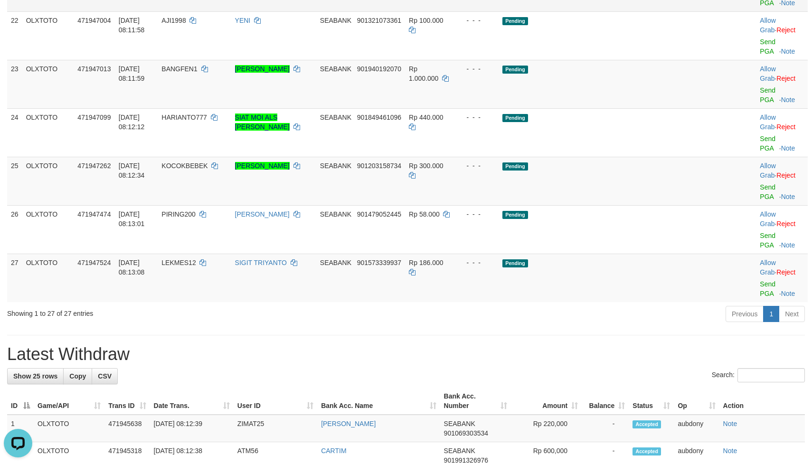
drag, startPoint x: 596, startPoint y: 131, endPoint x: 619, endPoint y: 92, distance: 46.4
drag, startPoint x: 619, startPoint y: 92, endPoint x: 624, endPoint y: 95, distance: 5.7
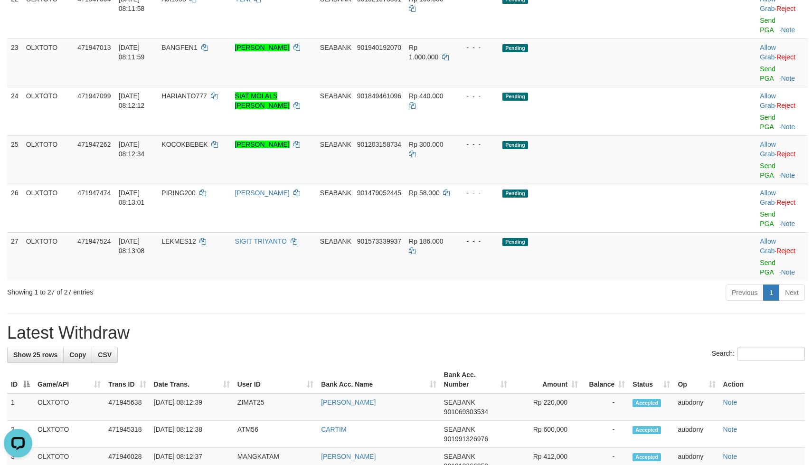
drag, startPoint x: 621, startPoint y: 135, endPoint x: 637, endPoint y: 130, distance: 16.5
drag, startPoint x: 641, startPoint y: 130, endPoint x: 688, endPoint y: 129, distance: 47.5
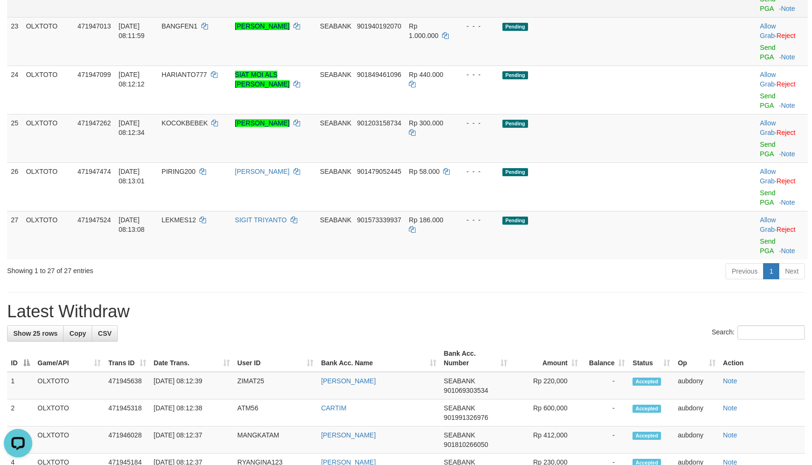
drag, startPoint x: 621, startPoint y: 160, endPoint x: 630, endPoint y: 160, distance: 9.0
drag, startPoint x: 622, startPoint y: 158, endPoint x: 689, endPoint y: 158, distance: 66.9
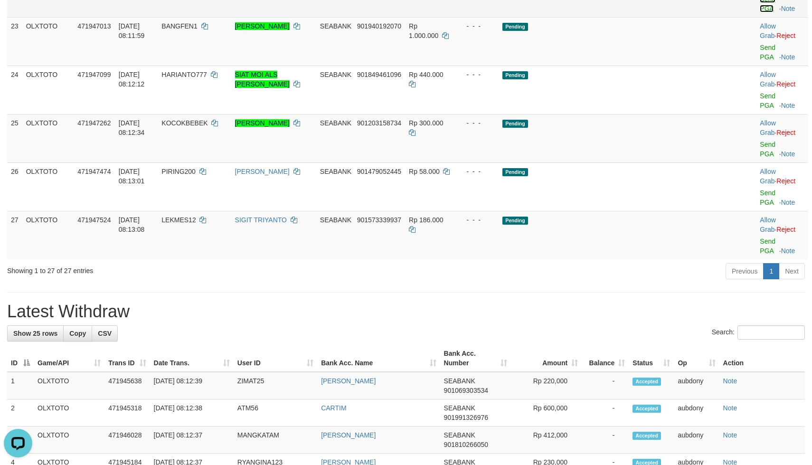
click at [759, 12] on link "Send PGA" at bounding box center [767, 3] width 16 height 17
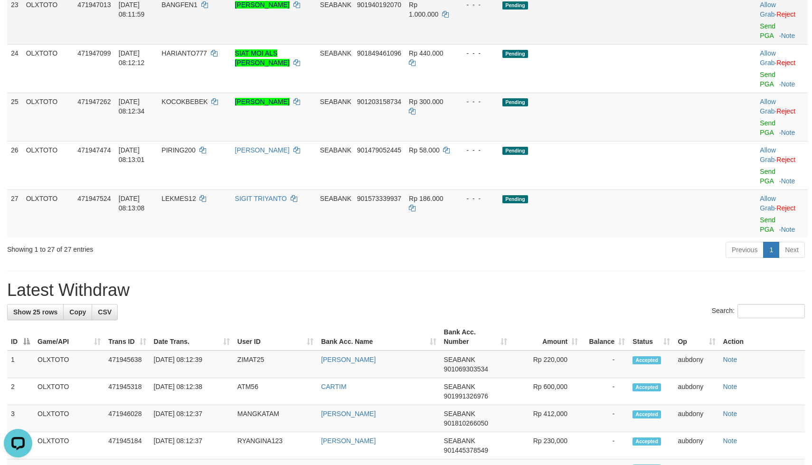
click at [609, 44] on td "Pending" at bounding box center [607, 20] width 218 height 48
drag, startPoint x: 617, startPoint y: 188, endPoint x: 672, endPoint y: 182, distance: 55.4
click at [622, 44] on td "Pending" at bounding box center [607, 20] width 218 height 48
click at [759, 39] on link "Send PGA" at bounding box center [767, 30] width 16 height 17
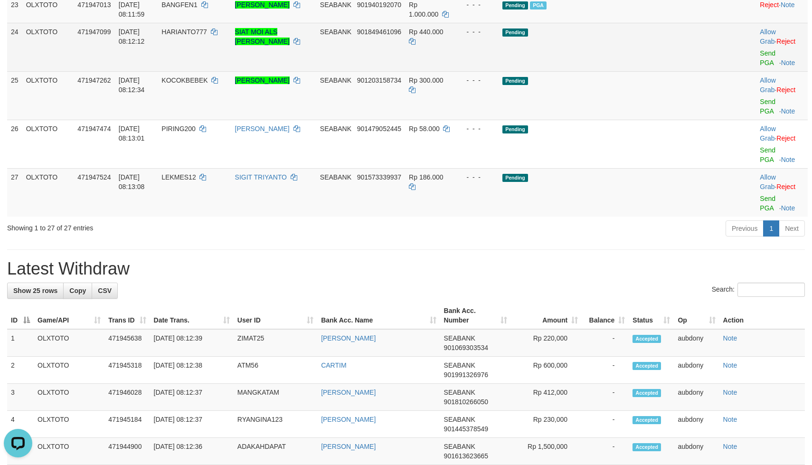
drag, startPoint x: 703, startPoint y: 213, endPoint x: 681, endPoint y: 205, distance: 22.7
click at [716, 71] on td at bounding box center [735, 47] width 39 height 48
click at [667, 71] on td "Pending" at bounding box center [607, 47] width 218 height 48
click at [759, 66] on link "Send PGA" at bounding box center [767, 57] width 16 height 17
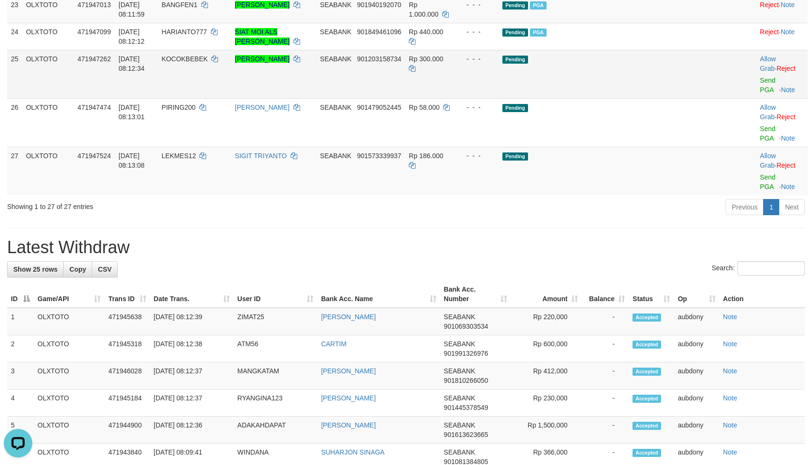
click at [629, 98] on td "Pending" at bounding box center [607, 74] width 218 height 48
click at [628, 98] on td "Pending" at bounding box center [607, 74] width 218 height 48
click at [635, 98] on td "Pending" at bounding box center [607, 74] width 218 height 48
click at [759, 94] on link "Send PGA" at bounding box center [767, 84] width 16 height 17
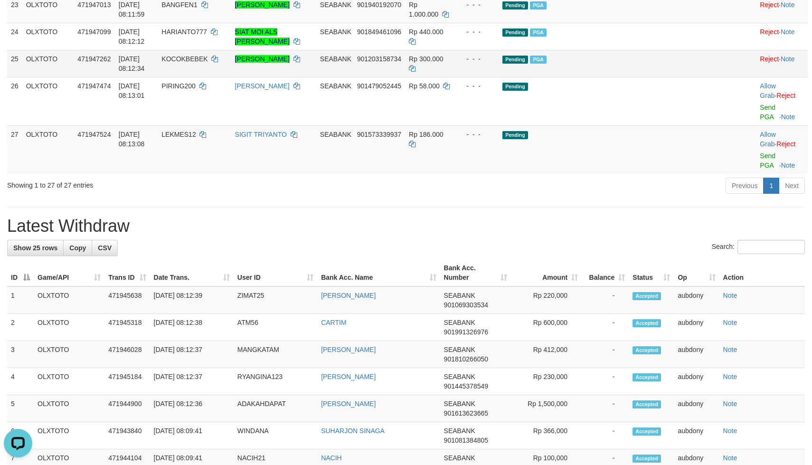
click at [647, 77] on td "Pending PGA" at bounding box center [607, 63] width 218 height 27
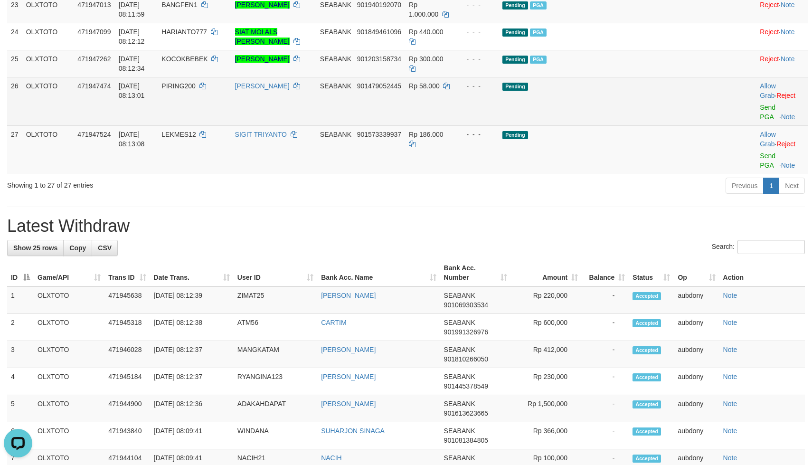
drag, startPoint x: 637, startPoint y: 252, endPoint x: 638, endPoint y: 258, distance: 6.0
click at [636, 125] on td "Pending" at bounding box center [607, 101] width 218 height 48
click at [638, 125] on td "Pending" at bounding box center [607, 101] width 218 height 48
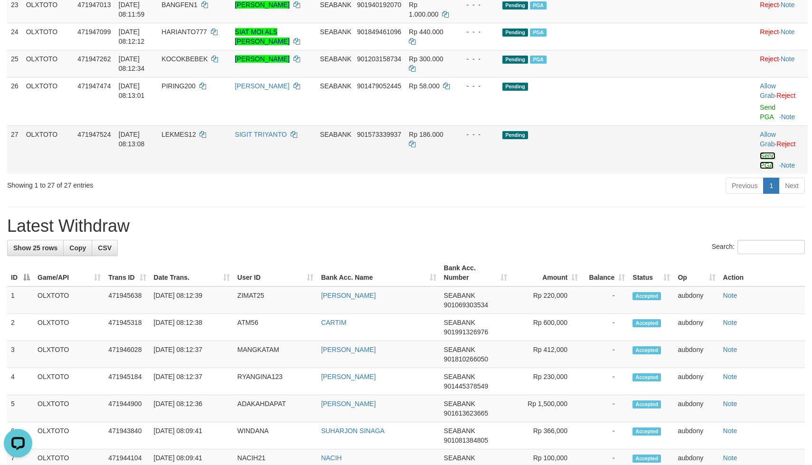
click at [759, 169] on link "Send PGA" at bounding box center [767, 160] width 16 height 17
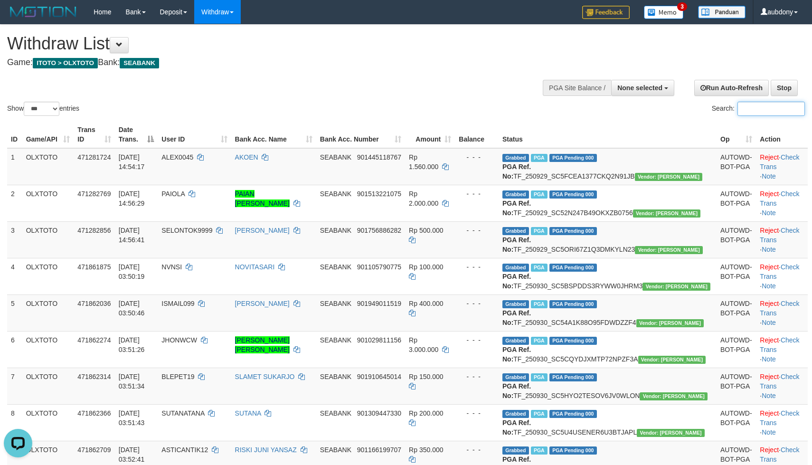
click at [748, 116] on input "Search:" at bounding box center [770, 109] width 67 height 14
paste input "********"
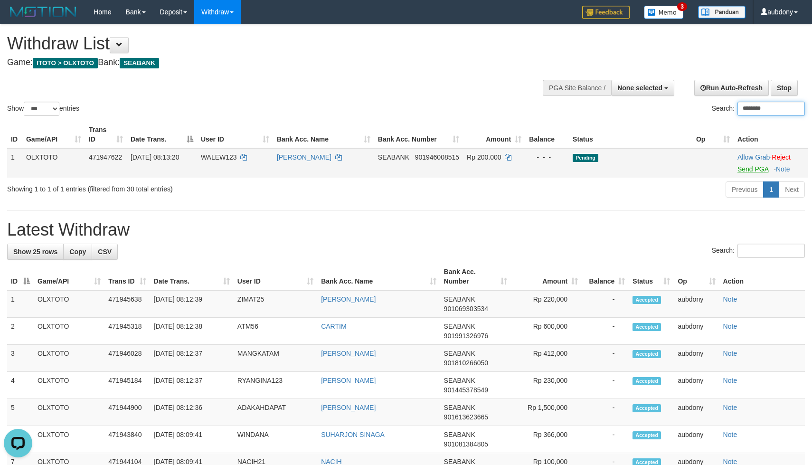
type input "********"
click at [750, 173] on link "Send PGA" at bounding box center [752, 169] width 31 height 8
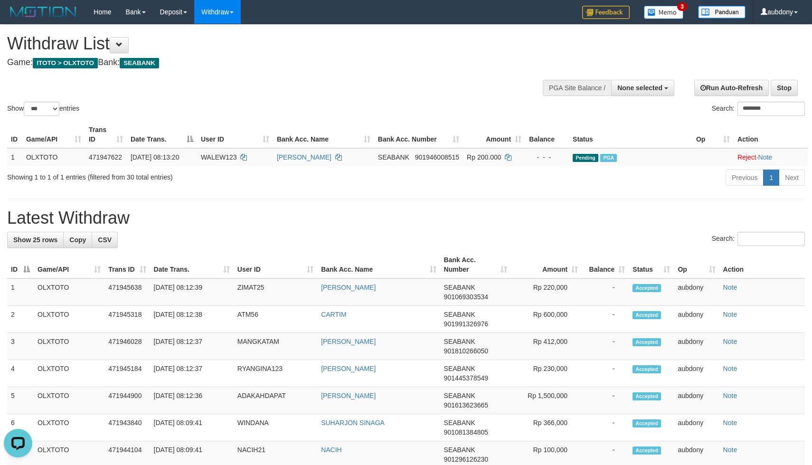
click at [372, 93] on div "Show ** ** ** *** entries Search: ********" at bounding box center [406, 71] width 812 height 93
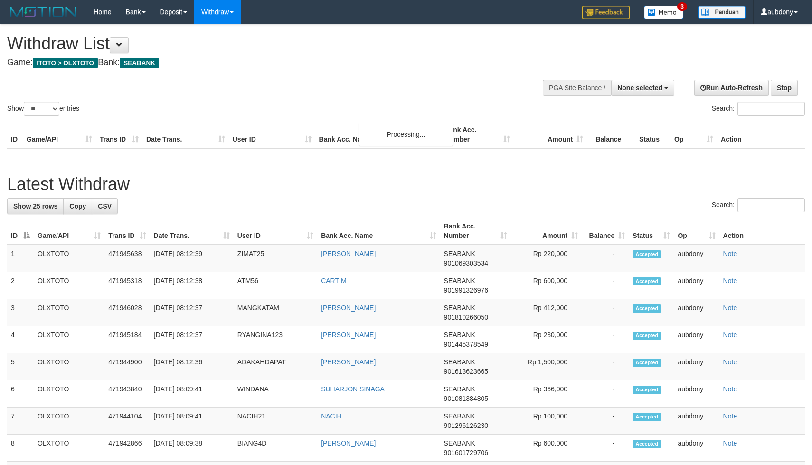
select select
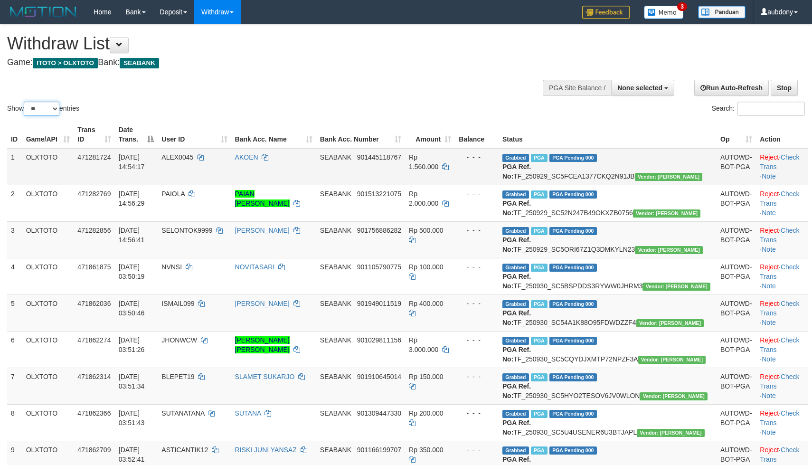
drag, startPoint x: 53, startPoint y: 123, endPoint x: 84, endPoint y: 183, distance: 67.3
click at [53, 116] on select "** ** ** ***" at bounding box center [42, 109] width 36 height 14
select select "***"
click at [25, 113] on select "** ** ** ***" at bounding box center [42, 109] width 36 height 14
click at [341, 53] on div "Withdraw List Game: ITOTO > OLXTOTO Bank: SEABANK" at bounding box center [269, 50] width 525 height 33
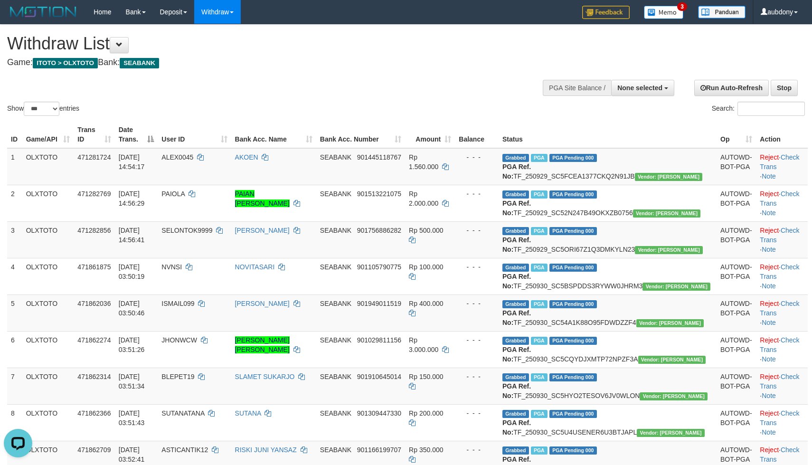
click at [341, 53] on div "Withdraw List Game: ITOTO > OLXTOTO Bank: SEABANK" at bounding box center [269, 50] width 525 height 33
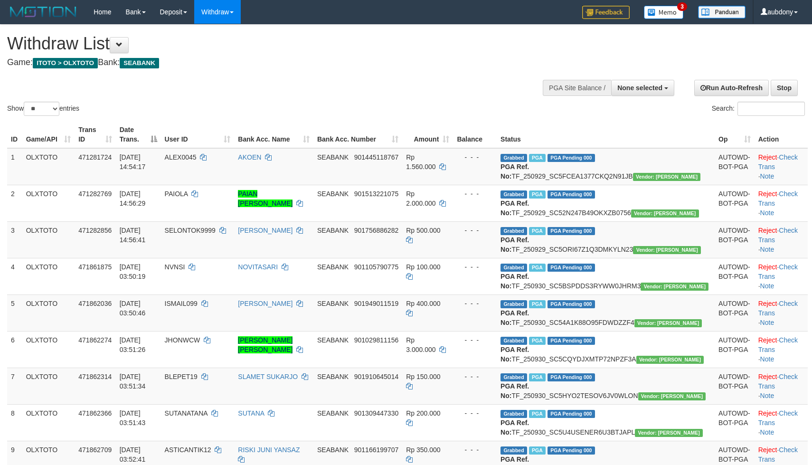
select select
select select "**"
click at [48, 116] on select "** ** ** ***" at bounding box center [42, 109] width 36 height 14
click at [67, 172] on td "OLXTOTO" at bounding box center [48, 166] width 52 height 37
click at [41, 116] on select "** ** ** ***" at bounding box center [42, 109] width 36 height 14
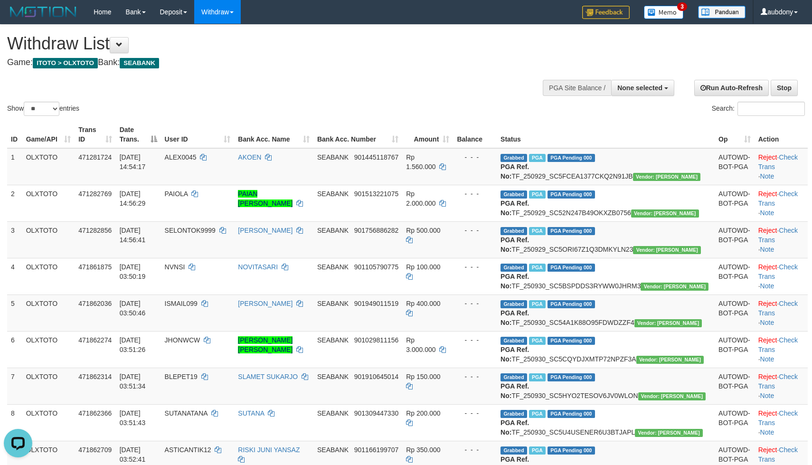
drag, startPoint x: 402, startPoint y: 80, endPoint x: 409, endPoint y: 70, distance: 12.4
click at [409, 76] on div "Show ** ** ** *** entries Search:" at bounding box center [406, 71] width 812 height 93
drag, startPoint x: 316, startPoint y: 86, endPoint x: 95, endPoint y: 114, distance: 222.5
click at [302, 87] on div "Show ** ** ** *** entries Search:" at bounding box center [406, 71] width 812 height 93
select select
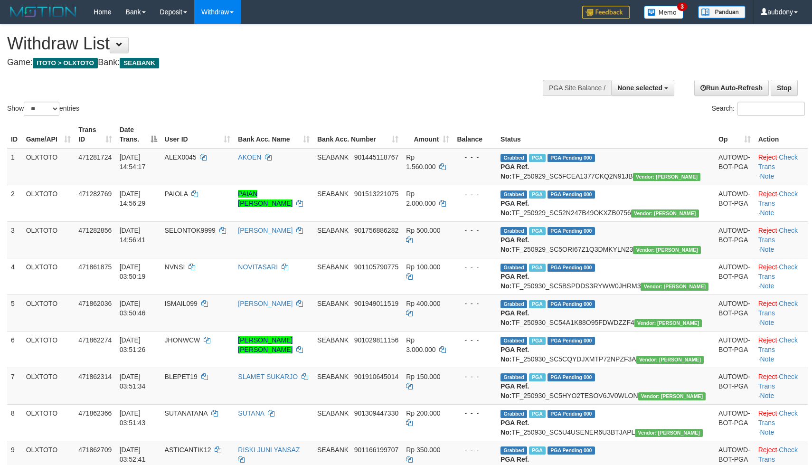
click at [33, 116] on select "** ** ** ***" at bounding box center [42, 109] width 36 height 14
drag, startPoint x: 46, startPoint y: 200, endPoint x: 47, endPoint y: 191, distance: 9.1
click at [47, 185] on td "OLXTOTO" at bounding box center [48, 166] width 52 height 37
click at [43, 116] on select "** ** ** ***" at bounding box center [42, 109] width 36 height 14
select select "***"
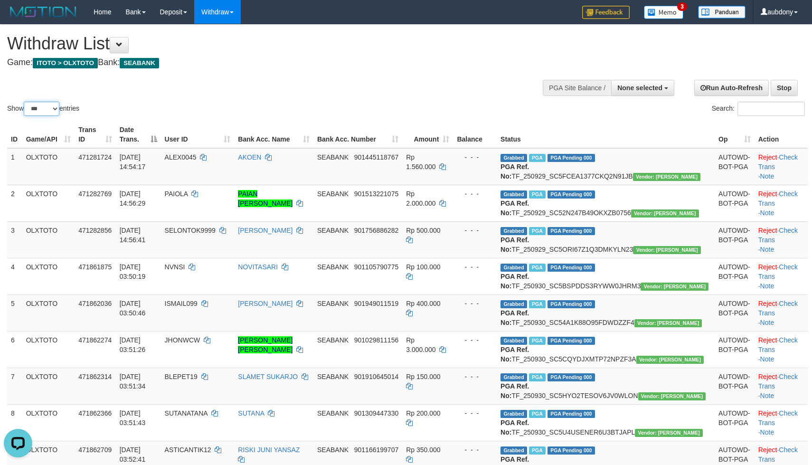
click at [25, 113] on select "** ** ** ***" at bounding box center [42, 109] width 36 height 14
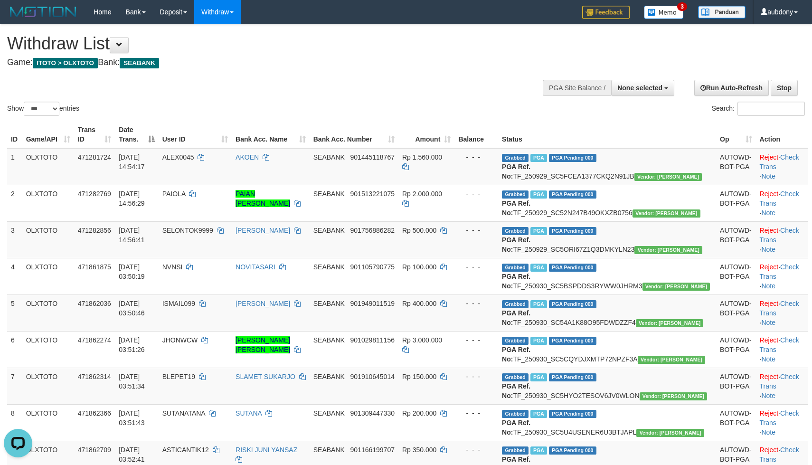
drag, startPoint x: 402, startPoint y: 62, endPoint x: 408, endPoint y: 60, distance: 6.0
click at [406, 60] on h4 "Game: ITOTO > OLXTOTO Bank: SEABANK" at bounding box center [269, 62] width 525 height 9
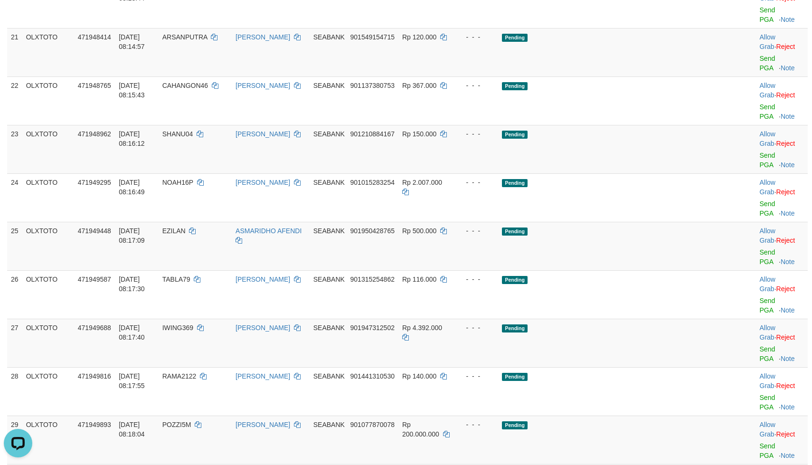
scroll to position [910, 0]
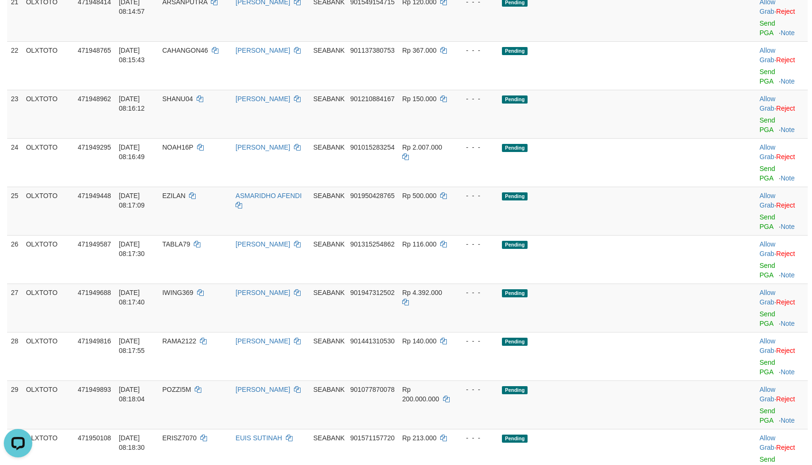
drag, startPoint x: 598, startPoint y: 105, endPoint x: 640, endPoint y: 107, distance: 41.8
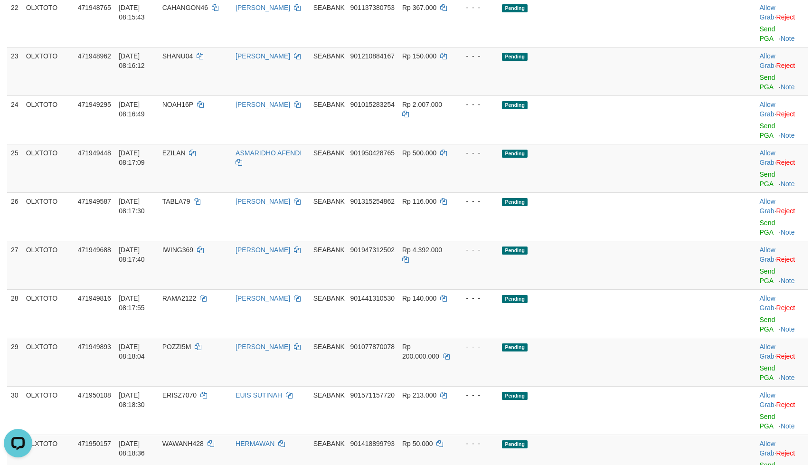
drag, startPoint x: 603, startPoint y: 128, endPoint x: 646, endPoint y: 157, distance: 51.6
drag, startPoint x: 646, startPoint y: 157, endPoint x: 652, endPoint y: 157, distance: 6.6
drag, startPoint x: 652, startPoint y: 157, endPoint x: 719, endPoint y: 162, distance: 67.1
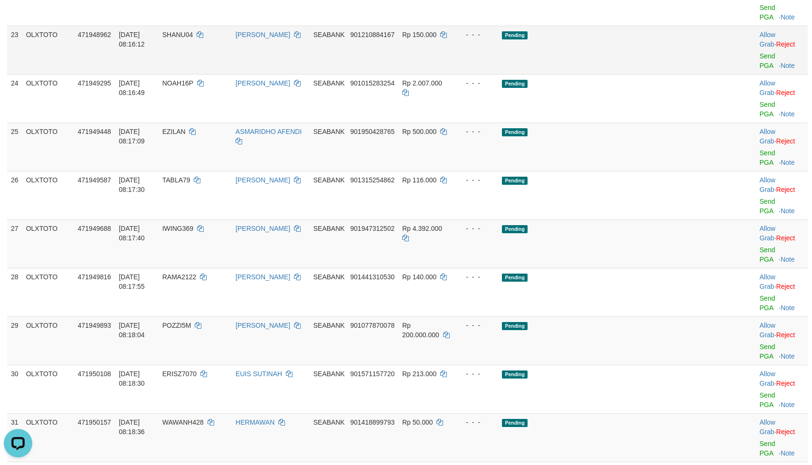
drag, startPoint x: 654, startPoint y: 207, endPoint x: 651, endPoint y: 202, distance: 5.8
click at [654, 74] on td "Pending" at bounding box center [607, 50] width 218 height 48
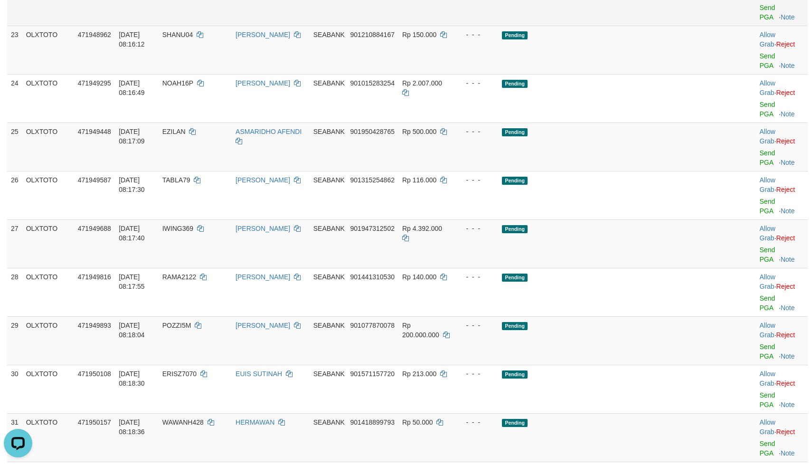
click at [641, 26] on td "Pending" at bounding box center [607, 1] width 218 height 48
drag, startPoint x: 645, startPoint y: 191, endPoint x: 730, endPoint y: 191, distance: 84.5
click at [656, 26] on td "Pending" at bounding box center [607, 1] width 218 height 48
click at [759, 21] on link "Send PGA" at bounding box center [767, 12] width 16 height 17
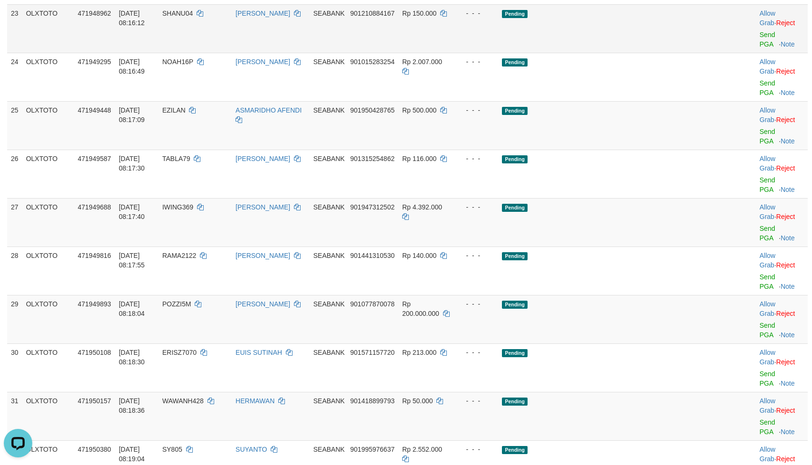
drag, startPoint x: 597, startPoint y: 210, endPoint x: 604, endPoint y: 210, distance: 7.1
click at [600, 53] on td "Pending" at bounding box center [607, 28] width 218 height 48
click at [630, 53] on td "Pending" at bounding box center [607, 28] width 218 height 48
drag, startPoint x: 638, startPoint y: 218, endPoint x: 735, endPoint y: 218, distance: 96.8
click at [655, 53] on td "Pending" at bounding box center [607, 28] width 218 height 48
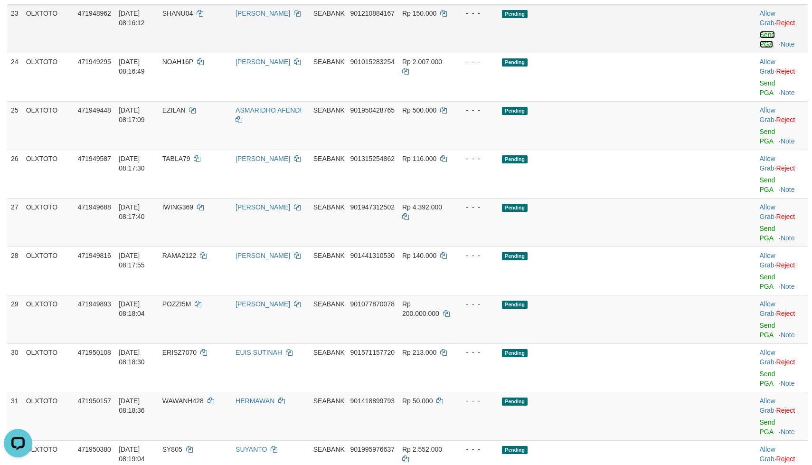
click at [759, 48] on link "Send PGA" at bounding box center [767, 39] width 16 height 17
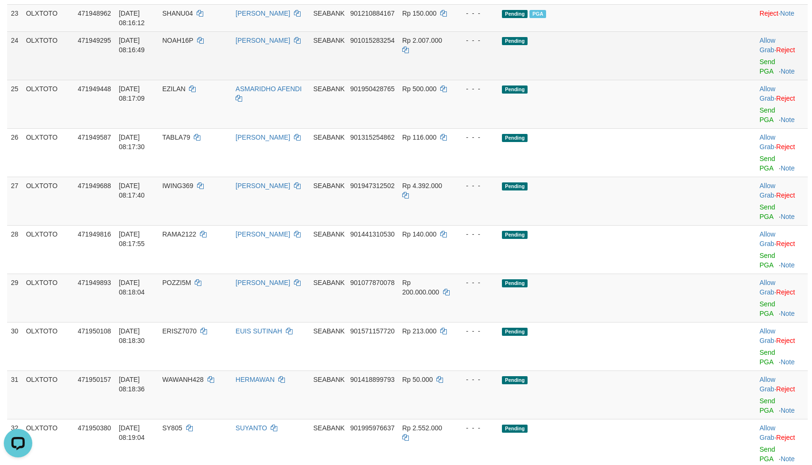
click at [675, 80] on td "Pending" at bounding box center [607, 55] width 218 height 48
drag, startPoint x: 680, startPoint y: 231, endPoint x: 691, endPoint y: 232, distance: 11.4
click at [685, 80] on td "Pending" at bounding box center [607, 55] width 218 height 48
drag, startPoint x: 691, startPoint y: 232, endPoint x: 735, endPoint y: 238, distance: 44.1
click at [692, 80] on td "Pending" at bounding box center [607, 55] width 218 height 48
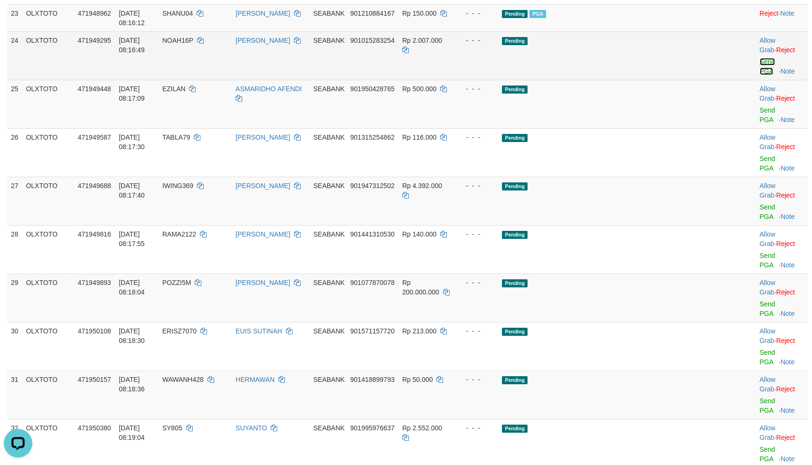
click at [759, 75] on link "Send PGA" at bounding box center [767, 66] width 16 height 17
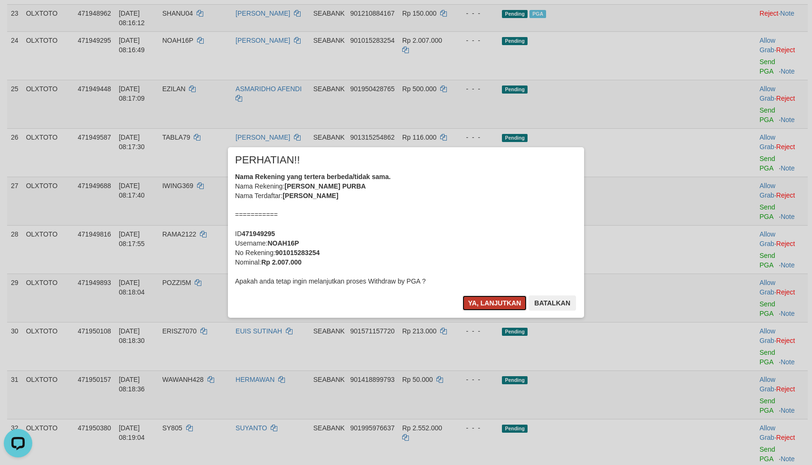
drag, startPoint x: 476, startPoint y: 295, endPoint x: 486, endPoint y: 297, distance: 10.1
click at [479, 295] on button "Ya, lanjutkan" at bounding box center [494, 302] width 65 height 15
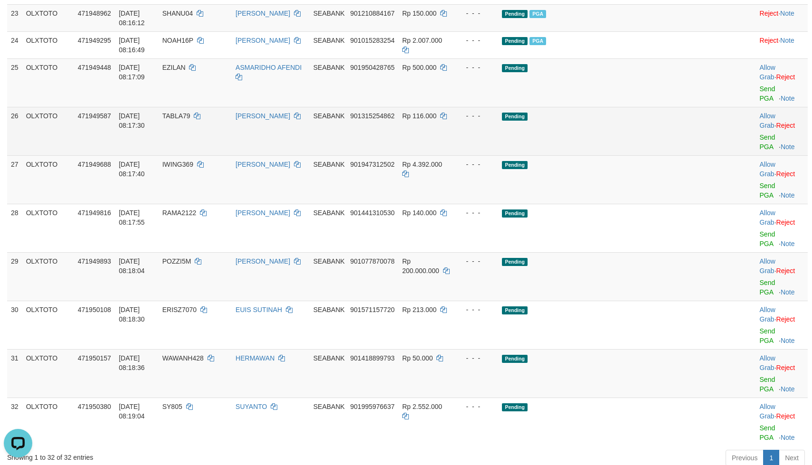
click at [661, 155] on td "Pending" at bounding box center [607, 131] width 218 height 48
drag, startPoint x: 656, startPoint y: 282, endPoint x: 697, endPoint y: 278, distance: 41.5
click at [663, 155] on td "Pending" at bounding box center [607, 131] width 218 height 48
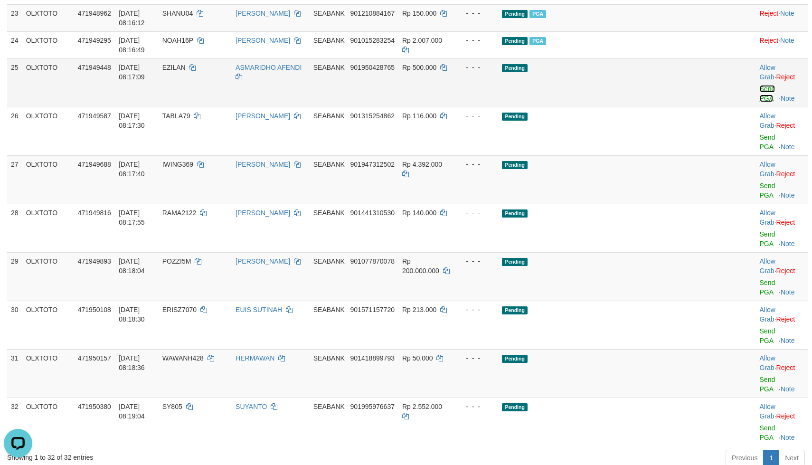
click at [759, 102] on link "Send PGA" at bounding box center [767, 93] width 16 height 17
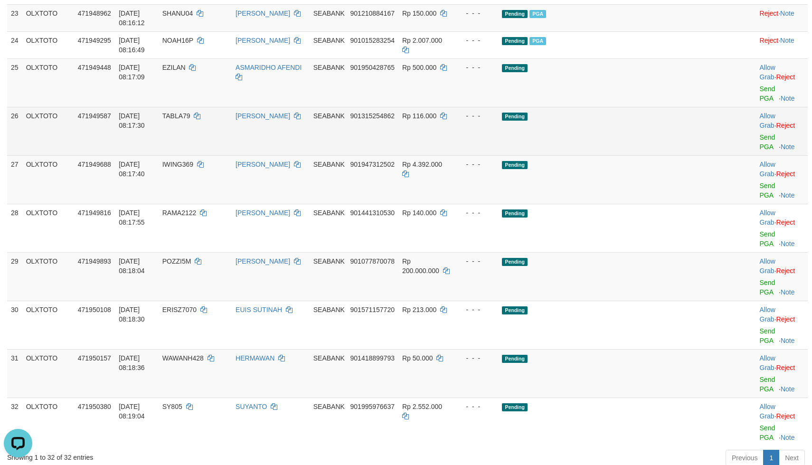
click at [627, 155] on td "Pending" at bounding box center [607, 131] width 218 height 48
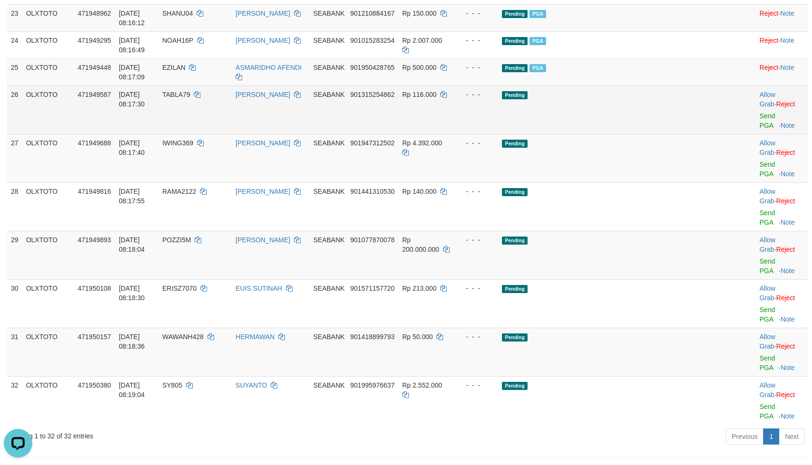
click at [627, 134] on td "Pending" at bounding box center [607, 109] width 218 height 48
click at [759, 129] on link "Send PGA" at bounding box center [767, 120] width 16 height 17
drag, startPoint x: 646, startPoint y: 296, endPoint x: 657, endPoint y: 298, distance: 11.5
click at [649, 134] on td "Pending" at bounding box center [607, 109] width 218 height 48
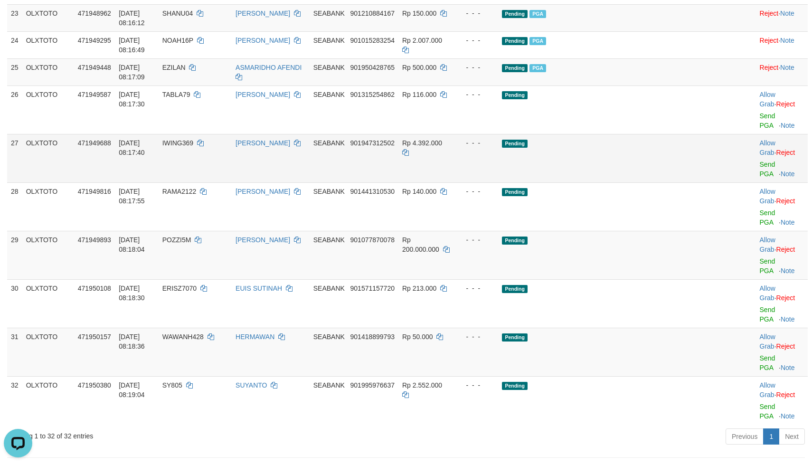
drag, startPoint x: 651, startPoint y: 308, endPoint x: 650, endPoint y: 321, distance: 12.9
click at [651, 182] on td "Pending" at bounding box center [607, 158] width 218 height 48
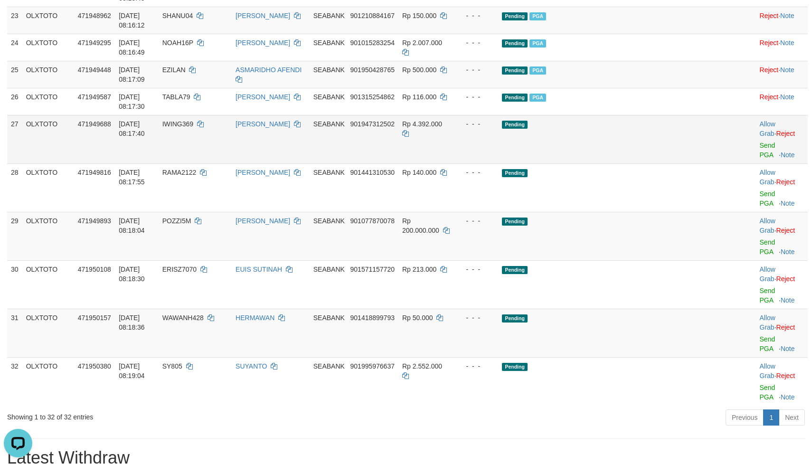
drag, startPoint x: 648, startPoint y: 325, endPoint x: 686, endPoint y: 328, distance: 38.5
click at [650, 163] on td "Pending" at bounding box center [607, 139] width 218 height 48
click at [765, 159] on link "Send PGA" at bounding box center [767, 149] width 16 height 17
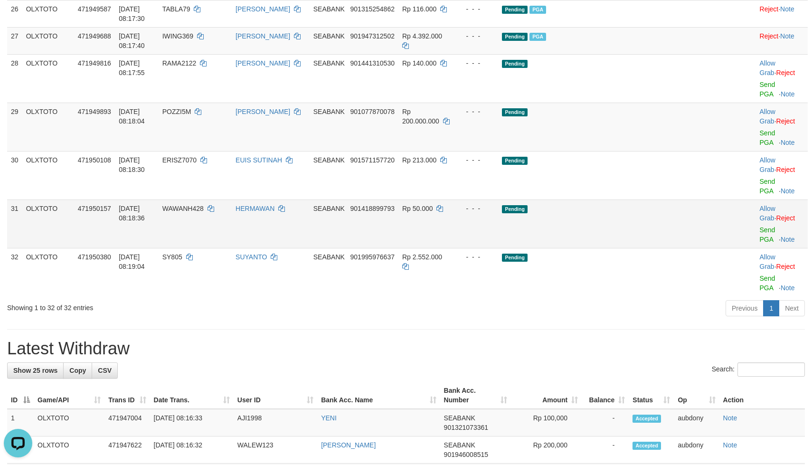
scroll to position [1050, 0]
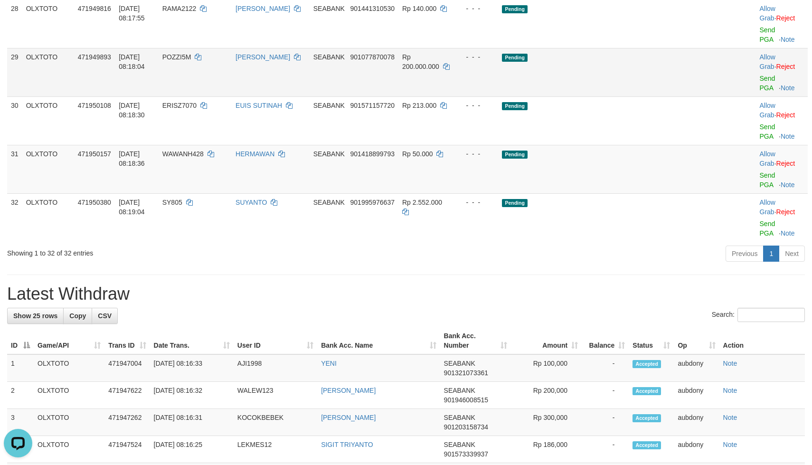
click at [639, 96] on td "Pending" at bounding box center [607, 72] width 218 height 48
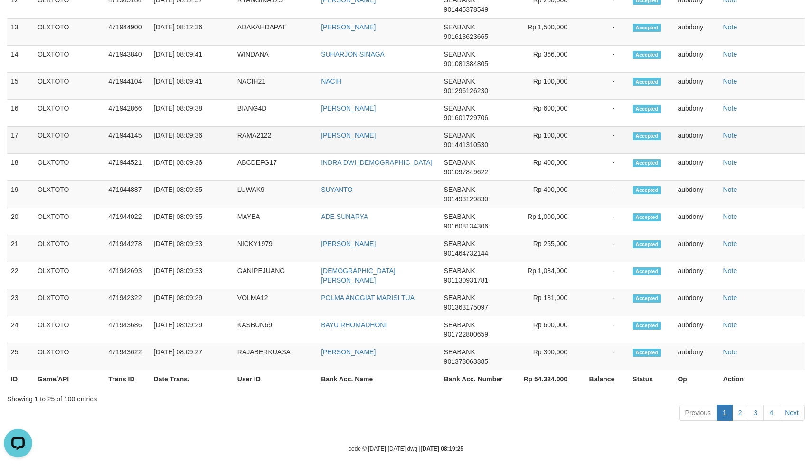
scroll to position [1013, 0]
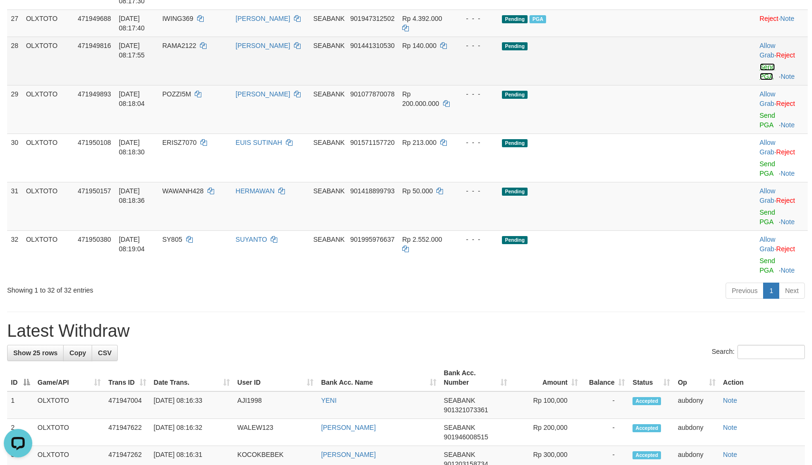
click at [759, 80] on link "Send PGA" at bounding box center [767, 71] width 16 height 17
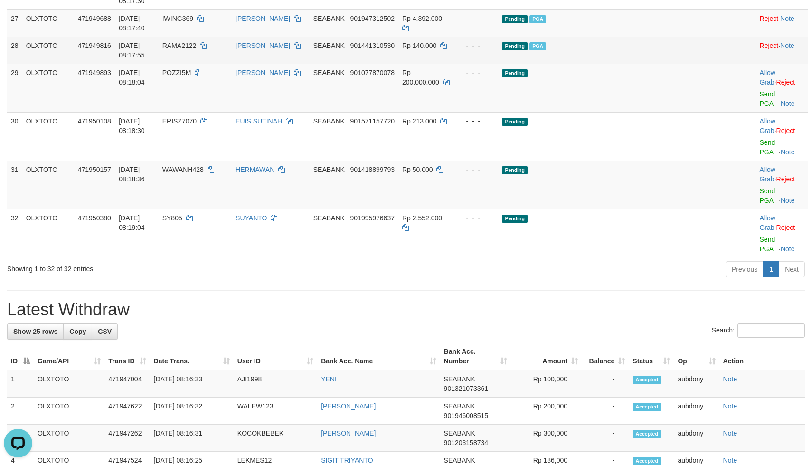
click at [661, 64] on td "Pending PGA" at bounding box center [607, 50] width 218 height 27
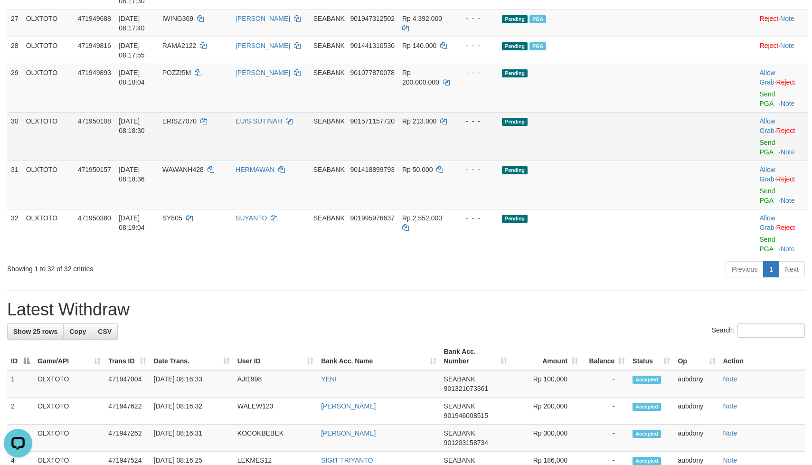
click at [665, 160] on td "Pending" at bounding box center [607, 136] width 218 height 48
click at [661, 160] on td "Pending" at bounding box center [607, 136] width 218 height 48
click at [664, 160] on td "Pending" at bounding box center [607, 136] width 218 height 48
click at [759, 156] on link "Send PGA" at bounding box center [767, 147] width 16 height 17
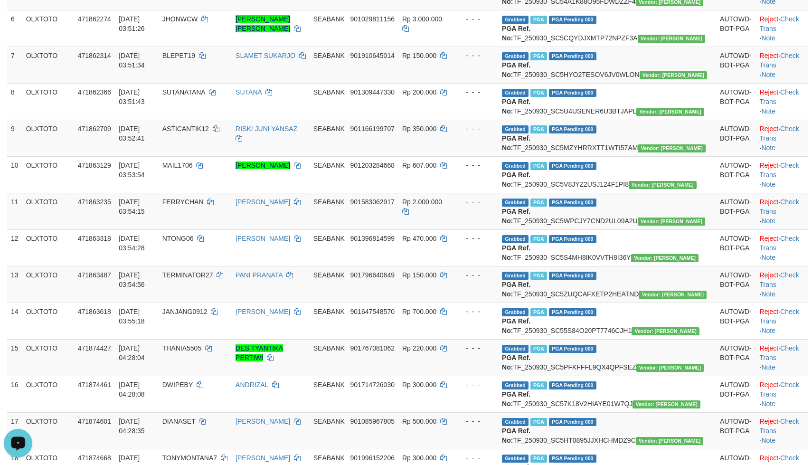
scroll to position [0, 0]
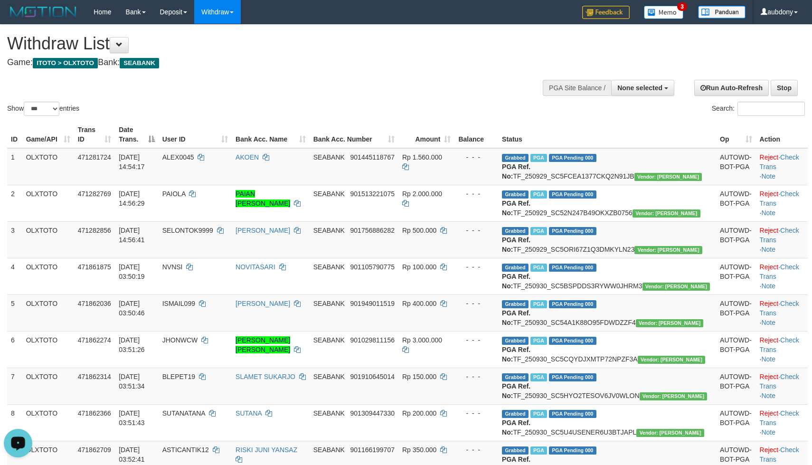
drag, startPoint x: 355, startPoint y: 84, endPoint x: 342, endPoint y: 80, distance: 12.9
click at [349, 79] on div "Show ** ** ** *** entries Search:" at bounding box center [406, 71] width 812 height 93
select select
select select "**"
click at [399, 52] on h1 "Withdraw List" at bounding box center [269, 43] width 525 height 19
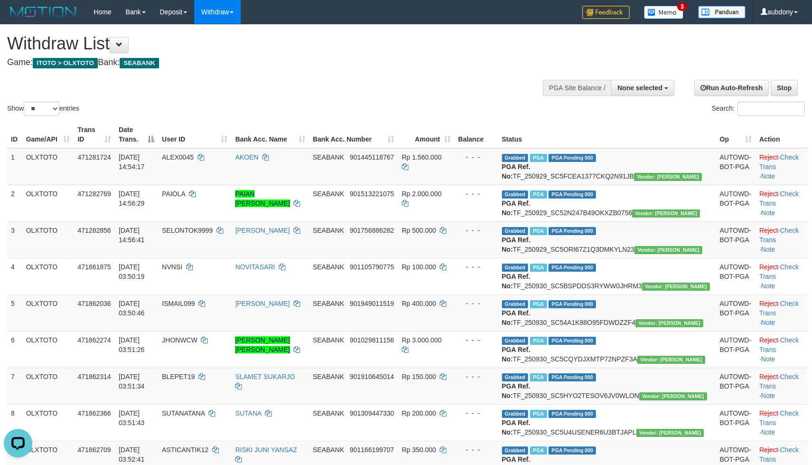
click at [399, 52] on h1 "Withdraw List" at bounding box center [269, 43] width 525 height 19
select select
click at [57, 116] on select "** ** ** ***" at bounding box center [42, 109] width 36 height 14
select select "***"
click at [25, 113] on select "** ** ** ***" at bounding box center [42, 109] width 36 height 14
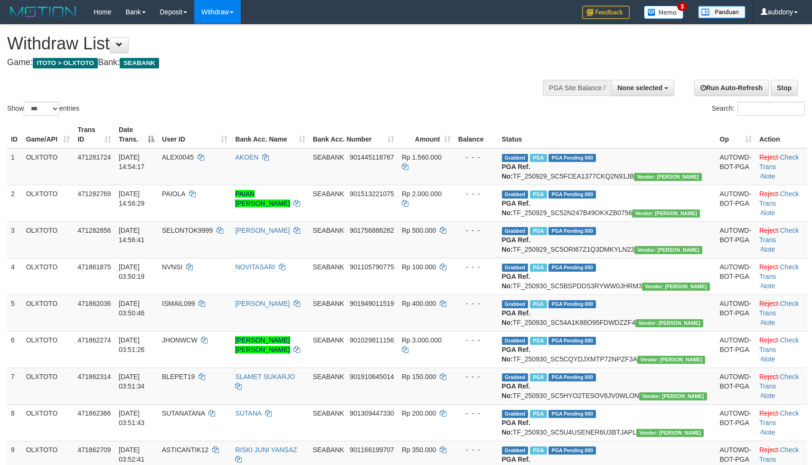
drag, startPoint x: 285, startPoint y: 84, endPoint x: 291, endPoint y: 83, distance: 5.8
click at [288, 83] on div "Show ** ** ** *** entries Search:" at bounding box center [406, 71] width 812 height 93
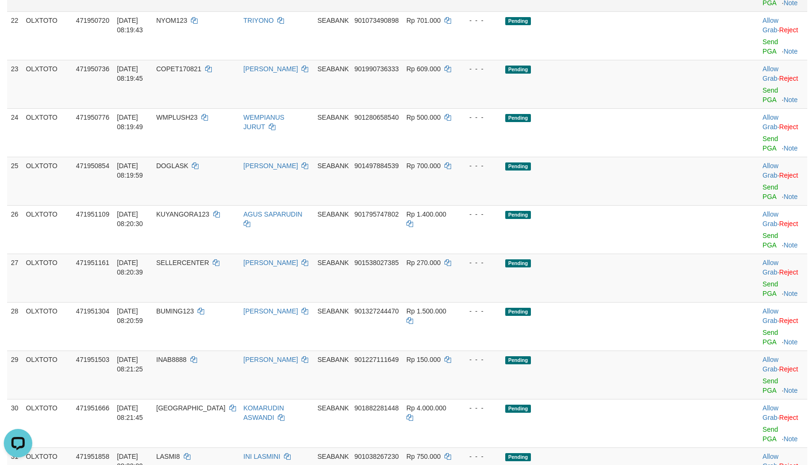
drag, startPoint x: 633, startPoint y: 120, endPoint x: 648, endPoint y: 108, distance: 19.7
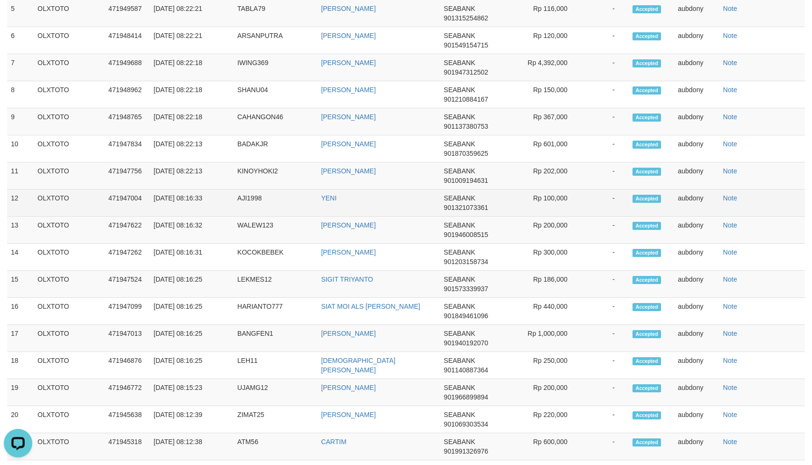
click at [641, 195] on span "Accepted" at bounding box center [646, 199] width 28 height 8
click at [647, 195] on span "Accepted" at bounding box center [646, 199] width 28 height 8
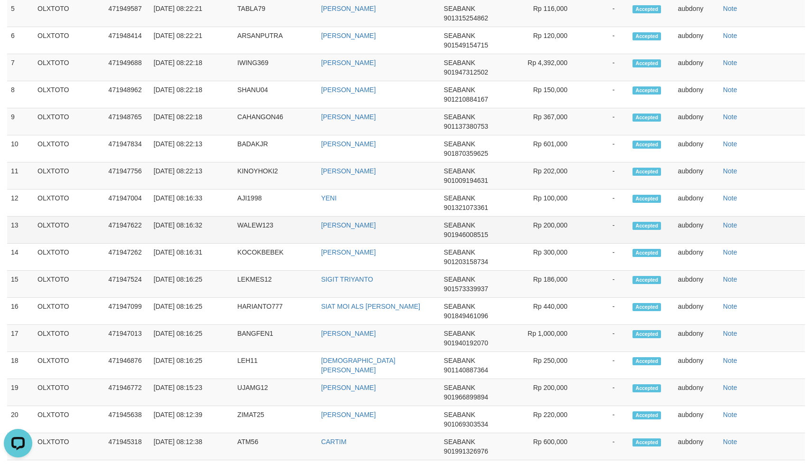
scroll to position [825, 0]
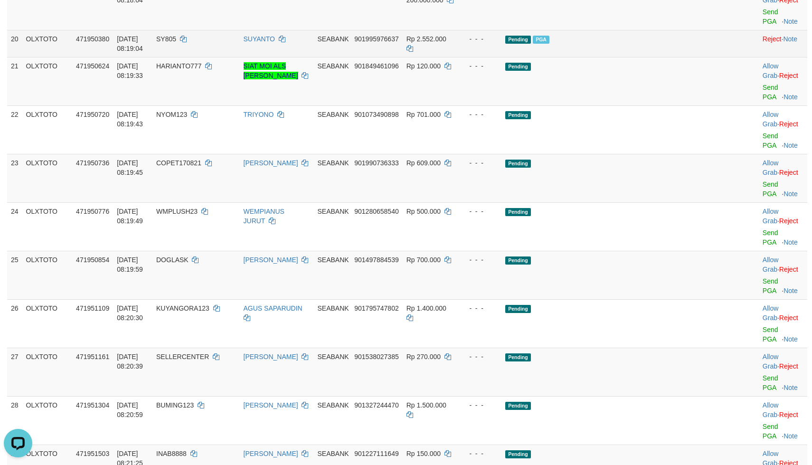
click at [613, 57] on td "Pending PGA" at bounding box center [610, 43] width 218 height 27
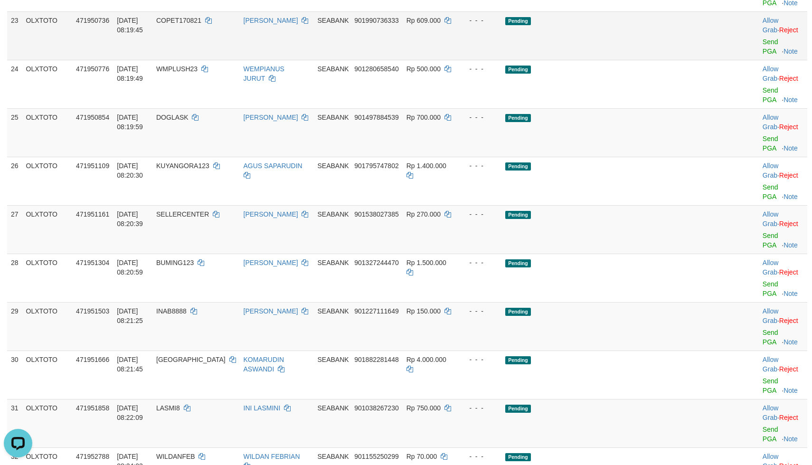
click at [638, 60] on td "Pending" at bounding box center [610, 35] width 218 height 48
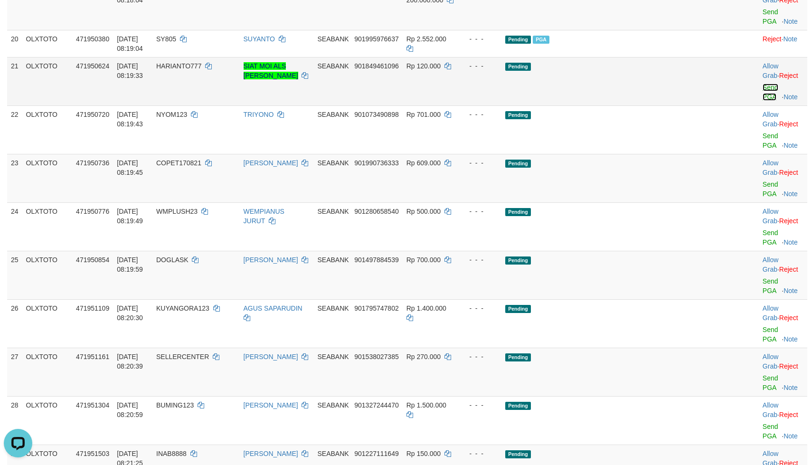
click at [762, 101] on link "Send PGA" at bounding box center [770, 92] width 16 height 17
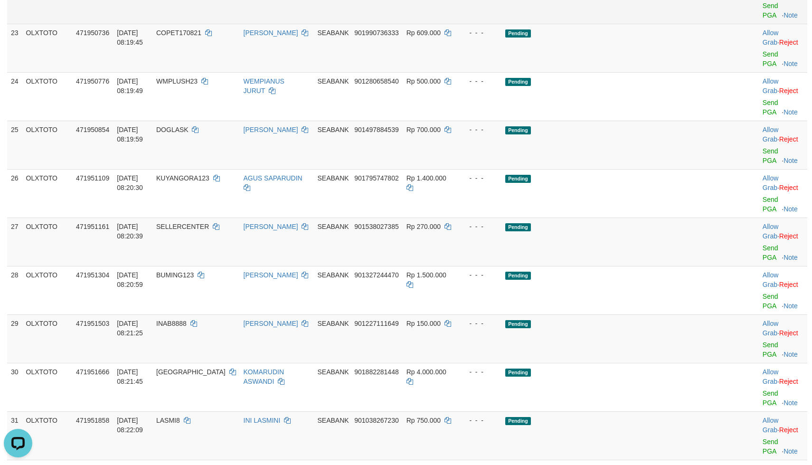
scroll to position [967, 0]
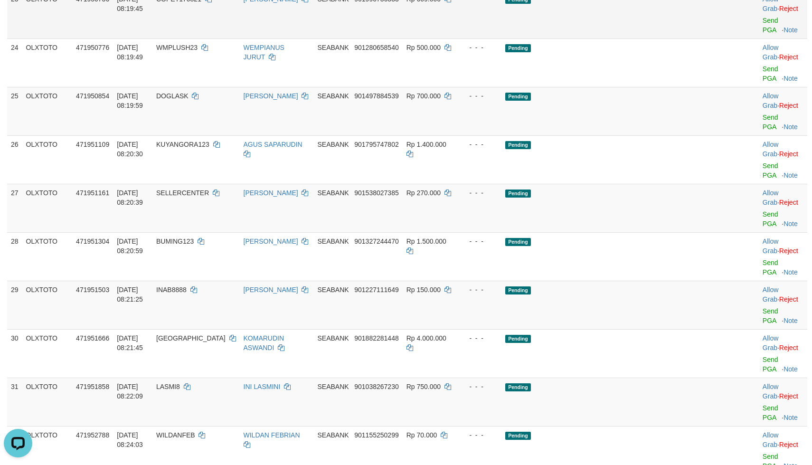
click at [663, 38] on td "Pending" at bounding box center [610, 14] width 218 height 48
click at [653, 38] on td "Pending" at bounding box center [610, 14] width 218 height 48
click at [610, 38] on td "Pending" at bounding box center [610, 14] width 218 height 48
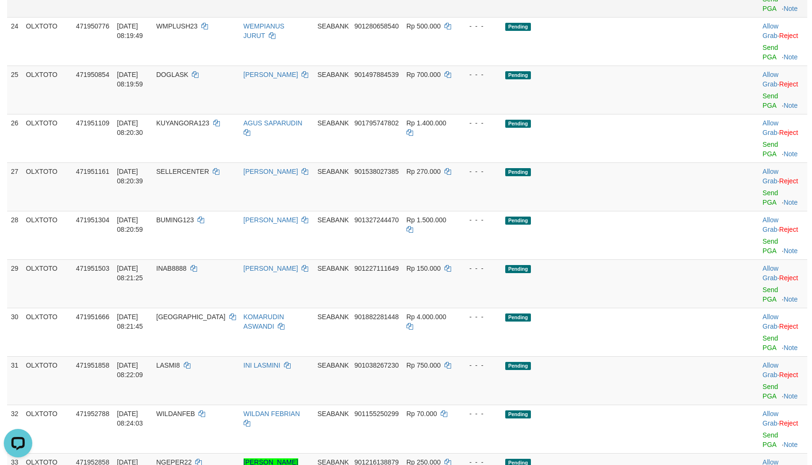
drag, startPoint x: 628, startPoint y: 161, endPoint x: 677, endPoint y: 158, distance: 48.5
click at [762, 12] on link "Send PGA" at bounding box center [770, 3] width 16 height 17
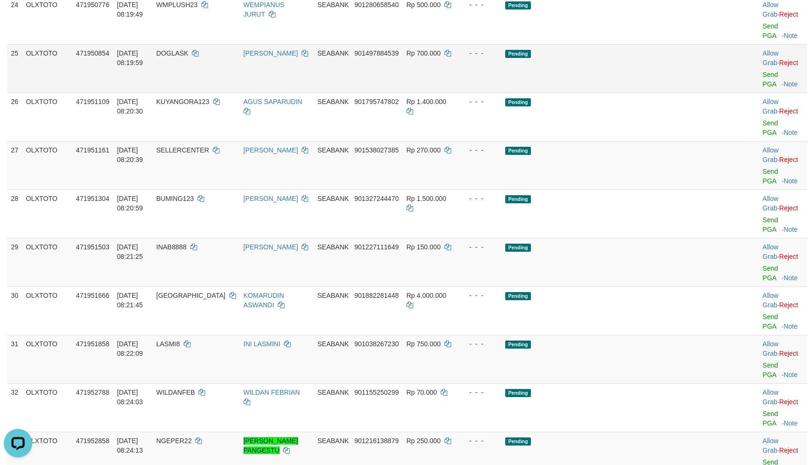
click at [643, 93] on td "Pending" at bounding box center [610, 68] width 218 height 48
click at [657, 93] on td "Pending" at bounding box center [610, 68] width 218 height 48
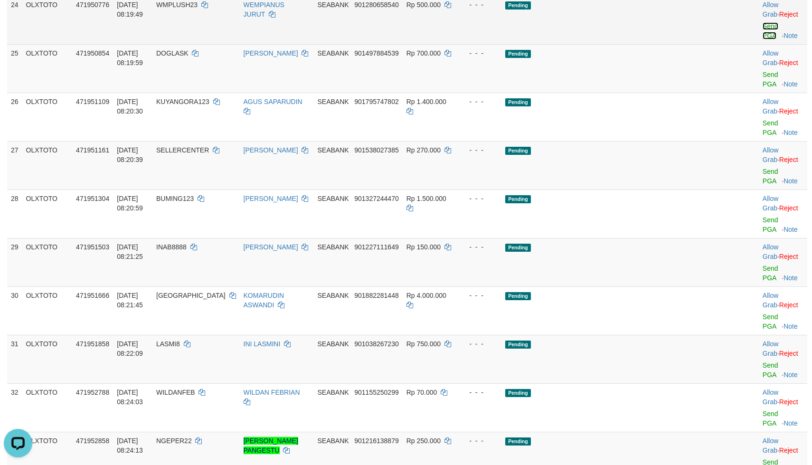
click at [762, 39] on link "Send PGA" at bounding box center [770, 30] width 16 height 17
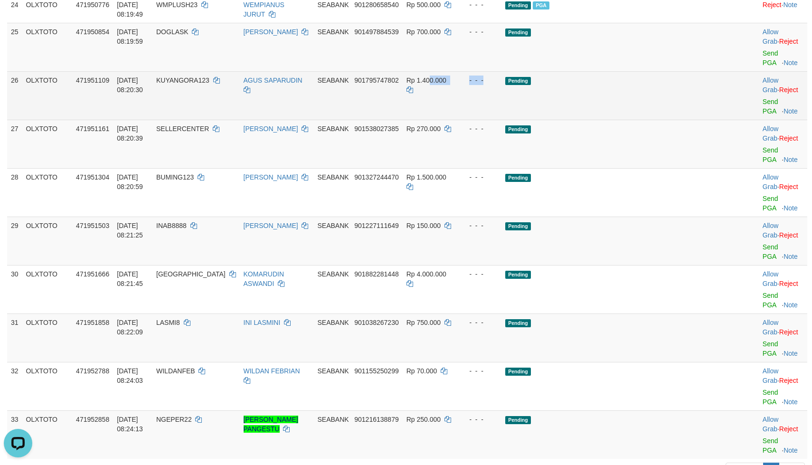
drag, startPoint x: 478, startPoint y: 232, endPoint x: 560, endPoint y: 225, distance: 82.4
click at [547, 120] on tr "26 OLXTOTO 471951109 30/09/2025 08:20:30 KUYANGORA123 AGUS SAPARUDIN SEABANK 90…" at bounding box center [407, 95] width 800 height 48
drag, startPoint x: 586, startPoint y: 225, endPoint x: 600, endPoint y: 222, distance: 14.6
click at [588, 120] on td "Pending" at bounding box center [610, 95] width 218 height 48
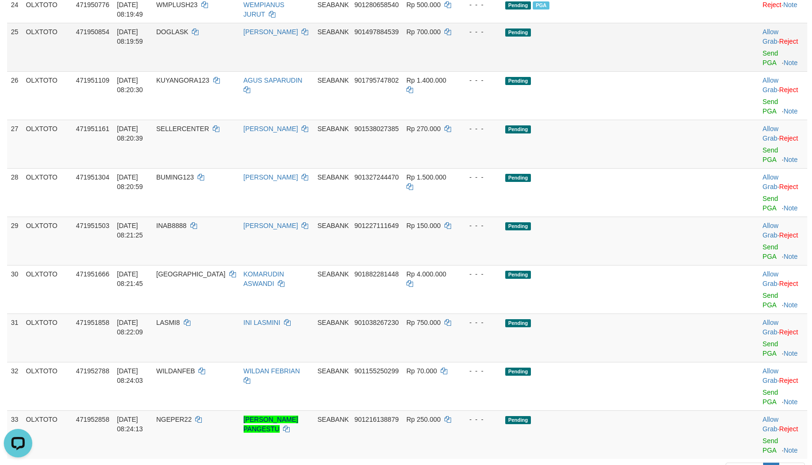
drag, startPoint x: 601, startPoint y: 222, endPoint x: 692, endPoint y: 219, distance: 90.7
click at [614, 120] on td "Pending" at bounding box center [610, 95] width 218 height 48
click at [762, 66] on link "Send PGA" at bounding box center [770, 57] width 16 height 17
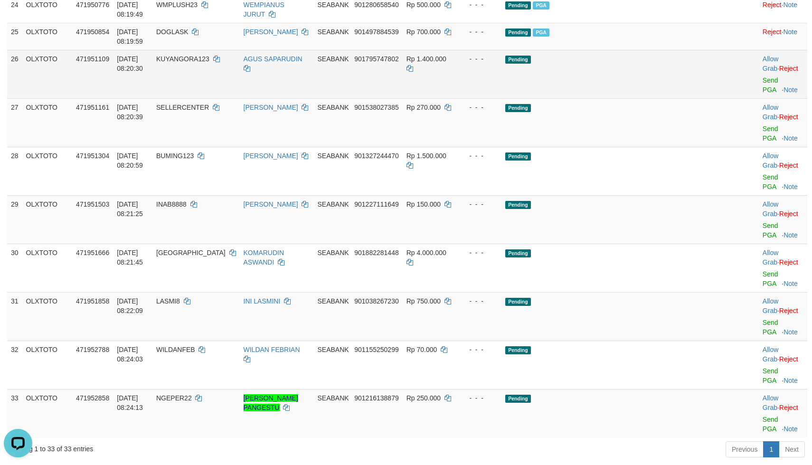
drag, startPoint x: 651, startPoint y: 231, endPoint x: 640, endPoint y: 232, distance: 11.4
click at [653, 98] on td "Pending" at bounding box center [610, 74] width 218 height 48
drag, startPoint x: 627, startPoint y: 232, endPoint x: 679, endPoint y: 236, distance: 52.9
click at [634, 98] on td "Pending" at bounding box center [610, 74] width 218 height 48
click at [762, 94] on link "Send PGA" at bounding box center [770, 84] width 16 height 17
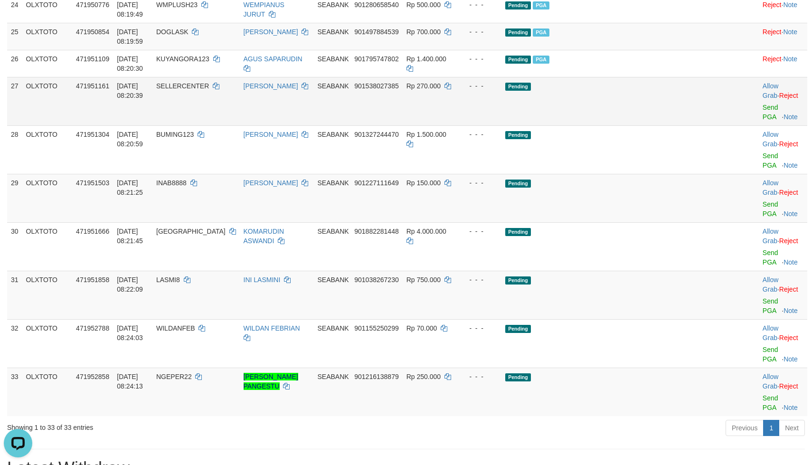
click at [641, 125] on td "Pending" at bounding box center [610, 101] width 218 height 48
click at [647, 125] on td "Pending" at bounding box center [610, 101] width 218 height 48
drag, startPoint x: 648, startPoint y: 261, endPoint x: 655, endPoint y: 261, distance: 6.6
click at [652, 125] on td "Pending" at bounding box center [610, 101] width 218 height 48
click at [762, 121] on link "Send PGA" at bounding box center [770, 111] width 16 height 17
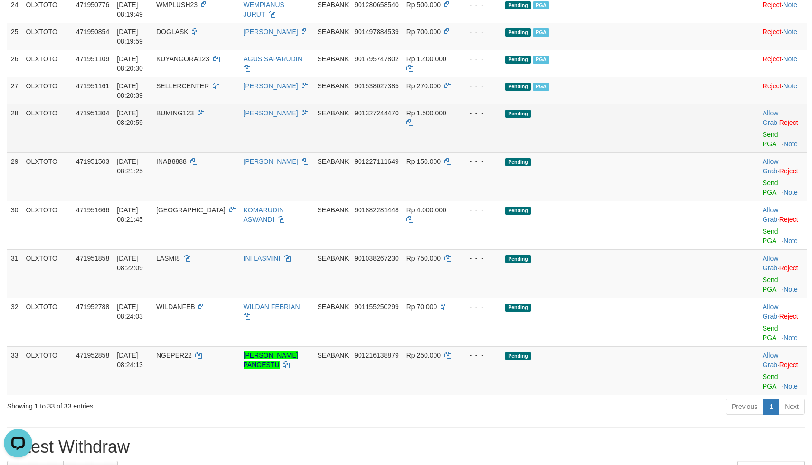
click at [686, 152] on td "Pending" at bounding box center [610, 128] width 218 height 48
drag, startPoint x: 672, startPoint y: 282, endPoint x: 691, endPoint y: 282, distance: 19.0
click at [675, 152] on td "Pending" at bounding box center [610, 128] width 218 height 48
click at [762, 148] on link "Send PGA" at bounding box center [770, 139] width 16 height 17
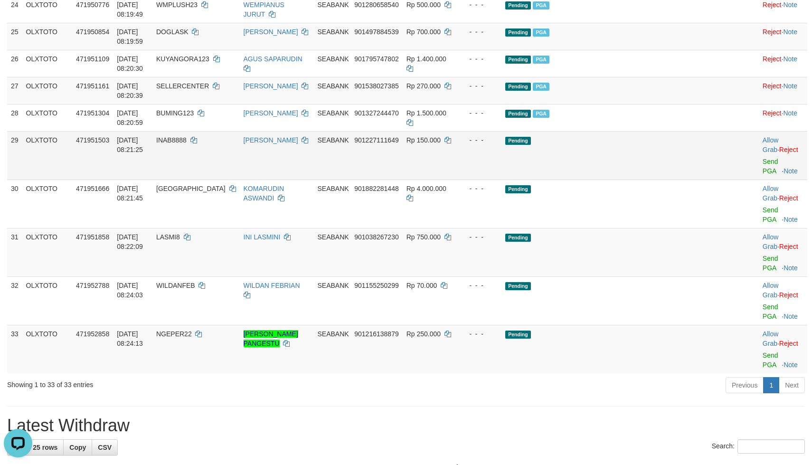
drag, startPoint x: 613, startPoint y: 327, endPoint x: 619, endPoint y: 327, distance: 5.7
click at [616, 179] on td "Pending" at bounding box center [610, 155] width 218 height 48
drag, startPoint x: 619, startPoint y: 327, endPoint x: 633, endPoint y: 327, distance: 14.2
click at [624, 179] on td "Pending" at bounding box center [610, 155] width 218 height 48
click at [762, 175] on link "Send PGA" at bounding box center [770, 166] width 16 height 17
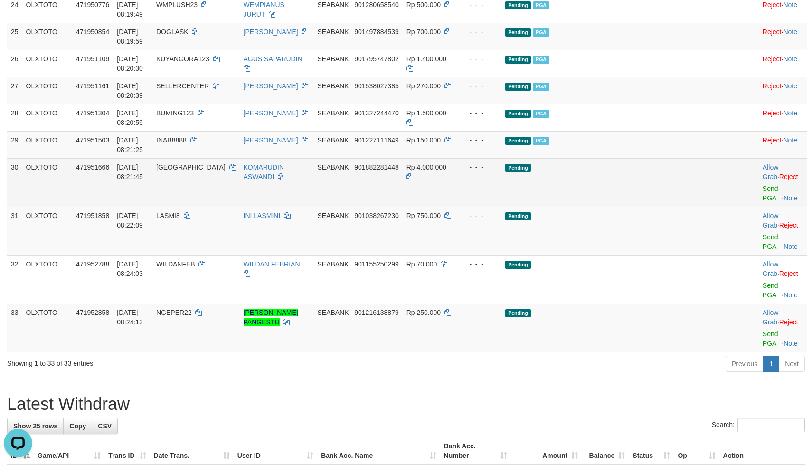
click at [647, 206] on td "Pending" at bounding box center [610, 182] width 218 height 48
drag, startPoint x: 636, startPoint y: 356, endPoint x: 648, endPoint y: 351, distance: 13.4
click at [668, 206] on td "Pending" at bounding box center [610, 182] width 218 height 48
click at [762, 202] on link "Send PGA" at bounding box center [770, 193] width 16 height 17
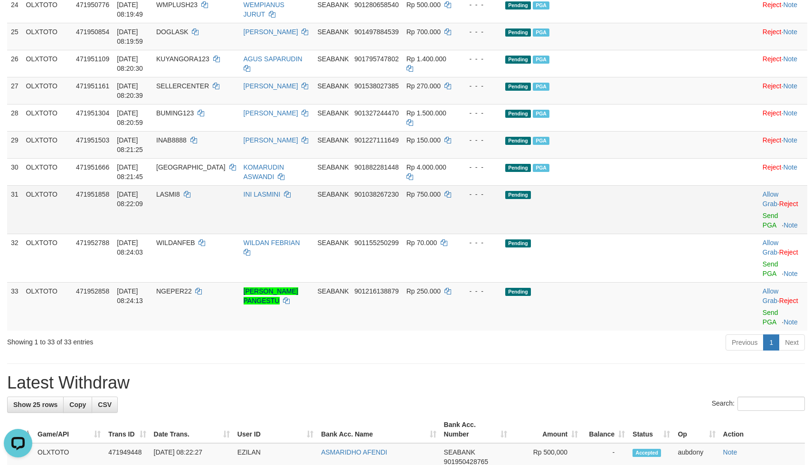
drag, startPoint x: 626, startPoint y: 375, endPoint x: 631, endPoint y: 377, distance: 6.2
click at [626, 234] on td "Pending" at bounding box center [610, 209] width 218 height 48
click at [639, 234] on td "Pending" at bounding box center [610, 209] width 218 height 48
drag, startPoint x: 641, startPoint y: 377, endPoint x: 654, endPoint y: 377, distance: 12.3
click at [654, 234] on td "Pending" at bounding box center [610, 209] width 218 height 48
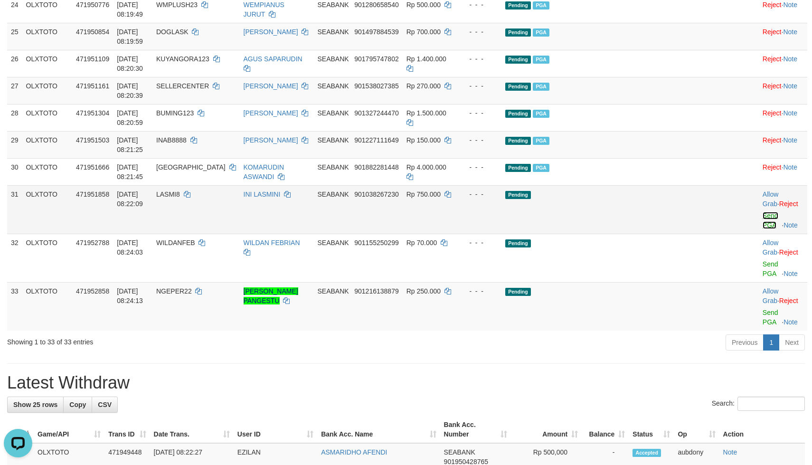
click at [762, 229] on link "Send PGA" at bounding box center [770, 220] width 16 height 17
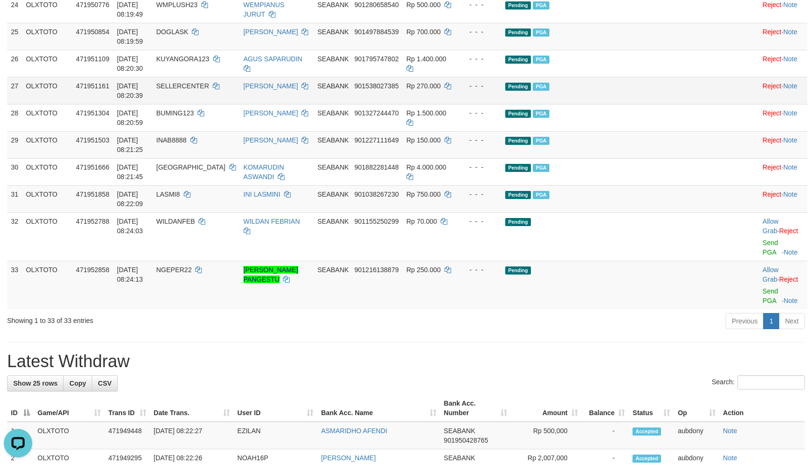
click at [624, 104] on td "Pending PGA" at bounding box center [610, 90] width 218 height 27
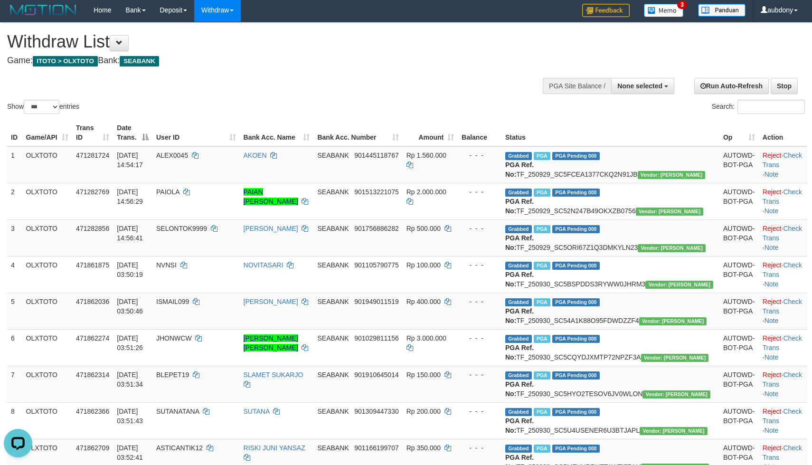
scroll to position [0, 0]
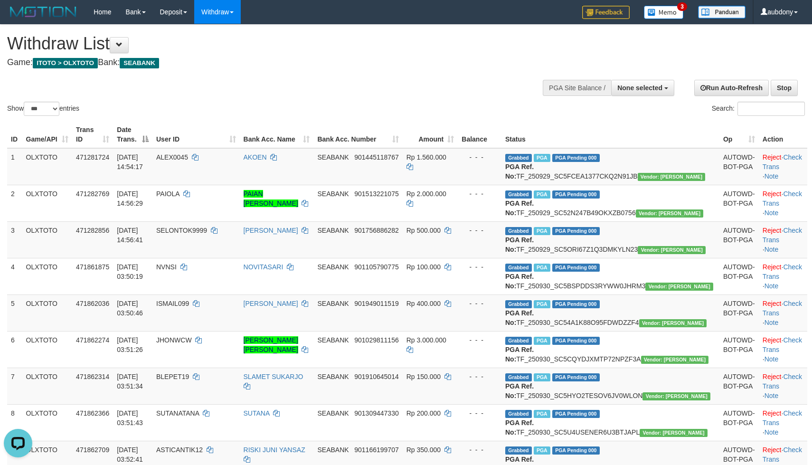
click at [371, 48] on h1 "Withdraw List" at bounding box center [269, 43] width 525 height 19
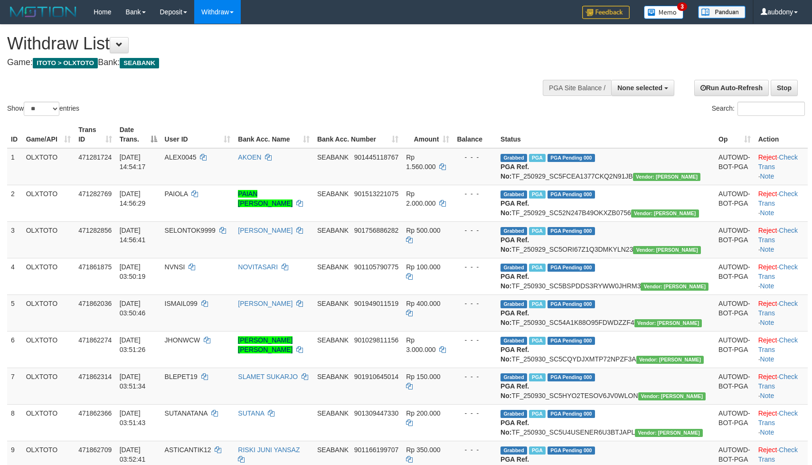
select select
drag, startPoint x: 0, startPoint y: 0, endPoint x: 44, endPoint y: 127, distance: 134.2
click at [44, 116] on select "** ** ** ***" at bounding box center [42, 109] width 36 height 14
click at [25, 113] on select "** ** ** ***" at bounding box center [42, 109] width 36 height 14
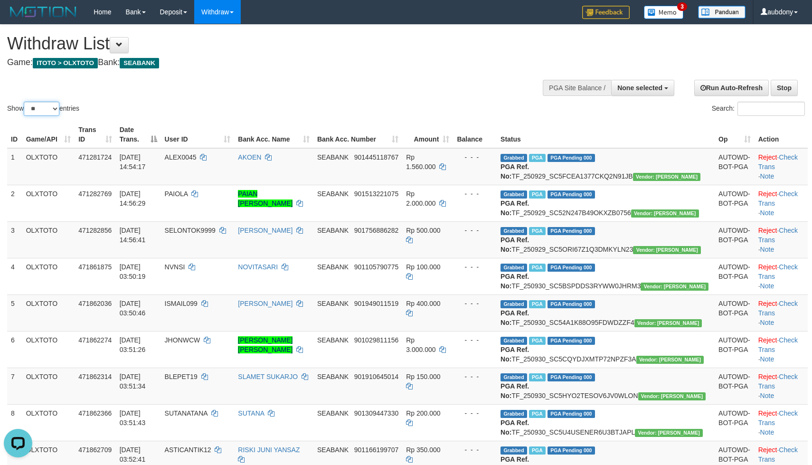
click at [40, 116] on select "** ** ** ***" at bounding box center [42, 109] width 36 height 14
select select "***"
click at [25, 113] on select "** ** ** ***" at bounding box center [42, 109] width 36 height 14
drag, startPoint x: 433, startPoint y: 99, endPoint x: 442, endPoint y: 97, distance: 9.1
click at [438, 98] on div "Show ** ** ** *** entries Search:" at bounding box center [406, 71] width 812 height 93
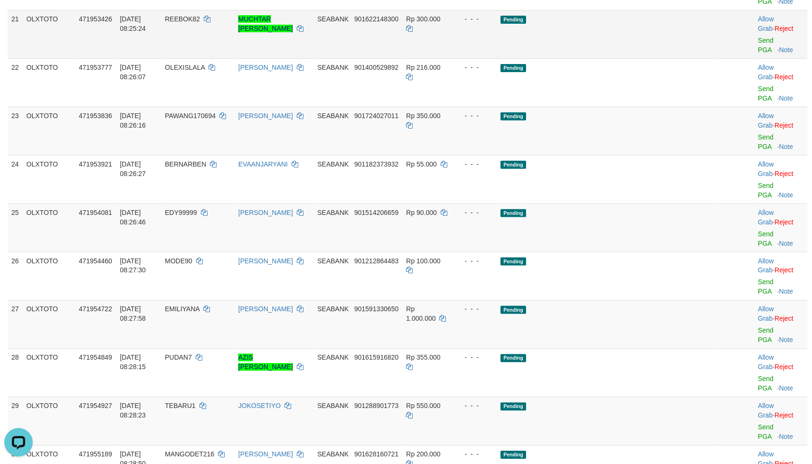
scroll to position [940, 0]
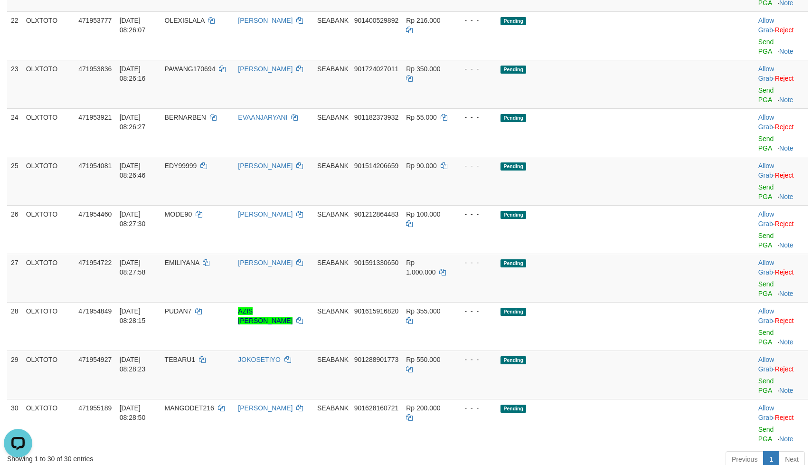
drag, startPoint x: 647, startPoint y: 107, endPoint x: 641, endPoint y: 96, distance: 12.7
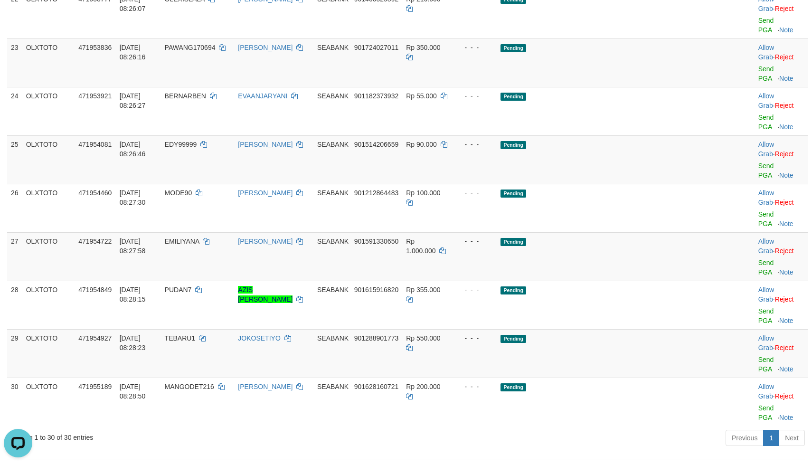
drag, startPoint x: 650, startPoint y: 130, endPoint x: 653, endPoint y: 126, distance: 5.1
drag, startPoint x: 654, startPoint y: 127, endPoint x: 698, endPoint y: 125, distance: 43.7
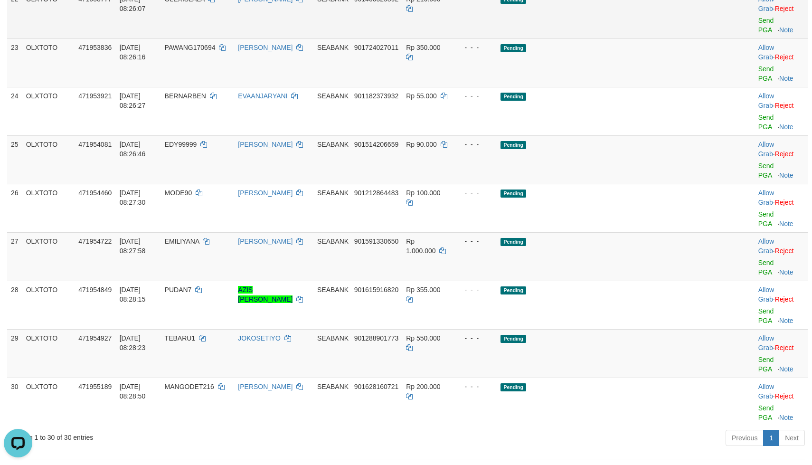
click at [645, 38] on td "Pending" at bounding box center [606, 14] width 218 height 48
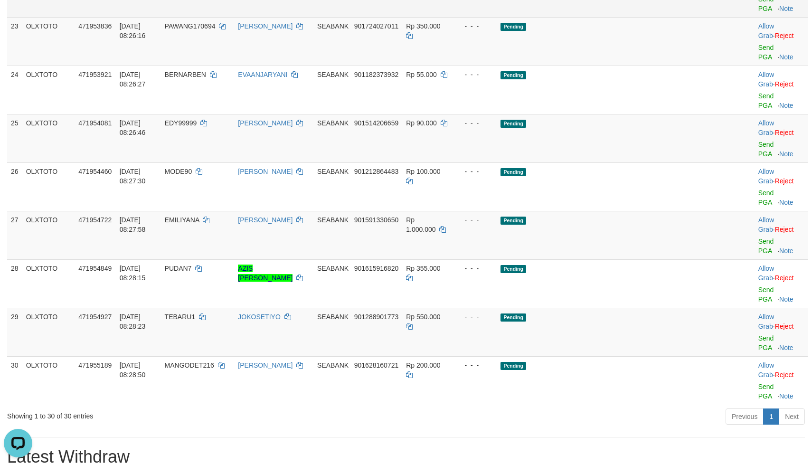
drag, startPoint x: 625, startPoint y: 159, endPoint x: 652, endPoint y: 159, distance: 27.1
click at [758, 12] on link "Send PGA" at bounding box center [766, 3] width 16 height 17
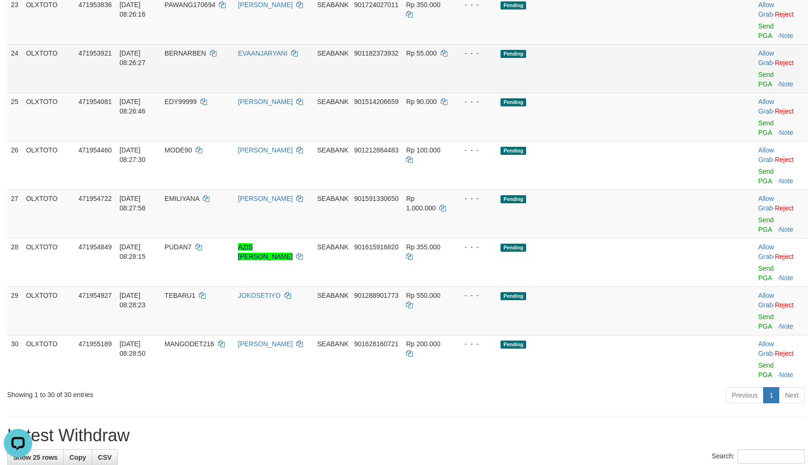
click at [672, 93] on td "Pending" at bounding box center [606, 68] width 218 height 48
drag, startPoint x: 647, startPoint y: 197, endPoint x: 687, endPoint y: 195, distance: 39.9
click at [650, 93] on td "Pending" at bounding box center [606, 68] width 218 height 48
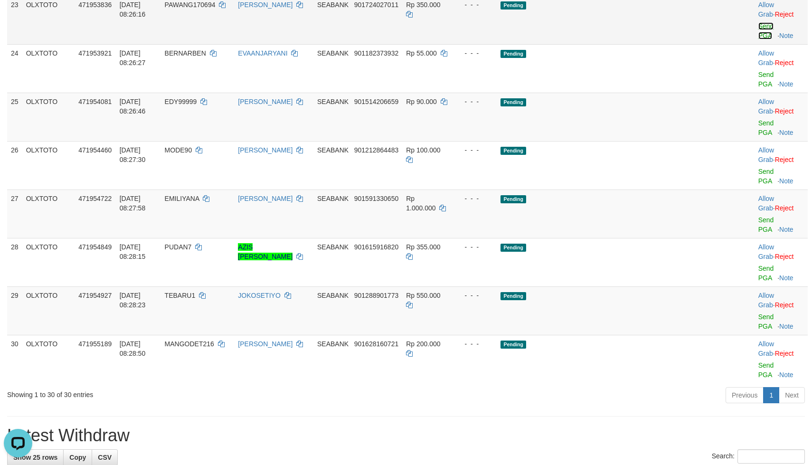
click at [758, 39] on link "Send PGA" at bounding box center [766, 30] width 16 height 17
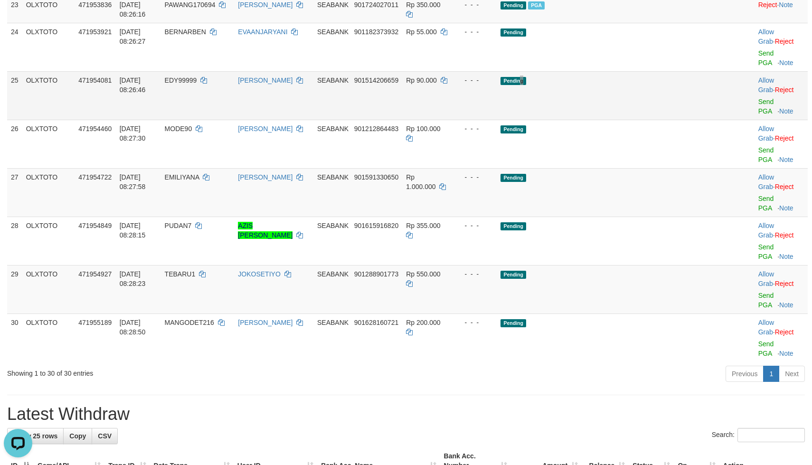
click at [587, 120] on td "Pending" at bounding box center [606, 95] width 218 height 48
drag, startPoint x: 595, startPoint y: 232, endPoint x: 604, endPoint y: 230, distance: 8.9
click at [597, 120] on td "Pending" at bounding box center [606, 95] width 218 height 48
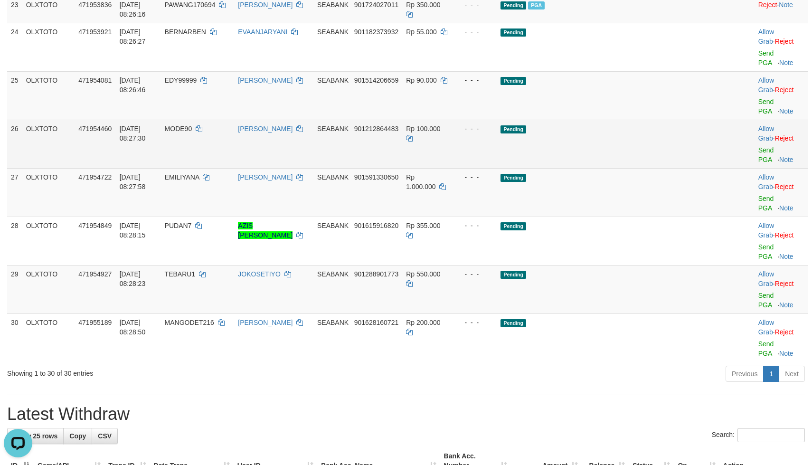
drag, startPoint x: 601, startPoint y: 264, endPoint x: 611, endPoint y: 268, distance: 10.8
click at [611, 168] on td "Pending" at bounding box center [606, 144] width 218 height 48
drag, startPoint x: 611, startPoint y: 268, endPoint x: 689, endPoint y: 266, distance: 77.9
click at [614, 168] on td "Pending" at bounding box center [606, 144] width 218 height 48
click at [758, 163] on link "Send PGA" at bounding box center [766, 154] width 16 height 17
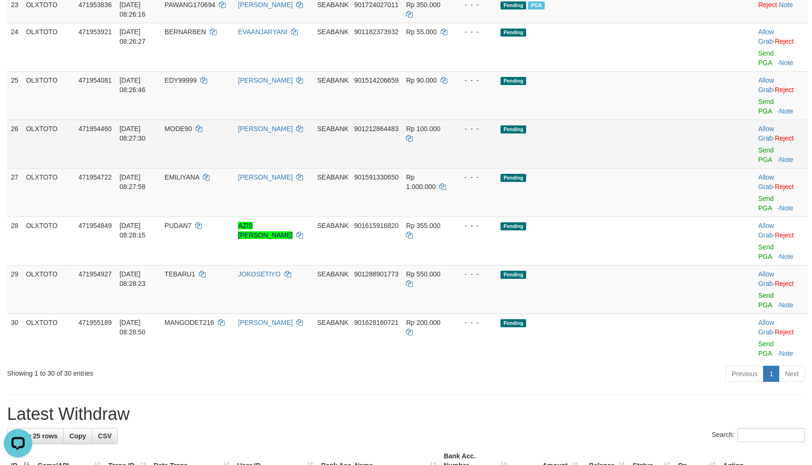
click at [634, 168] on td "Pending" at bounding box center [606, 144] width 218 height 48
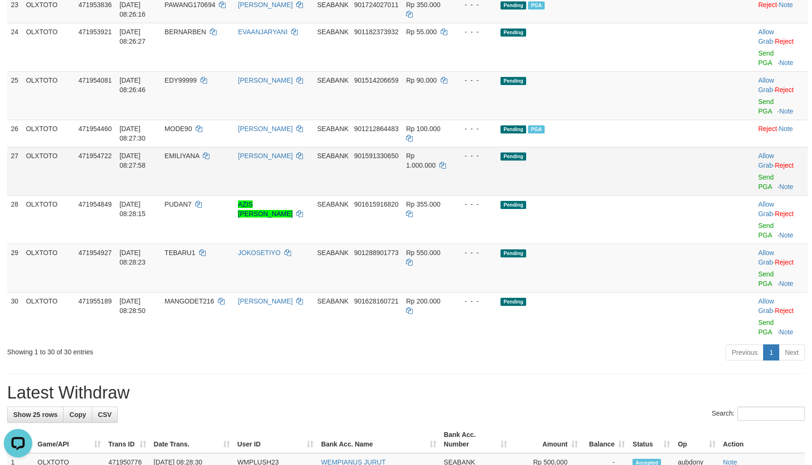
click at [647, 195] on td "Pending" at bounding box center [606, 171] width 218 height 48
click at [758, 190] on link "Send PGA" at bounding box center [766, 181] width 16 height 17
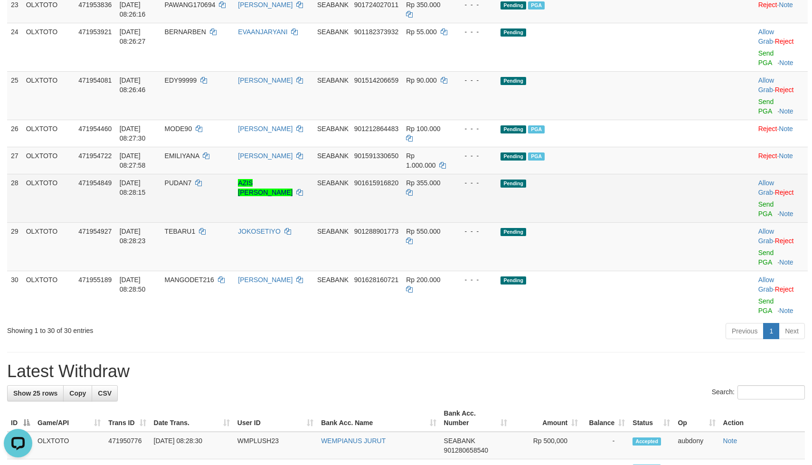
drag, startPoint x: 569, startPoint y: 325, endPoint x: 574, endPoint y: 325, distance: 5.7
click at [572, 222] on td "Pending" at bounding box center [606, 198] width 218 height 48
drag, startPoint x: 622, startPoint y: 331, endPoint x: 649, endPoint y: 328, distance: 27.3
click at [625, 222] on td "Pending" at bounding box center [606, 198] width 218 height 48
drag, startPoint x: 650, startPoint y: 327, endPoint x: 660, endPoint y: 324, distance: 10.4
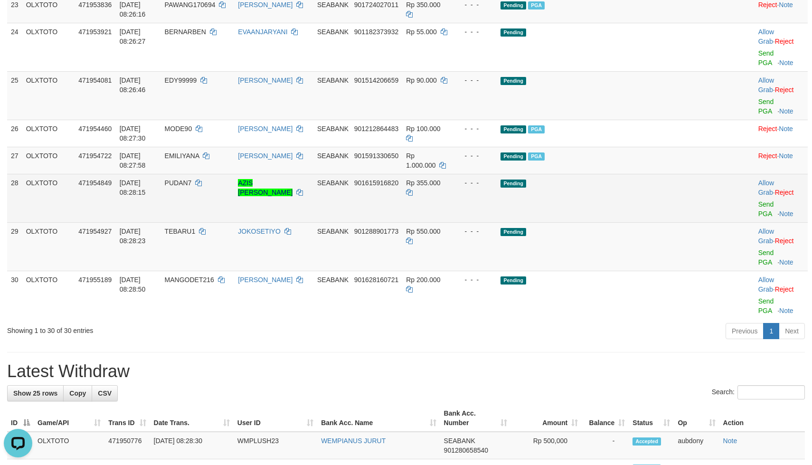
click at [653, 222] on td "Pending" at bounding box center [606, 198] width 218 height 48
click at [758, 217] on link "Send PGA" at bounding box center [766, 208] width 16 height 17
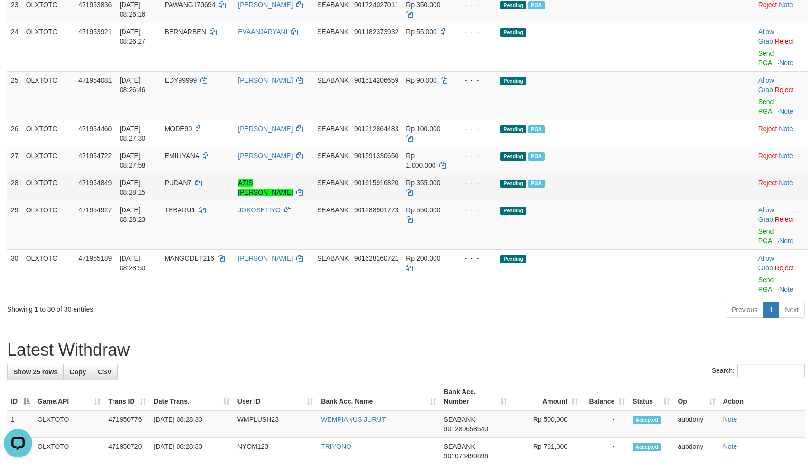
drag, startPoint x: 568, startPoint y: 324, endPoint x: 579, endPoint y: 323, distance: 10.5
click at [574, 201] on td "Pending PGA" at bounding box center [606, 187] width 218 height 27
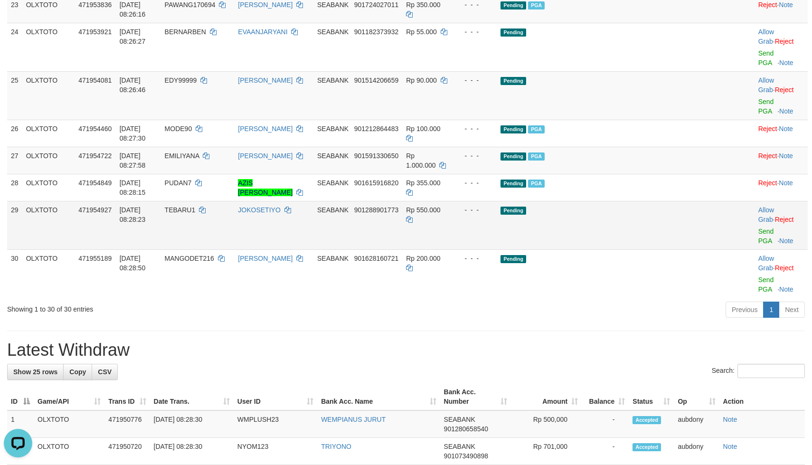
drag, startPoint x: 615, startPoint y: 351, endPoint x: 624, endPoint y: 356, distance: 10.4
click at [616, 249] on td "Pending" at bounding box center [606, 225] width 218 height 48
drag, startPoint x: 624, startPoint y: 356, endPoint x: 675, endPoint y: 356, distance: 51.3
click at [629, 249] on td "Pending" at bounding box center [606, 225] width 218 height 48
click at [758, 244] on link "Send PGA" at bounding box center [766, 235] width 16 height 17
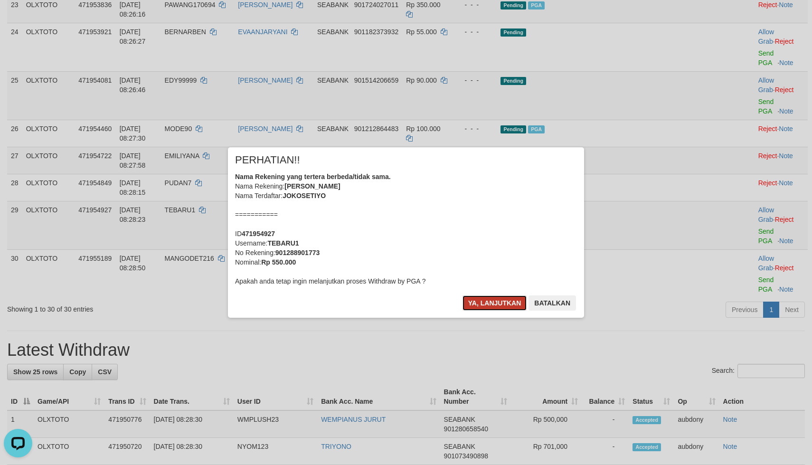
click at [484, 304] on button "Ya, lanjutkan" at bounding box center [494, 302] width 65 height 15
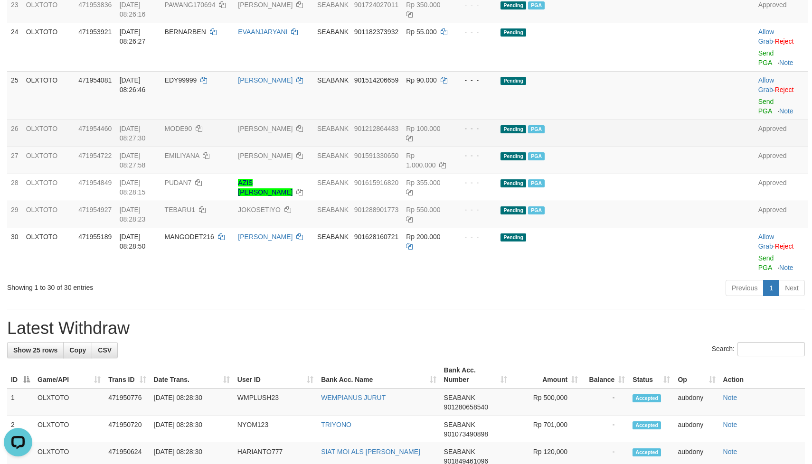
click at [636, 147] on td "Pending PGA" at bounding box center [606, 133] width 218 height 27
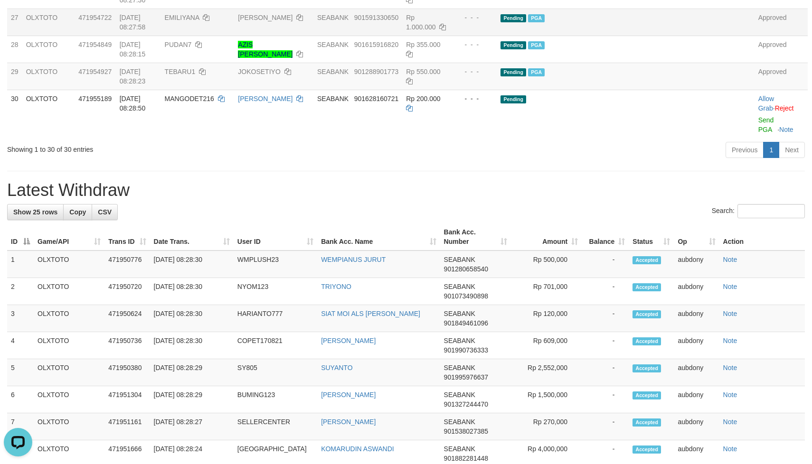
scroll to position [1082, 0]
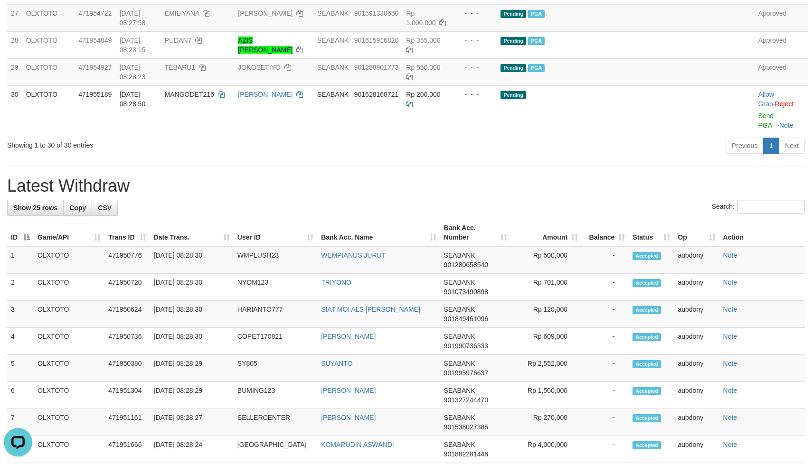
click at [510, 196] on h1 "Latest Withdraw" at bounding box center [405, 186] width 797 height 19
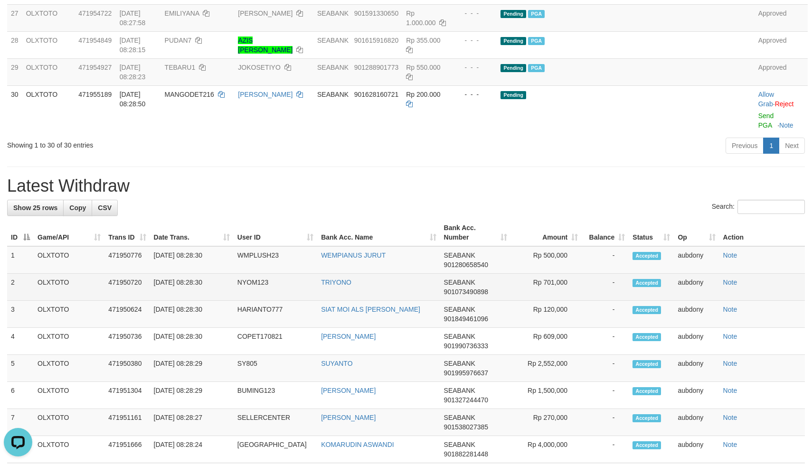
drag, startPoint x: 512, startPoint y: 299, endPoint x: 510, endPoint y: 403, distance: 104.4
click at [512, 196] on h1 "Latest Withdraw" at bounding box center [405, 186] width 797 height 19
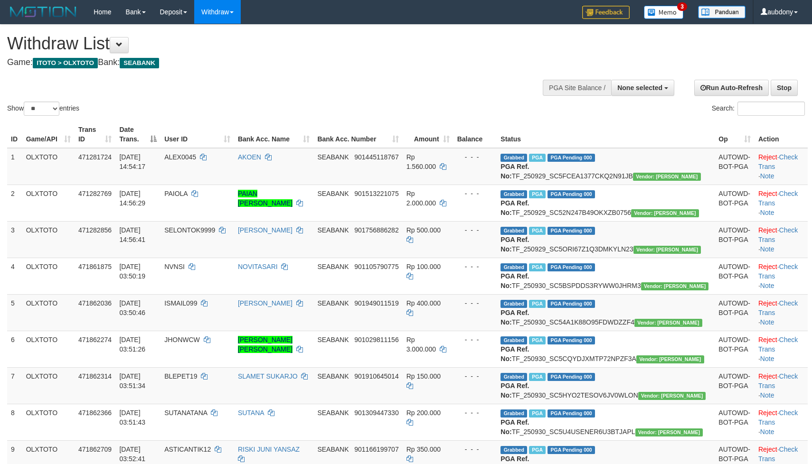
select select
select select "**"
click at [369, 111] on div "Show ** ** ** *** entries Search:" at bounding box center [406, 71] width 812 height 93
select select
click at [48, 116] on select "** ** ** ***" at bounding box center [42, 109] width 36 height 14
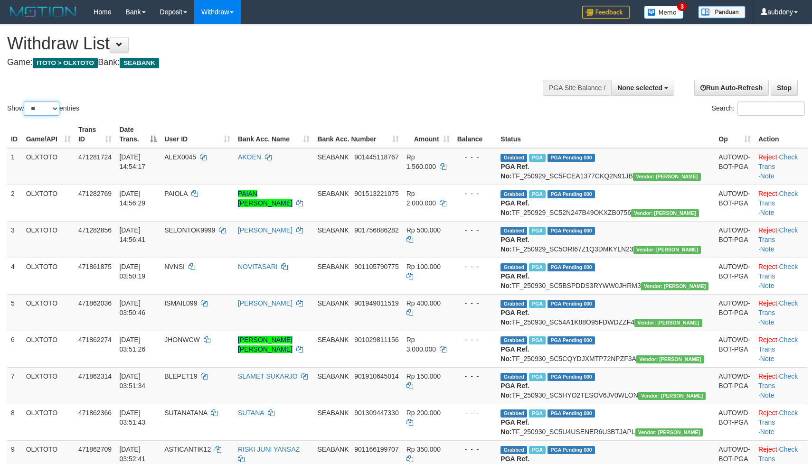
select select "***"
click at [25, 113] on select "** ** ** ***" at bounding box center [42, 109] width 36 height 14
click at [368, 78] on div "Show ** ** ** *** entries Search:" at bounding box center [406, 71] width 812 height 93
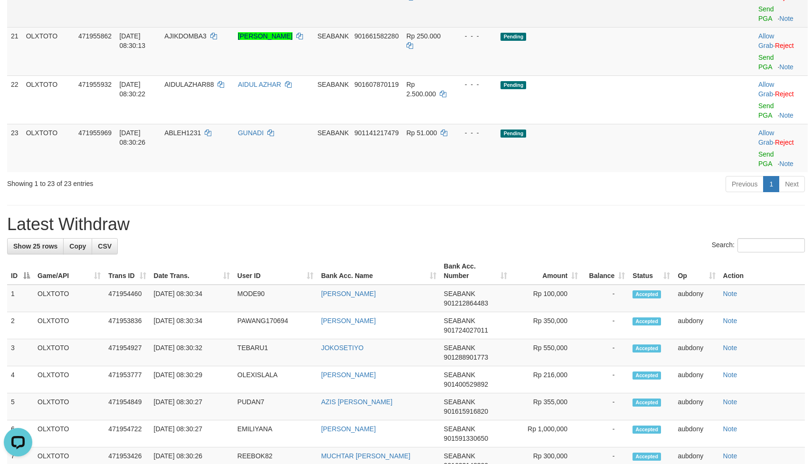
scroll to position [910, 0]
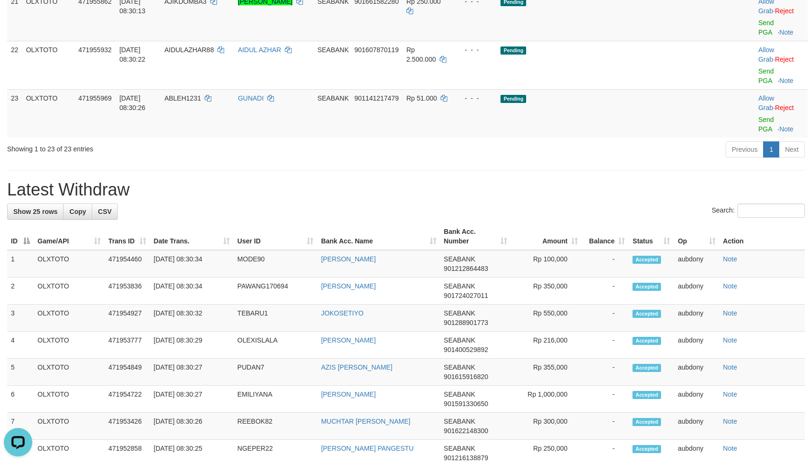
drag, startPoint x: 614, startPoint y: 110, endPoint x: 646, endPoint y: 95, distance: 34.8
drag, startPoint x: 648, startPoint y: 93, endPoint x: 699, endPoint y: 94, distance: 51.3
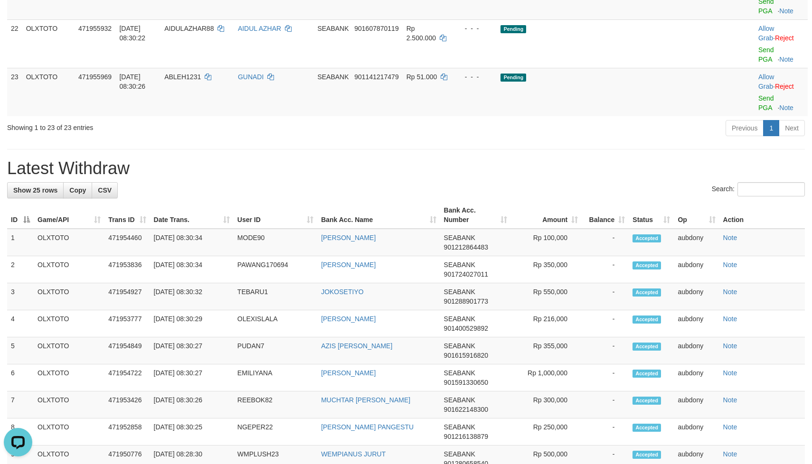
drag, startPoint x: 609, startPoint y: 139, endPoint x: 615, endPoint y: 134, distance: 8.2
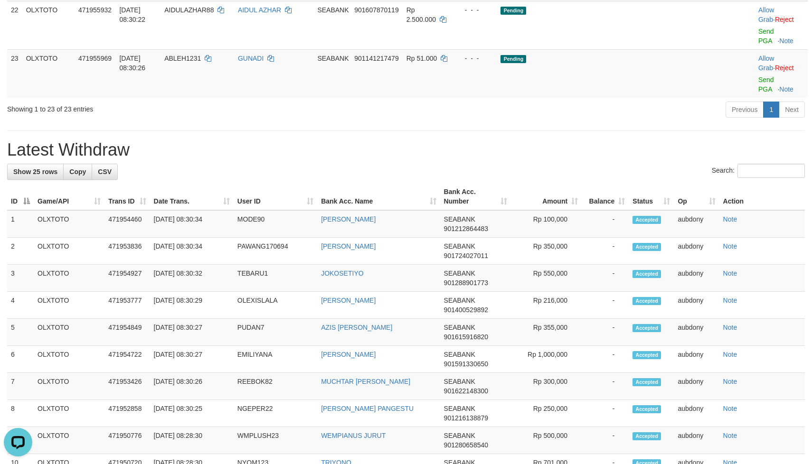
drag, startPoint x: 614, startPoint y: 142, endPoint x: 641, endPoint y: 141, distance: 27.1
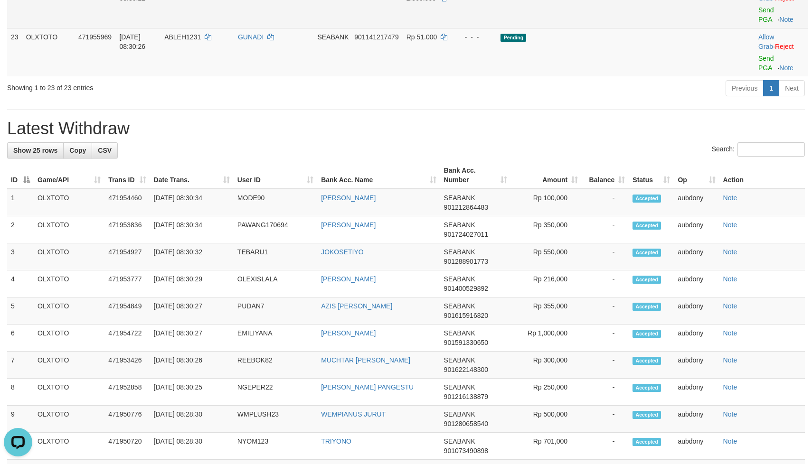
drag, startPoint x: 637, startPoint y: 188, endPoint x: 648, endPoint y: 188, distance: 11.4
click at [645, 28] on td "Pending" at bounding box center [606, 4] width 218 height 48
click at [755, 28] on td "Allow Grab · Reject Send PGA · Note" at bounding box center [780, 4] width 53 height 48
click at [758, 23] on link "Send PGA" at bounding box center [766, 14] width 16 height 17
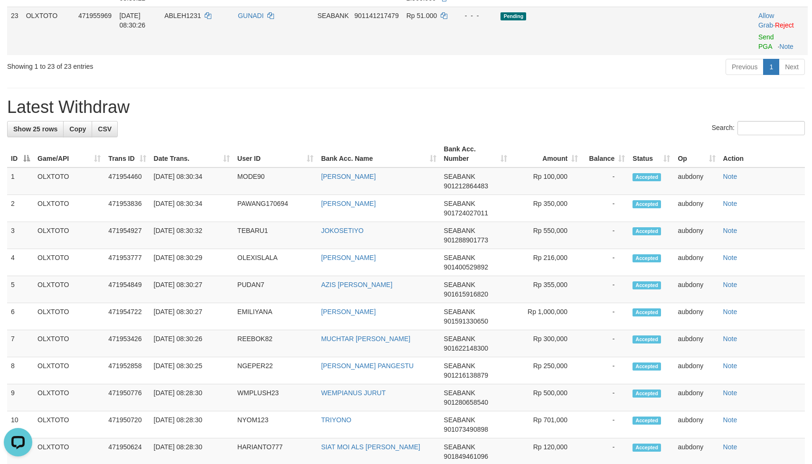
click at [567, 55] on td "Pending" at bounding box center [606, 31] width 218 height 48
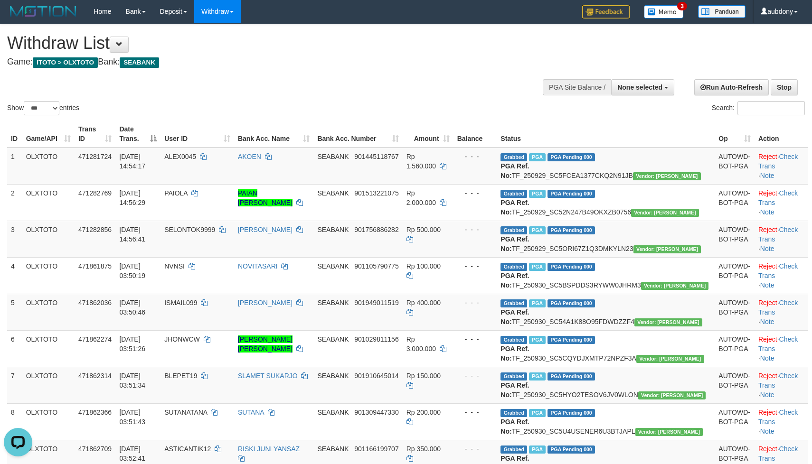
scroll to position [0, 0]
click at [753, 116] on input "Search:" at bounding box center [770, 109] width 67 height 14
paste input "*********"
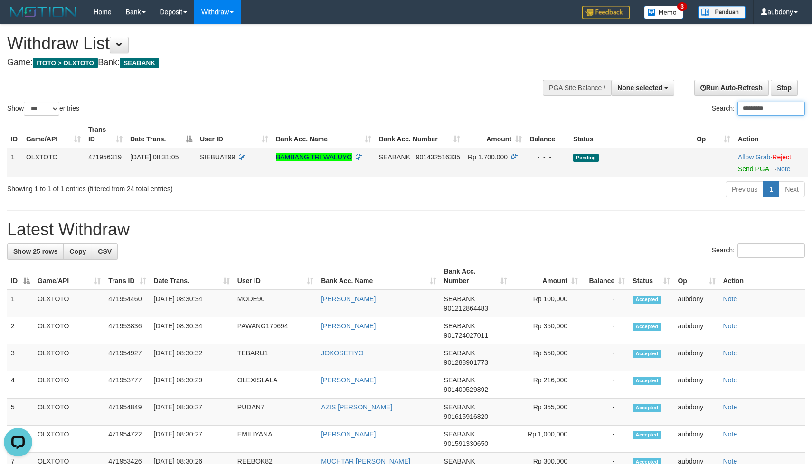
type input "*********"
click at [747, 173] on link "Send PGA" at bounding box center [753, 169] width 31 height 8
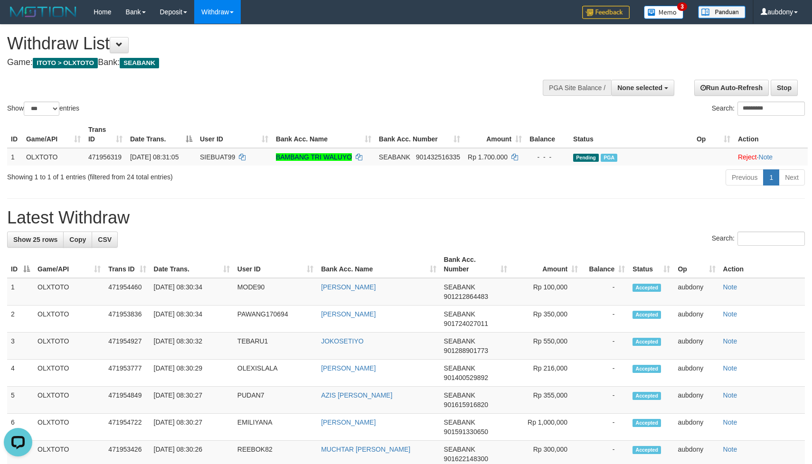
click at [379, 224] on h1 "Latest Withdraw" at bounding box center [405, 217] width 797 height 19
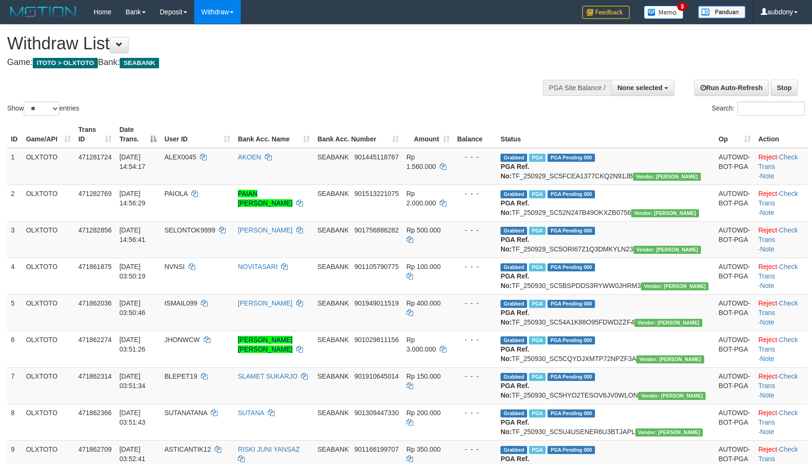
select select
drag, startPoint x: 45, startPoint y: 117, endPoint x: 73, endPoint y: 164, distance: 55.1
click at [46, 116] on select "** ** ** ***" at bounding box center [42, 109] width 36 height 14
select select "***"
click at [25, 113] on select "** ** ** ***" at bounding box center [42, 109] width 36 height 14
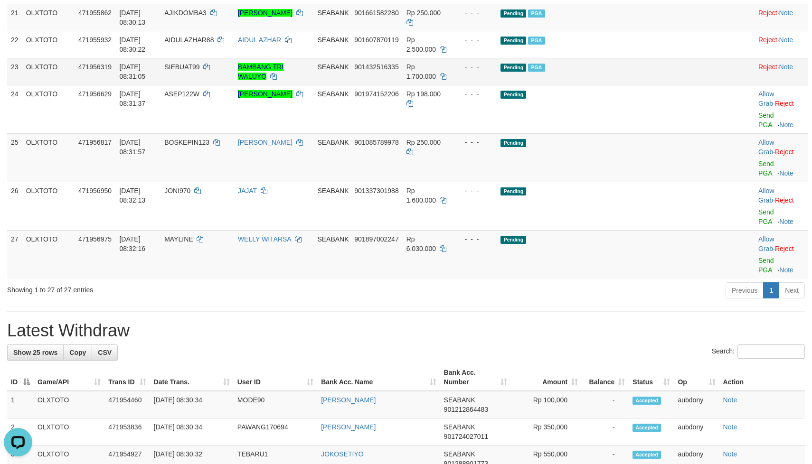
scroll to position [854, 0]
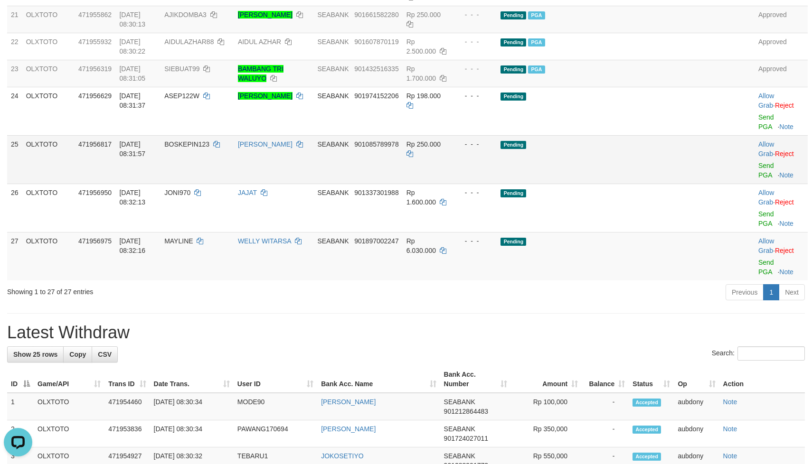
click at [623, 184] on td "Pending" at bounding box center [606, 159] width 218 height 48
click at [622, 184] on td "Pending" at bounding box center [606, 159] width 218 height 48
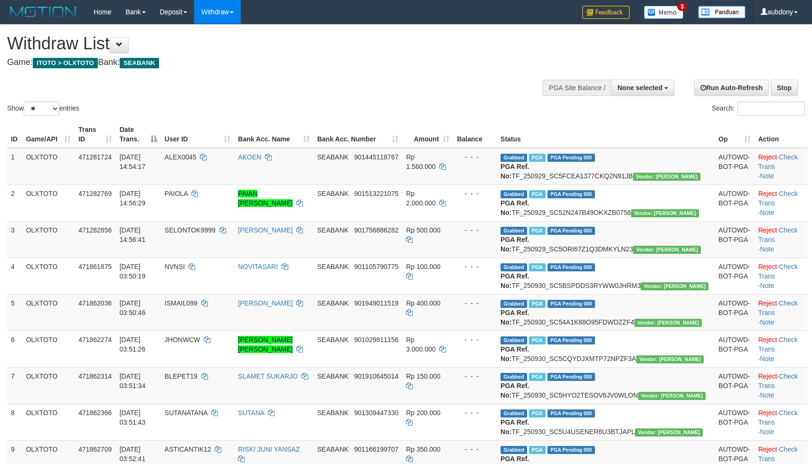
select select
select select "**"
click at [365, 73] on div at bounding box center [405, 72] width 797 height 0
select select
select select "**"
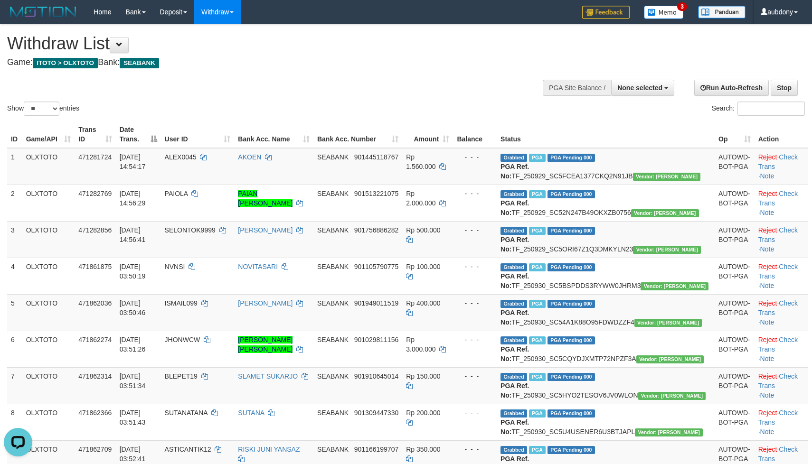
click at [402, 79] on div "Show ** ** ** *** entries Search:" at bounding box center [406, 71] width 812 height 93
click at [403, 79] on div "Show ** ** ** *** entries Search:" at bounding box center [406, 71] width 812 height 93
select select
drag, startPoint x: 309, startPoint y: 82, endPoint x: 298, endPoint y: 86, distance: 12.2
click at [309, 82] on div "Show ** ** ** *** entries Search:" at bounding box center [406, 71] width 812 height 93
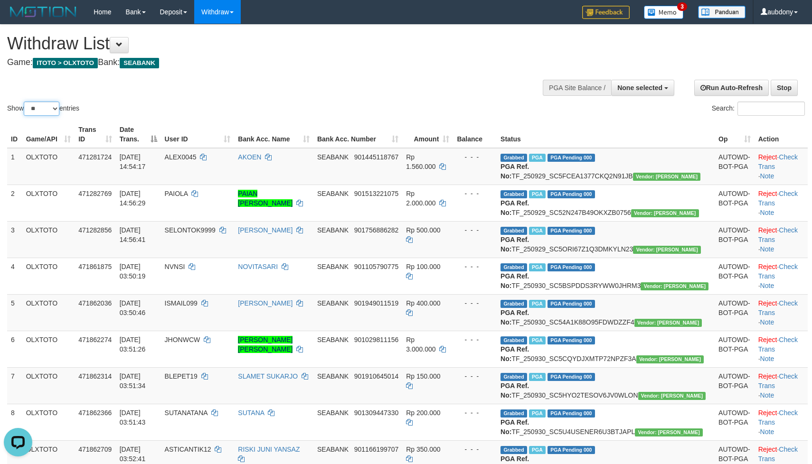
click at [53, 116] on select "** ** ** ***" at bounding box center [42, 109] width 36 height 14
select select "***"
click at [25, 113] on select "** ** ** ***" at bounding box center [42, 109] width 36 height 14
click at [400, 74] on div "Show ** ** ** *** entries Search:" at bounding box center [406, 71] width 812 height 93
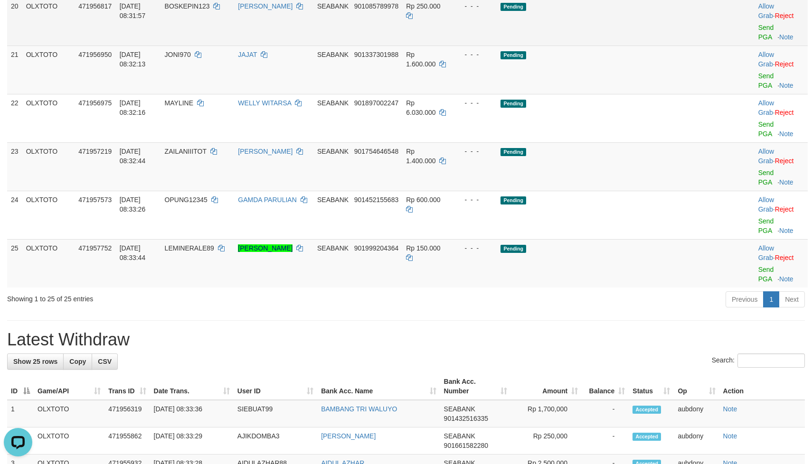
scroll to position [910, 0]
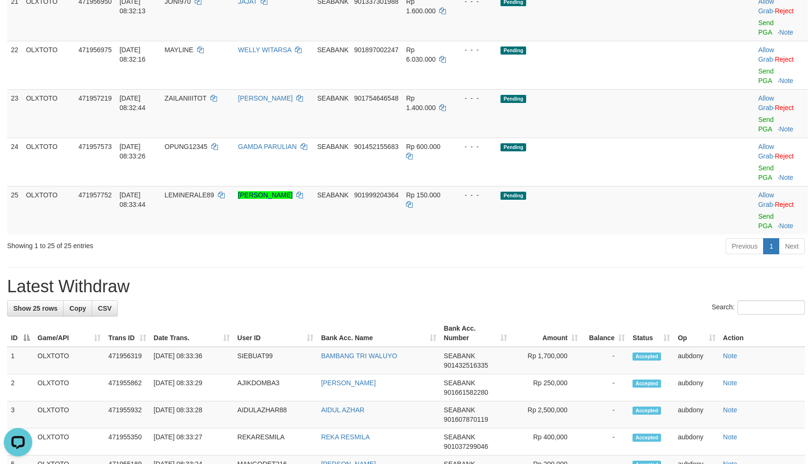
drag, startPoint x: 640, startPoint y: 114, endPoint x: 651, endPoint y: 109, distance: 12.7
drag, startPoint x: 651, startPoint y: 109, endPoint x: 718, endPoint y: 107, distance: 66.9
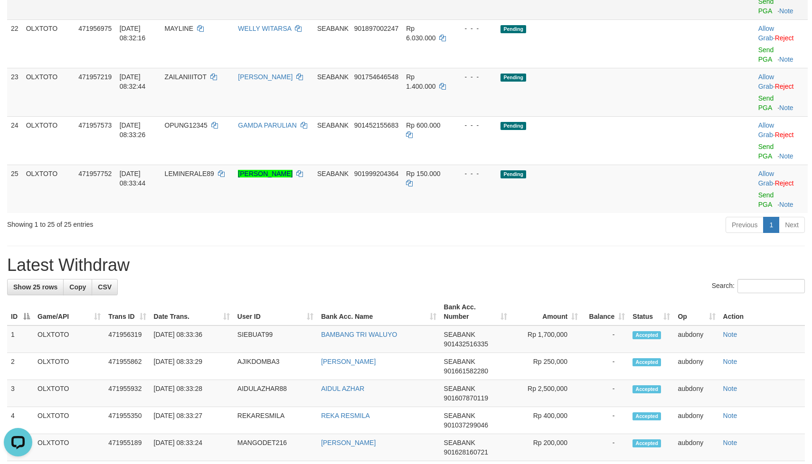
drag, startPoint x: 587, startPoint y: 155, endPoint x: 622, endPoint y: 147, distance: 36.0
drag, startPoint x: 628, startPoint y: 142, endPoint x: 656, endPoint y: 127, distance: 32.5
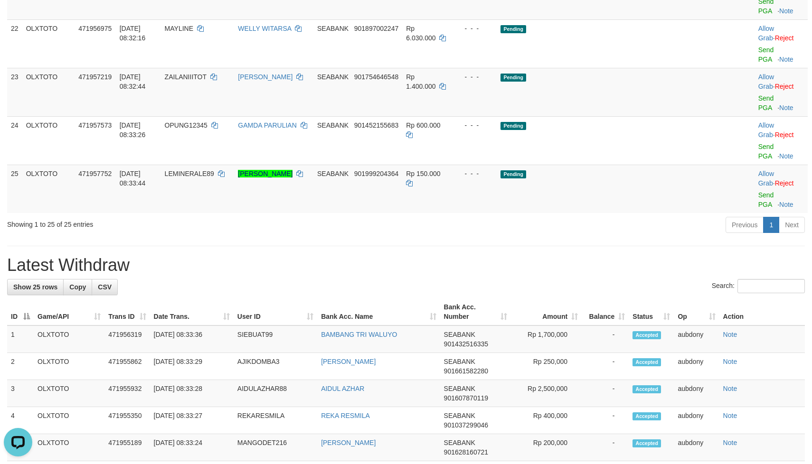
drag, startPoint x: 642, startPoint y: 147, endPoint x: 644, endPoint y: 140, distance: 7.4
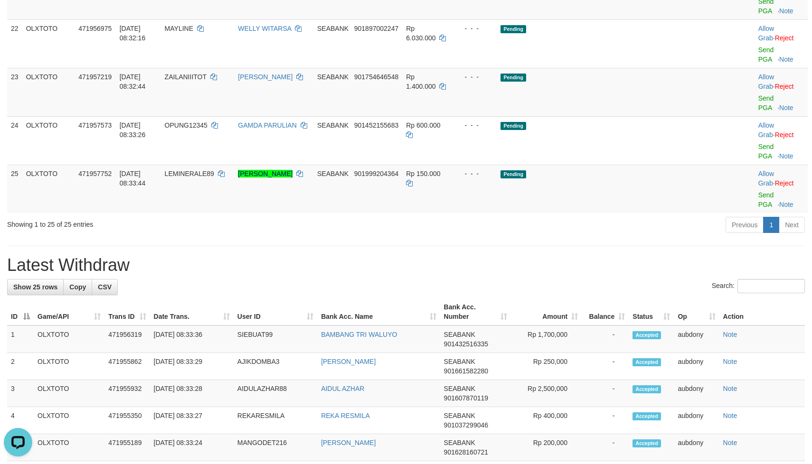
drag, startPoint x: 636, startPoint y: 121, endPoint x: 665, endPoint y: 121, distance: 29.4
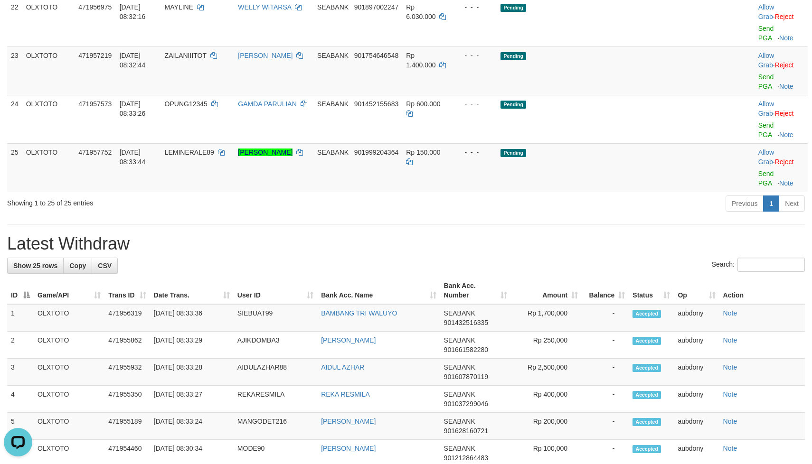
drag, startPoint x: 632, startPoint y: 161, endPoint x: 688, endPoint y: 161, distance: 56.0
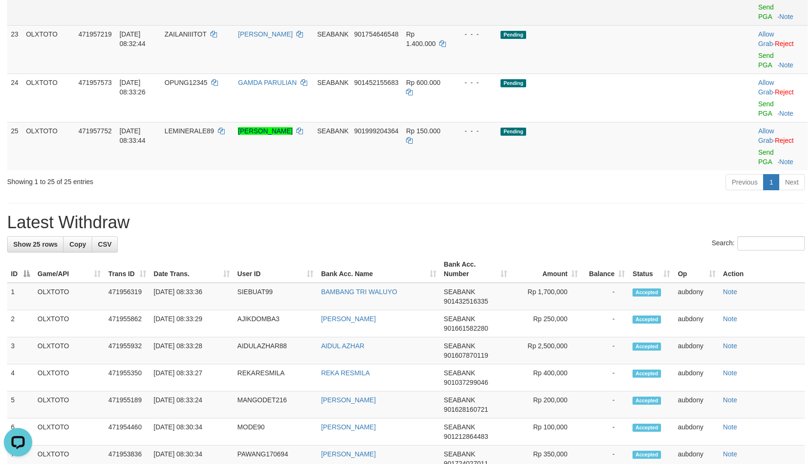
drag, startPoint x: 648, startPoint y: 180, endPoint x: 684, endPoint y: 177, distance: 35.8
click at [650, 25] on td "Pending" at bounding box center [606, 1] width 218 height 48
click at [758, 20] on link "Send PGA" at bounding box center [766, 11] width 16 height 17
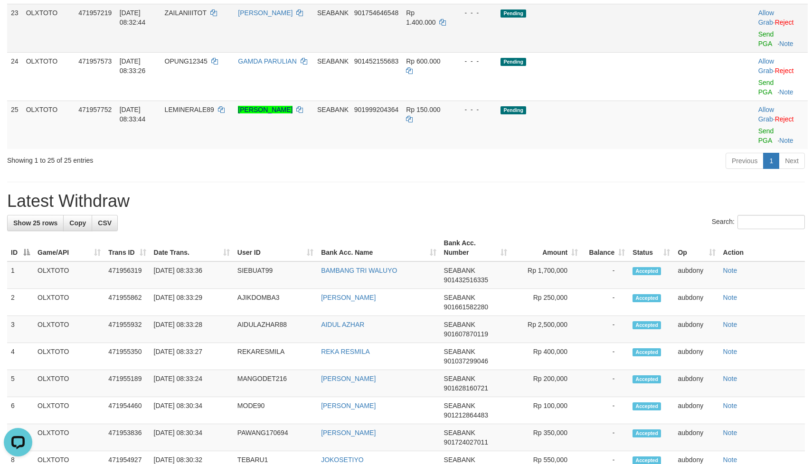
click at [627, 52] on td "Pending" at bounding box center [606, 28] width 218 height 48
drag, startPoint x: 638, startPoint y: 205, endPoint x: 657, endPoint y: 205, distance: 19.0
click at [651, 52] on td "Pending" at bounding box center [606, 28] width 218 height 48
click at [758, 47] on link "Send PGA" at bounding box center [766, 38] width 16 height 17
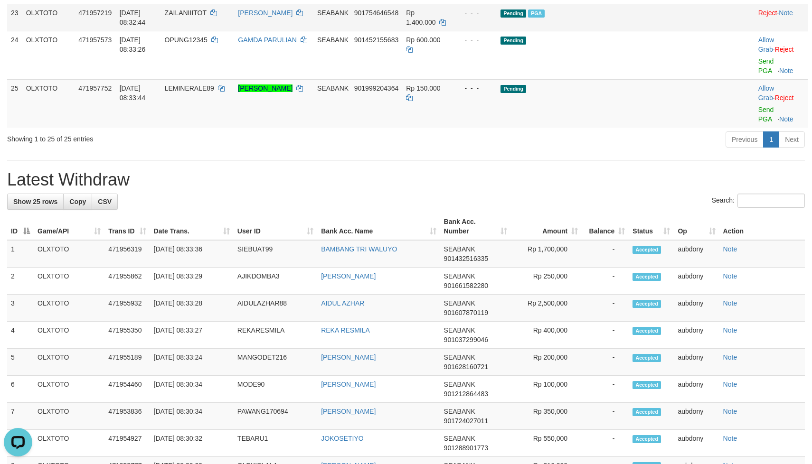
click at [646, 31] on td "Pending PGA" at bounding box center [606, 17] width 218 height 27
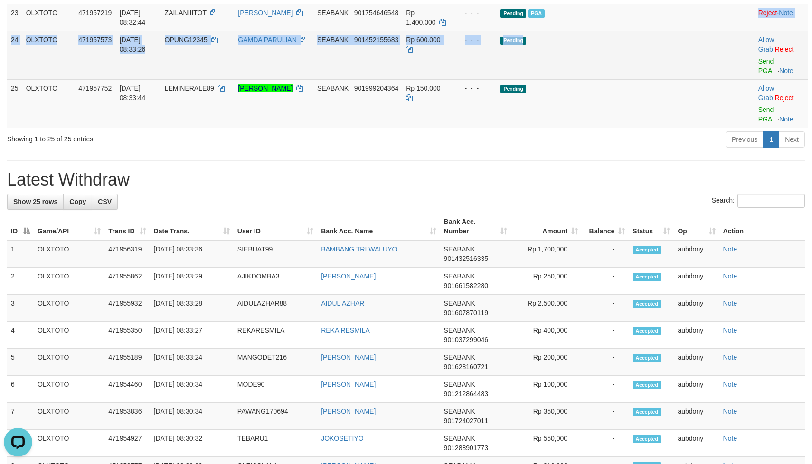
drag, startPoint x: 644, startPoint y: 231, endPoint x: 698, endPoint y: 237, distance: 54.4
click at [645, 79] on td "Pending" at bounding box center [606, 55] width 218 height 48
click at [676, 79] on td "Pending" at bounding box center [606, 55] width 218 height 48
click at [674, 79] on td "Pending" at bounding box center [606, 55] width 218 height 48
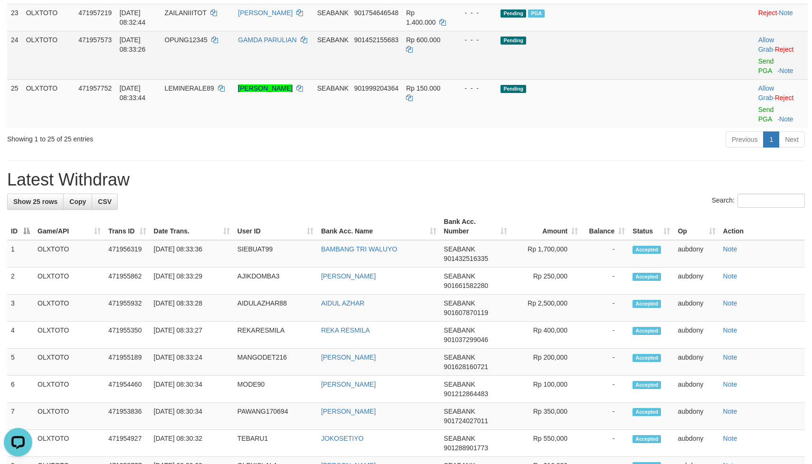
click at [674, 79] on td "Pending" at bounding box center [606, 55] width 218 height 48
click at [758, 75] on link "Send PGA" at bounding box center [766, 65] width 16 height 17
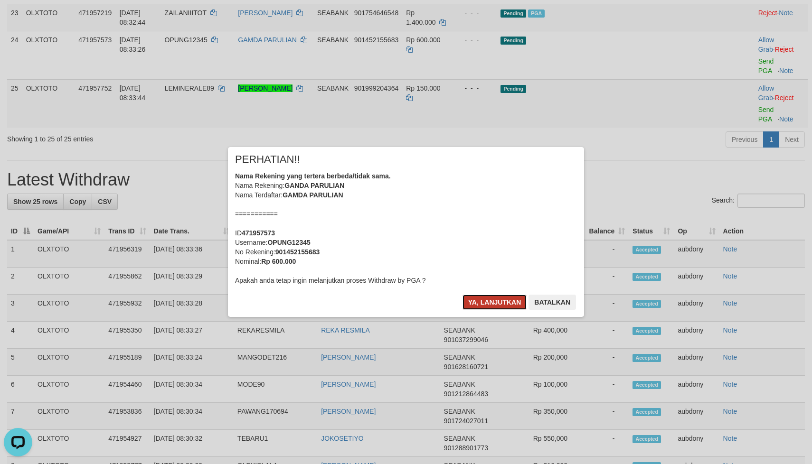
click at [479, 297] on button "Ya, lanjutkan" at bounding box center [494, 302] width 65 height 15
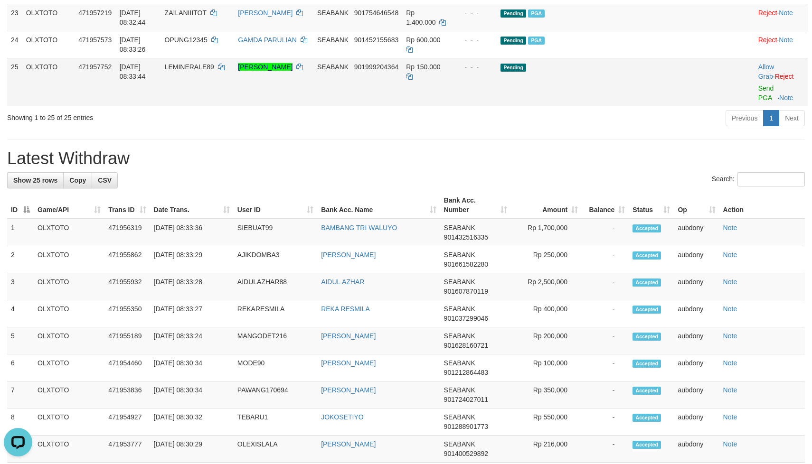
drag, startPoint x: 623, startPoint y: 260, endPoint x: 615, endPoint y: 261, distance: 7.7
click at [624, 106] on td "Pending" at bounding box center [606, 82] width 218 height 48
drag, startPoint x: 631, startPoint y: 261, endPoint x: 705, endPoint y: 271, distance: 74.8
click at [635, 106] on td "Pending" at bounding box center [606, 82] width 218 height 48
click at [758, 102] on link "Send PGA" at bounding box center [766, 92] width 16 height 17
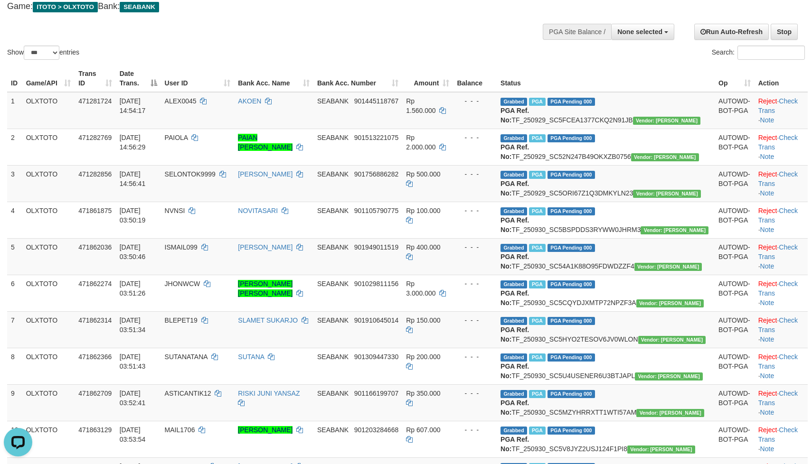
scroll to position [0, 0]
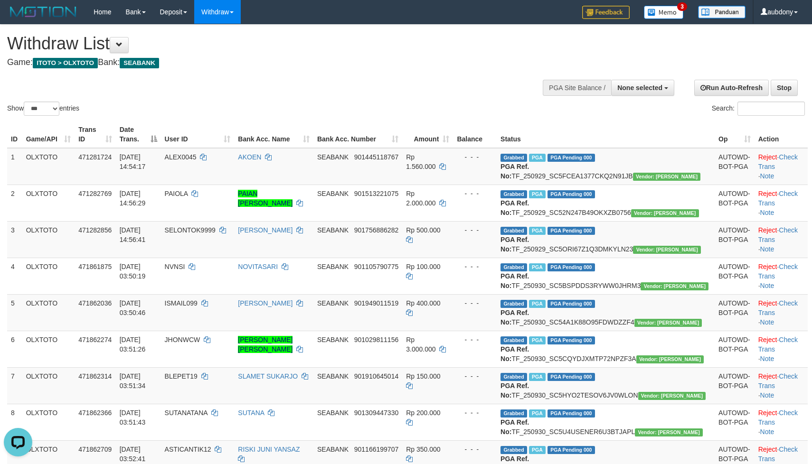
click at [309, 92] on div "Show ** ** ** *** entries Search:" at bounding box center [406, 71] width 812 height 93
select select
click at [369, 83] on div "Show ** ** ** *** entries Search:" at bounding box center [406, 71] width 812 height 93
drag, startPoint x: 369, startPoint y: 83, endPoint x: 341, endPoint y: 87, distance: 28.9
click at [363, 83] on div "Show ** ** ** *** entries Search:" at bounding box center [406, 71] width 812 height 93
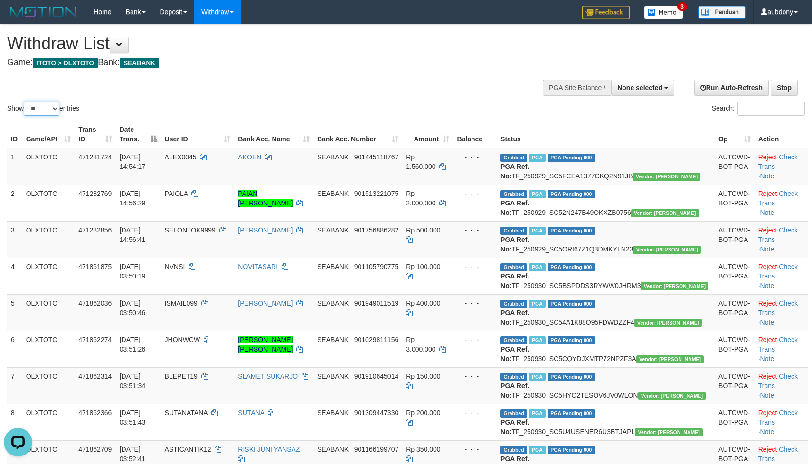
click at [55, 116] on select "** ** ** ***" at bounding box center [42, 109] width 36 height 14
select select "***"
click at [25, 113] on select "** ** ** ***" at bounding box center [42, 109] width 36 height 14
drag, startPoint x: 396, startPoint y: 55, endPoint x: 404, endPoint y: 55, distance: 8.5
click at [398, 55] on div "Withdraw List Game: ITOTO > OLXTOTO Bank: SEABANK" at bounding box center [269, 50] width 525 height 33
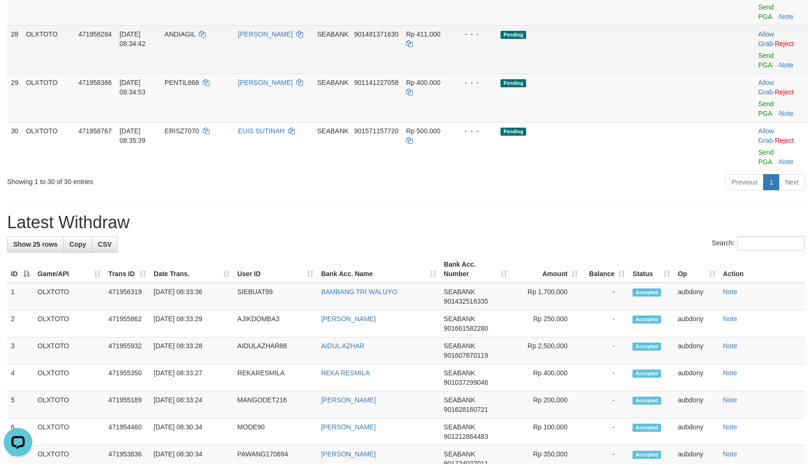
scroll to position [1101, 0]
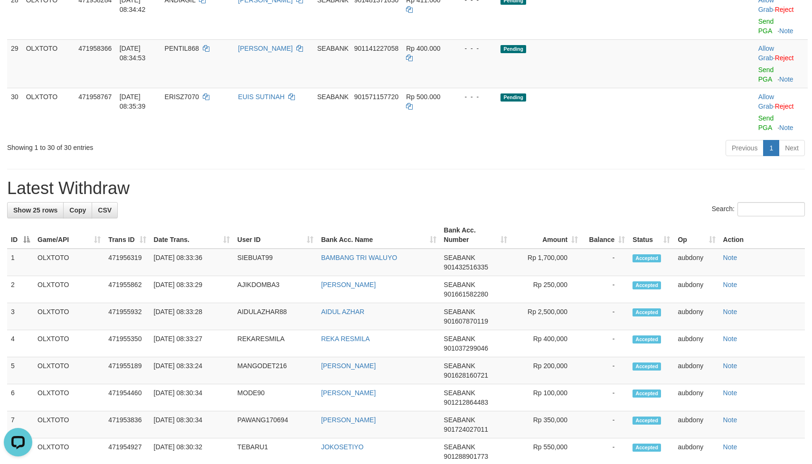
click at [624, 39] on td "Pending" at bounding box center [606, 15] width 218 height 48
drag, startPoint x: 633, startPoint y: 110, endPoint x: 634, endPoint y: 100, distance: 10.1
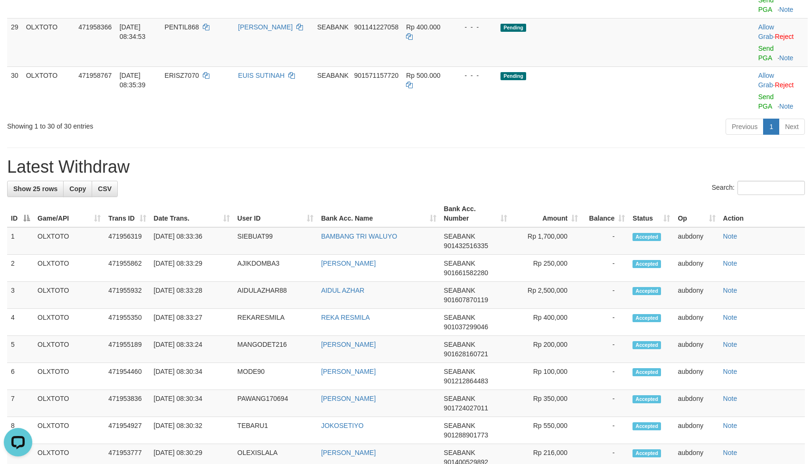
drag, startPoint x: 619, startPoint y: 127, endPoint x: 701, endPoint y: 130, distance: 82.2
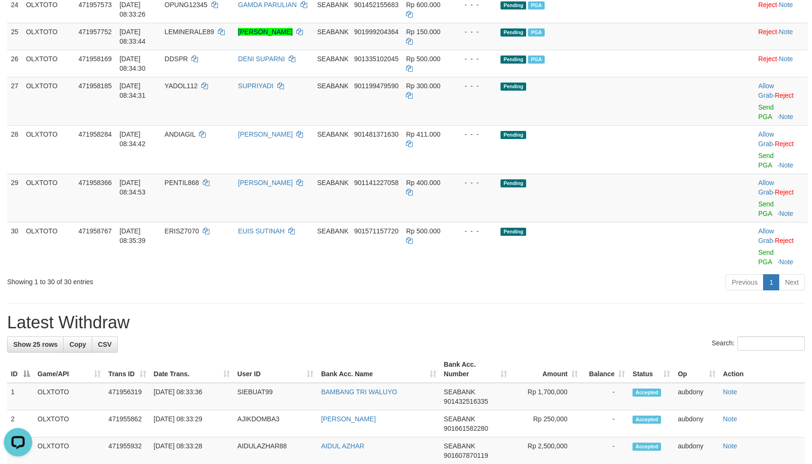
scroll to position [937, 0]
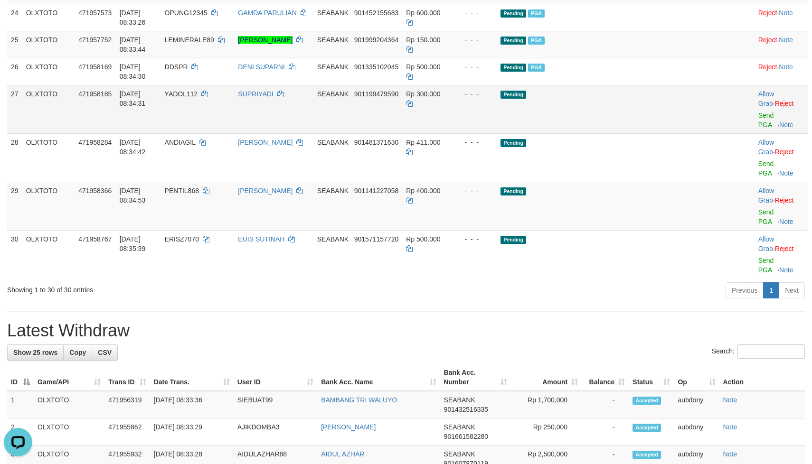
drag, startPoint x: 640, startPoint y: 264, endPoint x: 654, endPoint y: 291, distance: 30.6
click at [646, 85] on td "Pending PGA" at bounding box center [606, 71] width 218 height 27
click at [673, 133] on td "Pending" at bounding box center [606, 109] width 218 height 48
click at [758, 129] on link "Send PGA" at bounding box center [766, 120] width 16 height 17
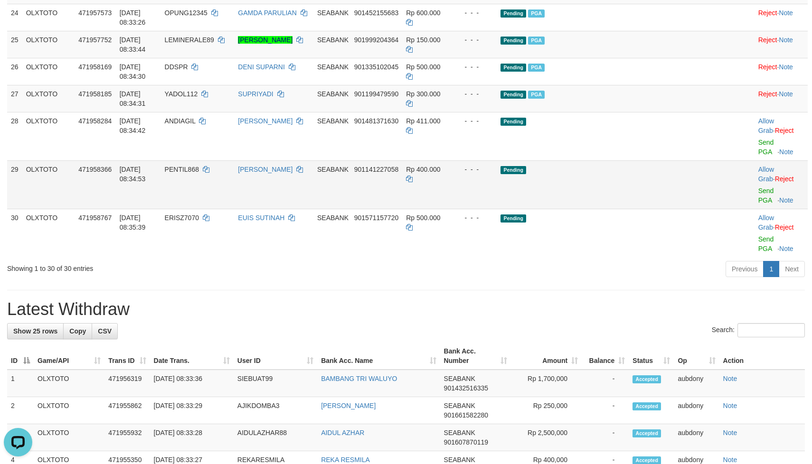
click at [612, 209] on td "Pending" at bounding box center [606, 184] width 218 height 48
drag, startPoint x: 657, startPoint y: 330, endPoint x: 712, endPoint y: 332, distance: 55.1
click at [658, 209] on td "Pending" at bounding box center [606, 184] width 218 height 48
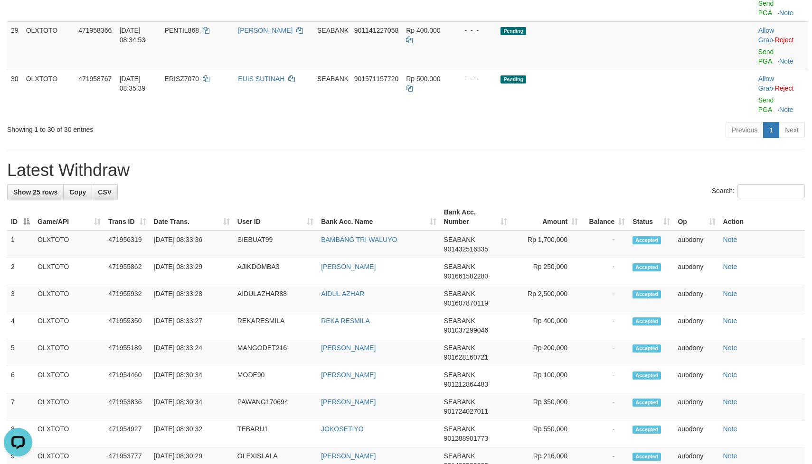
scroll to position [1080, 0]
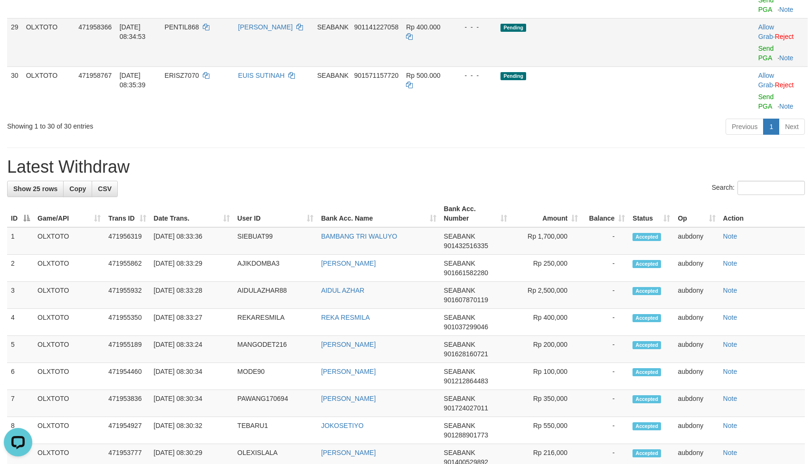
click at [668, 66] on td "Pending" at bounding box center [606, 42] width 218 height 48
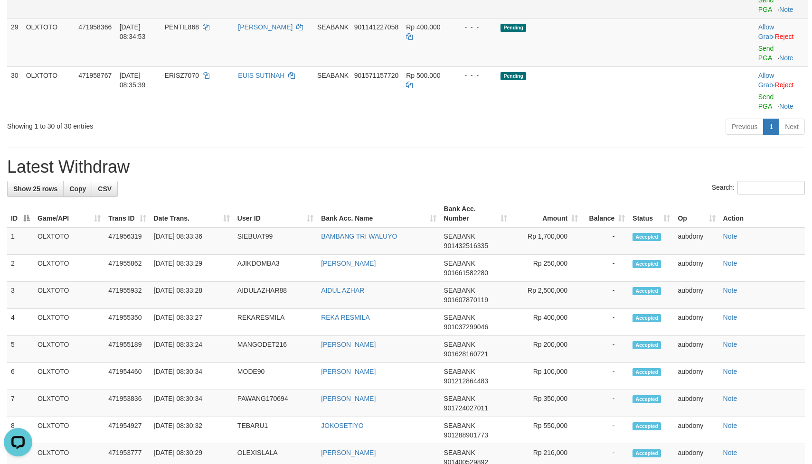
click at [758, 13] on link "Send PGA" at bounding box center [766, 4] width 16 height 17
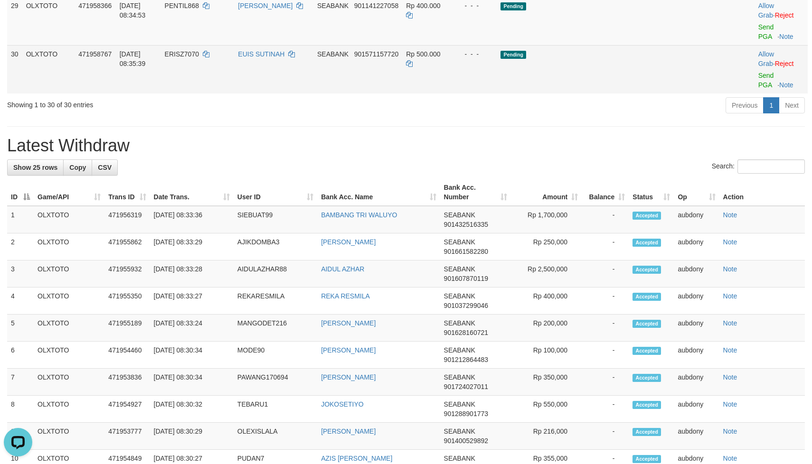
click at [639, 94] on td "Pending" at bounding box center [606, 69] width 218 height 48
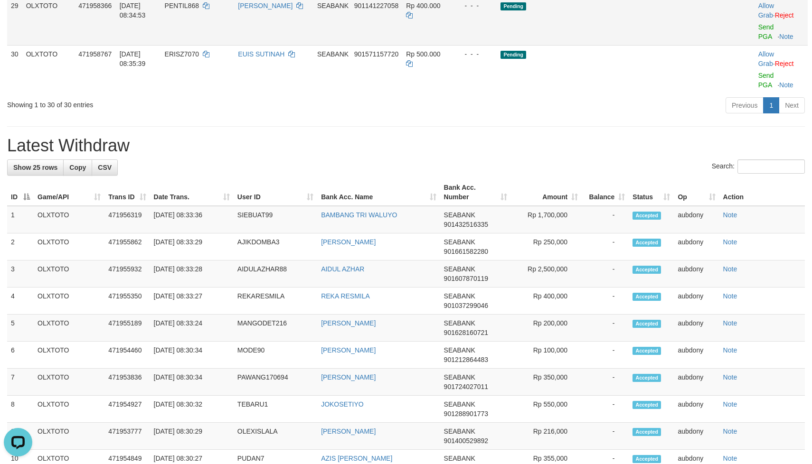
drag, startPoint x: 640, startPoint y: 212, endPoint x: 711, endPoint y: 208, distance: 70.9
click at [665, 45] on td "Pending" at bounding box center [606, 21] width 218 height 48
click at [758, 40] on link "Send PGA" at bounding box center [766, 31] width 16 height 17
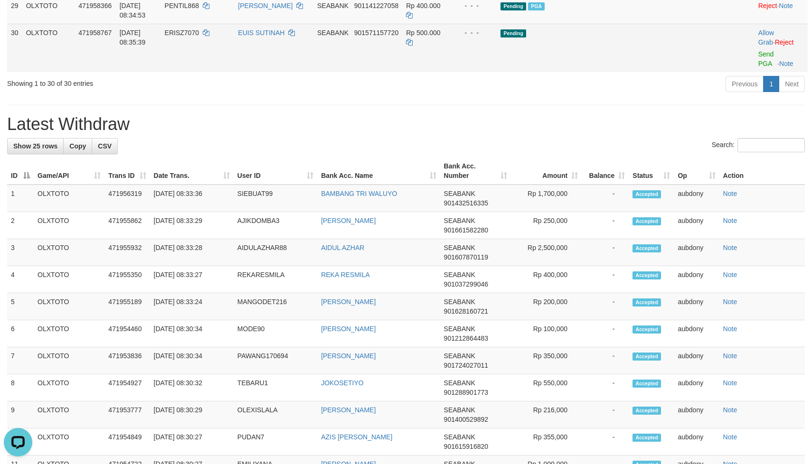
click at [614, 72] on td "Pending" at bounding box center [606, 48] width 218 height 48
click at [620, 72] on td "Pending" at bounding box center [606, 48] width 218 height 48
click at [759, 67] on link "Send PGA" at bounding box center [766, 58] width 16 height 17
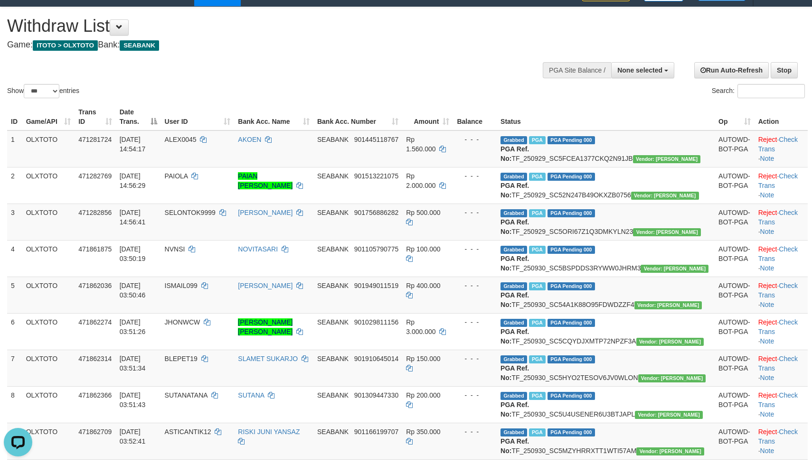
scroll to position [0, 0]
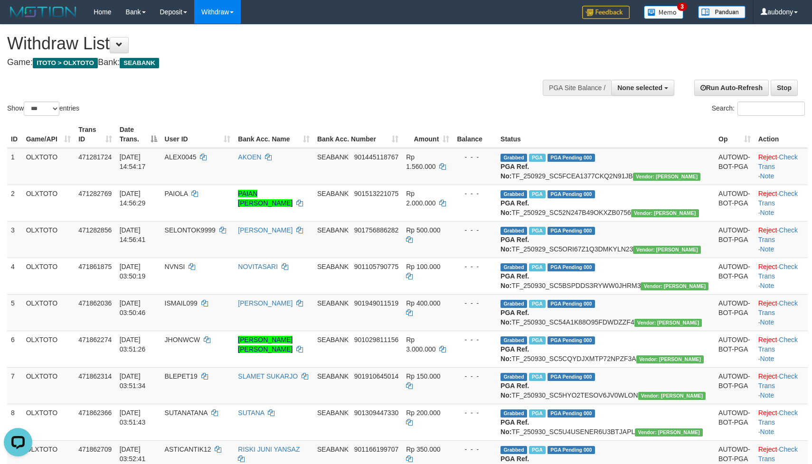
click at [347, 81] on div "Show ** ** ** *** entries Search:" at bounding box center [406, 71] width 812 height 93
select select
click at [37, 116] on select "** ** ** ***" at bounding box center [42, 109] width 36 height 14
select select "***"
click at [25, 113] on select "** ** ** ***" at bounding box center [42, 109] width 36 height 14
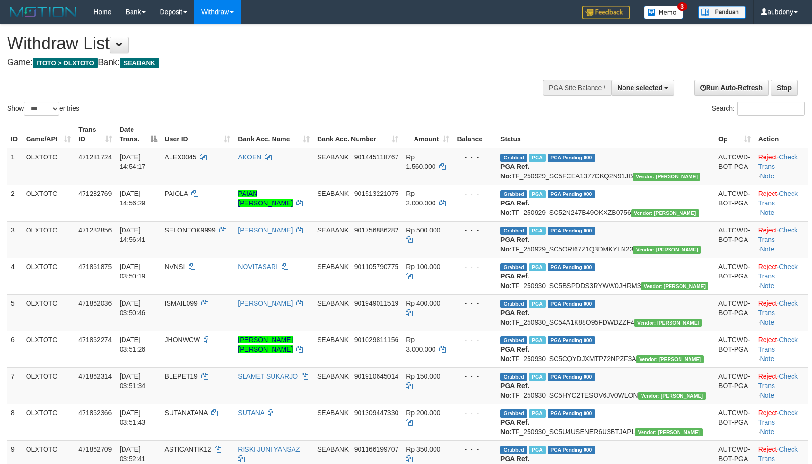
drag, startPoint x: 345, startPoint y: 100, endPoint x: 351, endPoint y: 100, distance: 5.7
click at [347, 100] on div "Show ** ** ** *** entries Search:" at bounding box center [406, 71] width 812 height 93
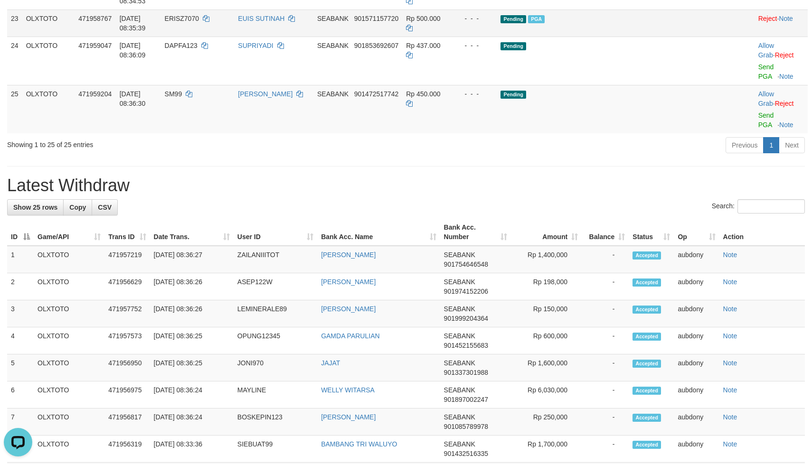
drag, startPoint x: 645, startPoint y: 195, endPoint x: 661, endPoint y: 234, distance: 41.5
click at [647, 37] on td "Pending PGA" at bounding box center [606, 22] width 218 height 27
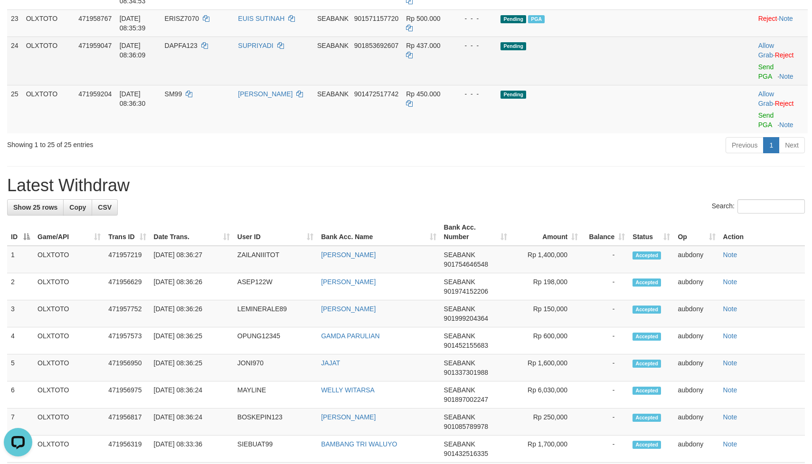
click at [661, 85] on td "Pending" at bounding box center [606, 61] width 218 height 48
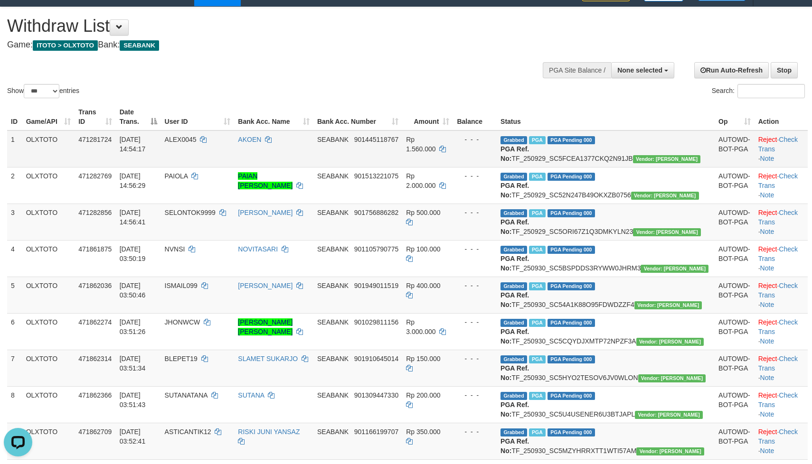
scroll to position [0, 0]
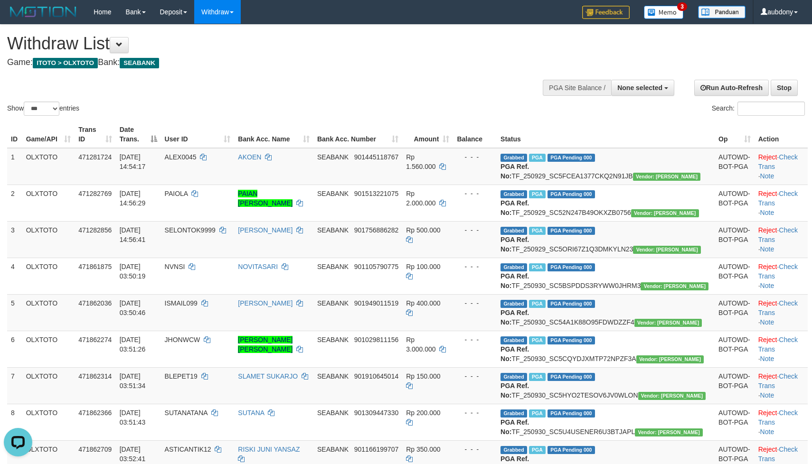
click at [392, 98] on div "Show ** ** ** *** entries Search:" at bounding box center [406, 71] width 812 height 93
click at [393, 97] on div "Show ** ** ** *** entries Search:" at bounding box center [406, 71] width 812 height 93
select select
select select "**"
click at [765, 116] on input "Search:" at bounding box center [770, 109] width 67 height 14
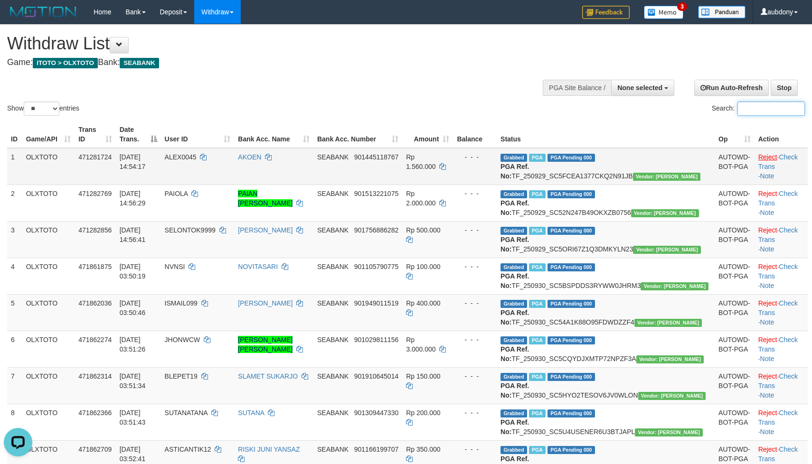
paste input "********"
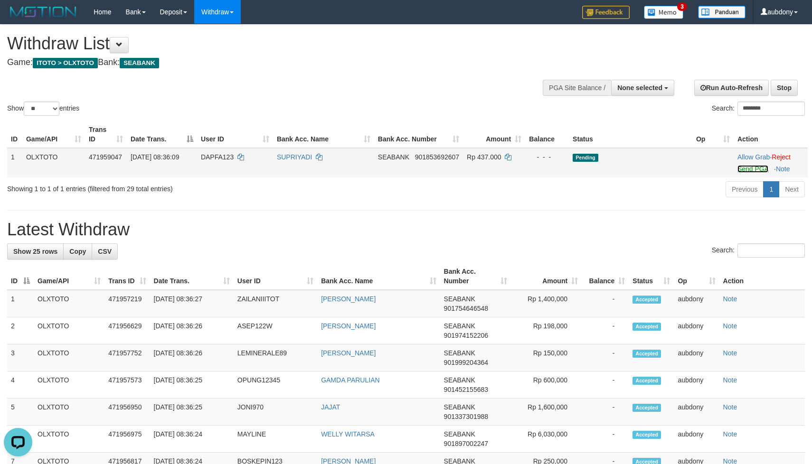
click at [747, 173] on link "Send PGA" at bounding box center [752, 169] width 31 height 8
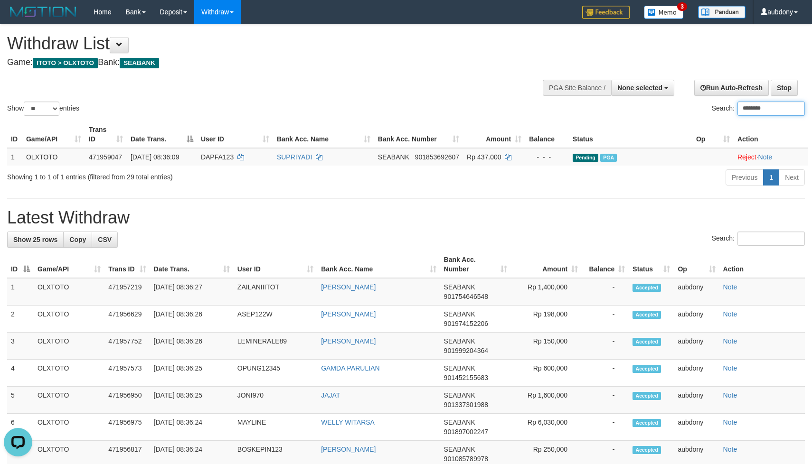
click at [769, 116] on input "********" at bounding box center [770, 109] width 67 height 14
paste input "search"
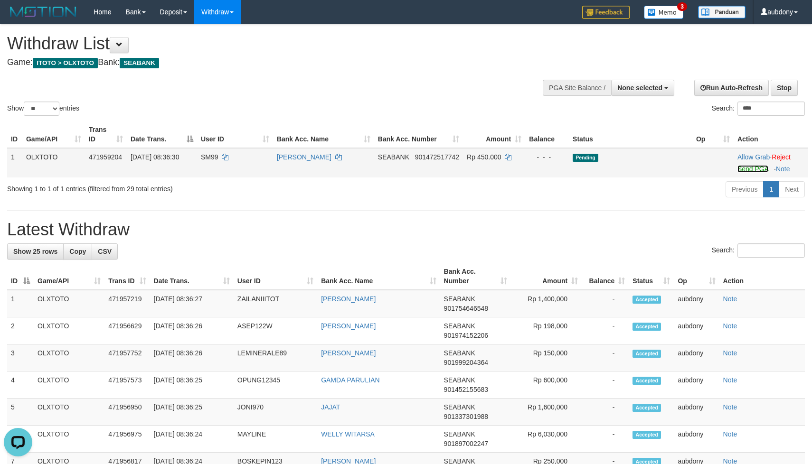
click at [751, 173] on link "Send PGA" at bounding box center [752, 169] width 31 height 8
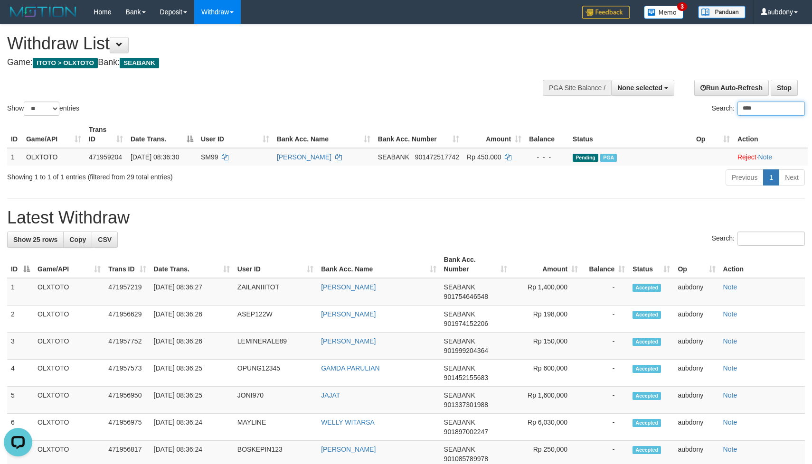
click at [757, 114] on input "****" at bounding box center [770, 109] width 67 height 14
paste input "*******"
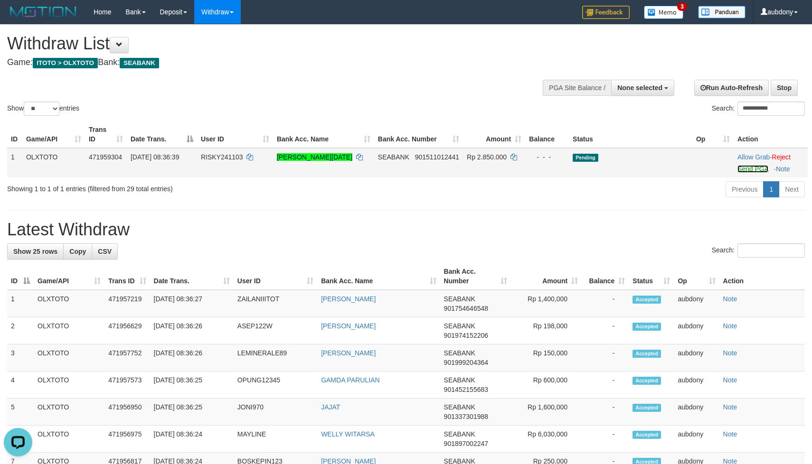
click at [745, 173] on link "Send PGA" at bounding box center [752, 169] width 31 height 8
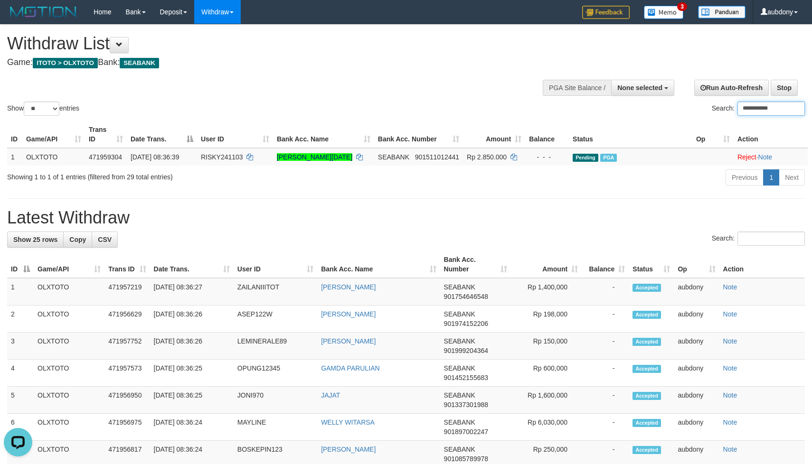
click at [772, 116] on input "**********" at bounding box center [770, 109] width 67 height 14
paste input "search"
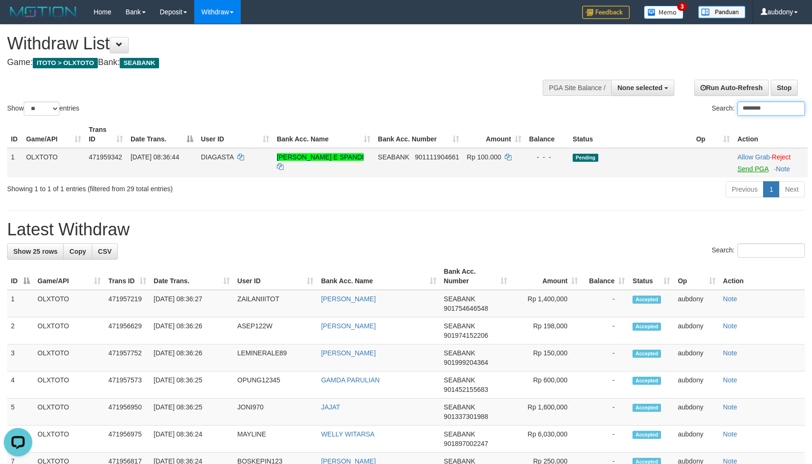
type input "********"
click at [751, 173] on link "Send PGA" at bounding box center [752, 169] width 31 height 8
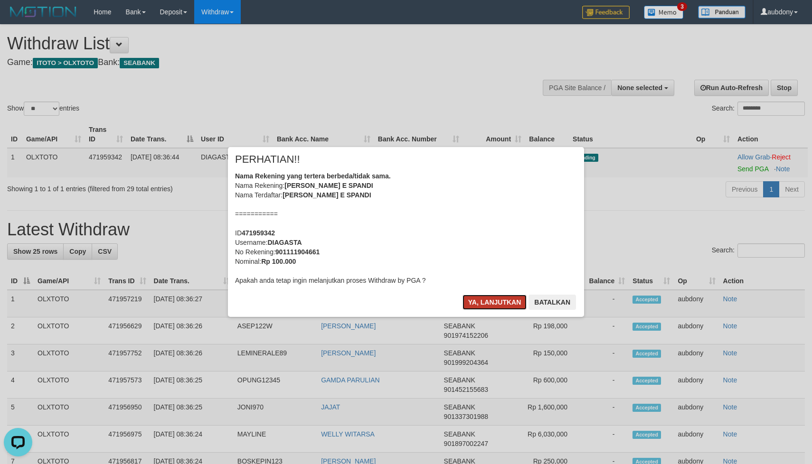
click at [486, 302] on button "Ya, lanjutkan" at bounding box center [494, 302] width 65 height 15
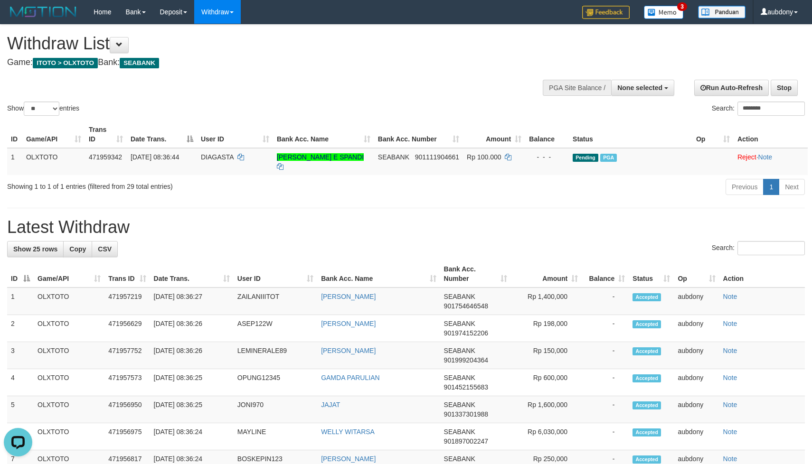
click at [431, 64] on h4 "Game: ITOTO > OLXTOTO Bank: SEABANK" at bounding box center [269, 62] width 525 height 9
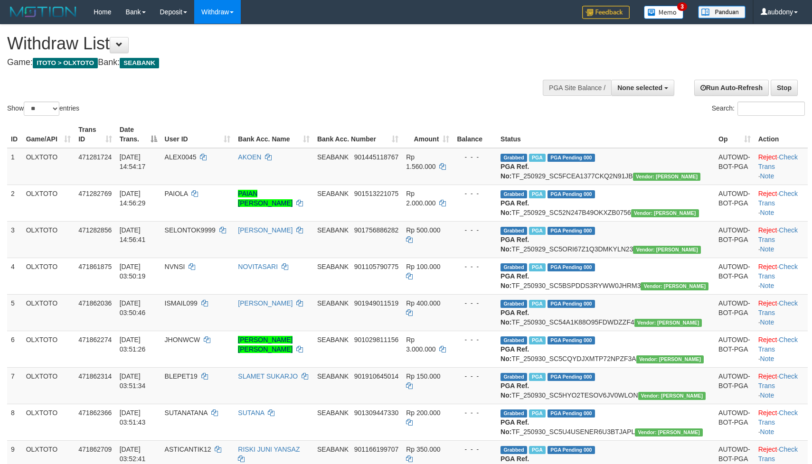
select select
click at [52, 116] on select "** ** ** ***" at bounding box center [42, 109] width 36 height 14
select select "***"
click at [25, 113] on select "** ** ** ***" at bounding box center [42, 109] width 36 height 14
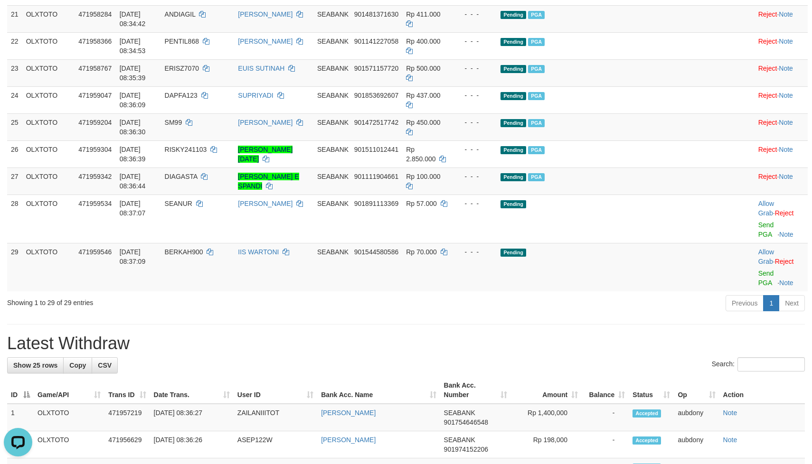
scroll to position [854, 0]
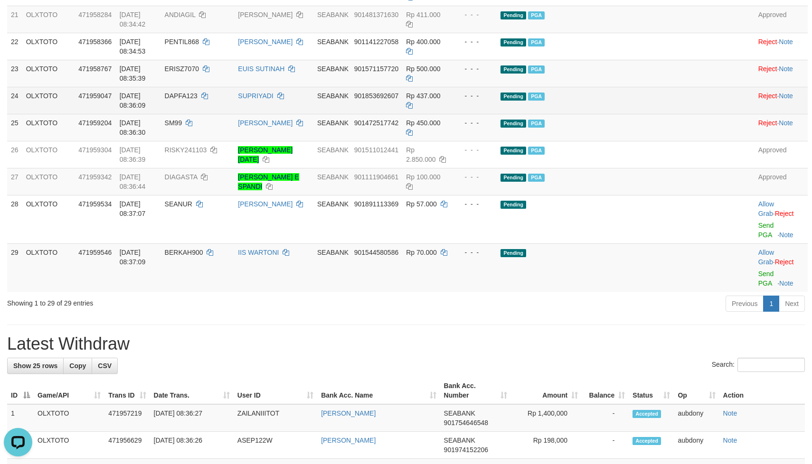
click at [497, 114] on td "- - -" at bounding box center [475, 100] width 44 height 27
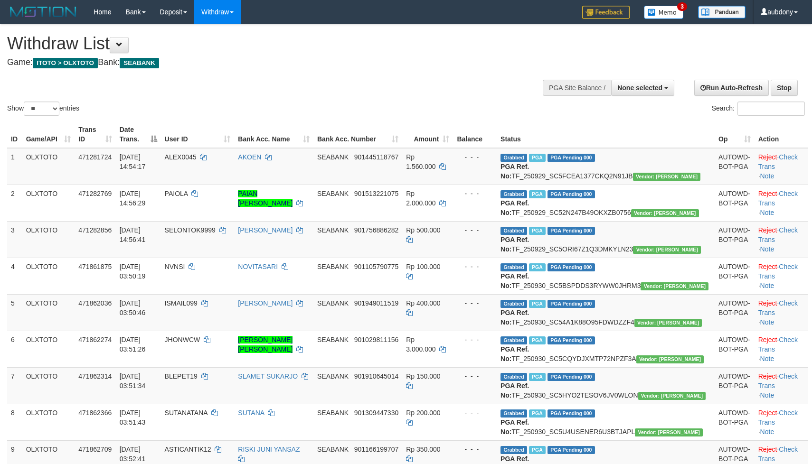
select select
select select "**"
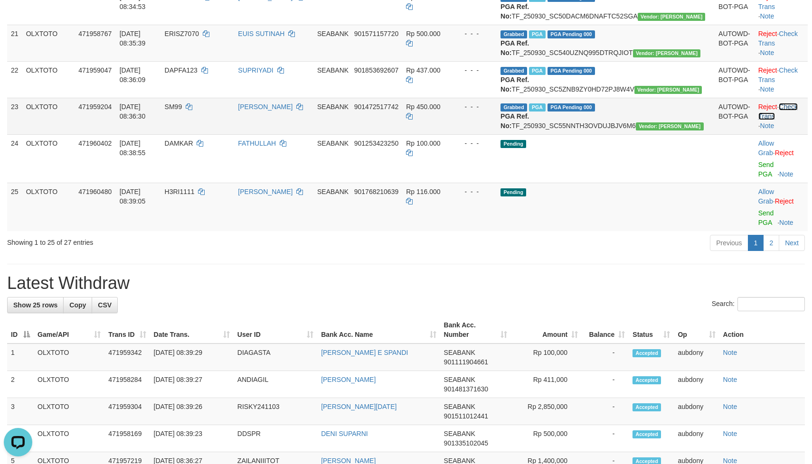
drag, startPoint x: 782, startPoint y: 329, endPoint x: 799, endPoint y: 312, distance: 23.8
click at [782, 120] on link "Check Trans" at bounding box center [777, 111] width 39 height 17
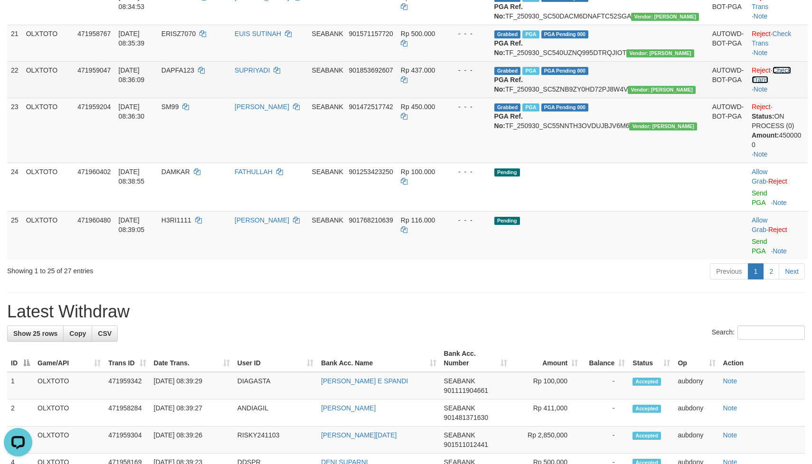
click at [787, 84] on link "Check Trans" at bounding box center [770, 74] width 39 height 17
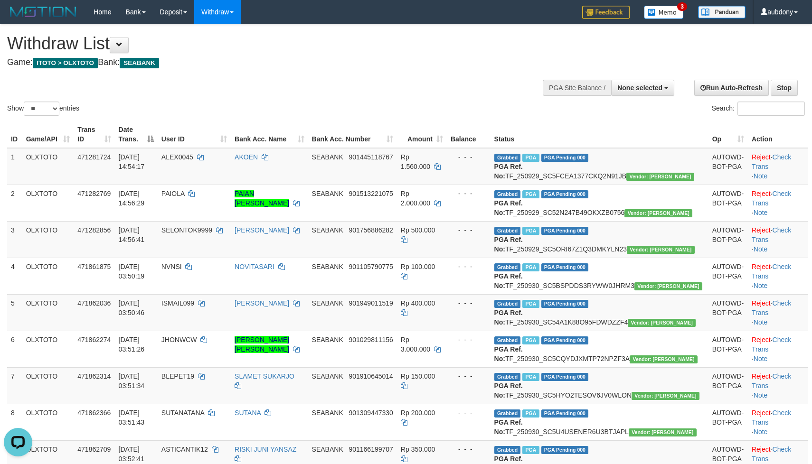
click at [369, 86] on div "Show ** ** ** *** entries Search:" at bounding box center [406, 71] width 812 height 93
click at [373, 84] on div "Show ** ** ** *** entries Search:" at bounding box center [406, 71] width 812 height 93
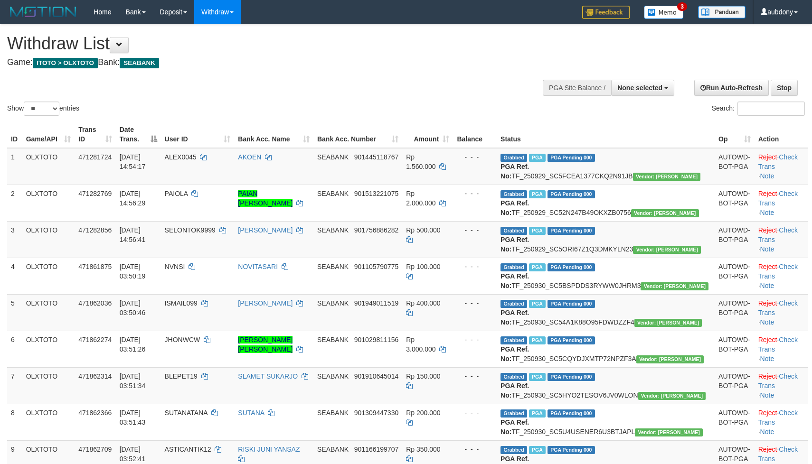
select select
click at [50, 116] on select "** ** ** ***" at bounding box center [42, 109] width 36 height 14
select select "***"
click at [25, 113] on select "** ** ** ***" at bounding box center [42, 109] width 36 height 14
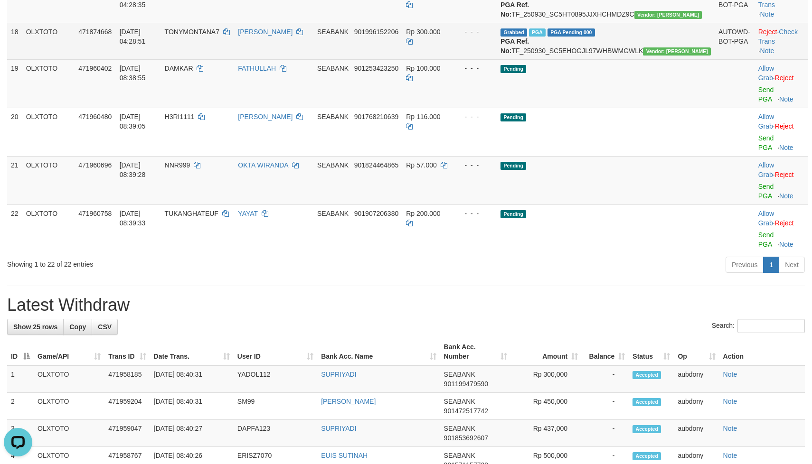
scroll to position [712, 0]
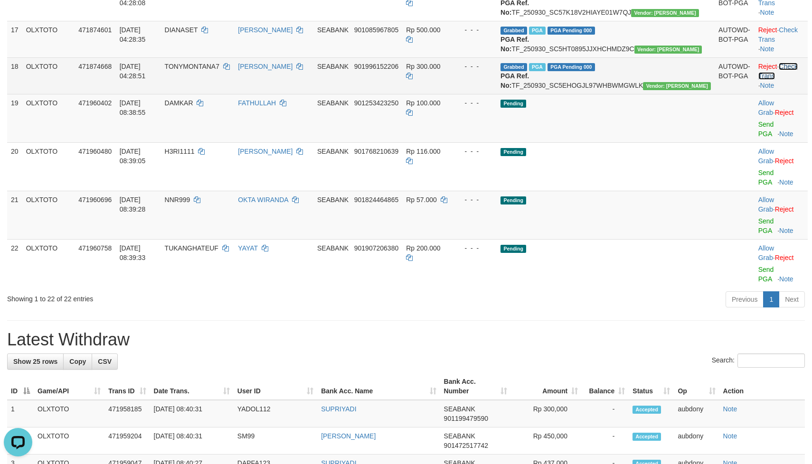
click at [782, 80] on link "Check Trans" at bounding box center [777, 71] width 39 height 17
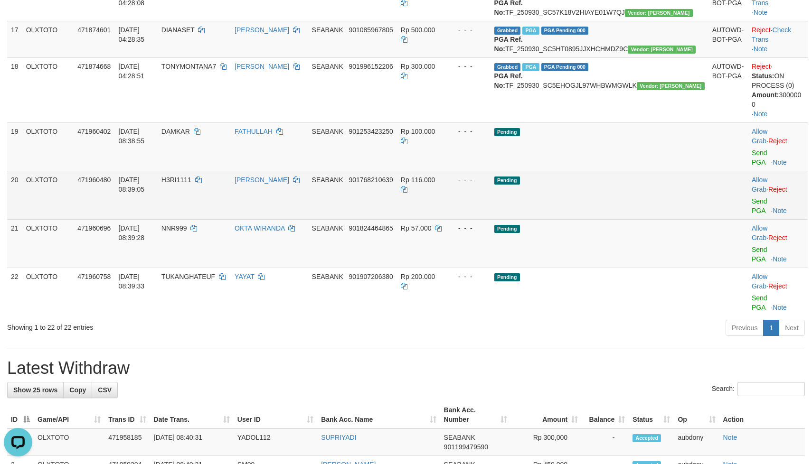
click at [609, 219] on td "Pending" at bounding box center [599, 195] width 218 height 48
